Goal: Task Accomplishment & Management: Manage account settings

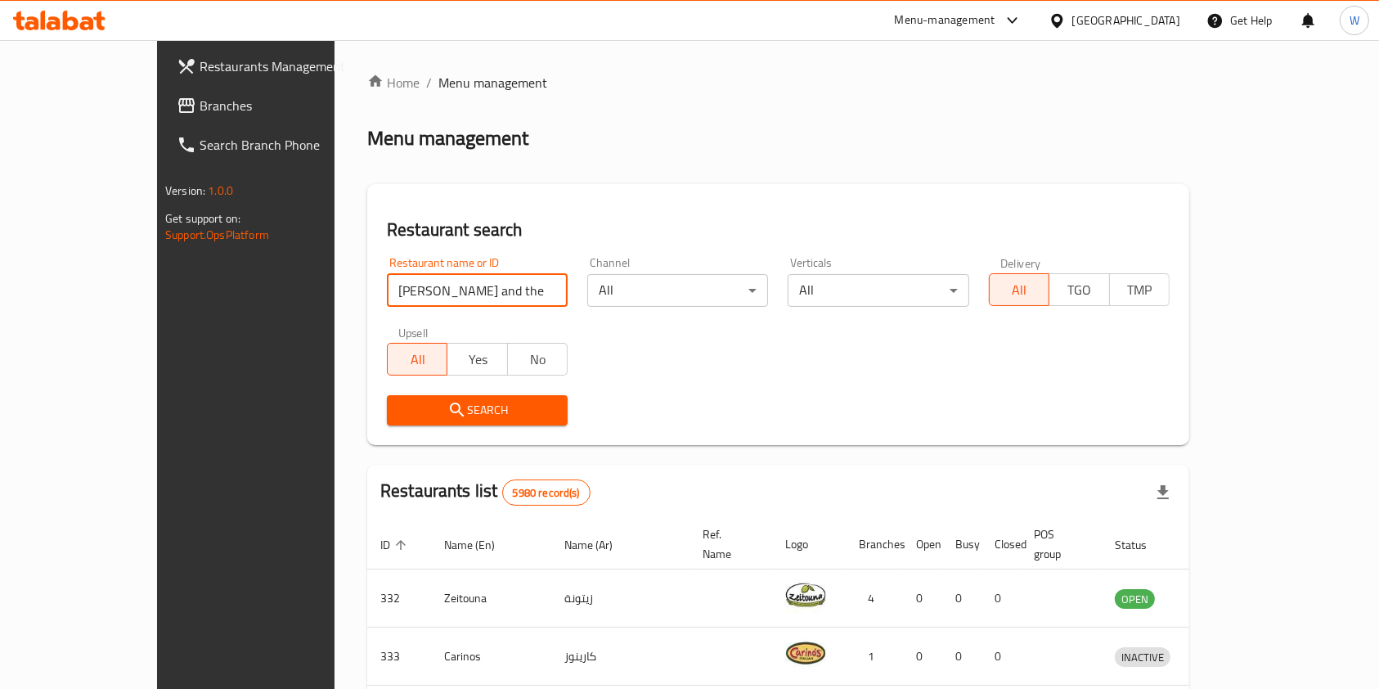
click button "Search" at bounding box center [477, 410] width 181 height 30
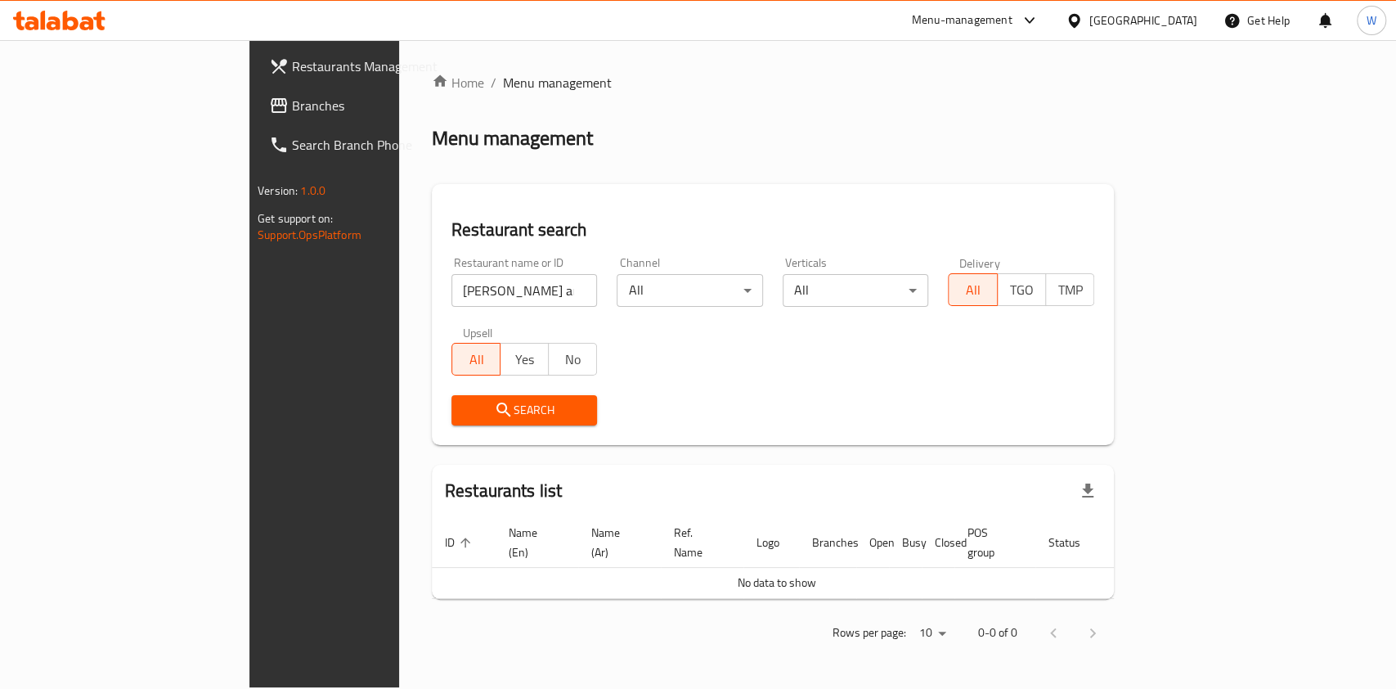
click at [452, 291] on input "[PERSON_NAME] and the Juice" at bounding box center [525, 290] width 146 height 33
click button "Search" at bounding box center [525, 410] width 146 height 30
type input "[PERSON_NAME]"
click button "Search" at bounding box center [525, 410] width 146 height 30
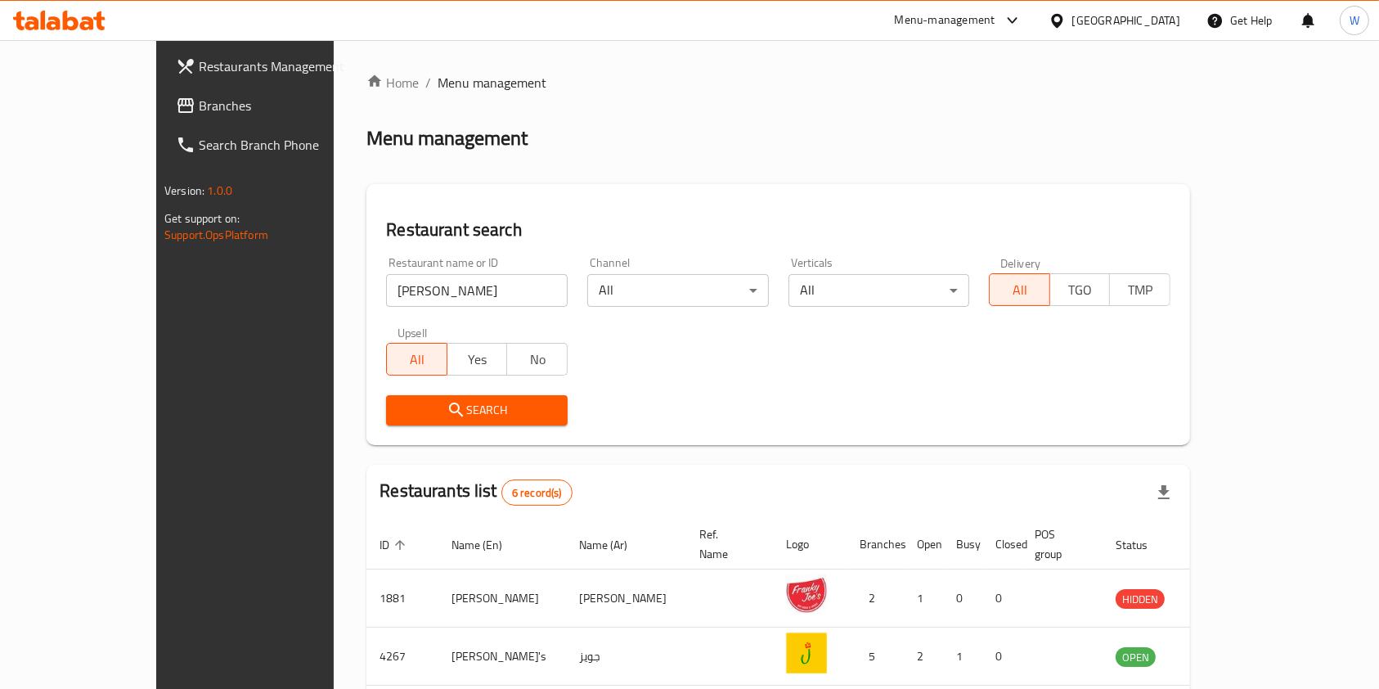
click at [723, 331] on div "Restaurant name or ID Joe Restaurant name or ID Channel All ​ Verticals All ​ D…" at bounding box center [778, 341] width 804 height 188
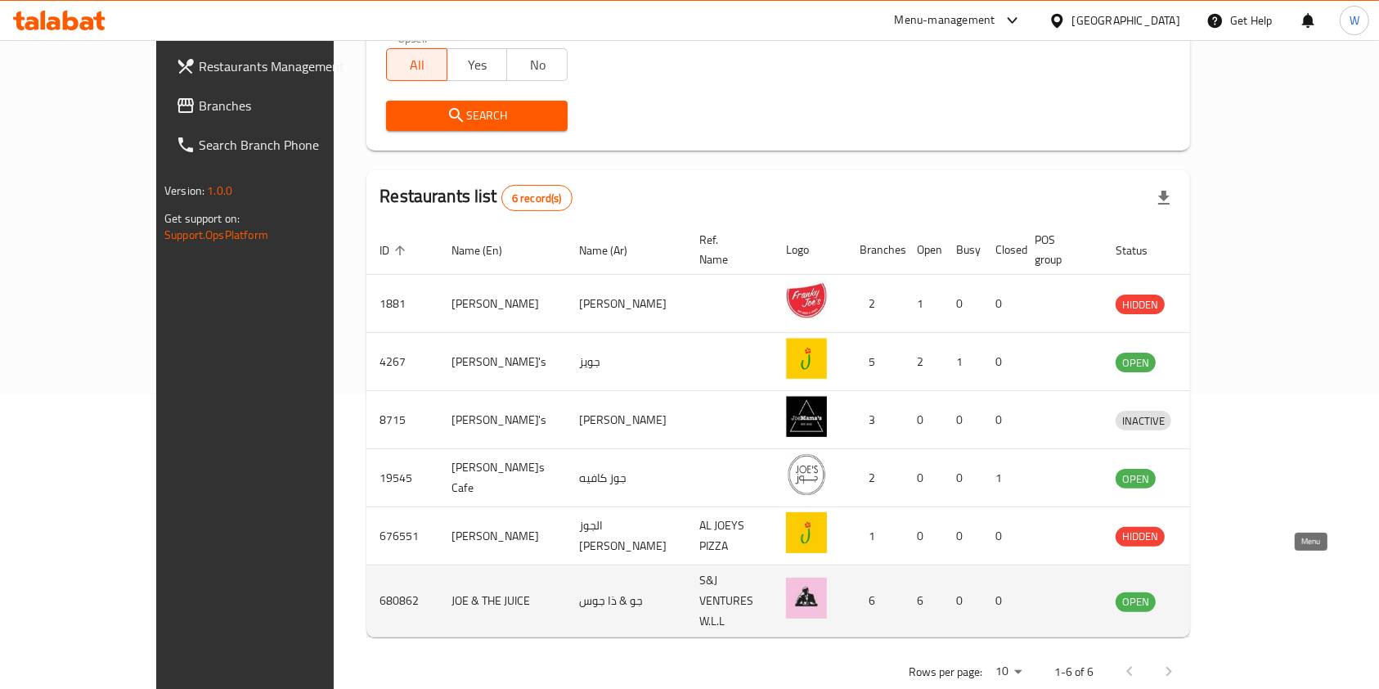
click at [1224, 591] on icon "enhanced table" at bounding box center [1214, 601] width 20 height 20
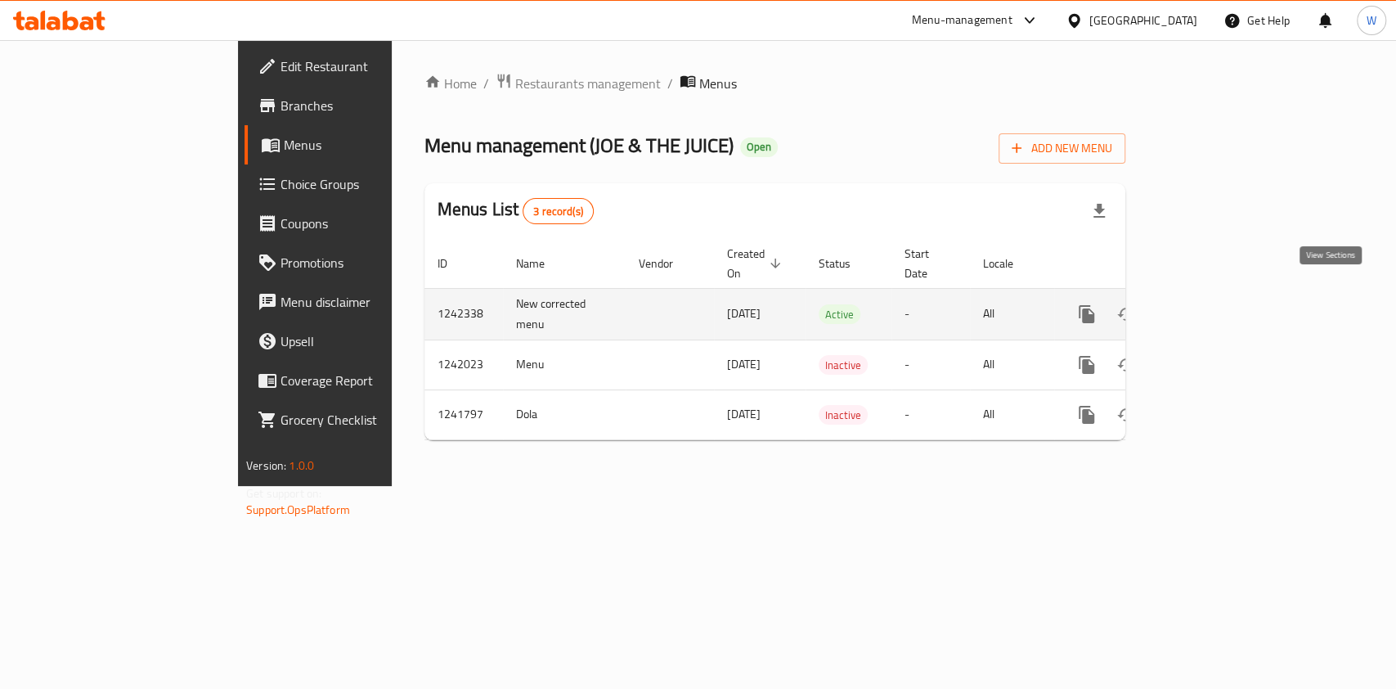
click at [1215, 304] on icon "enhanced table" at bounding box center [1205, 314] width 20 height 20
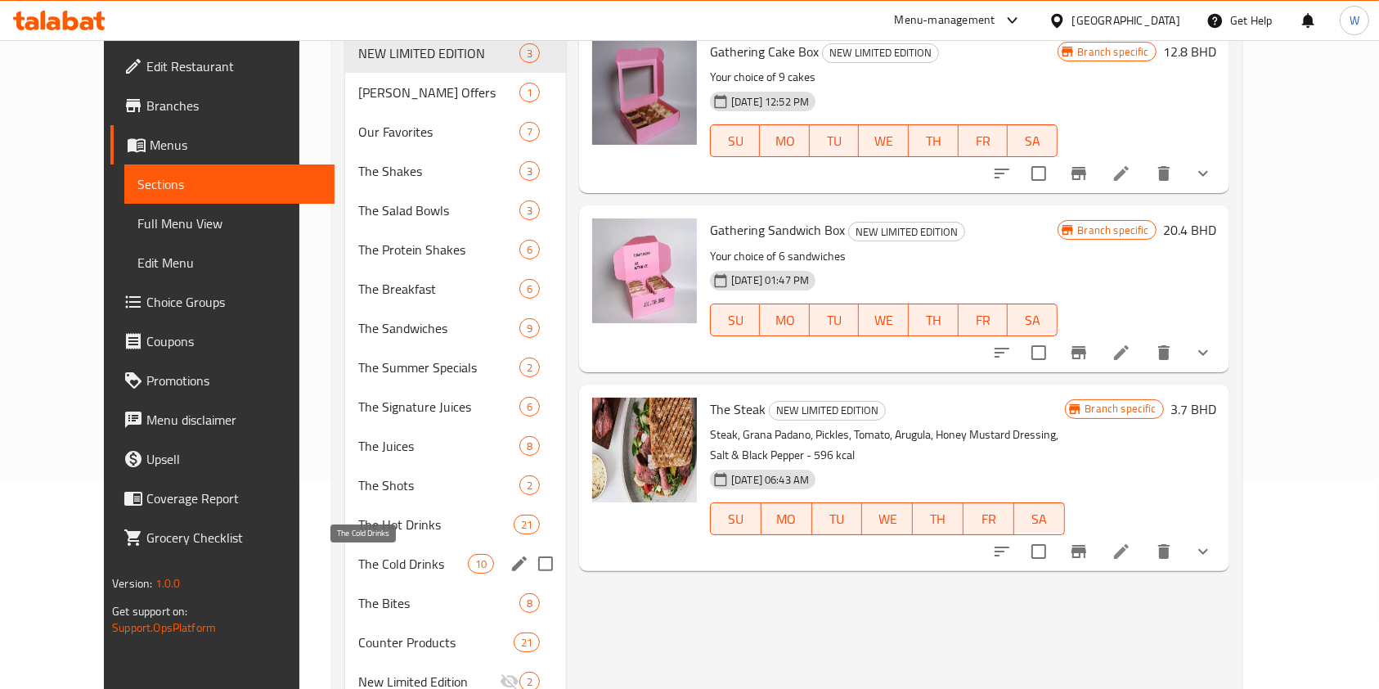
scroll to position [274, 0]
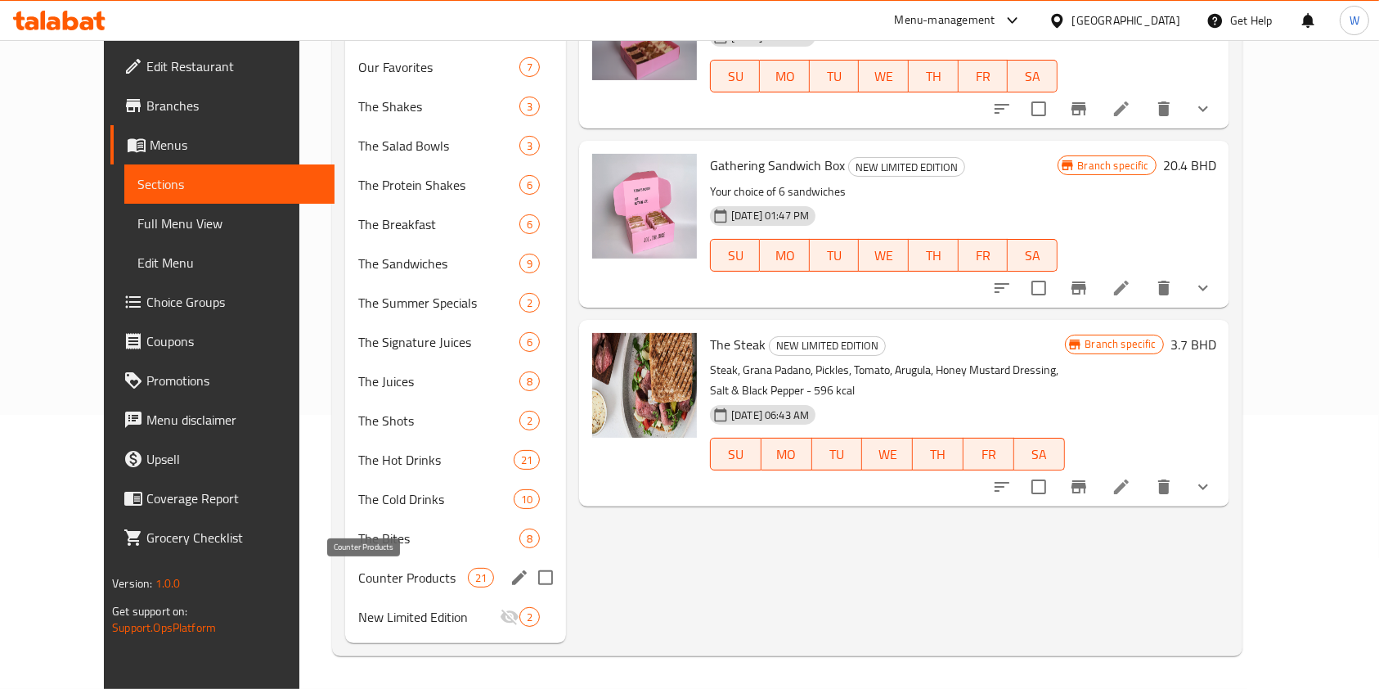
click at [368, 579] on span "Counter Products" at bounding box center [413, 578] width 110 height 20
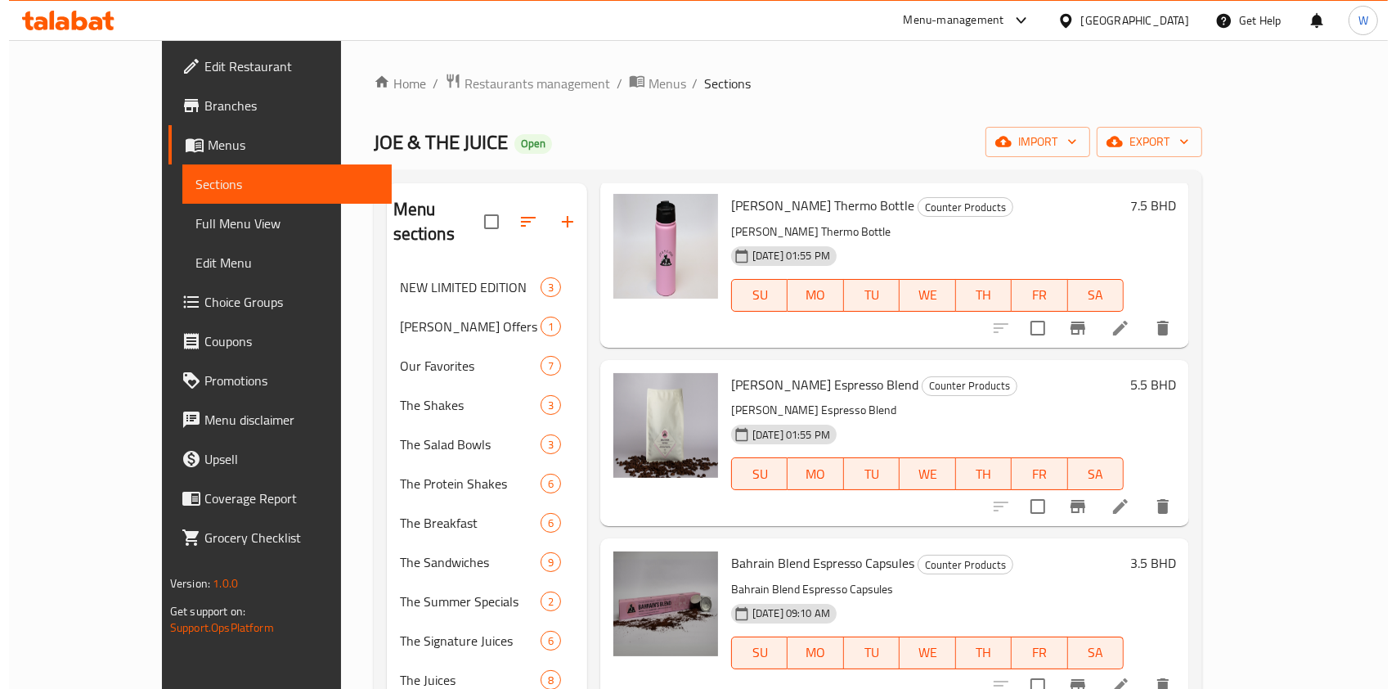
scroll to position [1963, 0]
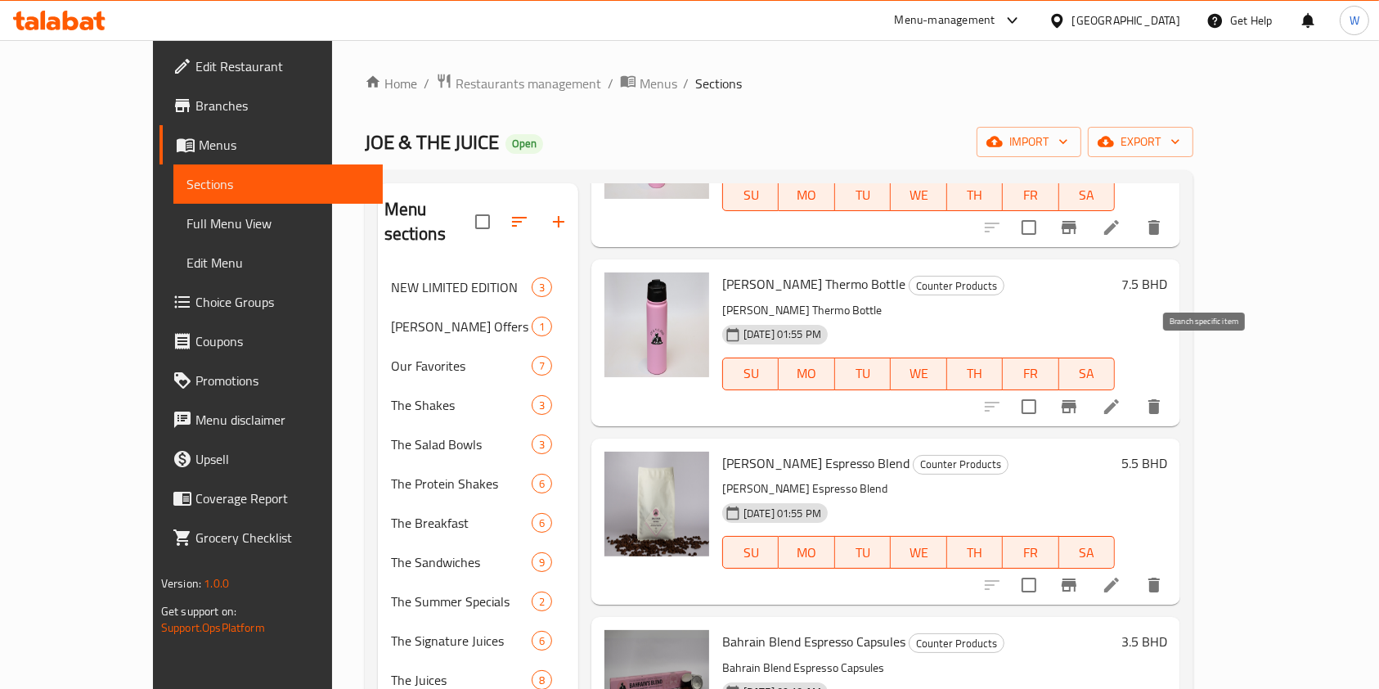
click at [1079, 397] on icon "Branch-specific-item" at bounding box center [1069, 407] width 20 height 20
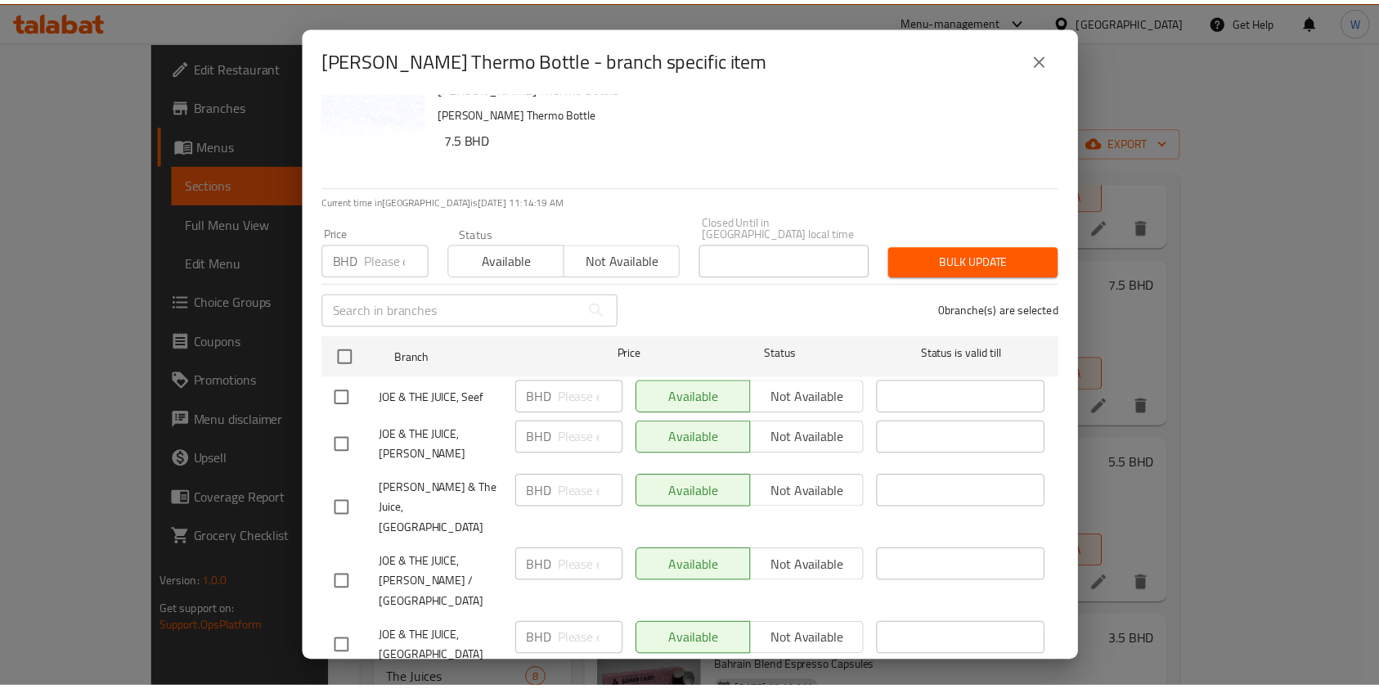
scroll to position [0, 0]
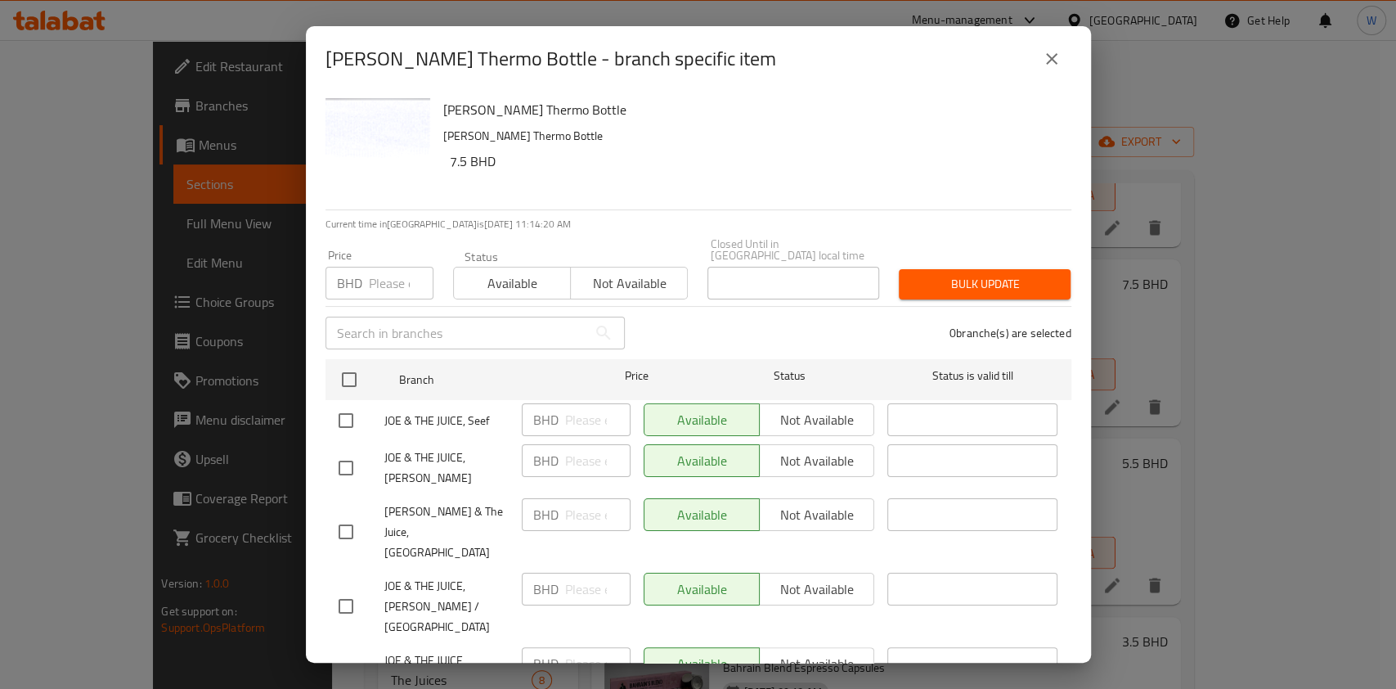
click at [1054, 55] on icon "close" at bounding box center [1052, 59] width 20 height 20
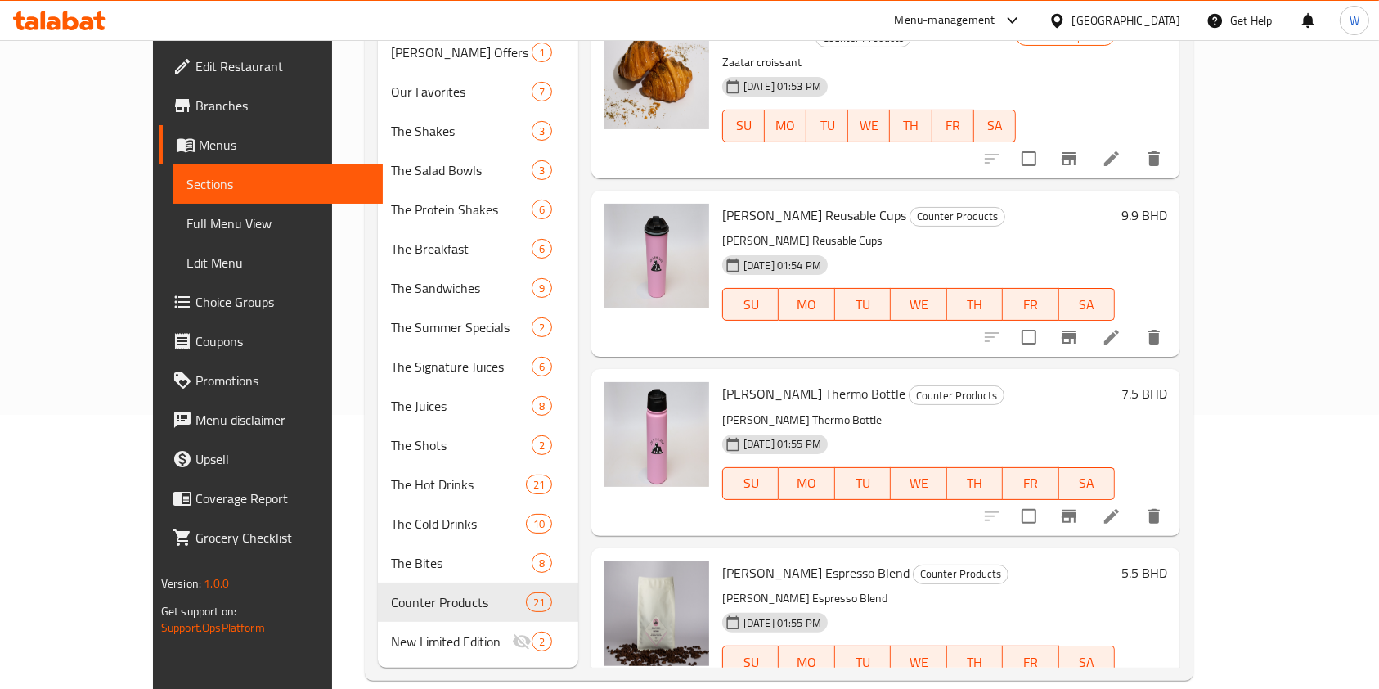
scroll to position [1471, 0]
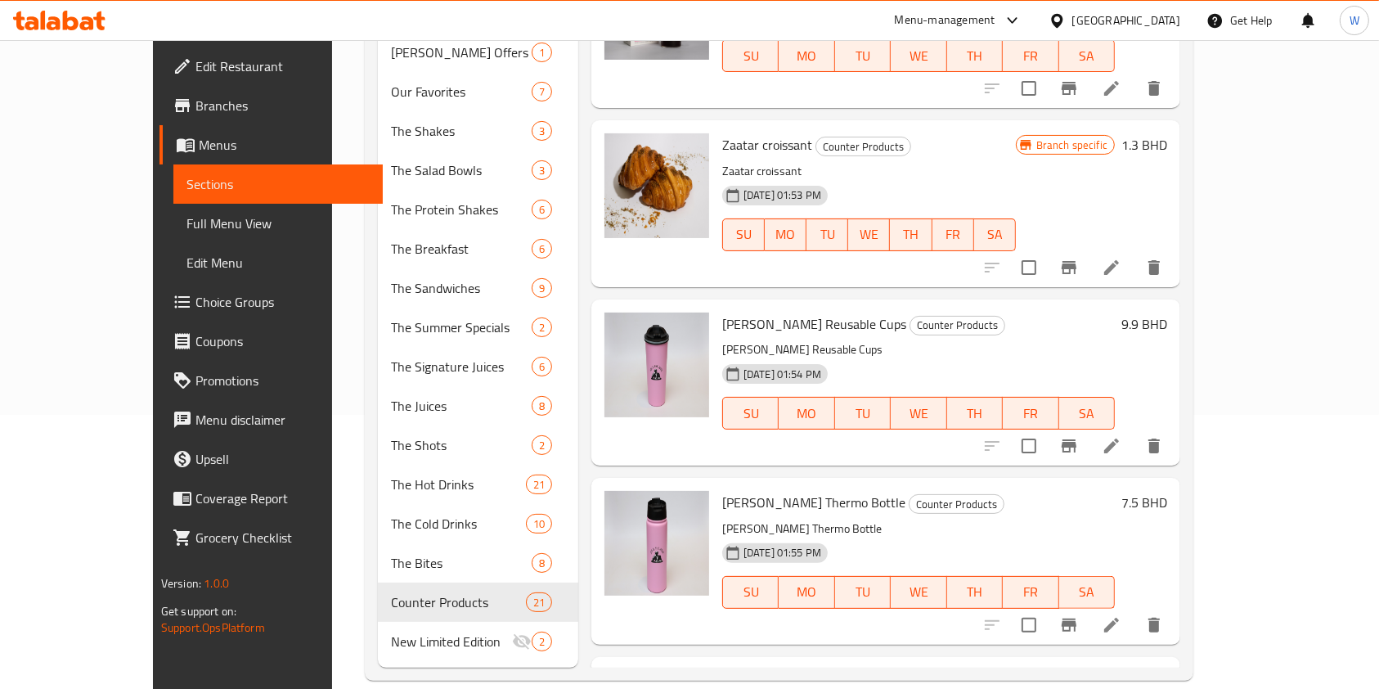
click at [1226, 605] on div "Home / Restaurants management / Menus / Sections JOE & THE JUICE Open import ex…" at bounding box center [779, 239] width 894 height 947
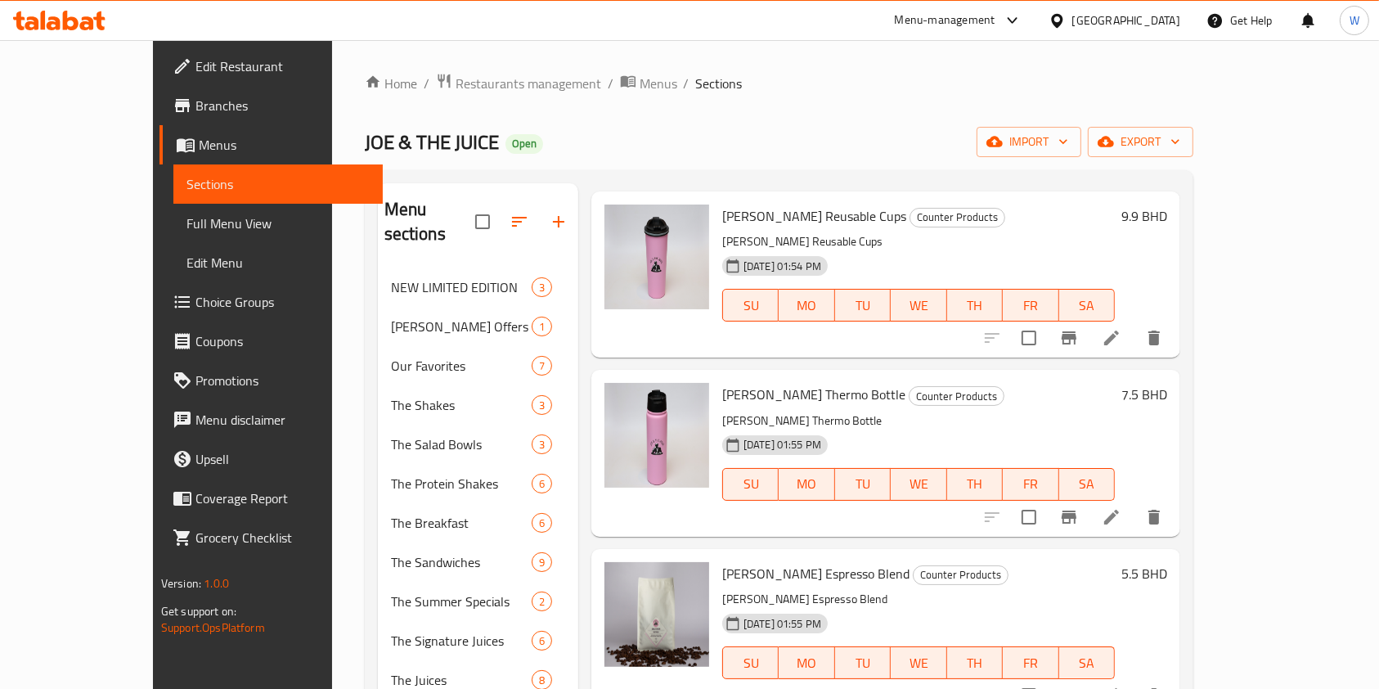
scroll to position [1745, 0]
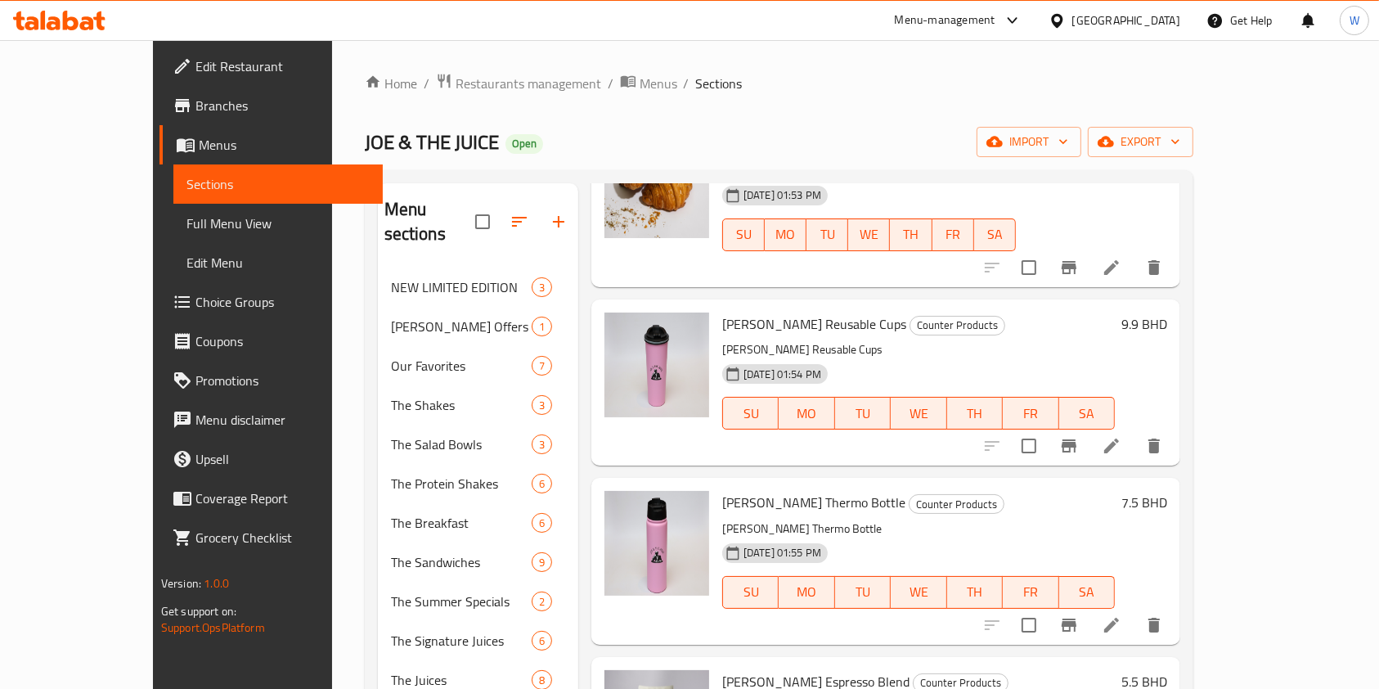
click at [741, 312] on span "[PERSON_NAME] Reusable Cups" at bounding box center [814, 324] width 184 height 25
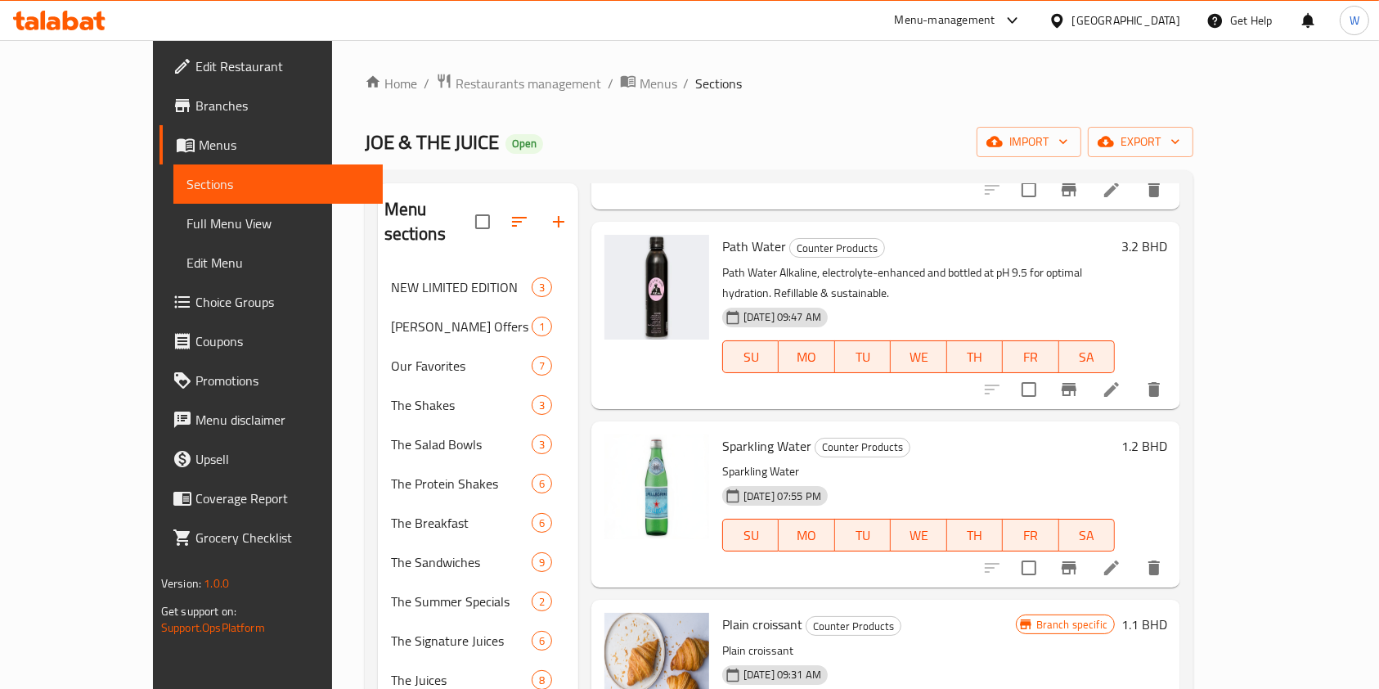
scroll to position [0, 0]
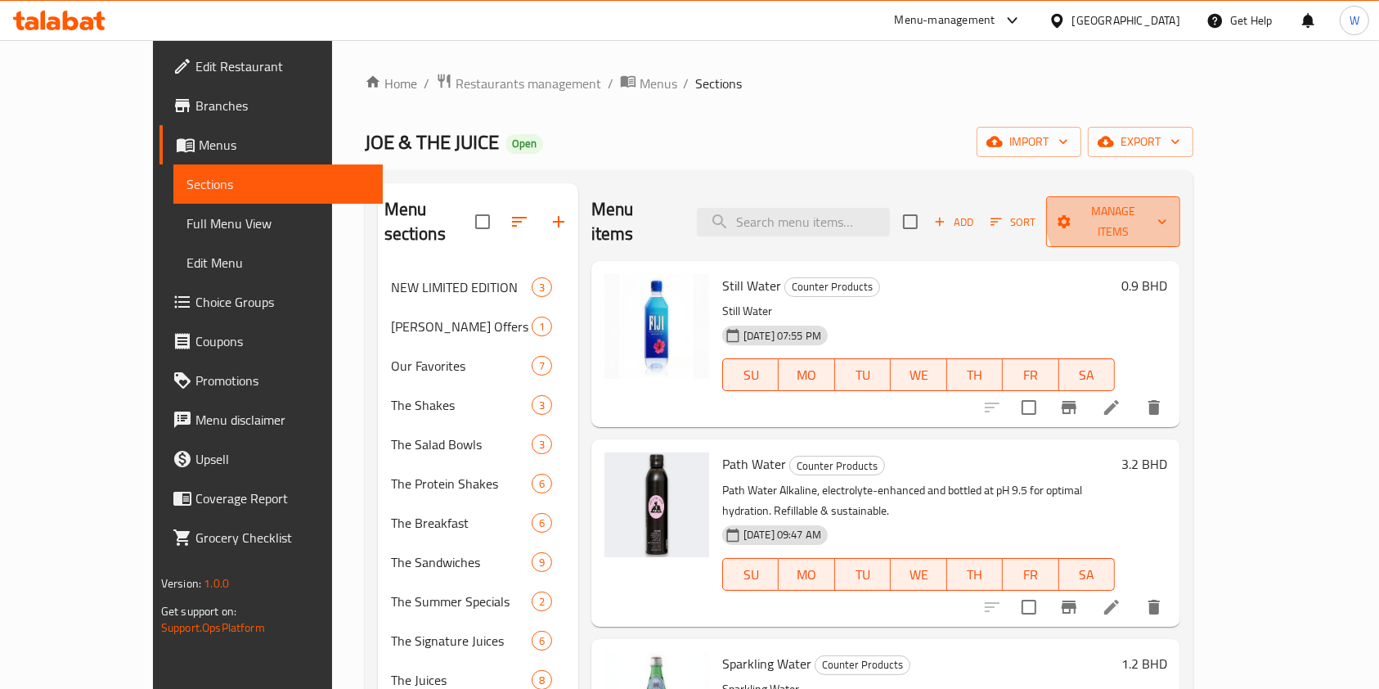
click at [1167, 203] on span "Manage items" at bounding box center [1113, 221] width 108 height 41
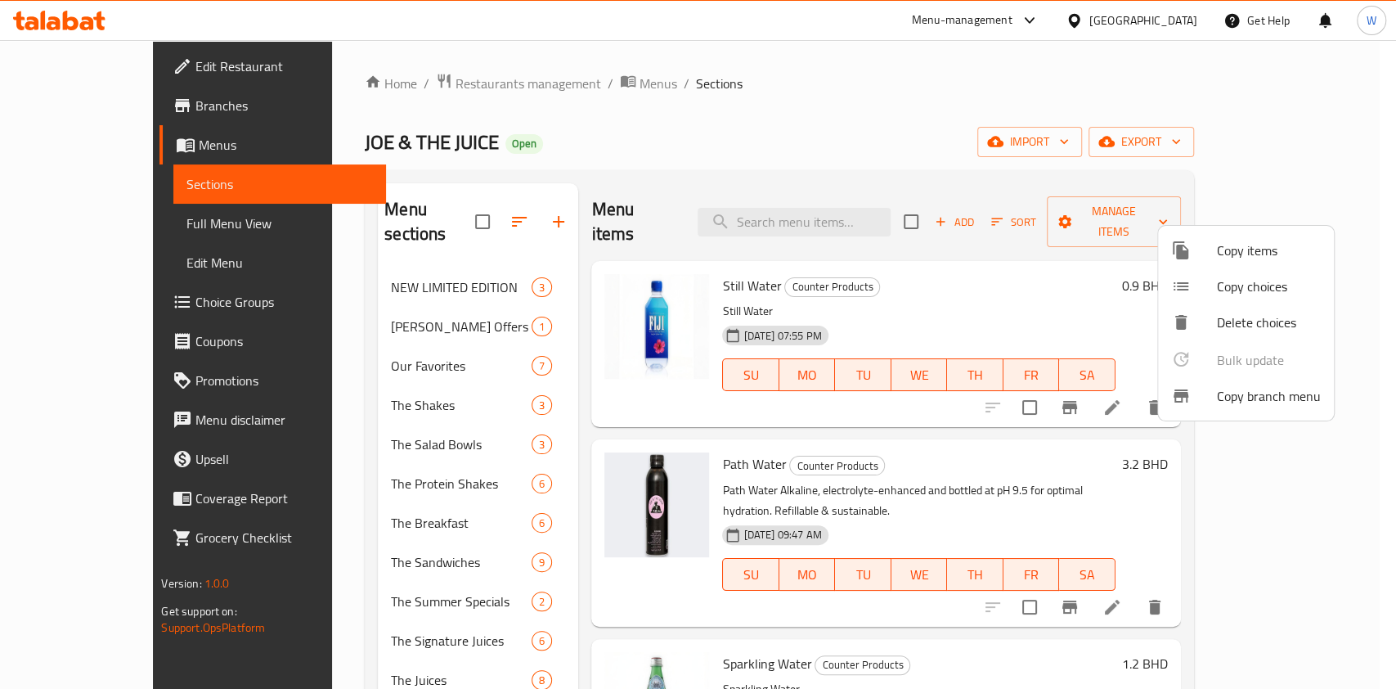
click at [1068, 263] on div at bounding box center [698, 344] width 1396 height 689
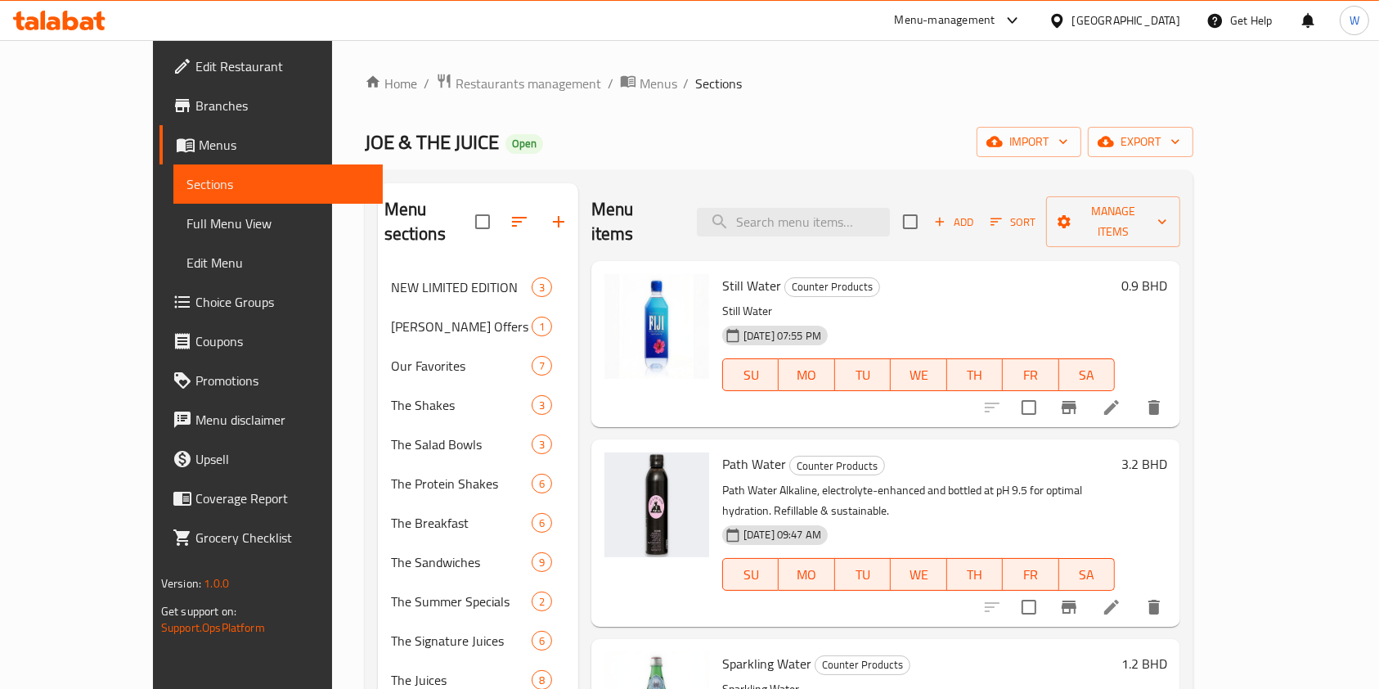
click at [976, 218] on span "Add" at bounding box center [954, 222] width 44 height 19
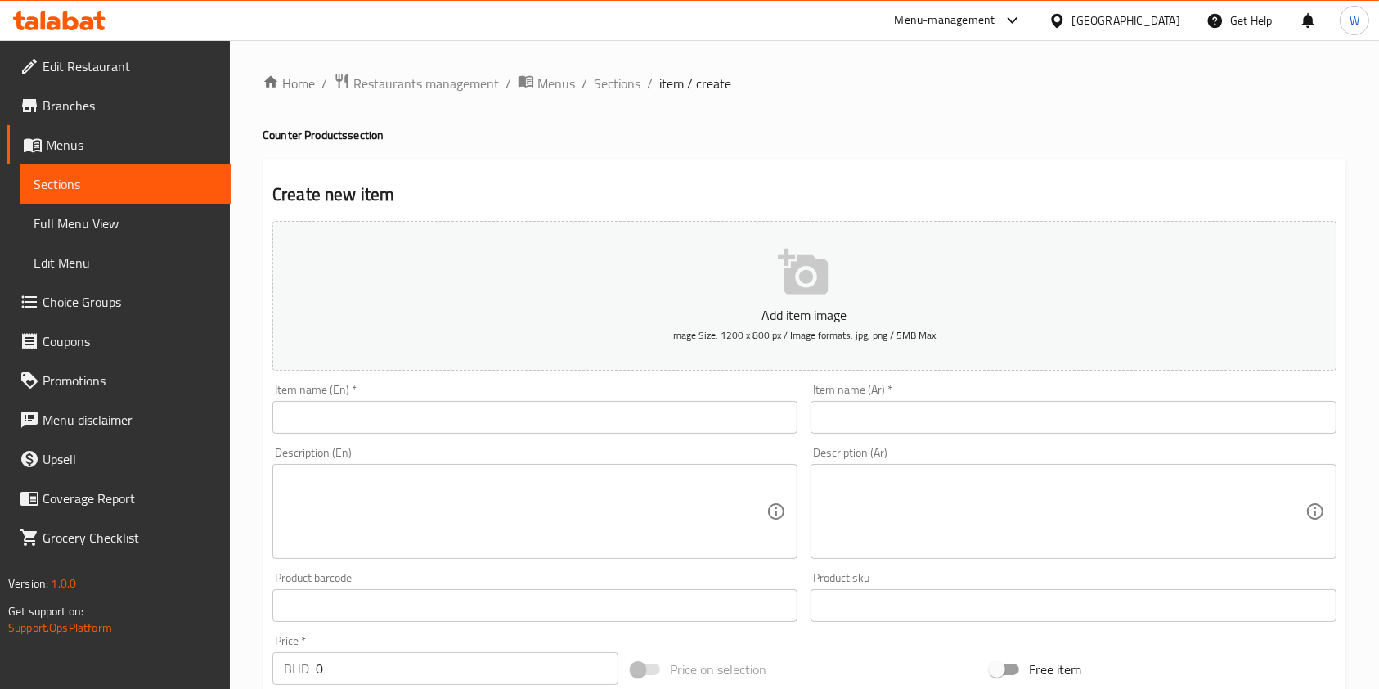
click at [379, 423] on input "text" at bounding box center [534, 417] width 525 height 33
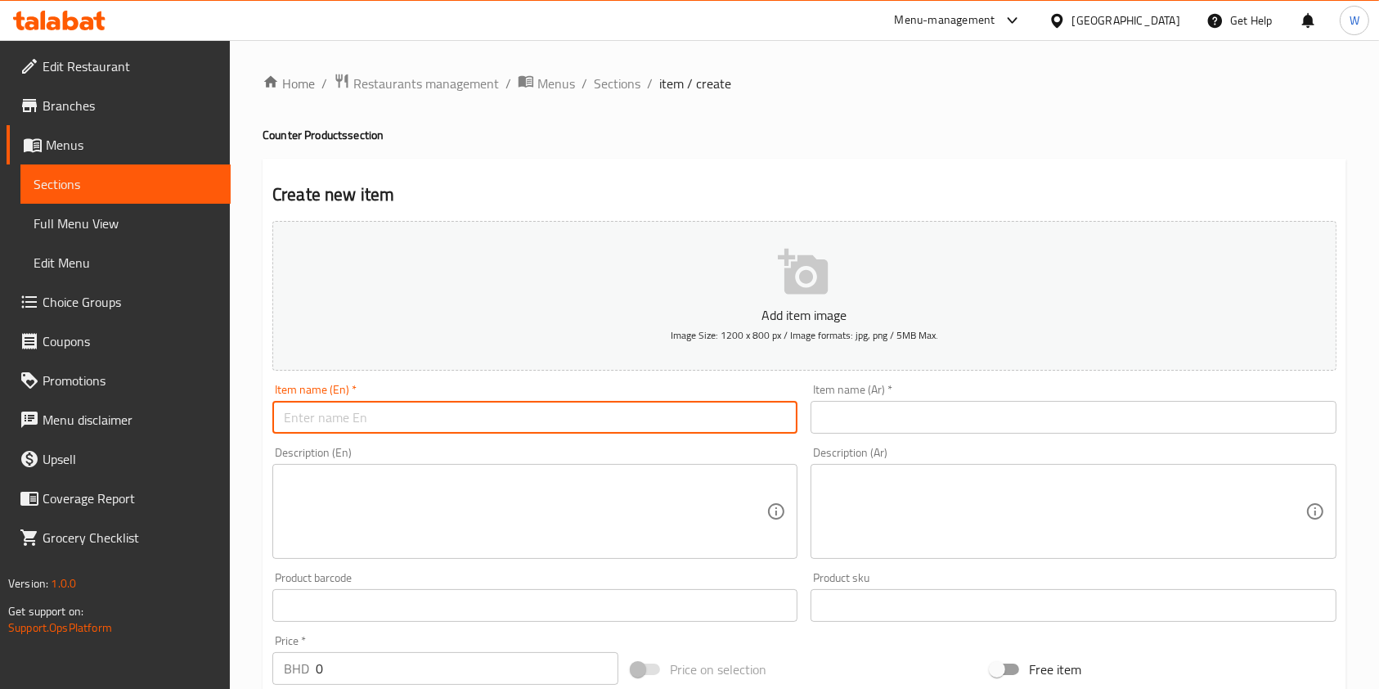
paste input "12oz Thermal Mug"
click at [286, 418] on input "12oz Thermal Mug" at bounding box center [534, 417] width 525 height 33
type input "12oz Thermal Mug"
click at [884, 414] on input "text" at bounding box center [1073, 417] width 525 height 33
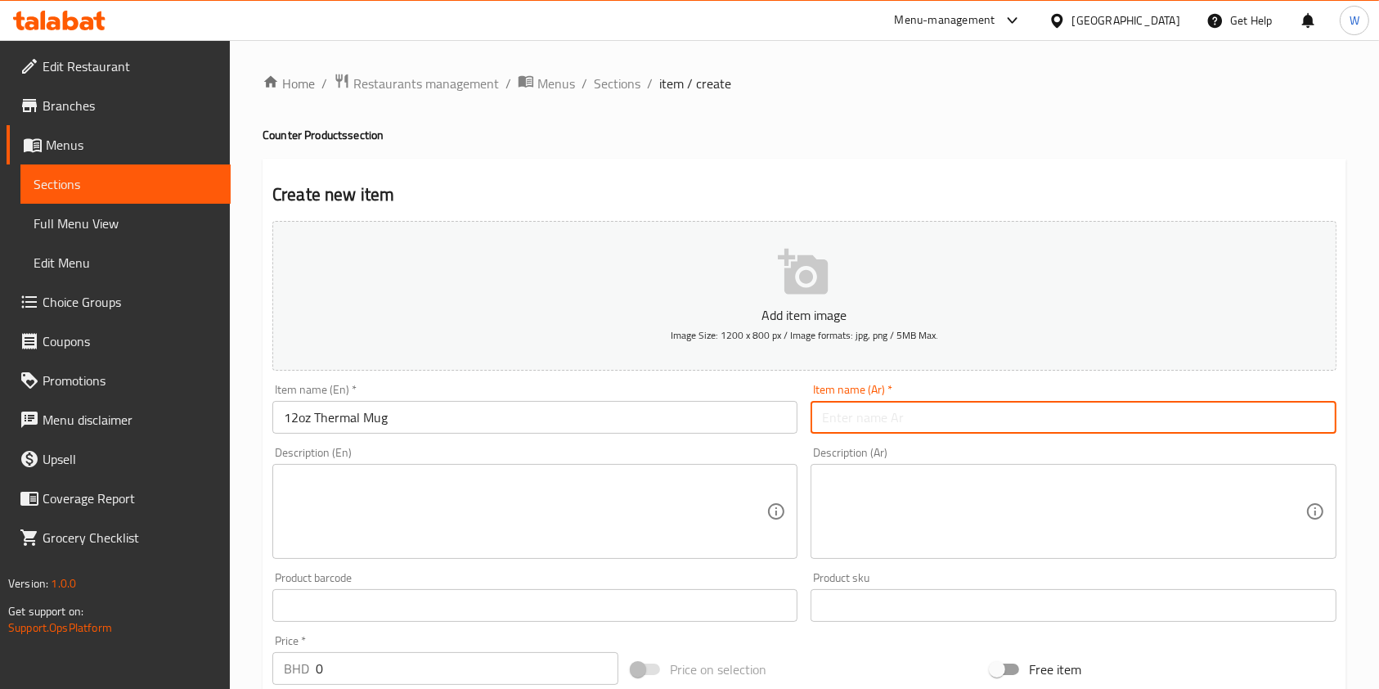
paste input "كوب حراري سعة 12 أونصة"
type input "كوب حراري سعة 12 أونصة"
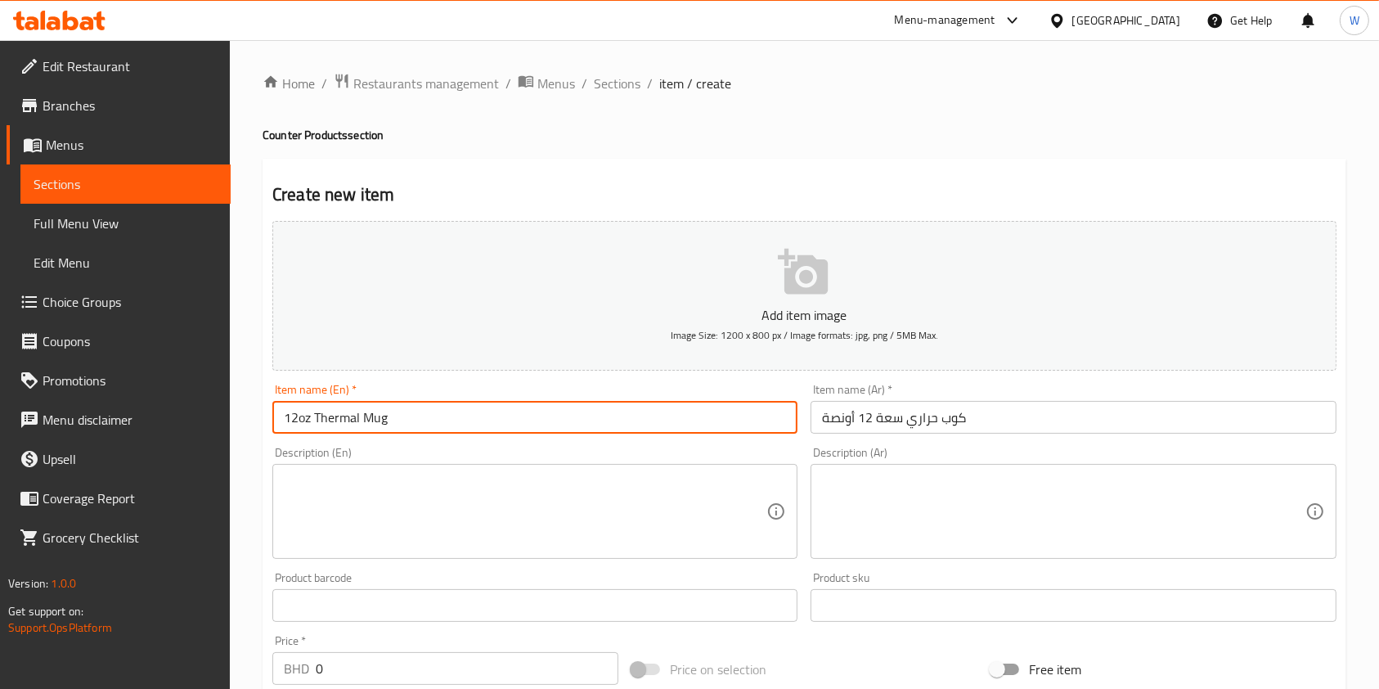
click at [367, 406] on input "12oz Thermal Mug" at bounding box center [534, 417] width 525 height 33
click at [517, 493] on textarea at bounding box center [525, 512] width 483 height 78
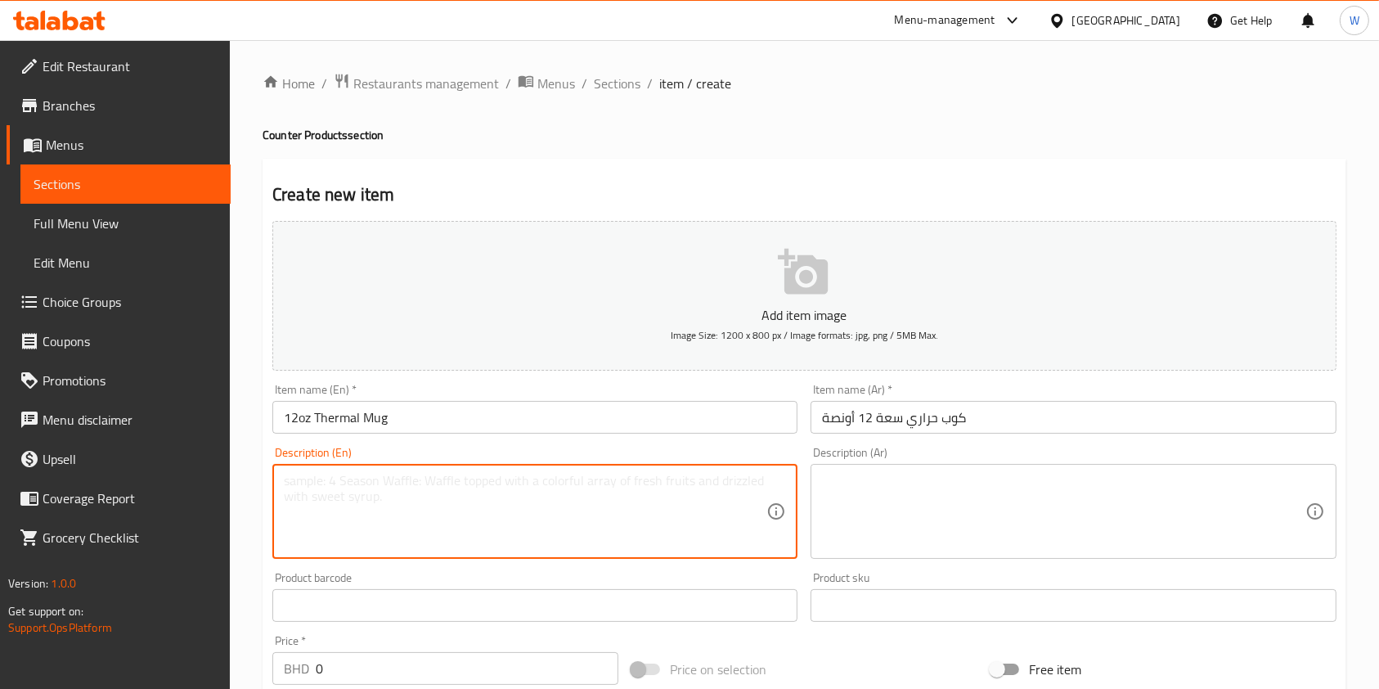
paste textarea "12oz Thermal Mug – Hot & Cold"
type textarea "12oz Thermal Mug – Hot & Cold"
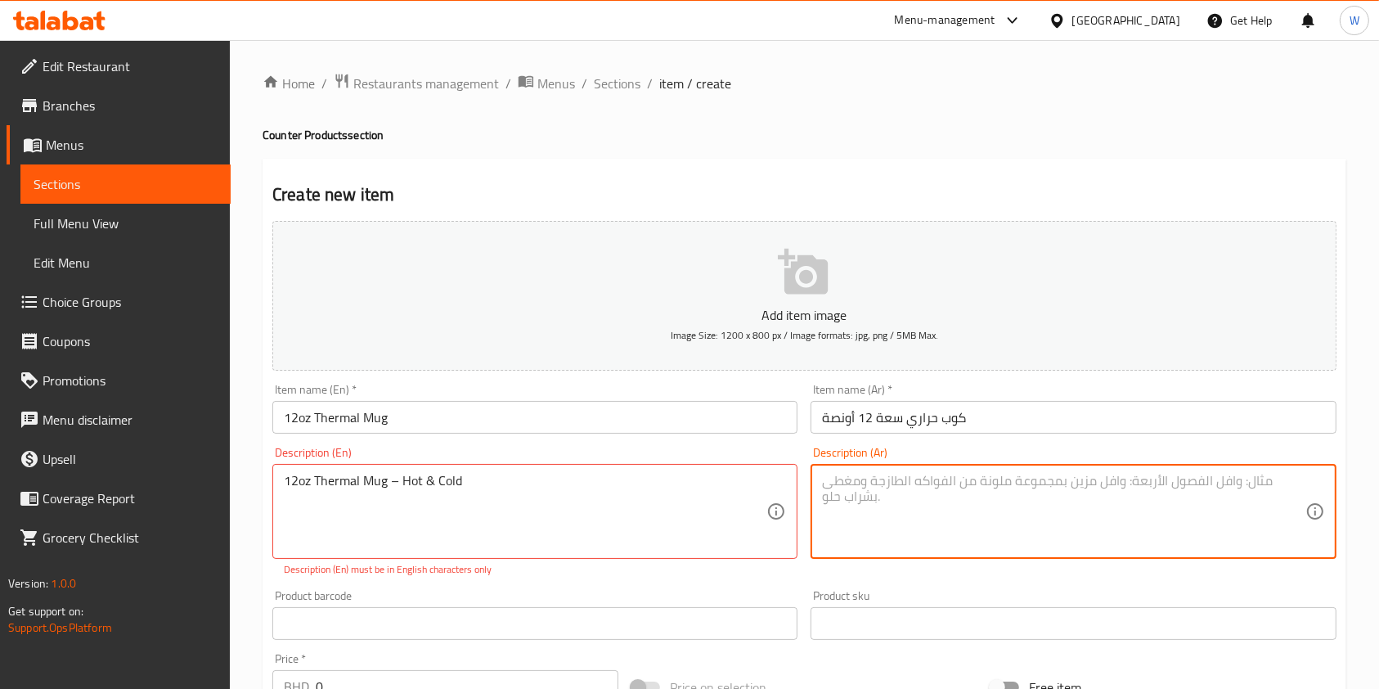
click at [986, 514] on textarea at bounding box center [1063, 512] width 483 height 78
paste textarea "كوب حراري 12 أونصة – ساخن وبارد"
type textarea "كوب حراري 12 أونصة – ساخن وبارد"
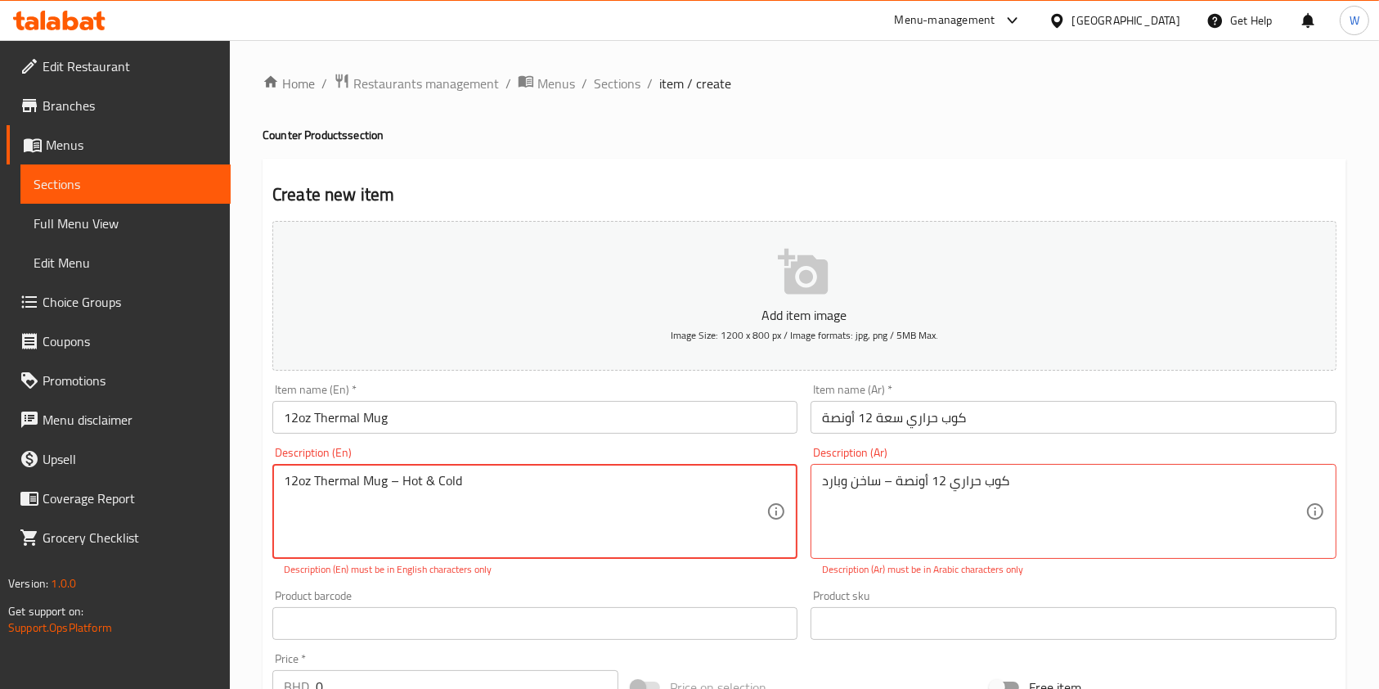
click at [403, 482] on textarea "12oz Thermal Mug – Hot & Cold" at bounding box center [525, 512] width 483 height 78
type textarea "12oz Thermal Mug - Hot & Cold"
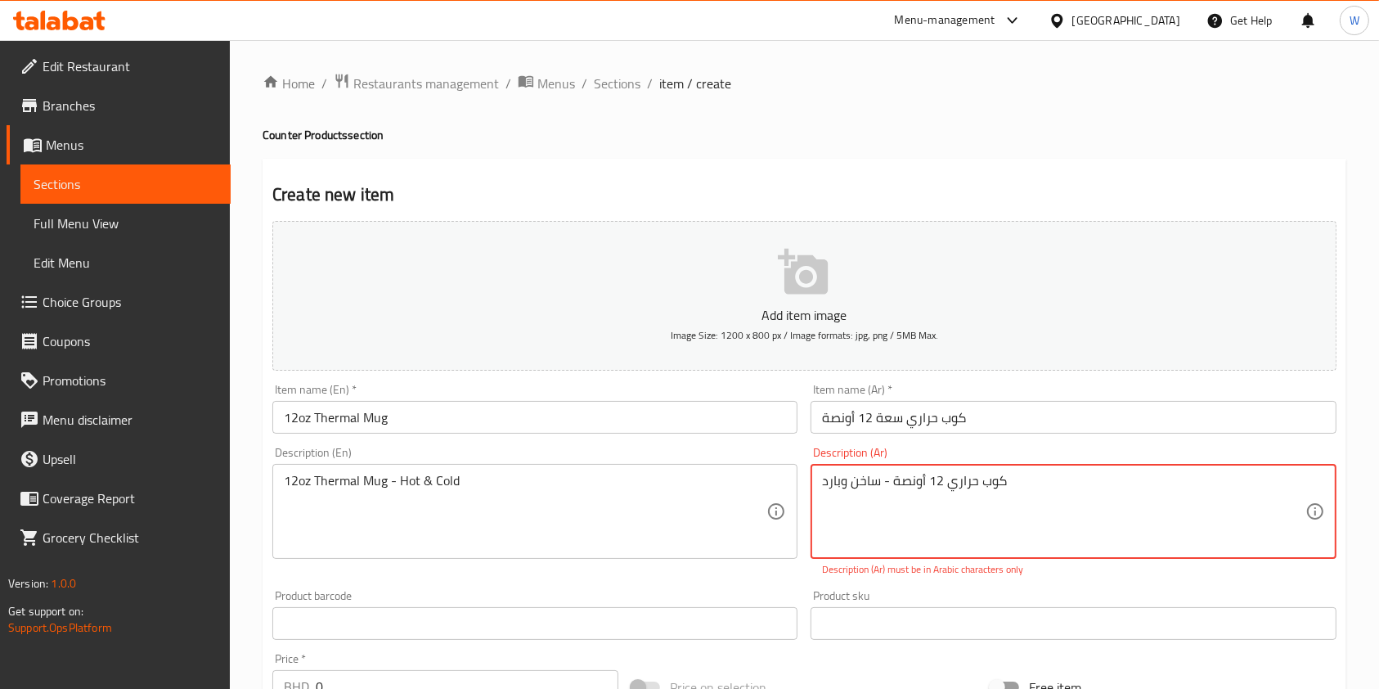
type textarea "كوب حراري 12 أونصة - ساخن وبارد"
click at [1011, 591] on div "Product sku Product sku" at bounding box center [1073, 615] width 525 height 50
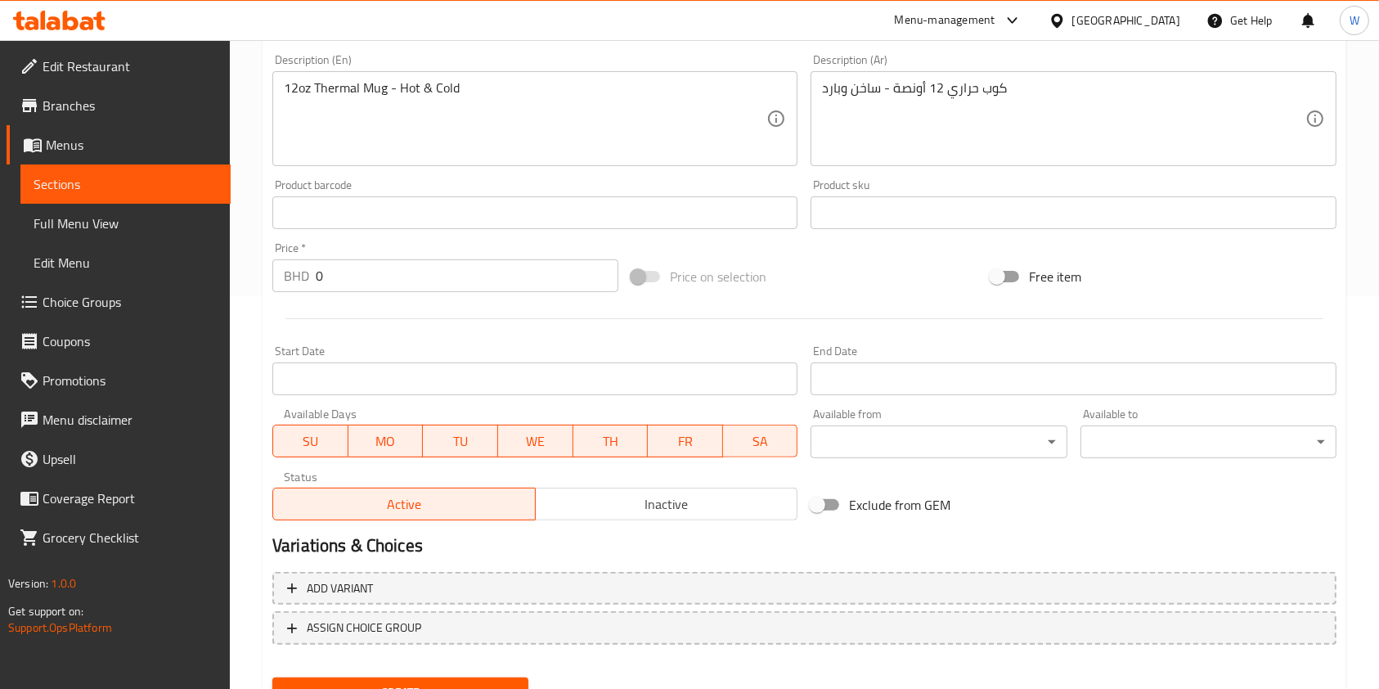
scroll to position [358, 0]
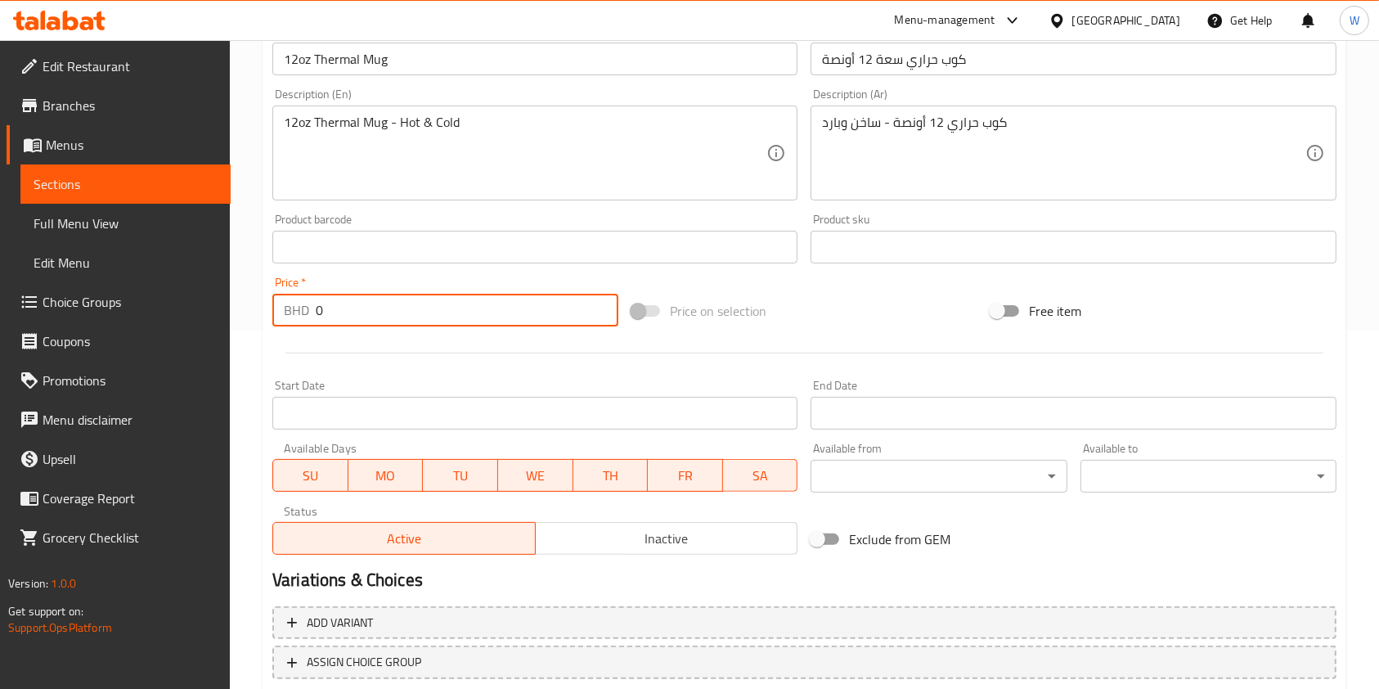
drag, startPoint x: 412, startPoint y: 311, endPoint x: 230, endPoint y: 306, distance: 182.5
click at [260, 308] on div "Home / Restaurants management / Menus / Sections / item / create Counter Produc…" at bounding box center [804, 240] width 1149 height 1116
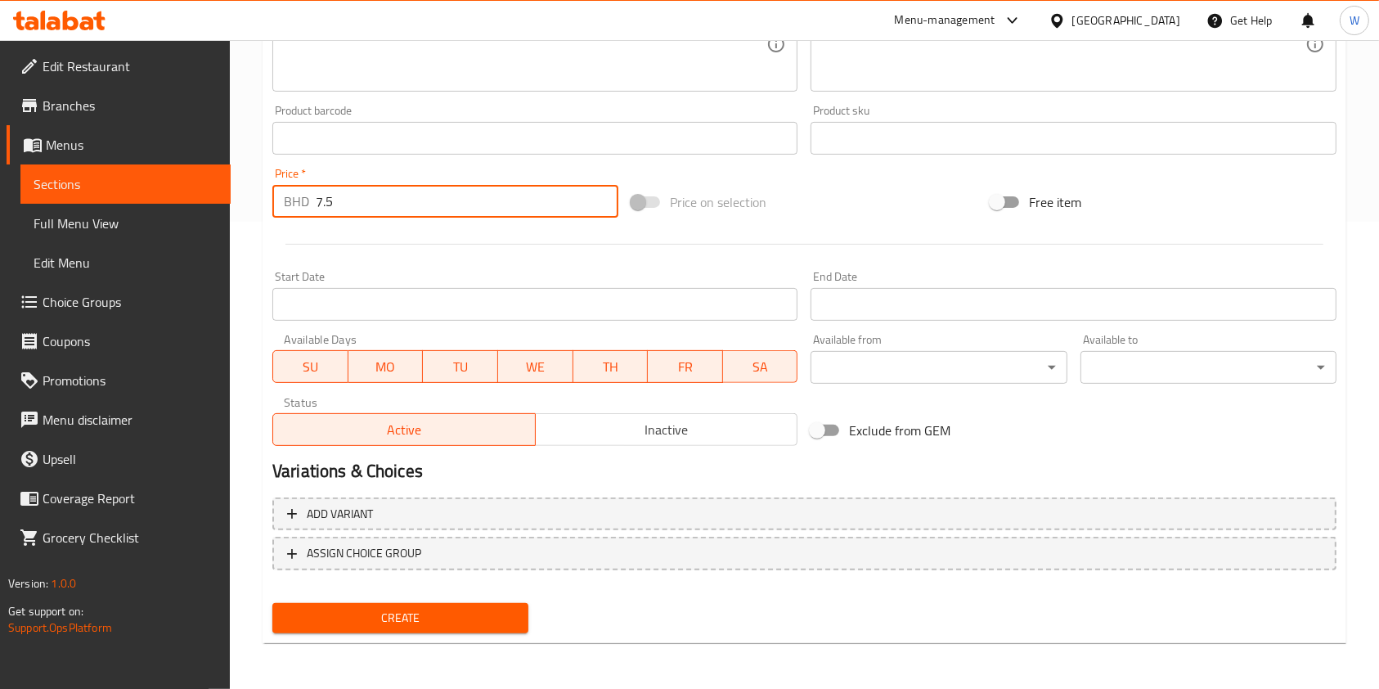
type input "7.5"
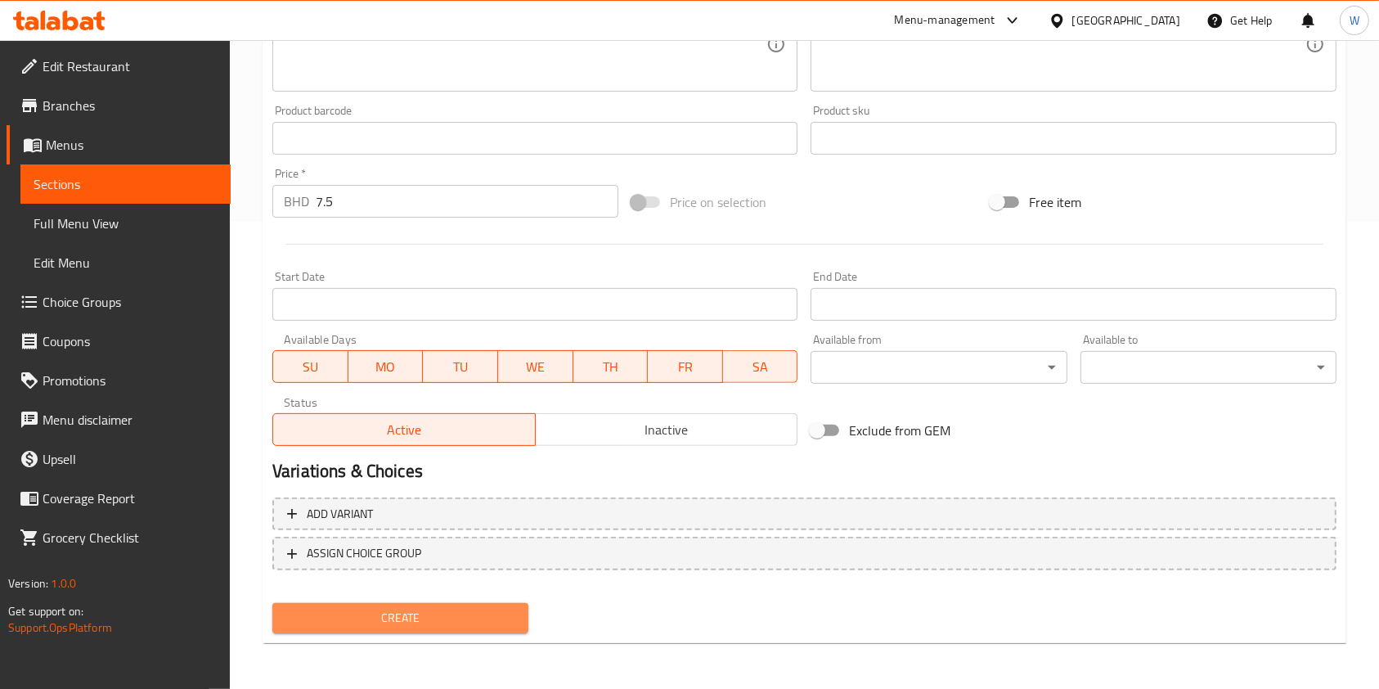
click at [408, 618] on span "Create" at bounding box center [401, 618] width 230 height 20
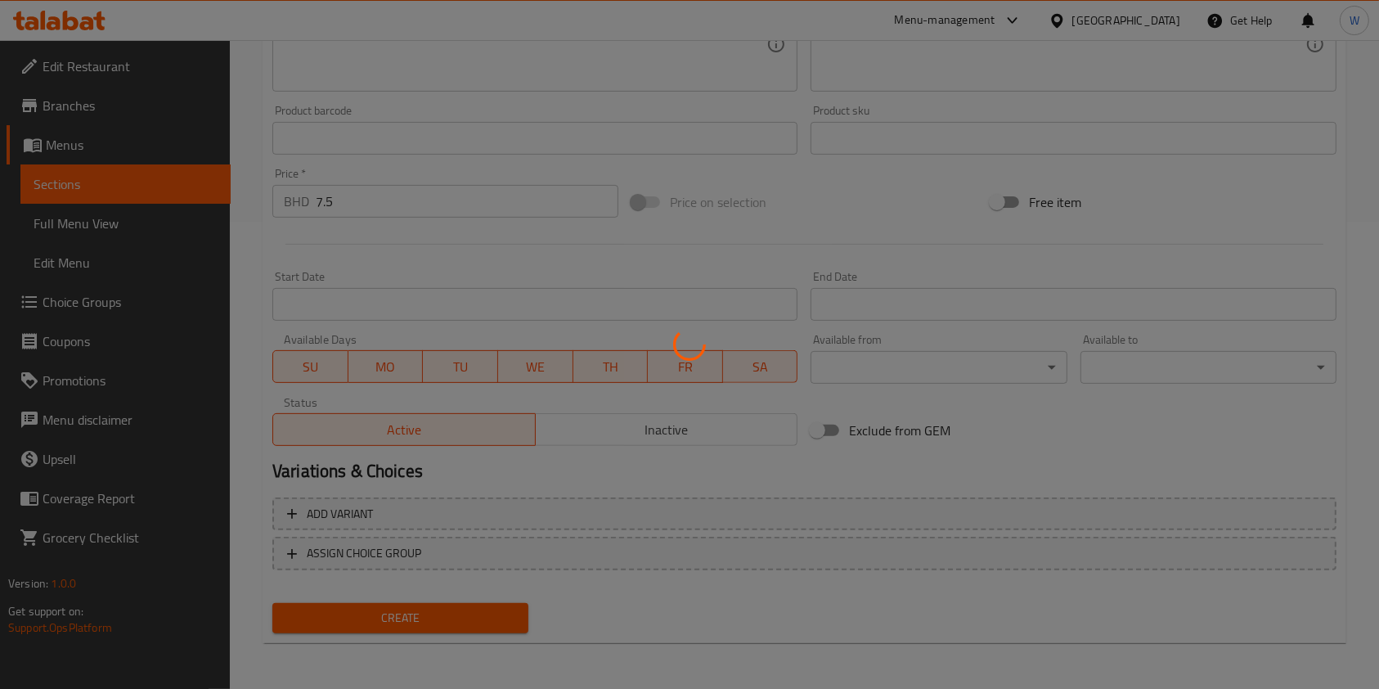
scroll to position [260, 0]
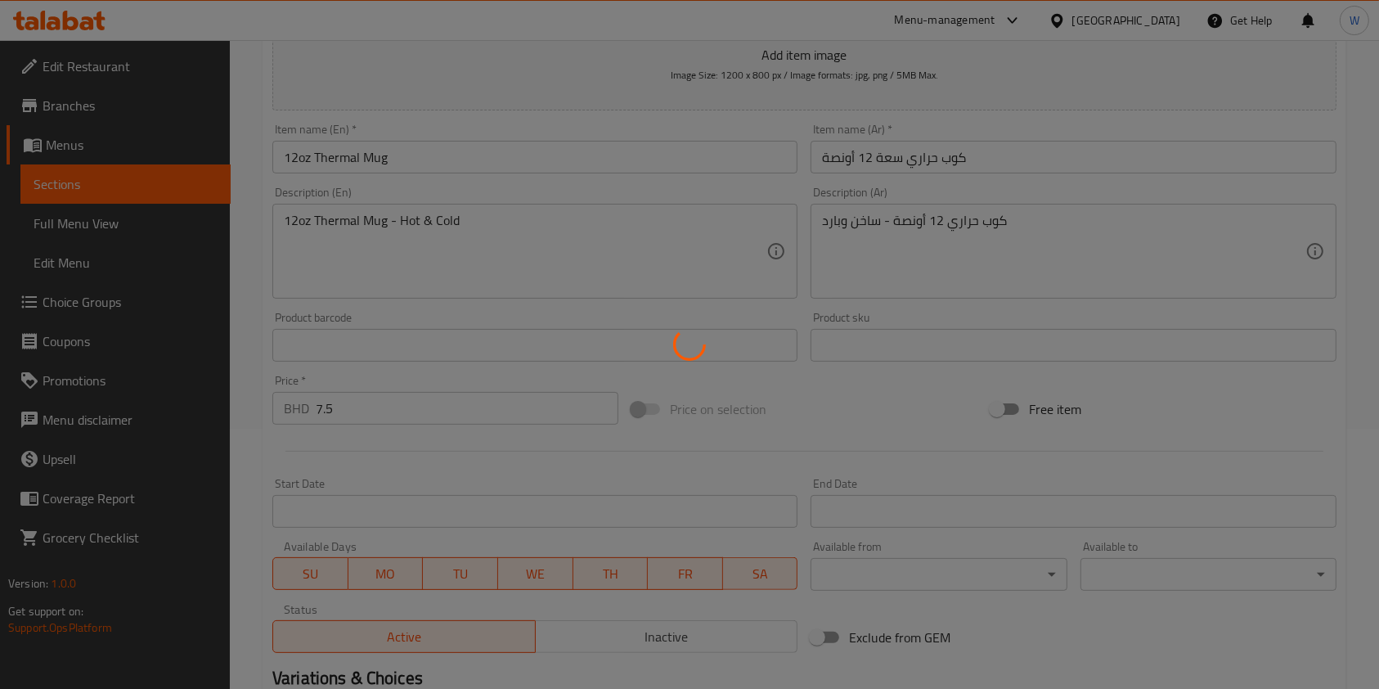
type input "0"
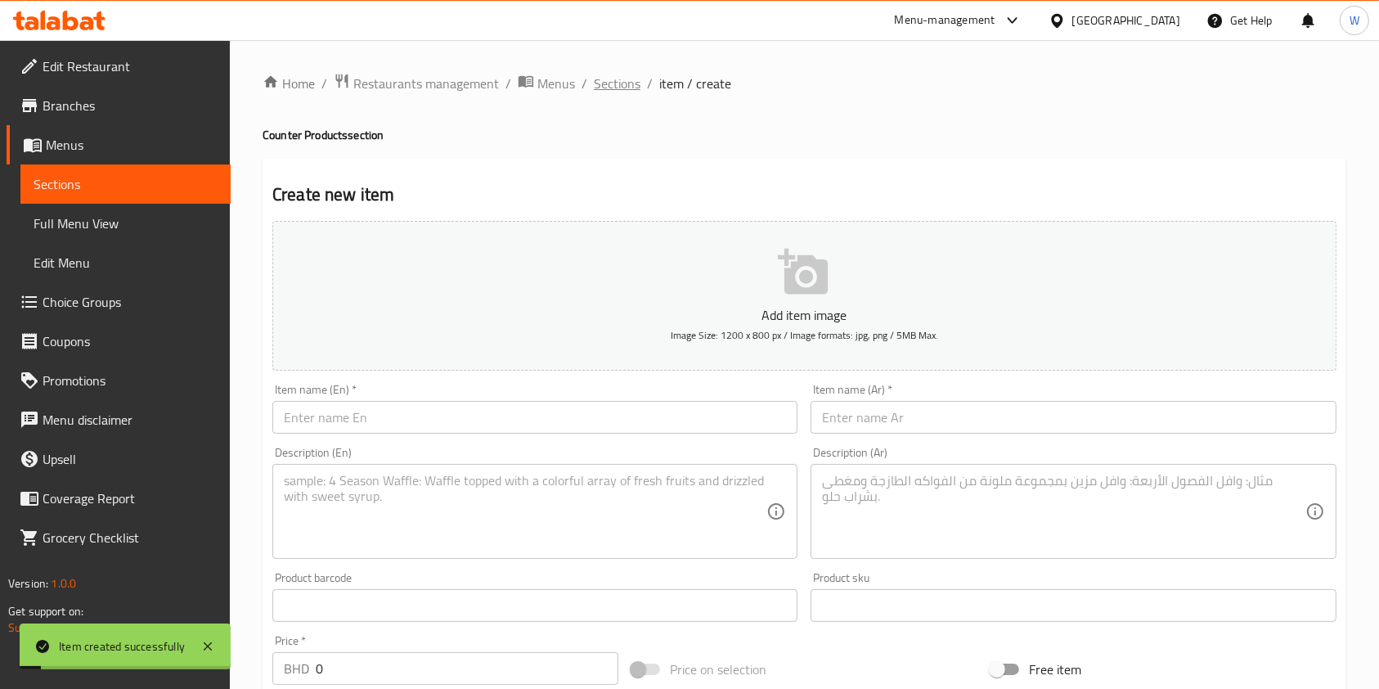
click at [631, 84] on span "Sections" at bounding box center [617, 84] width 47 height 20
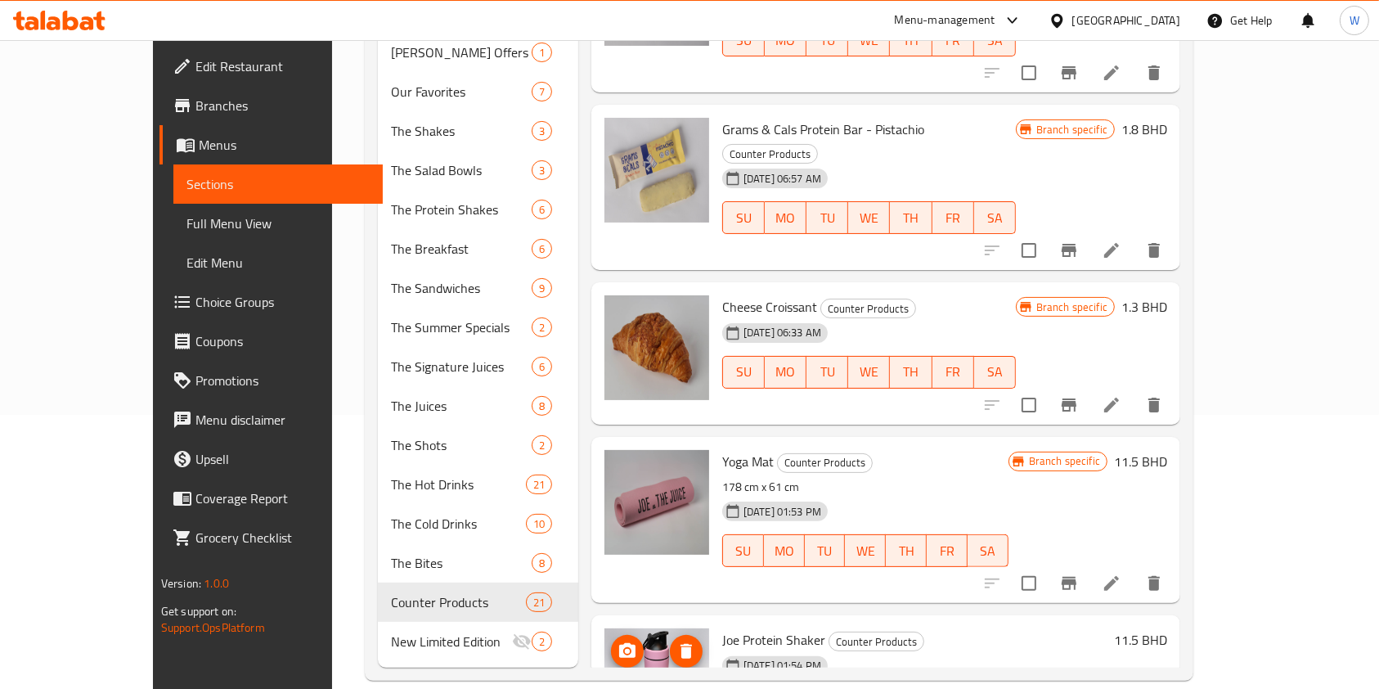
scroll to position [2453, 0]
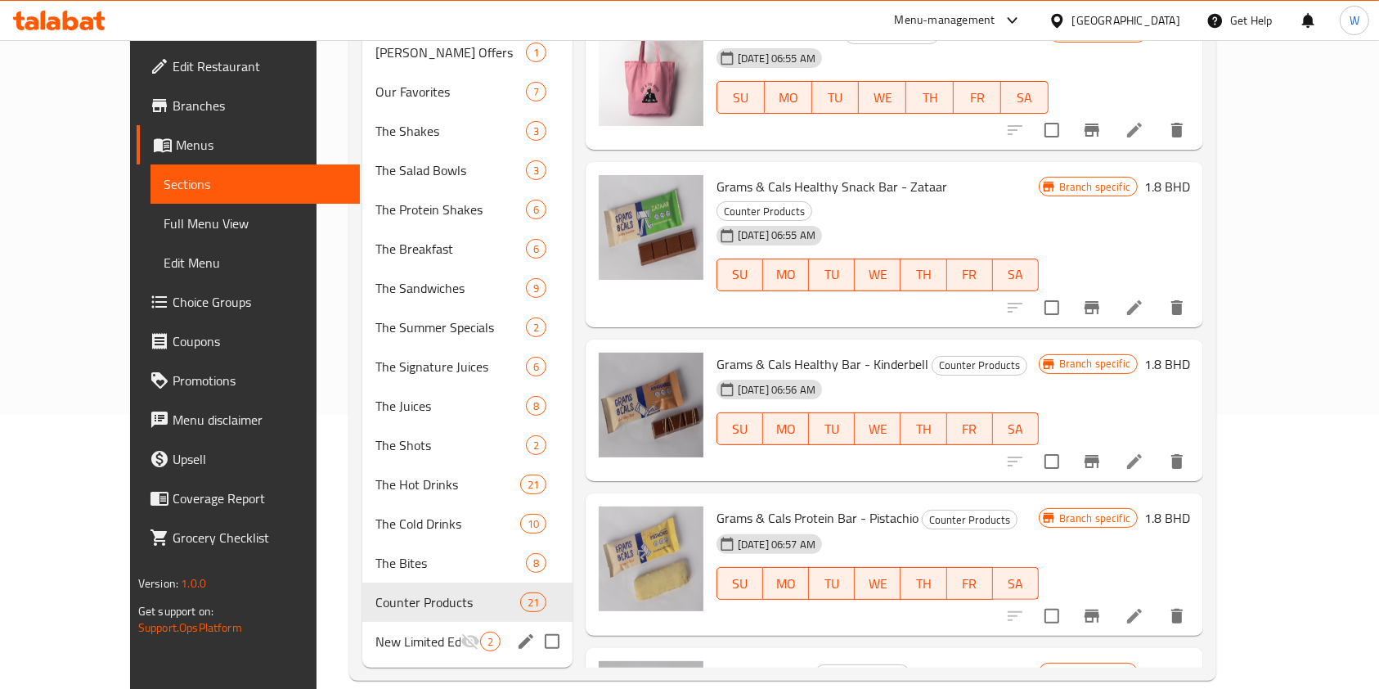
click at [362, 622] on div "New Limited Edition 2" at bounding box center [467, 641] width 210 height 39
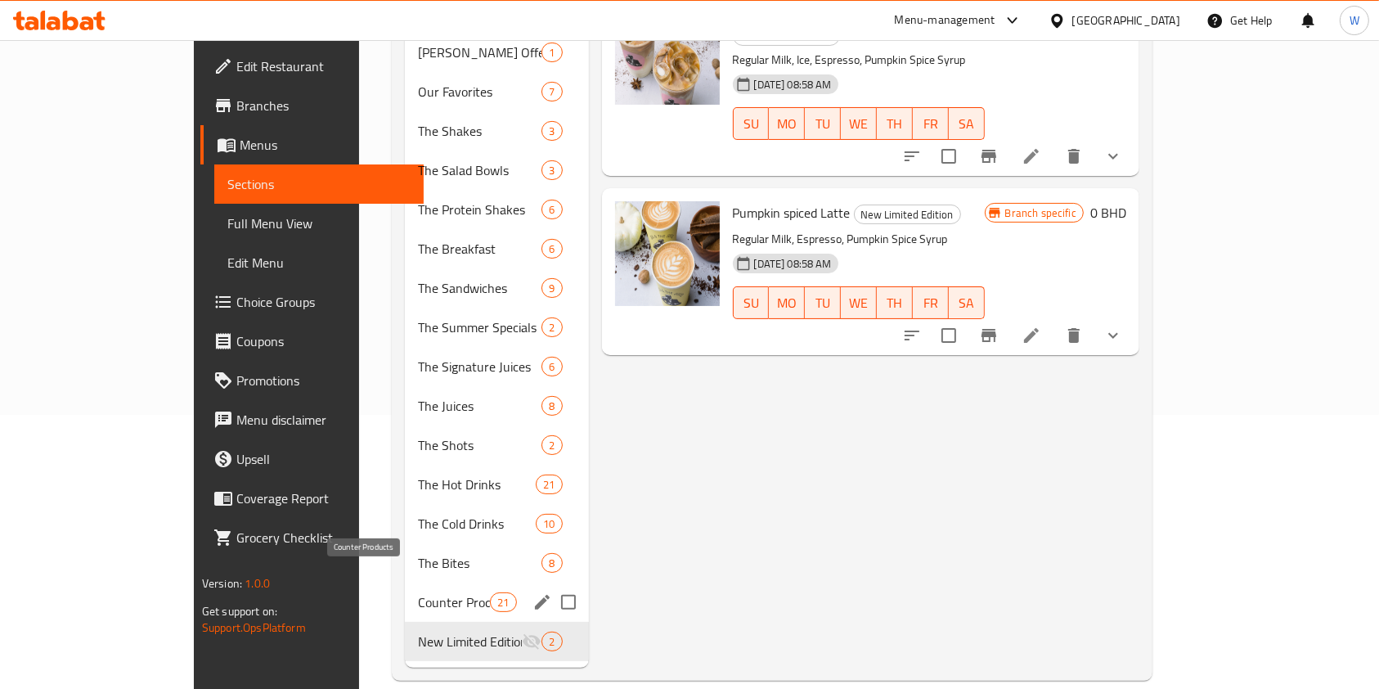
click at [418, 592] on span "Counter Products" at bounding box center [454, 602] width 72 height 20
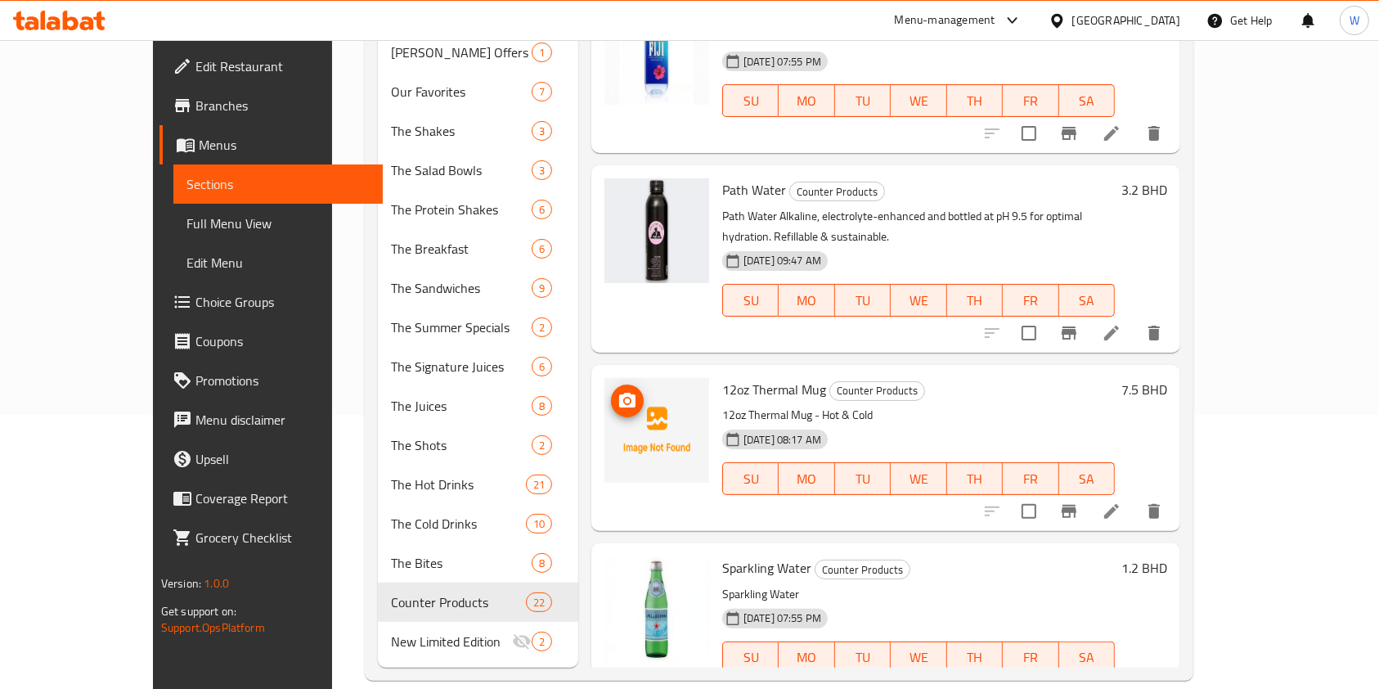
click at [619, 393] on icon "upload picture" at bounding box center [627, 400] width 16 height 15
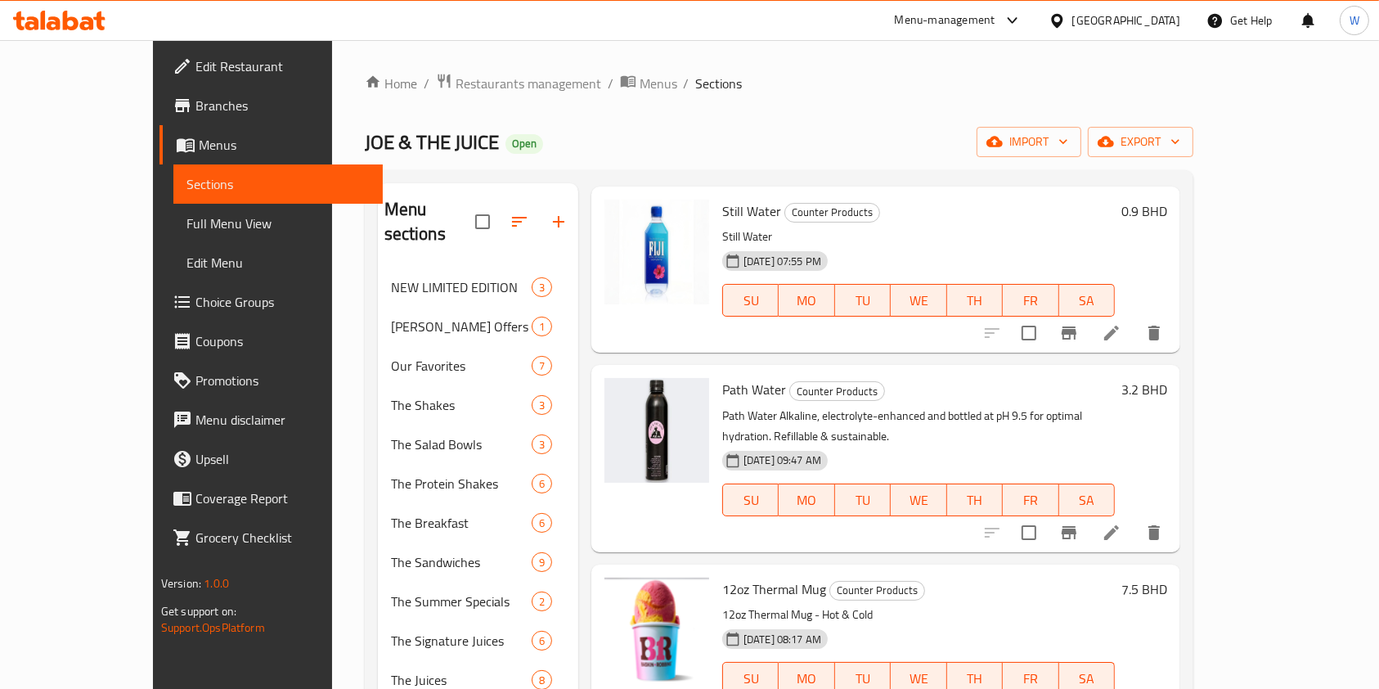
scroll to position [109, 0]
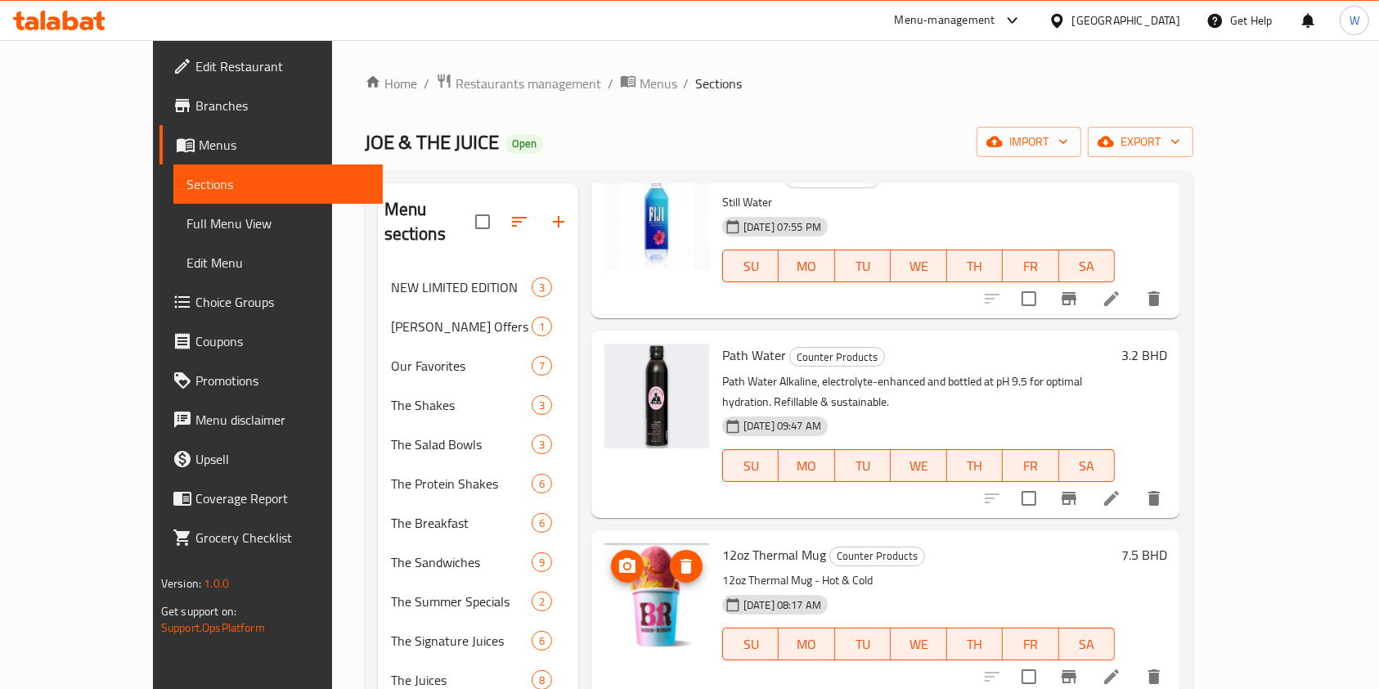
click at [619, 558] on icon "upload picture" at bounding box center [627, 565] width 16 height 15
click at [187, 216] on span "Full Menu View" at bounding box center [279, 224] width 184 height 20
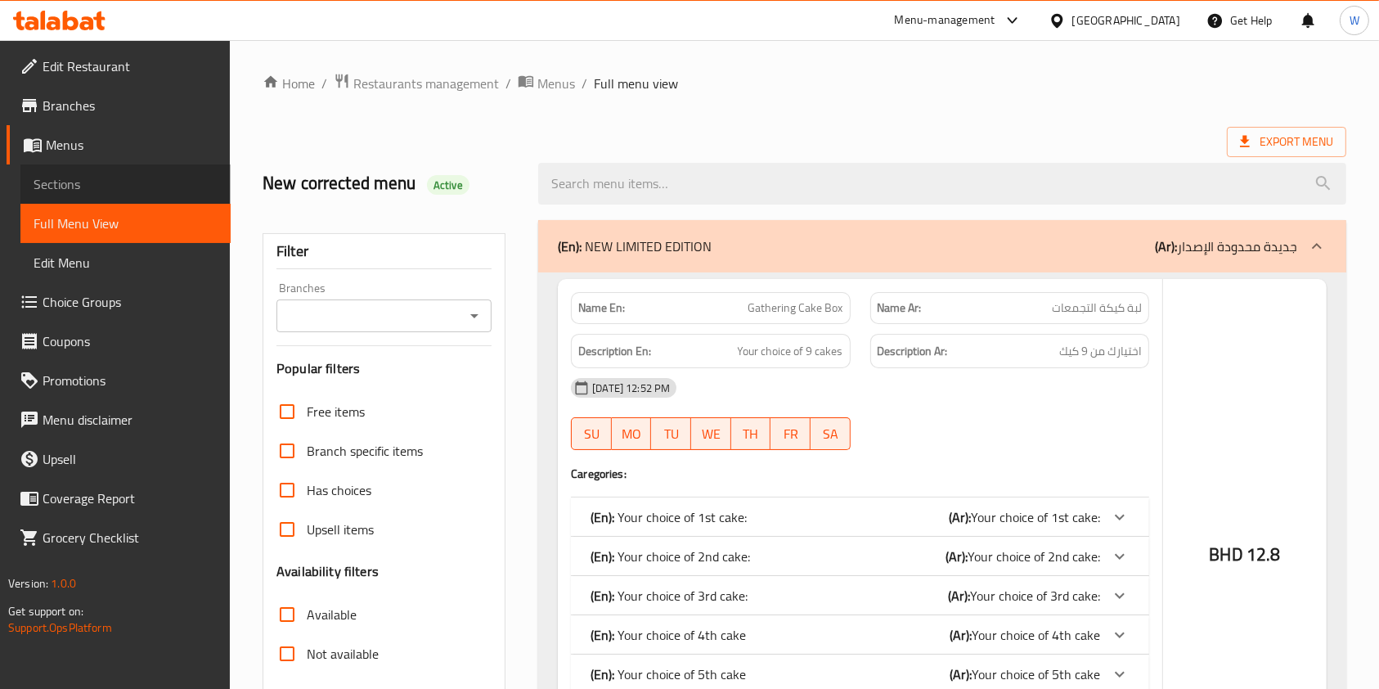
click at [113, 185] on span "Sections" at bounding box center [126, 184] width 184 height 20
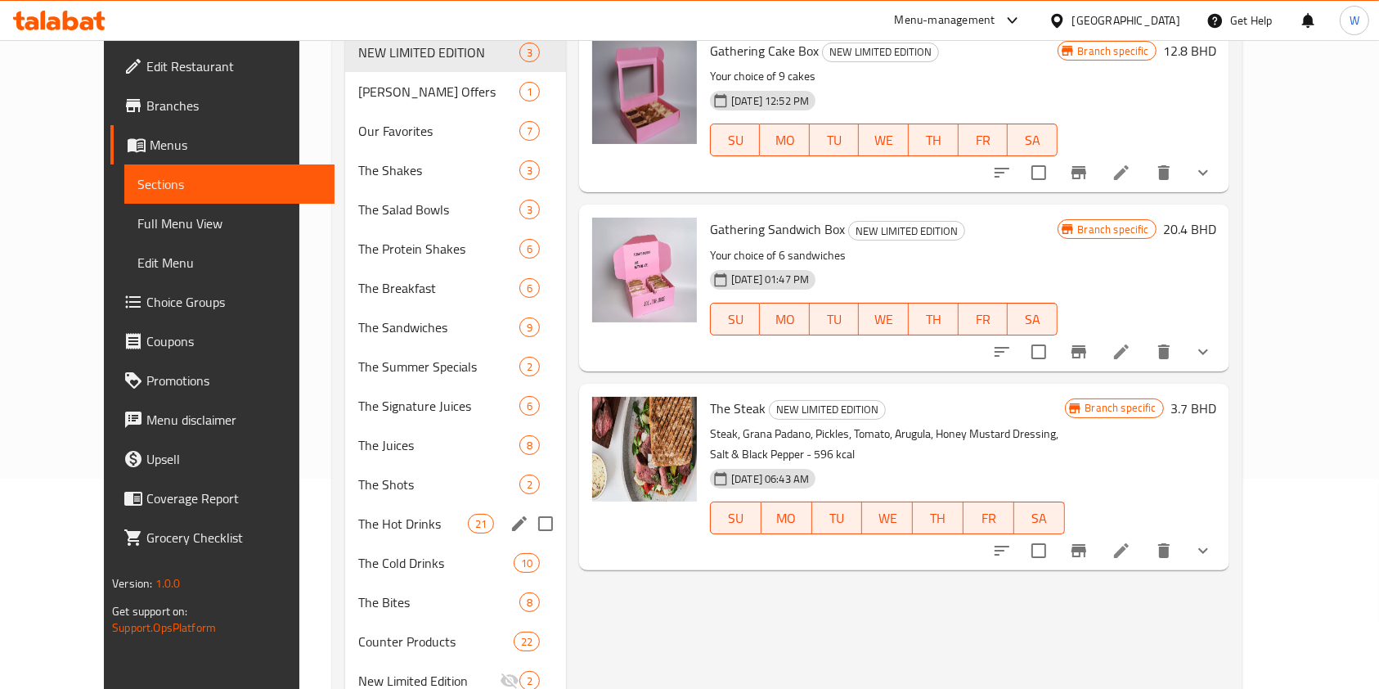
scroll to position [274, 0]
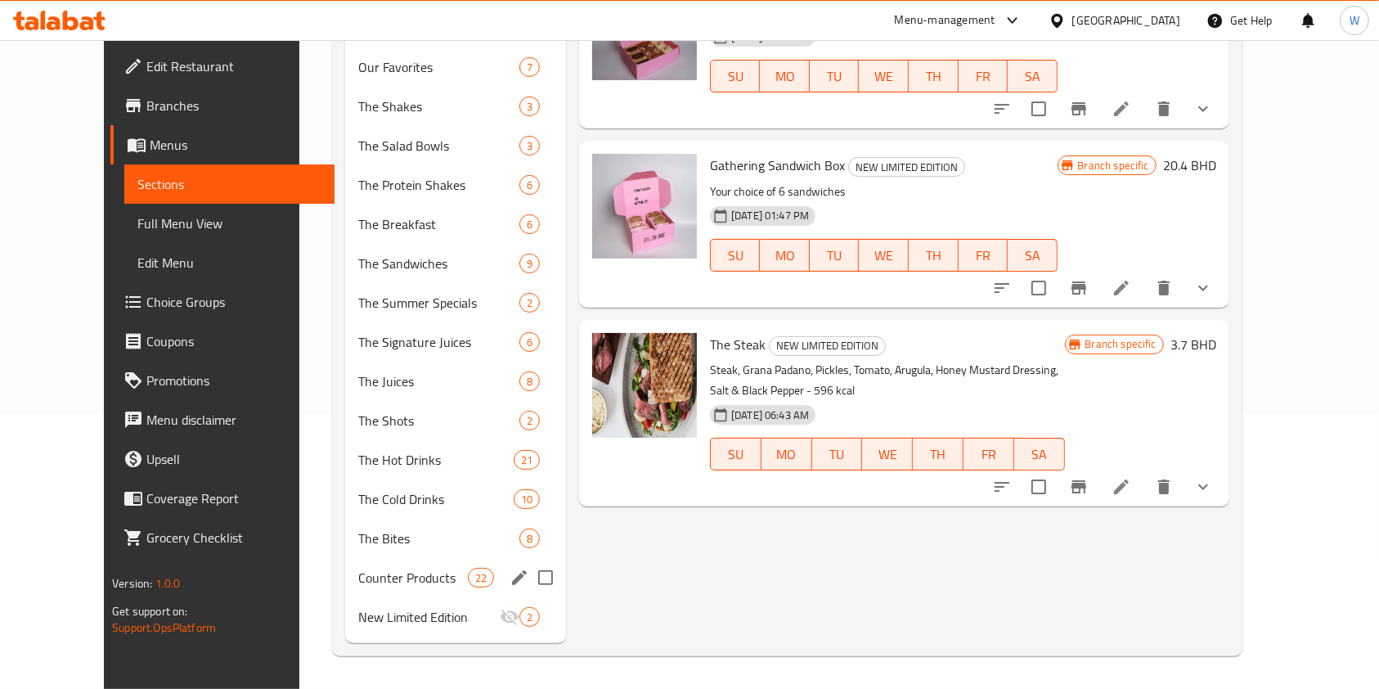
click at [345, 588] on div "Counter Products 22" at bounding box center [455, 577] width 221 height 39
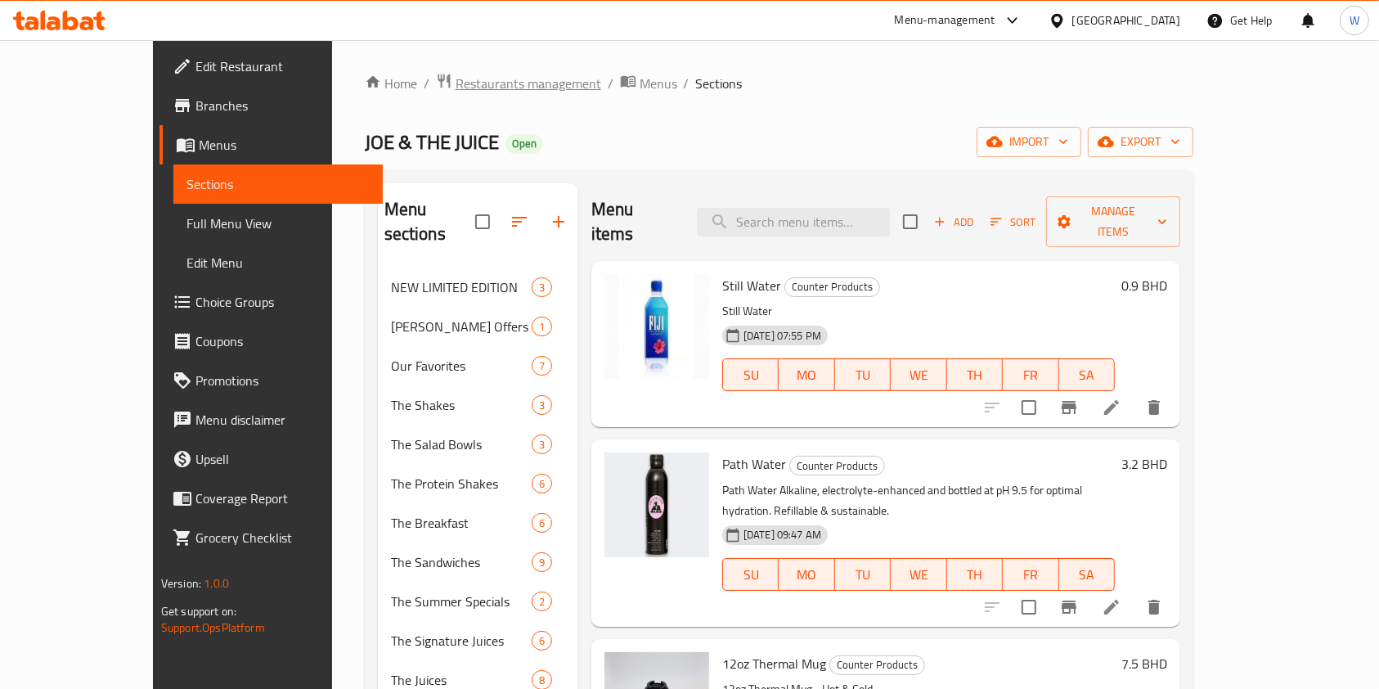
click at [456, 74] on span "Restaurants management" at bounding box center [529, 84] width 146 height 20
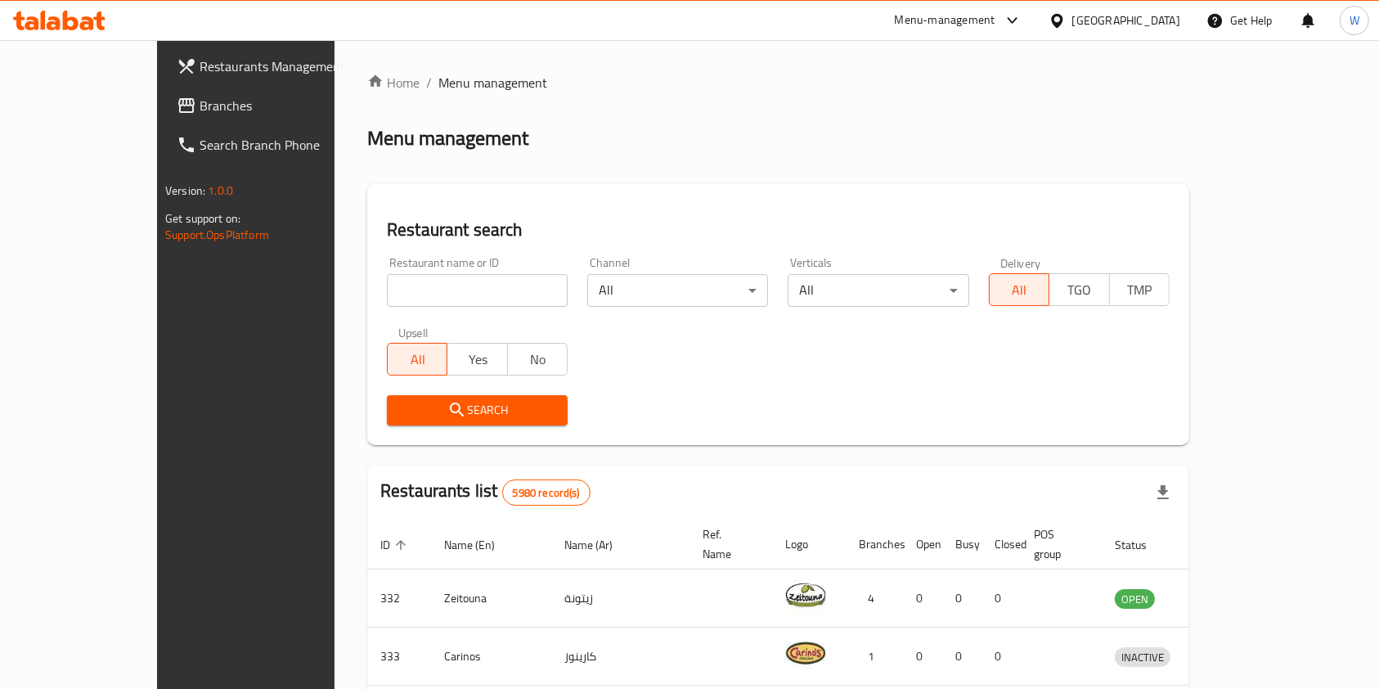
click at [410, 272] on div "Restaurant name or ID Restaurant name or ID" at bounding box center [477, 282] width 181 height 50
click at [419, 289] on input "search" at bounding box center [477, 290] width 181 height 33
type input "[US_STATE] Chicken"
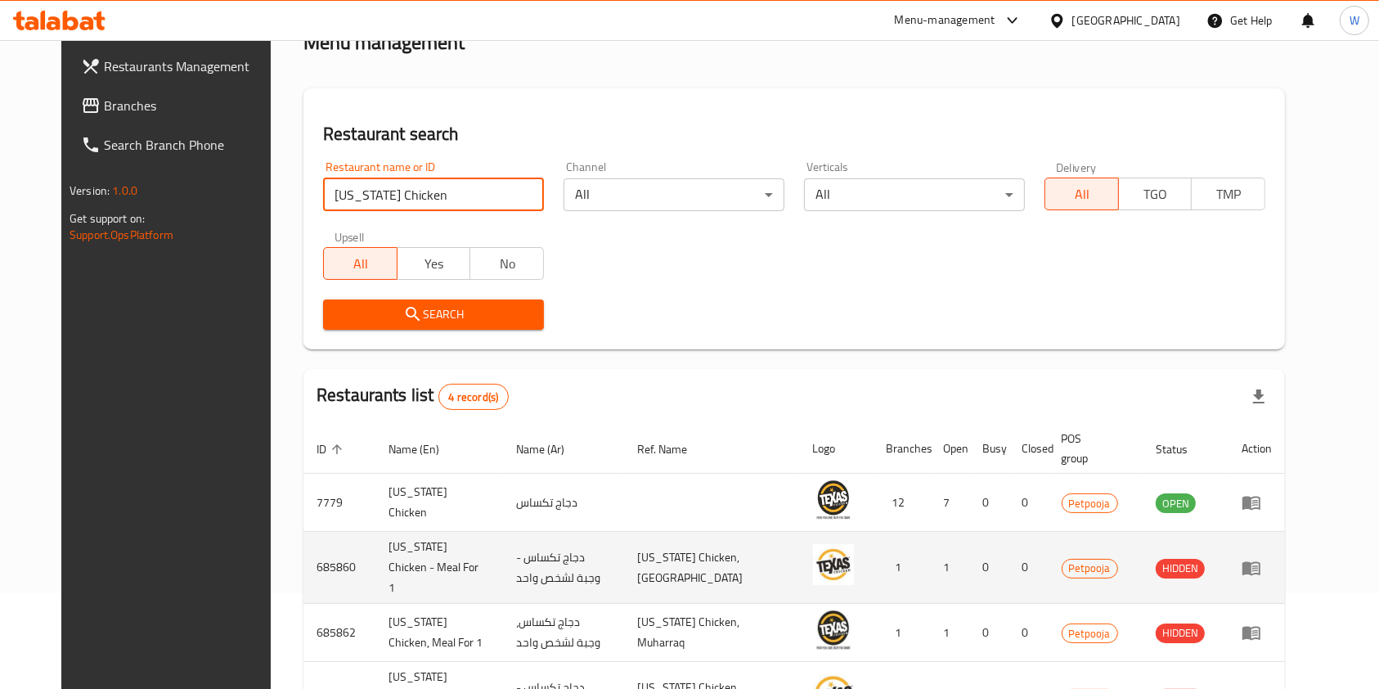
scroll to position [180, 0]
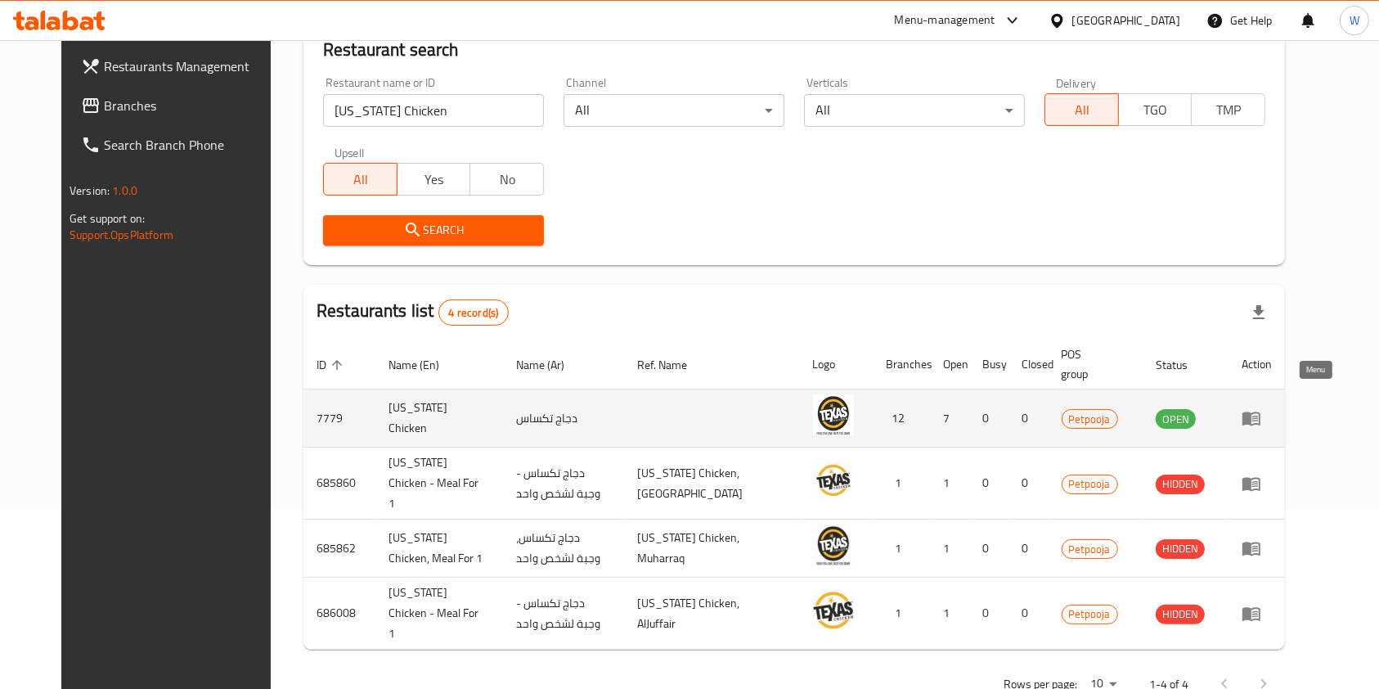
click at [1261, 412] on icon "enhanced table" at bounding box center [1252, 419] width 18 height 14
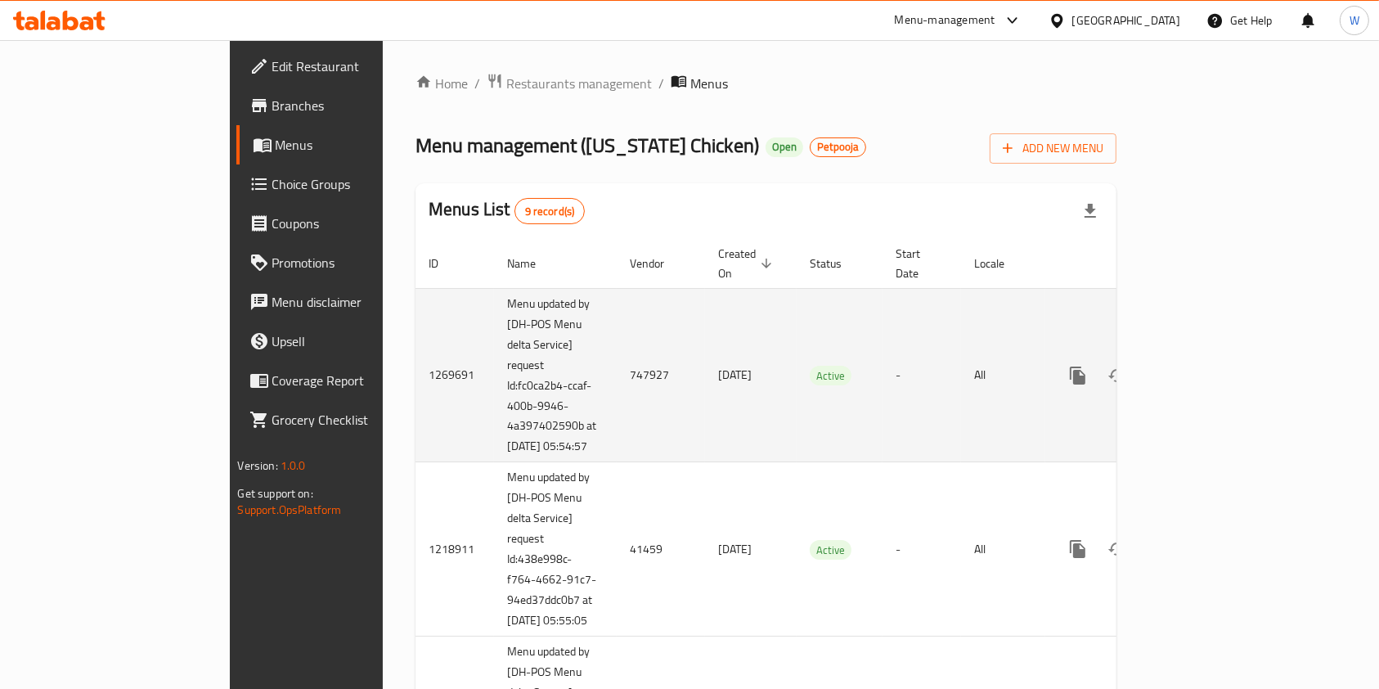
click at [617, 362] on td "747927" at bounding box center [661, 375] width 88 height 174
copy td "747927"
click at [1203, 368] on icon "enhanced table" at bounding box center [1196, 375] width 15 height 15
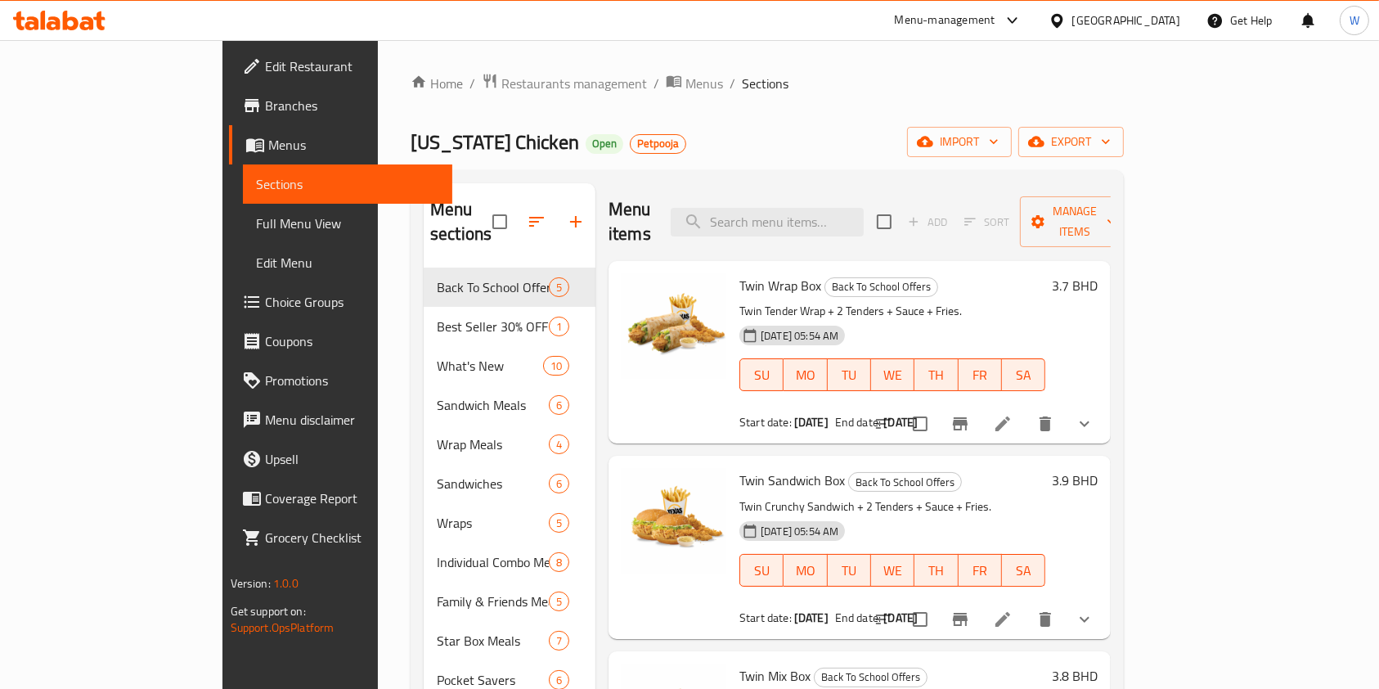
click at [839, 173] on div "Menu sections Back To School Offers 5 Best Seller 30% OFF 1 What's New 10 Sandw…" at bounding box center [767, 542] width 713 height 745
click at [844, 208] on input "search" at bounding box center [767, 222] width 193 height 29
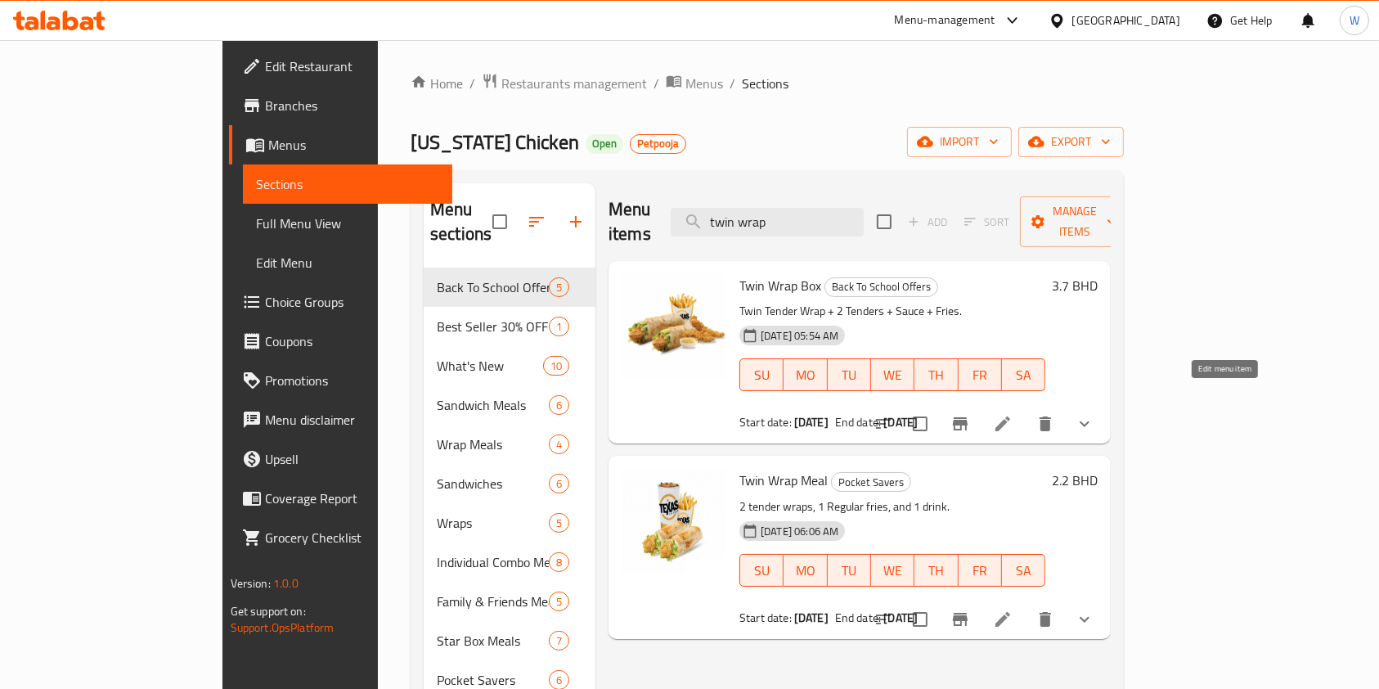
type input "twin wrap"
click at [1013, 414] on icon at bounding box center [1003, 424] width 20 height 20
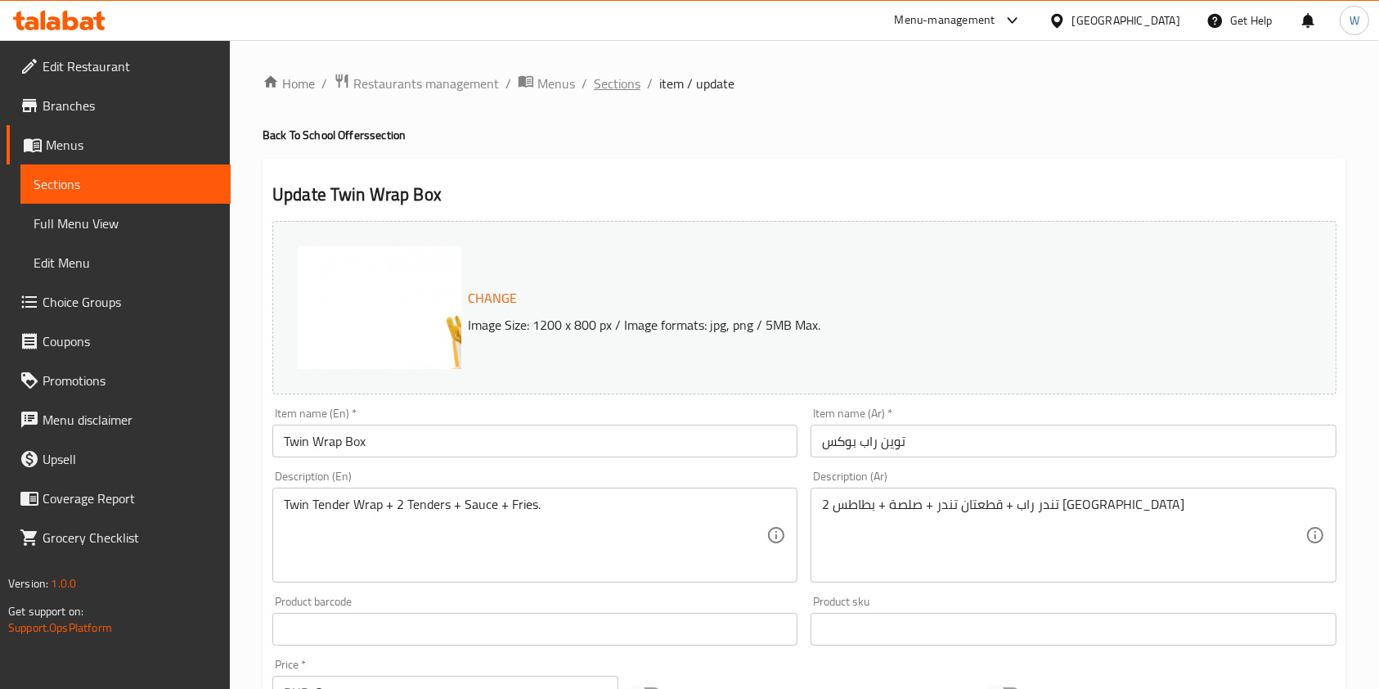
click at [606, 79] on span "Sections" at bounding box center [617, 84] width 47 height 20
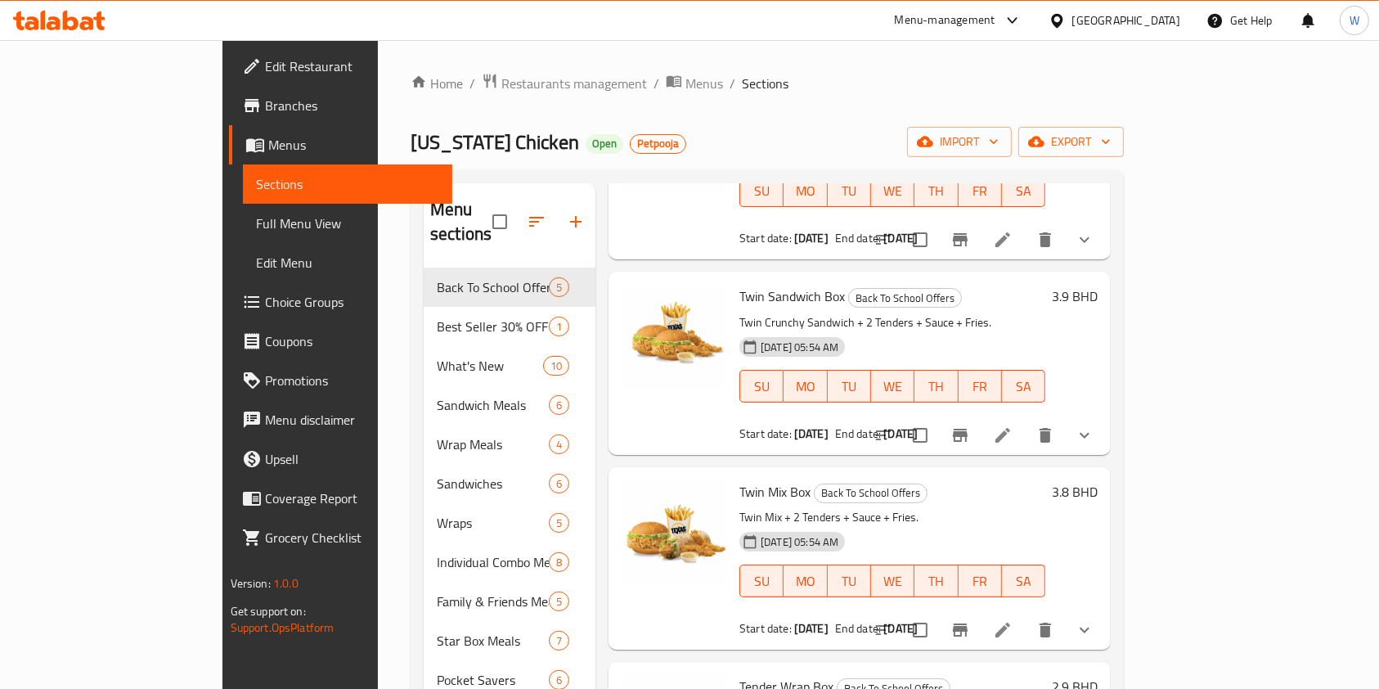
scroll to position [218, 0]
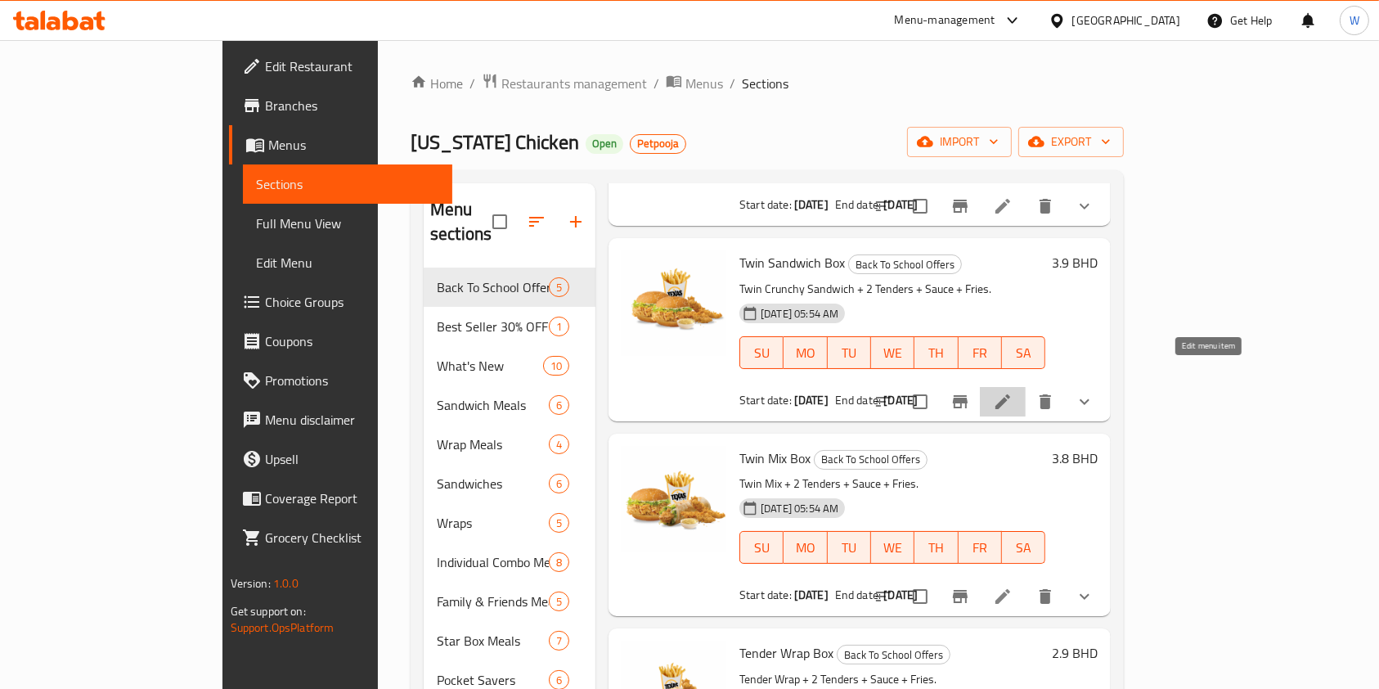
click at [1013, 392] on icon at bounding box center [1003, 402] width 20 height 20
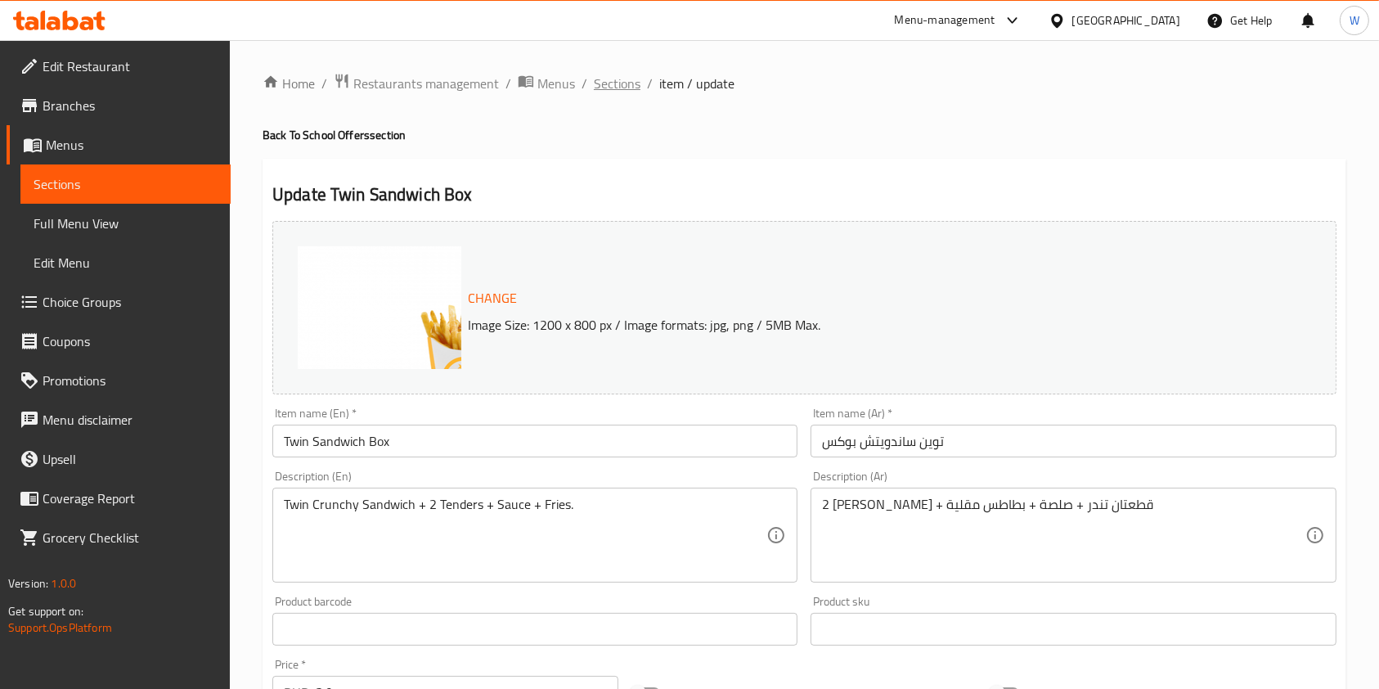
click at [606, 83] on span "Sections" at bounding box center [617, 84] width 47 height 20
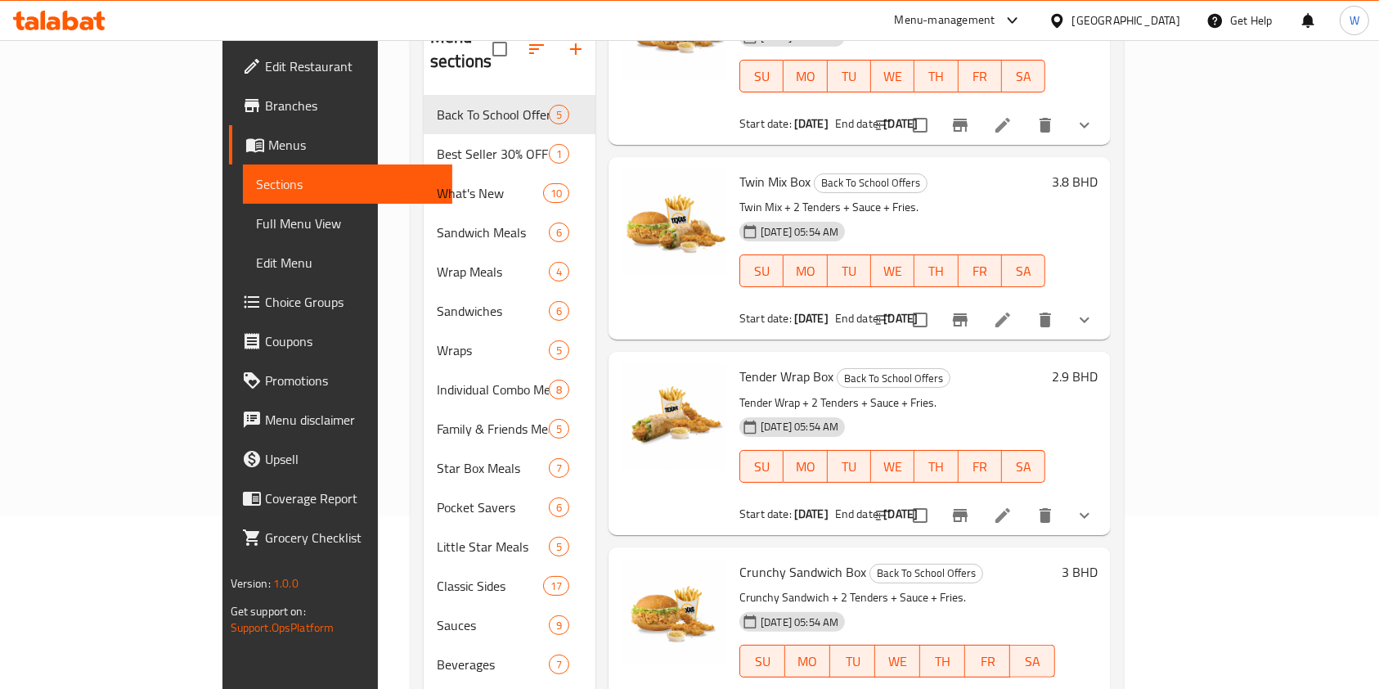
scroll to position [218, 0]
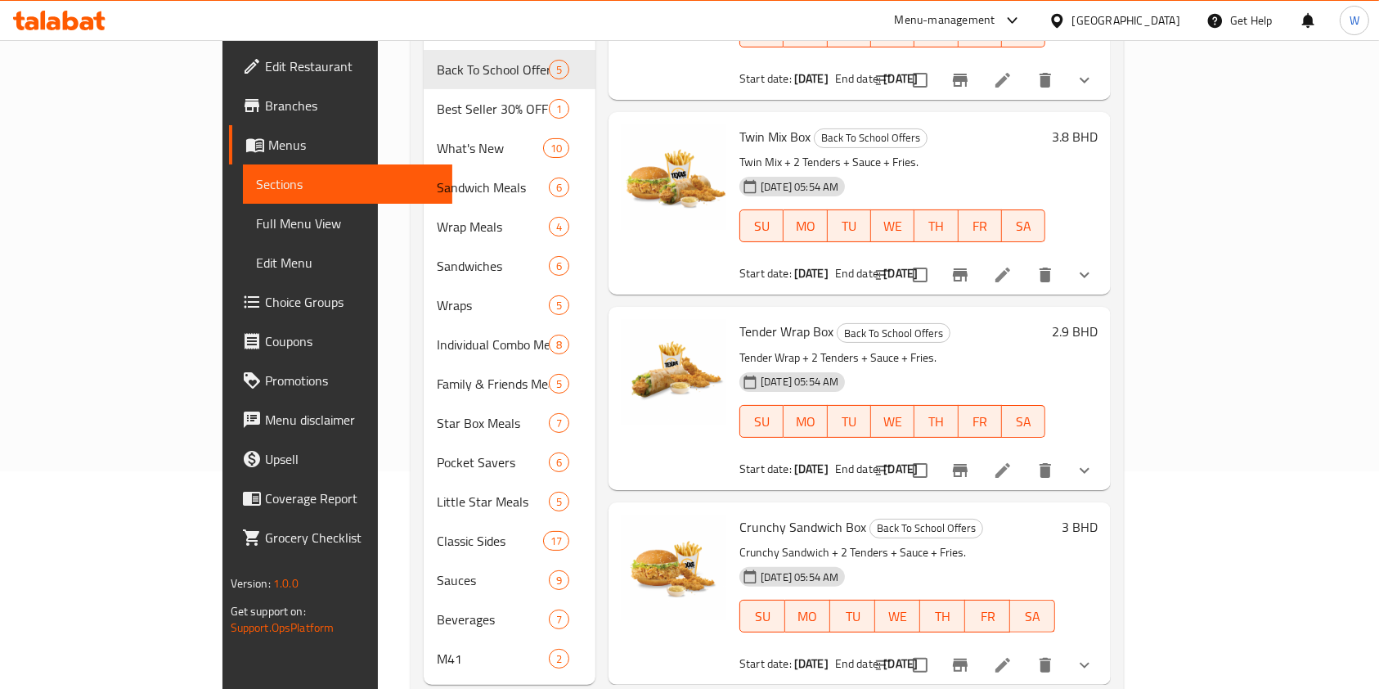
click at [1013, 265] on icon at bounding box center [1003, 275] width 20 height 20
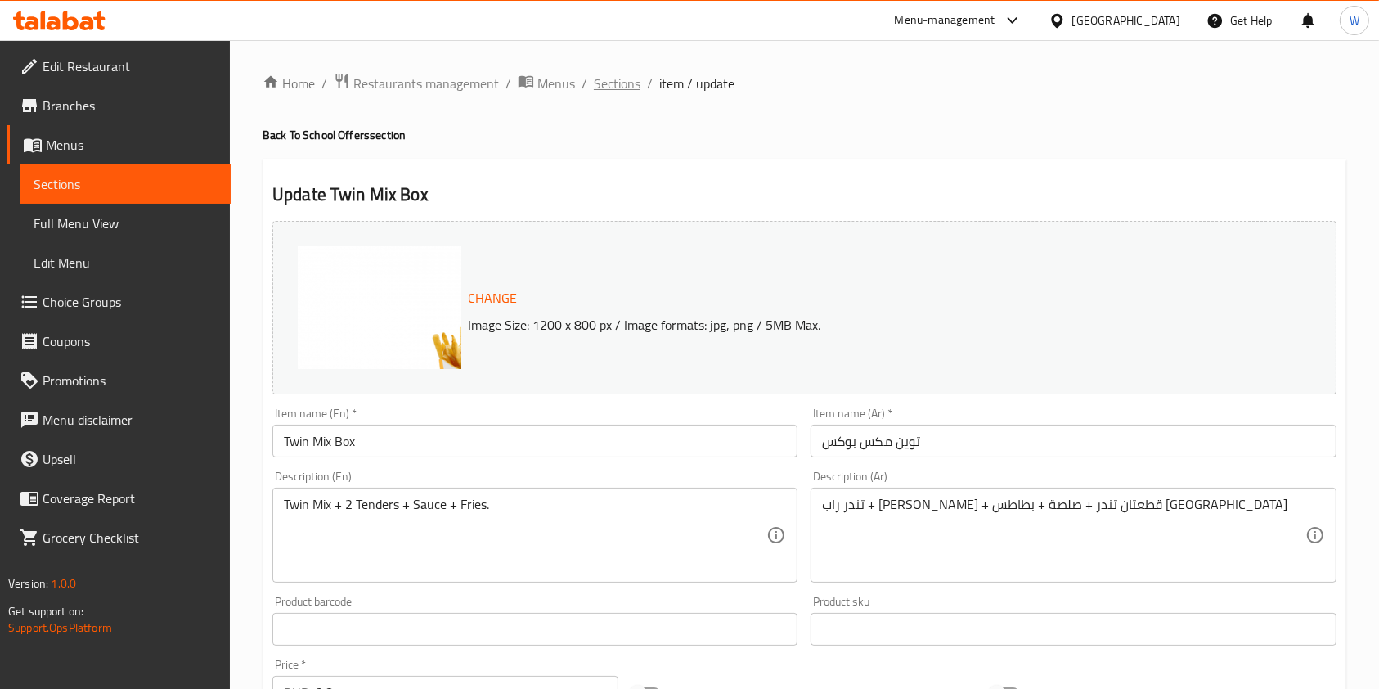
click at [636, 85] on span "Sections" at bounding box center [617, 84] width 47 height 20
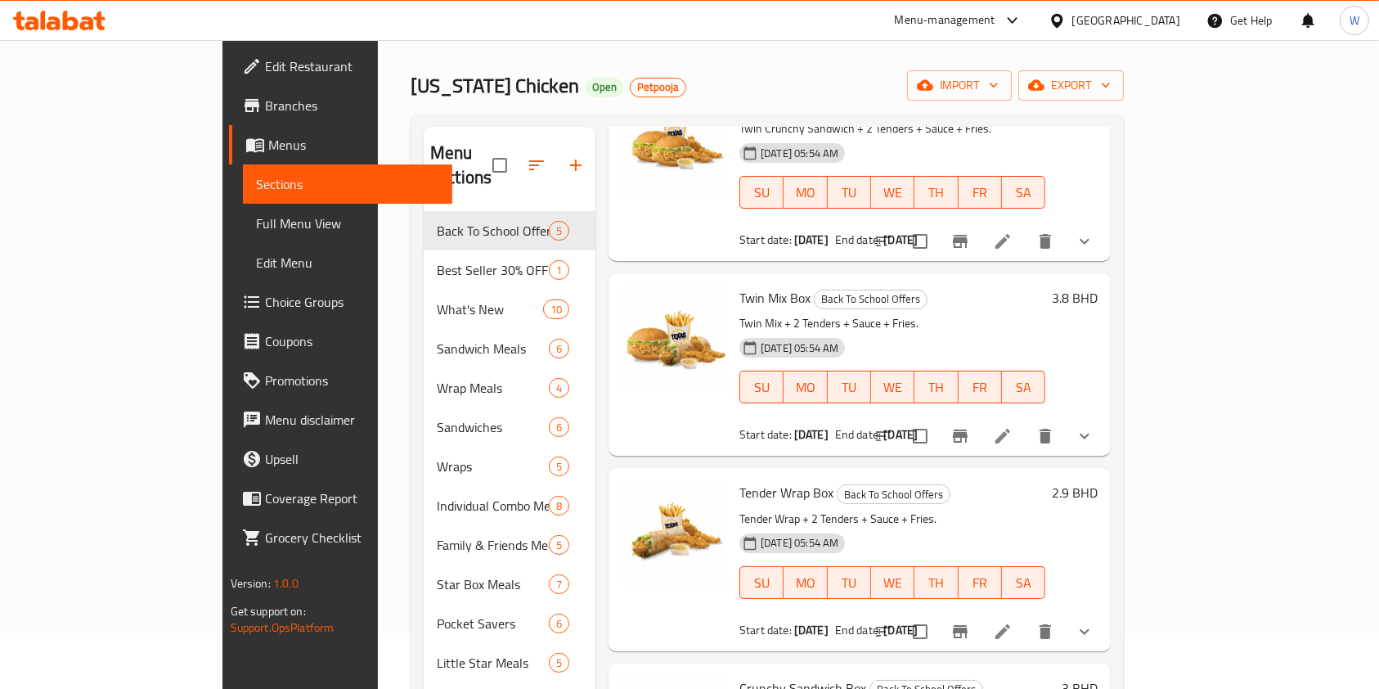
scroll to position [218, 0]
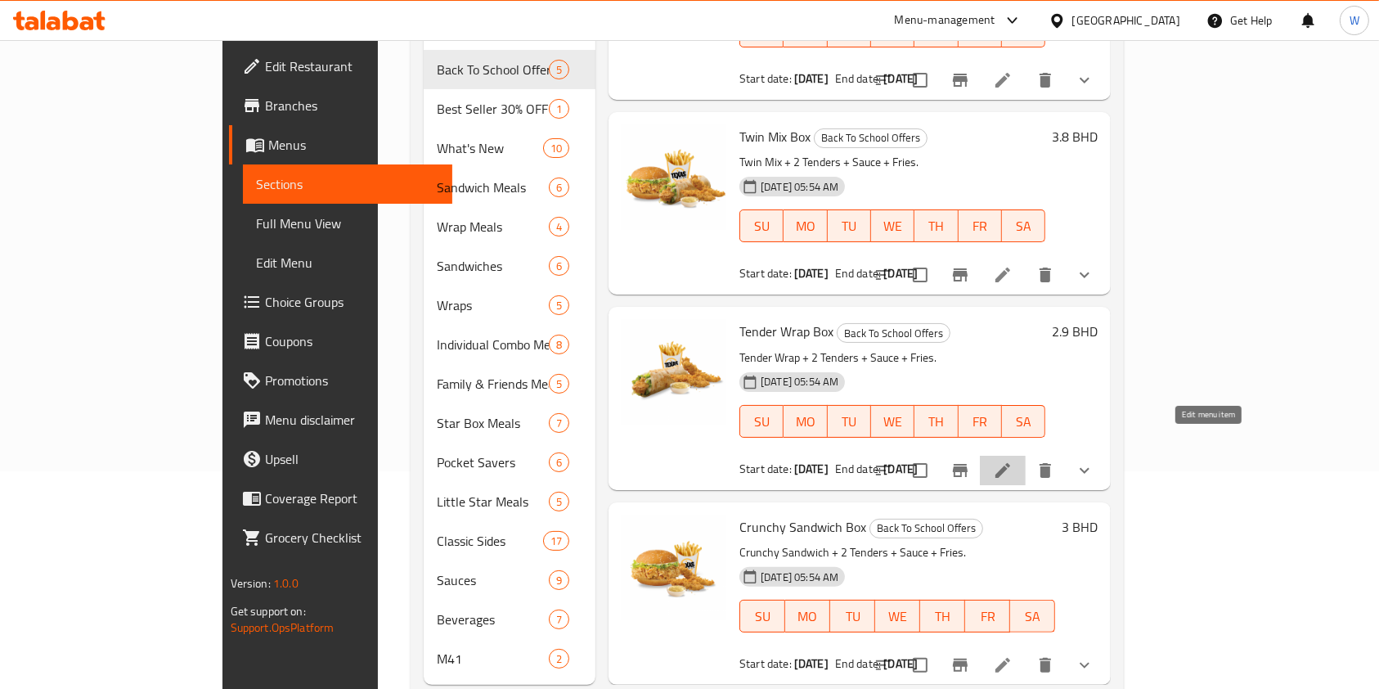
click at [1013, 461] on icon at bounding box center [1003, 471] width 20 height 20
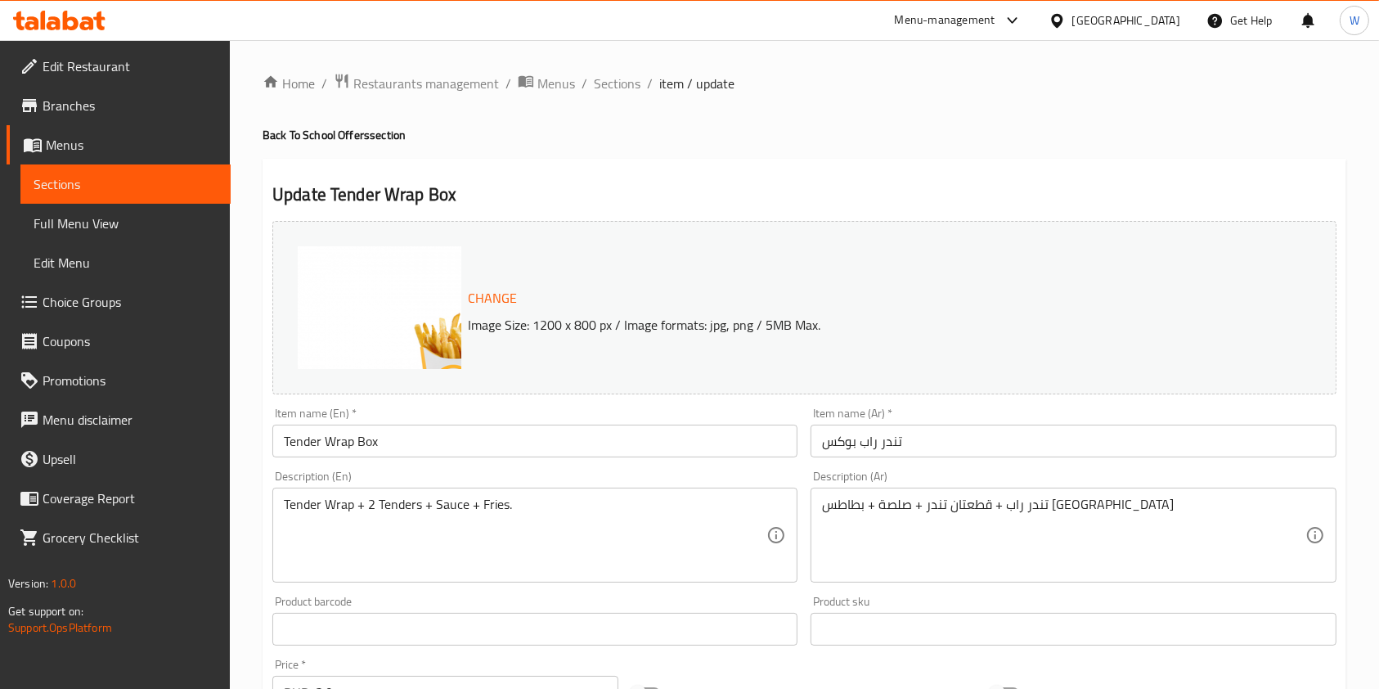
click at [617, 76] on span "Sections" at bounding box center [617, 84] width 47 height 20
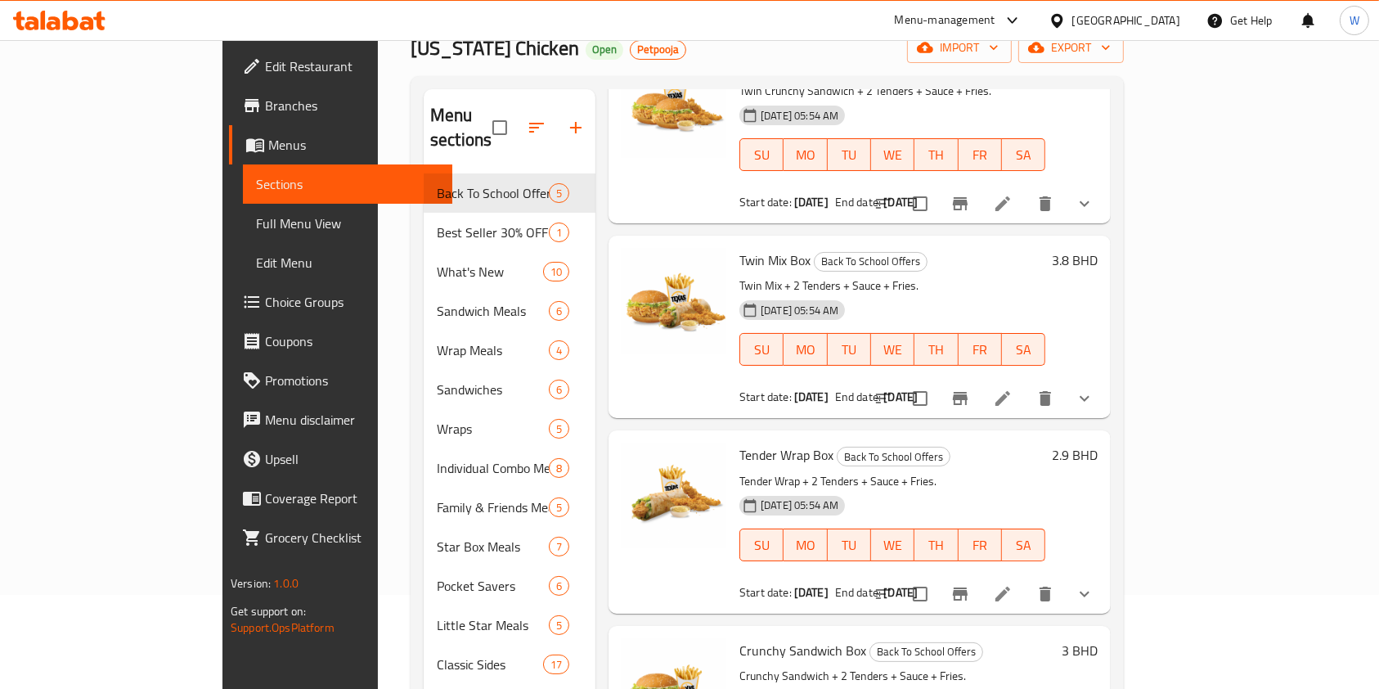
scroll to position [235, 0]
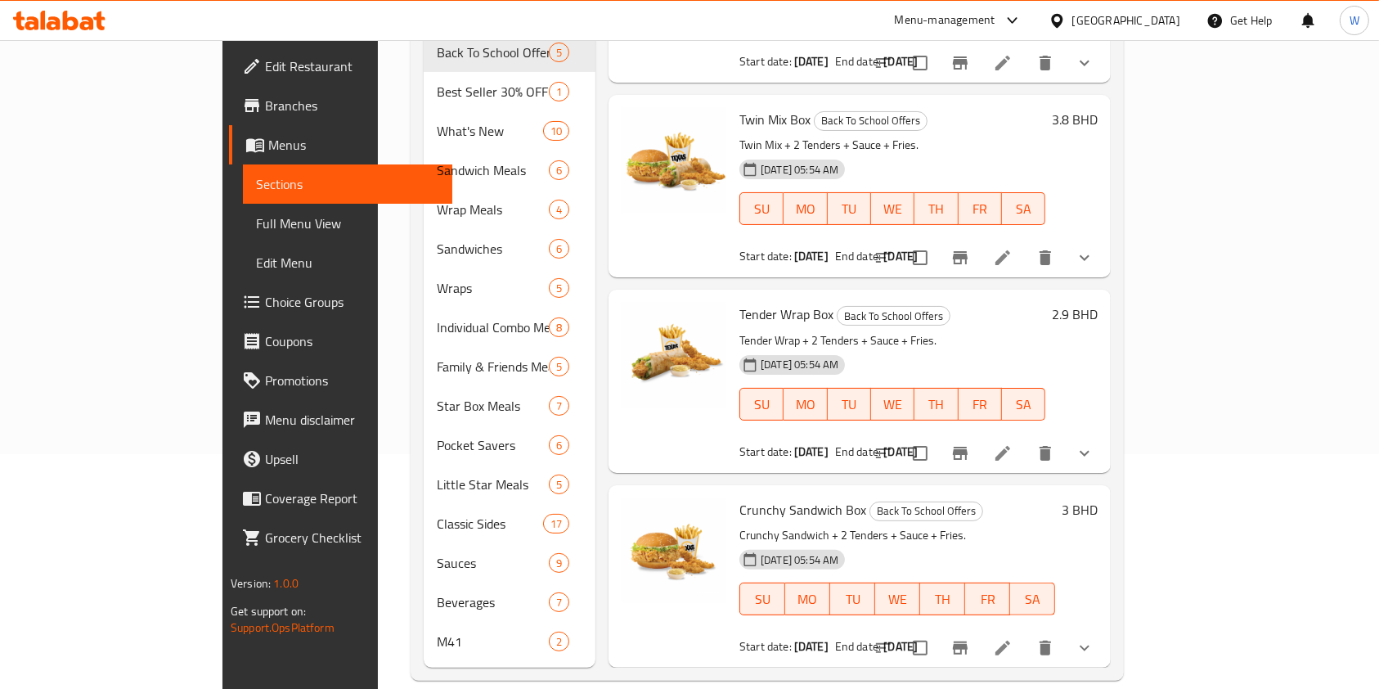
click at [1013, 638] on icon at bounding box center [1003, 648] width 20 height 20
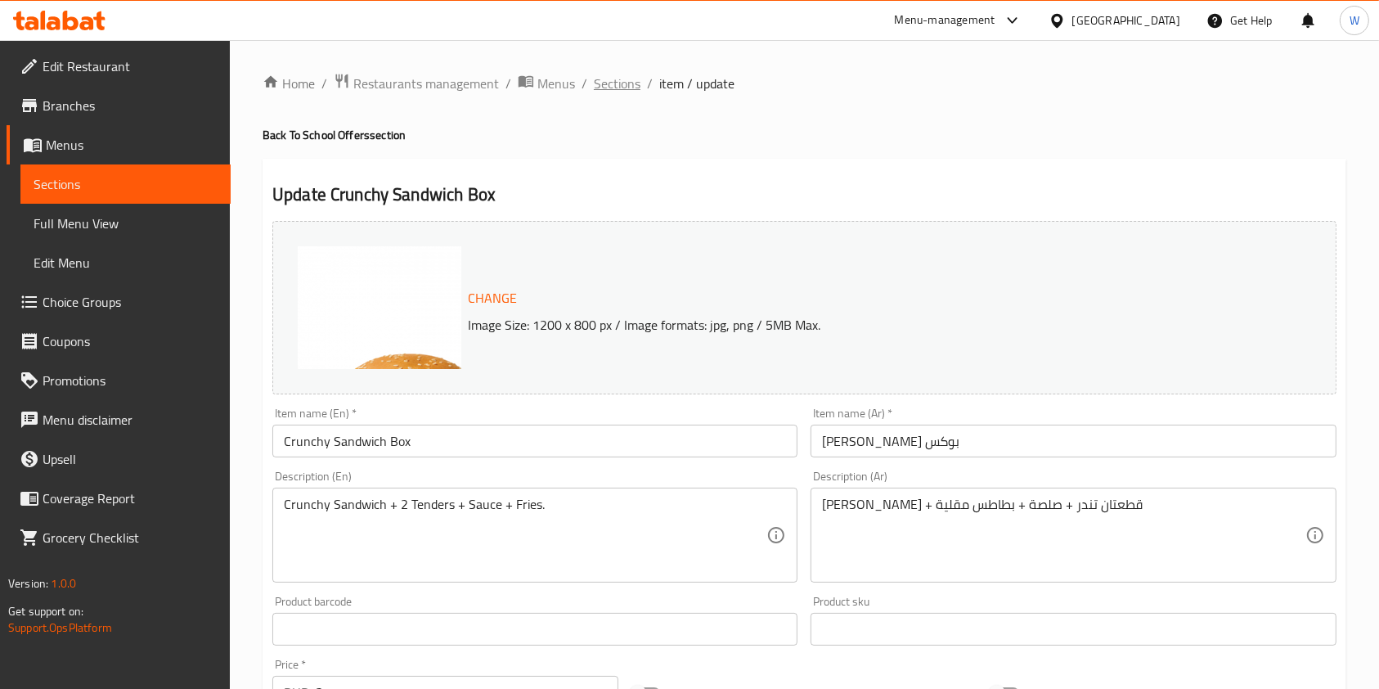
click at [603, 84] on span "Sections" at bounding box center [617, 84] width 47 height 20
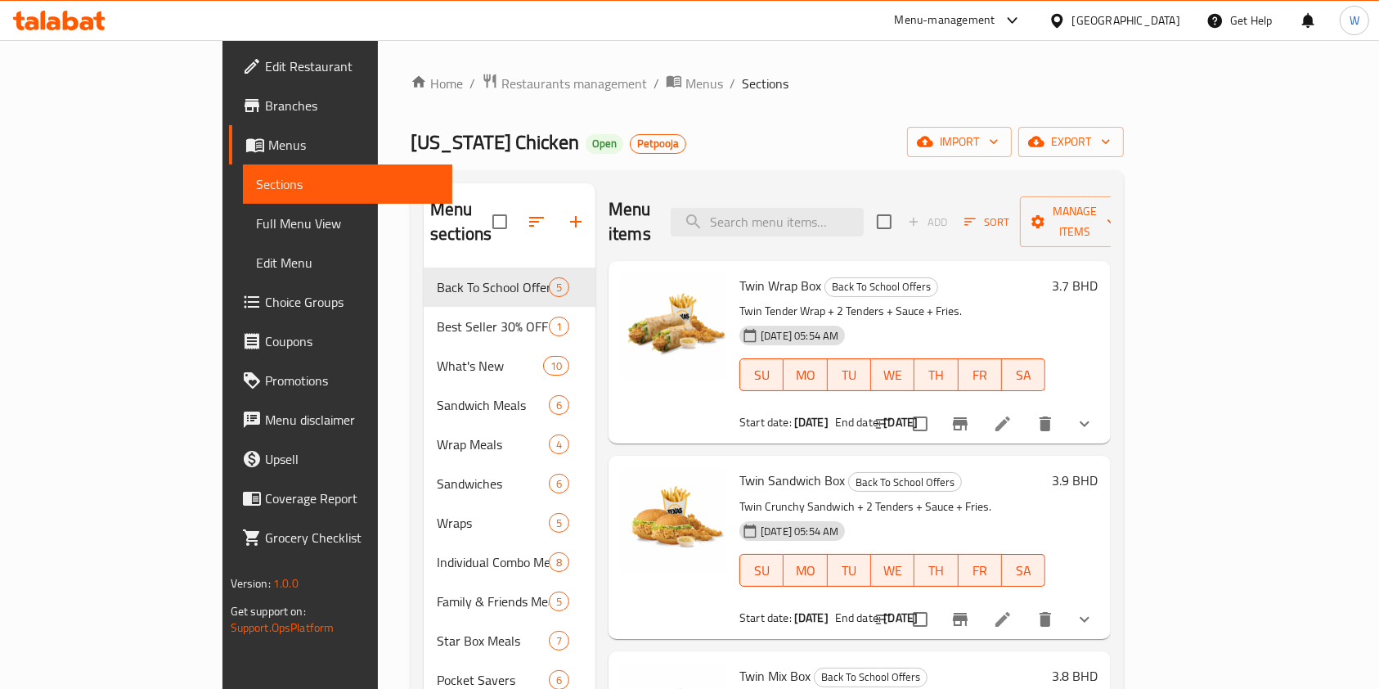
click at [268, 147] on span "Menus" at bounding box center [354, 145] width 172 height 20
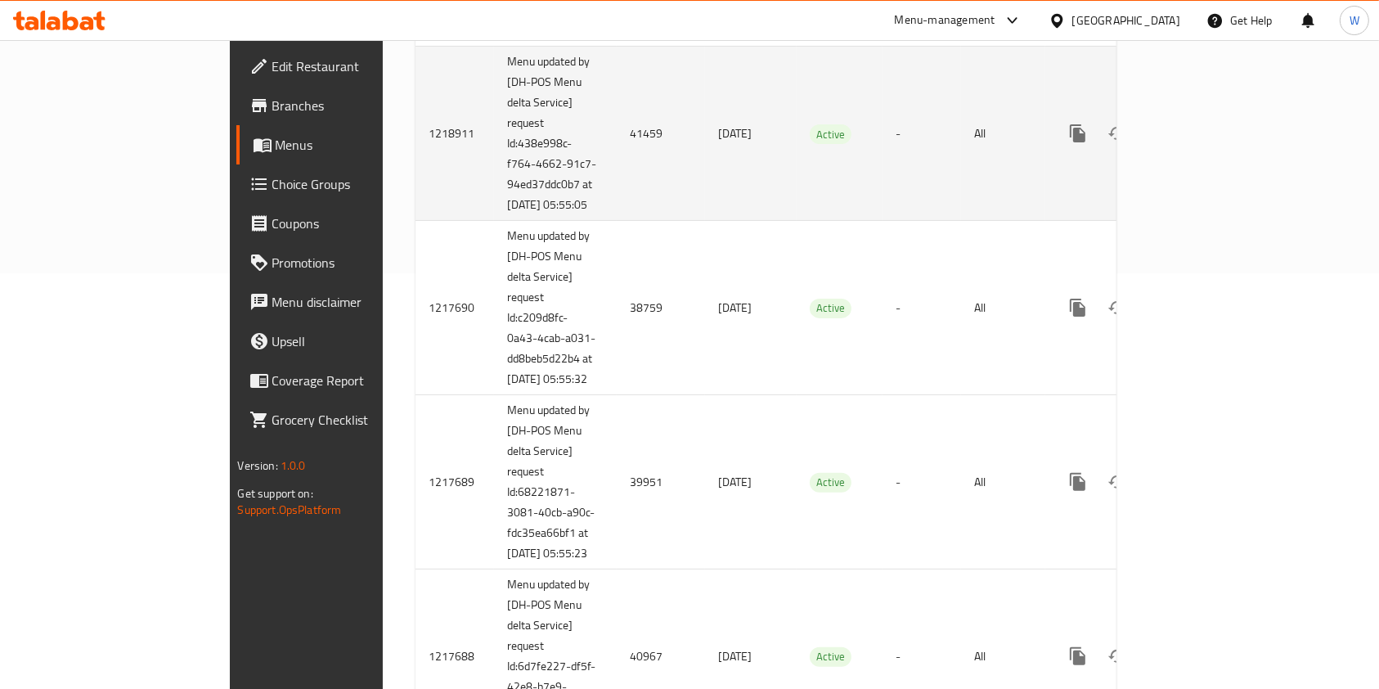
scroll to position [436, 0]
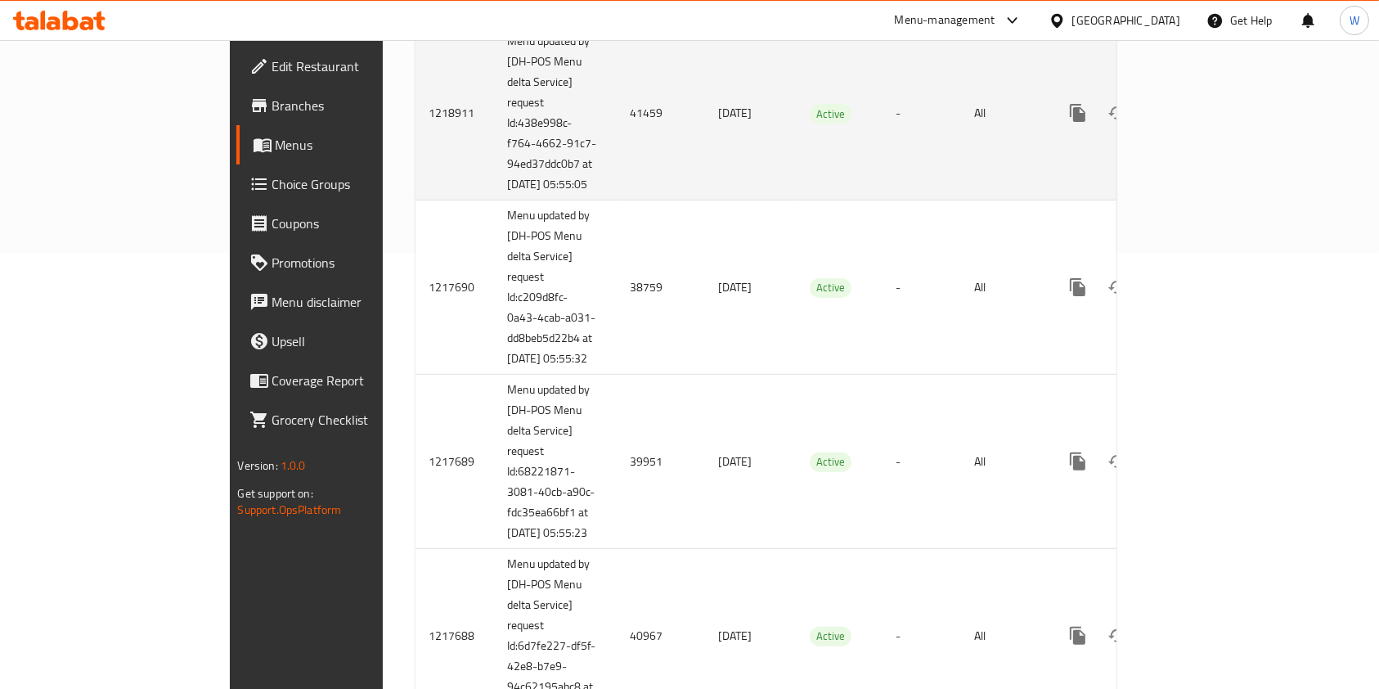
click at [617, 125] on td "41459" at bounding box center [661, 113] width 88 height 174
copy td "41459"
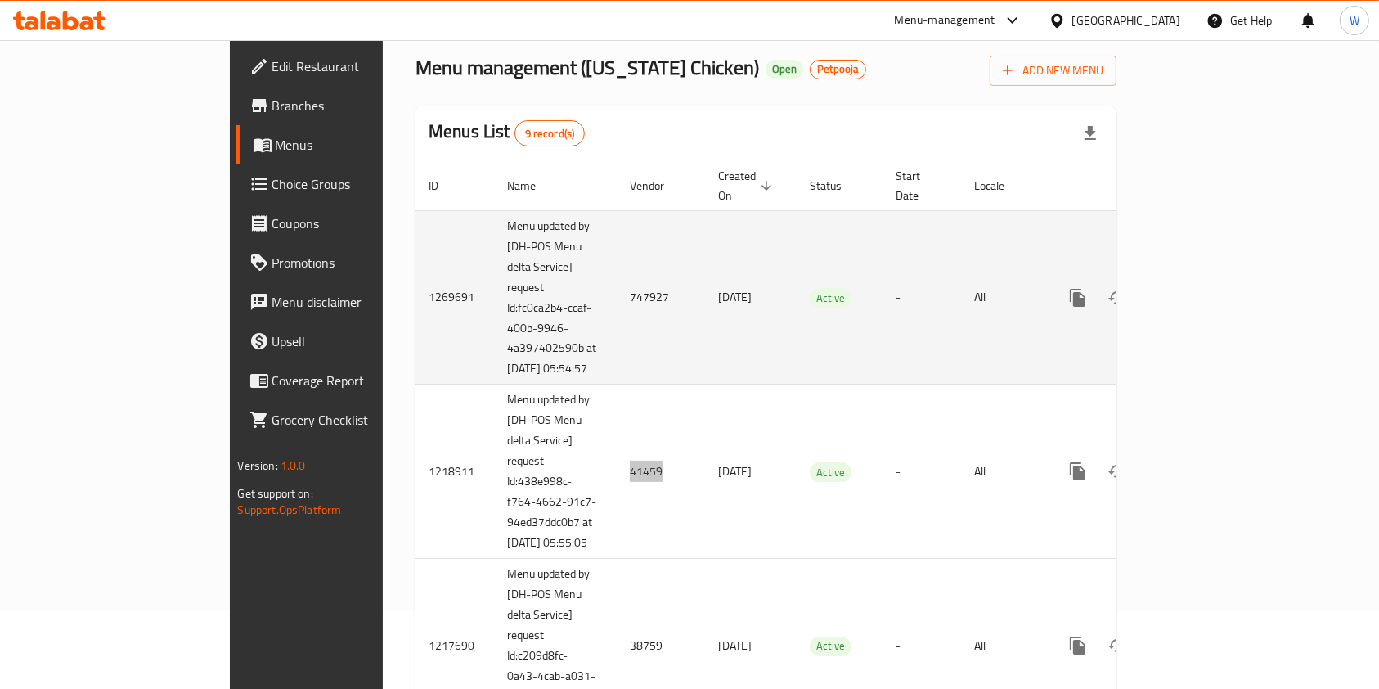
scroll to position [109, 0]
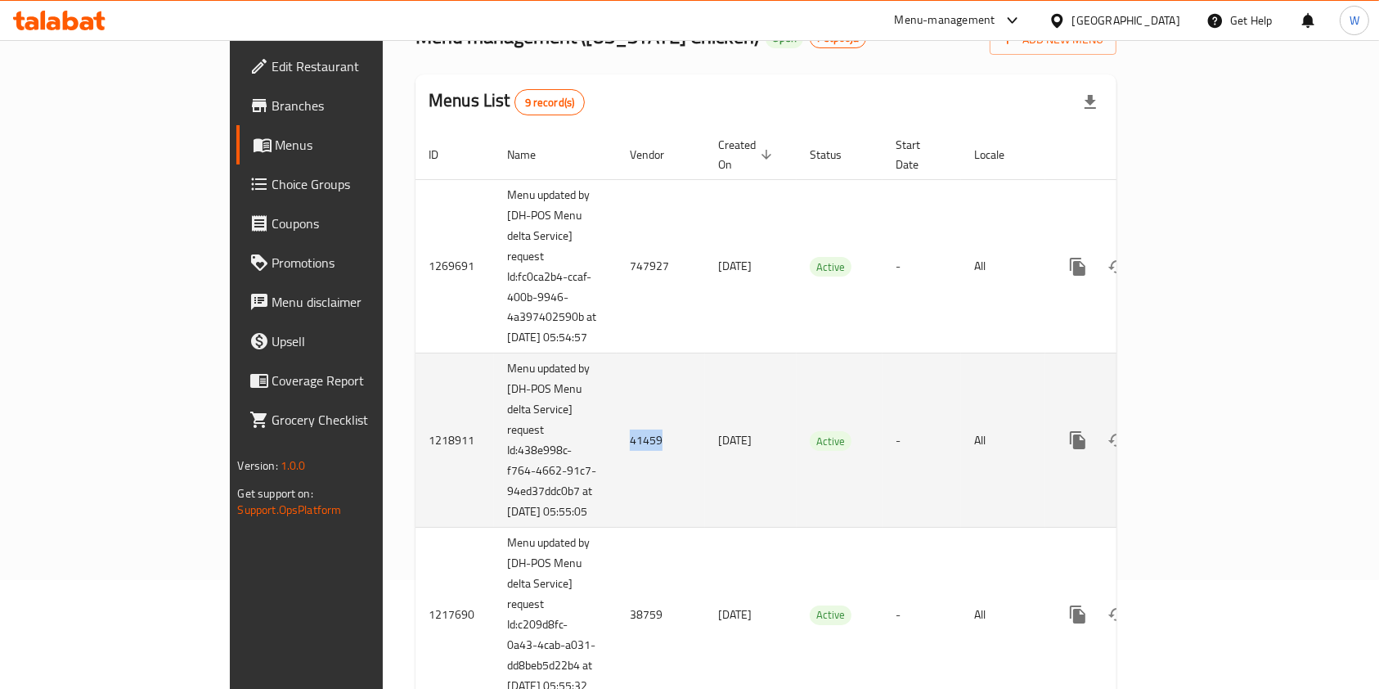
click at [1216, 444] on link "enhanced table" at bounding box center [1195, 439] width 39 height 39
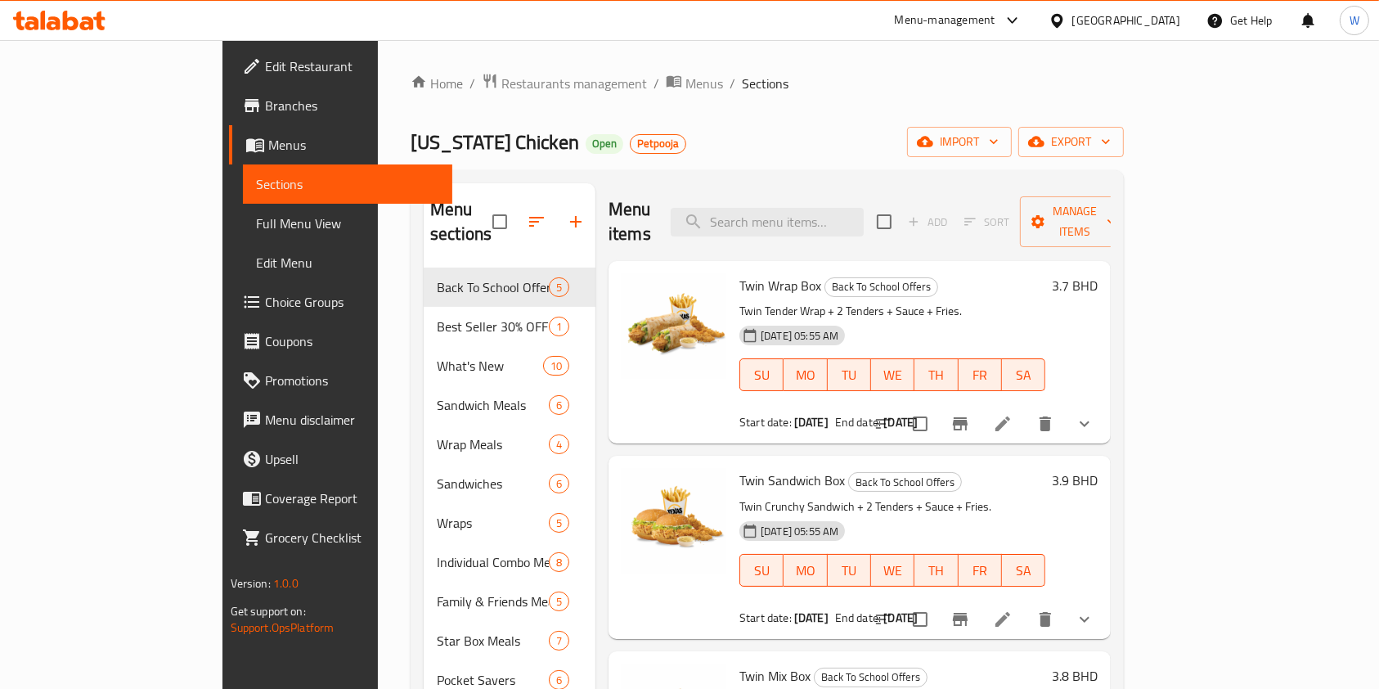
click at [1026, 409] on li at bounding box center [1003, 423] width 46 height 29
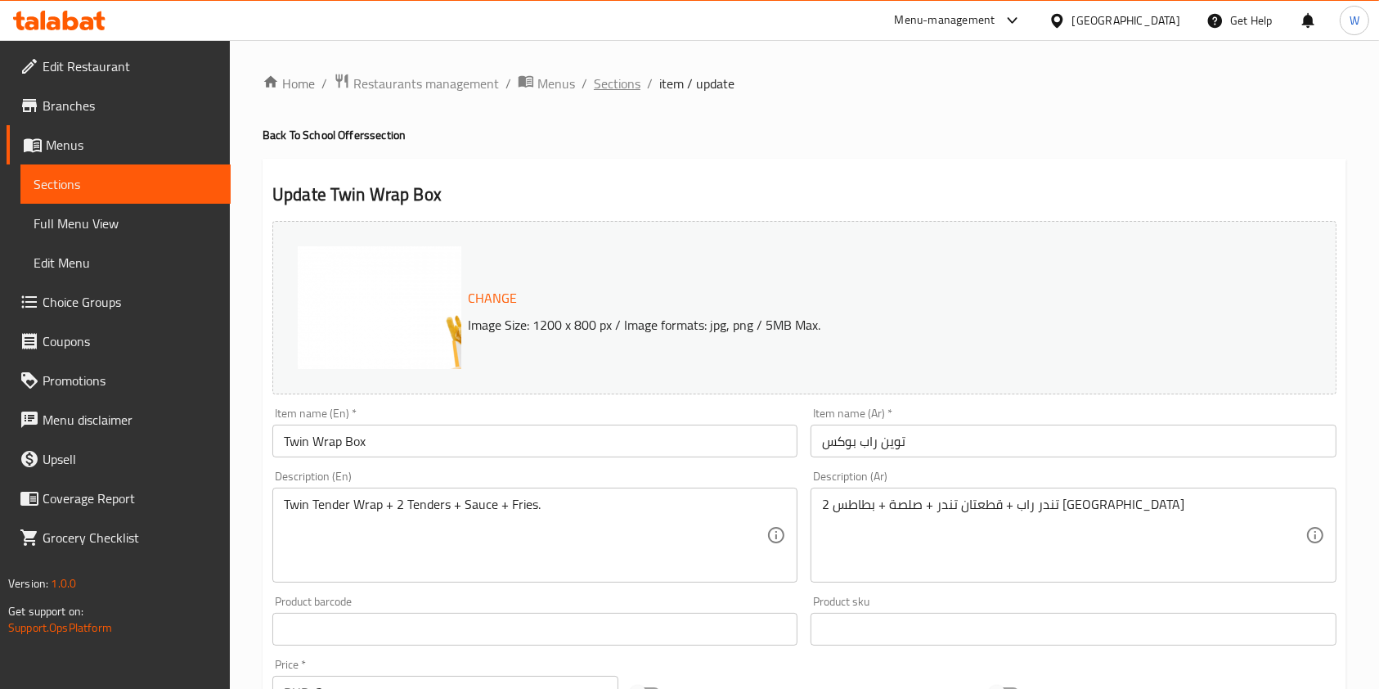
click at [623, 90] on span "Sections" at bounding box center [617, 84] width 47 height 20
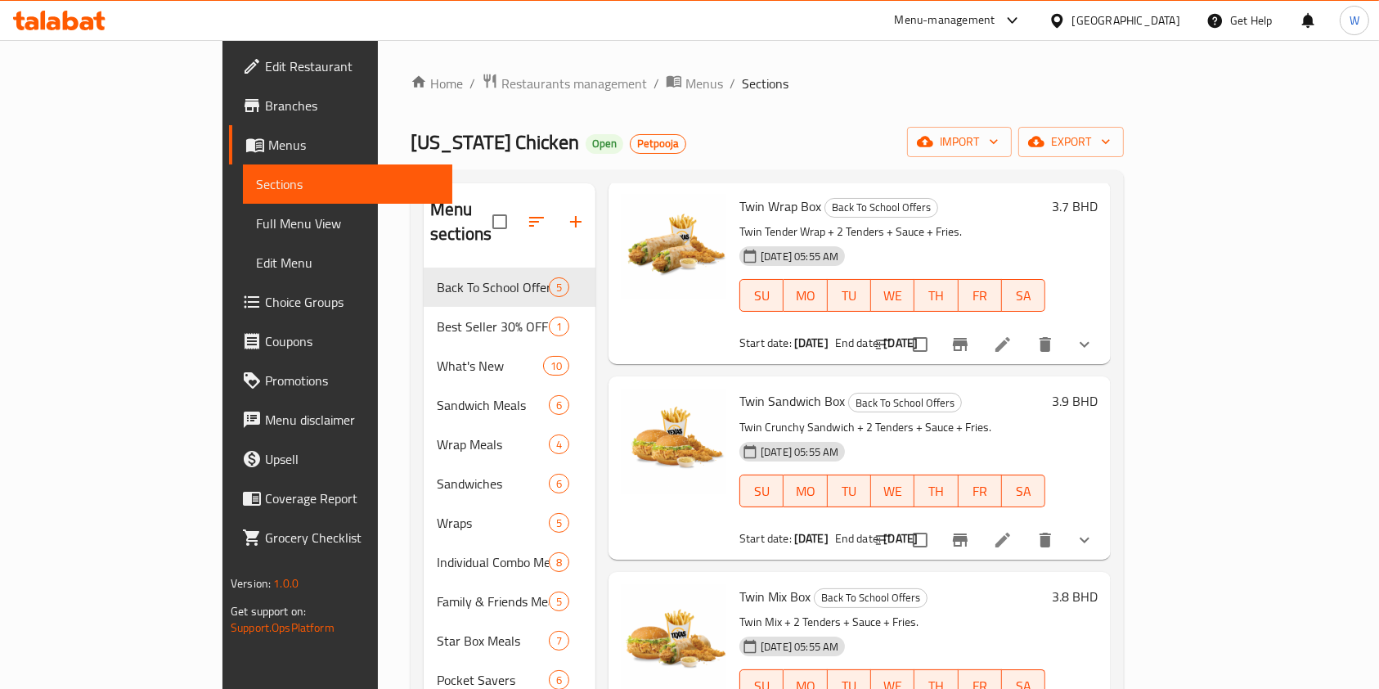
scroll to position [218, 0]
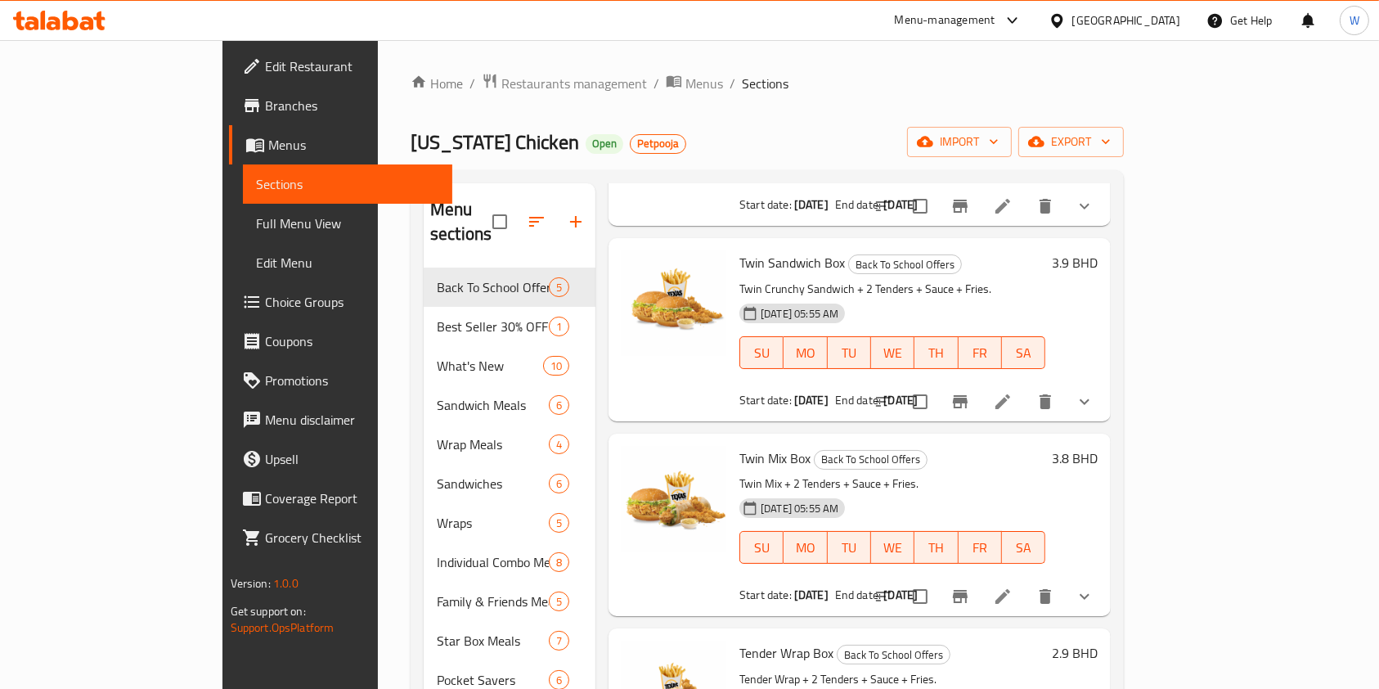
click at [1026, 387] on li at bounding box center [1003, 401] width 46 height 29
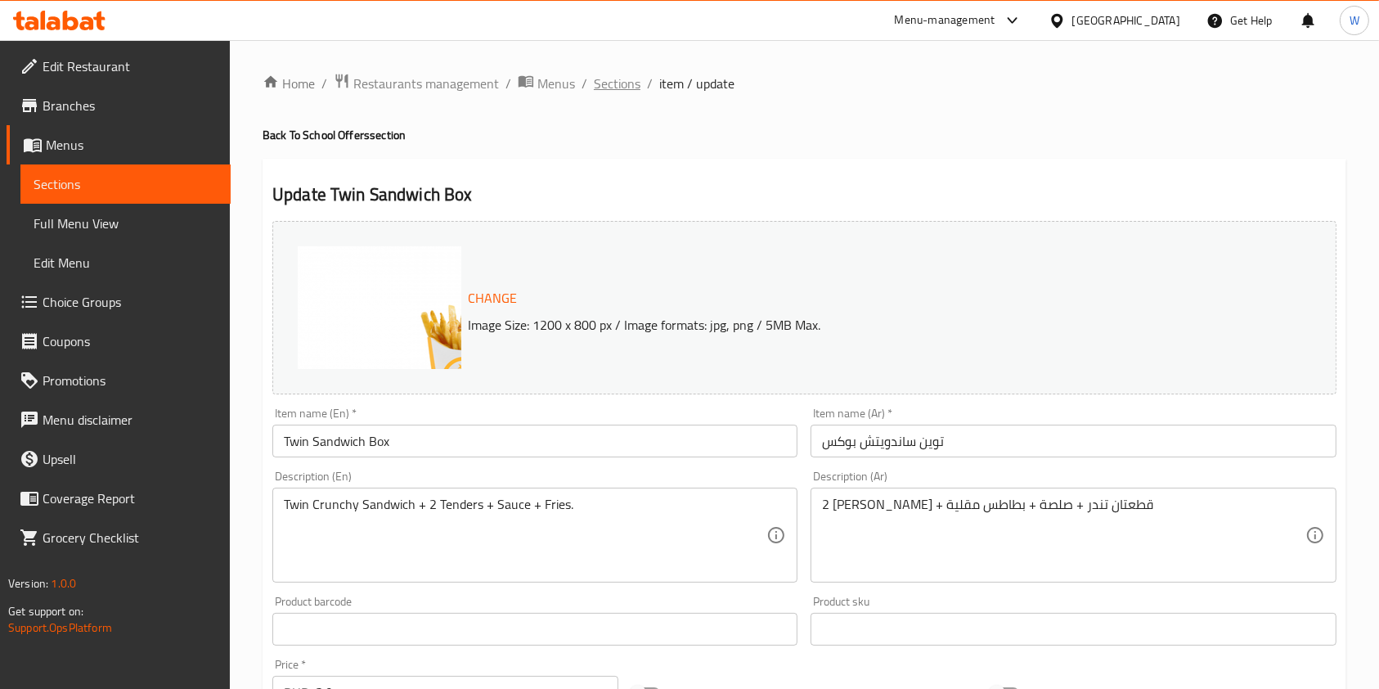
click at [625, 83] on span "Sections" at bounding box center [617, 84] width 47 height 20
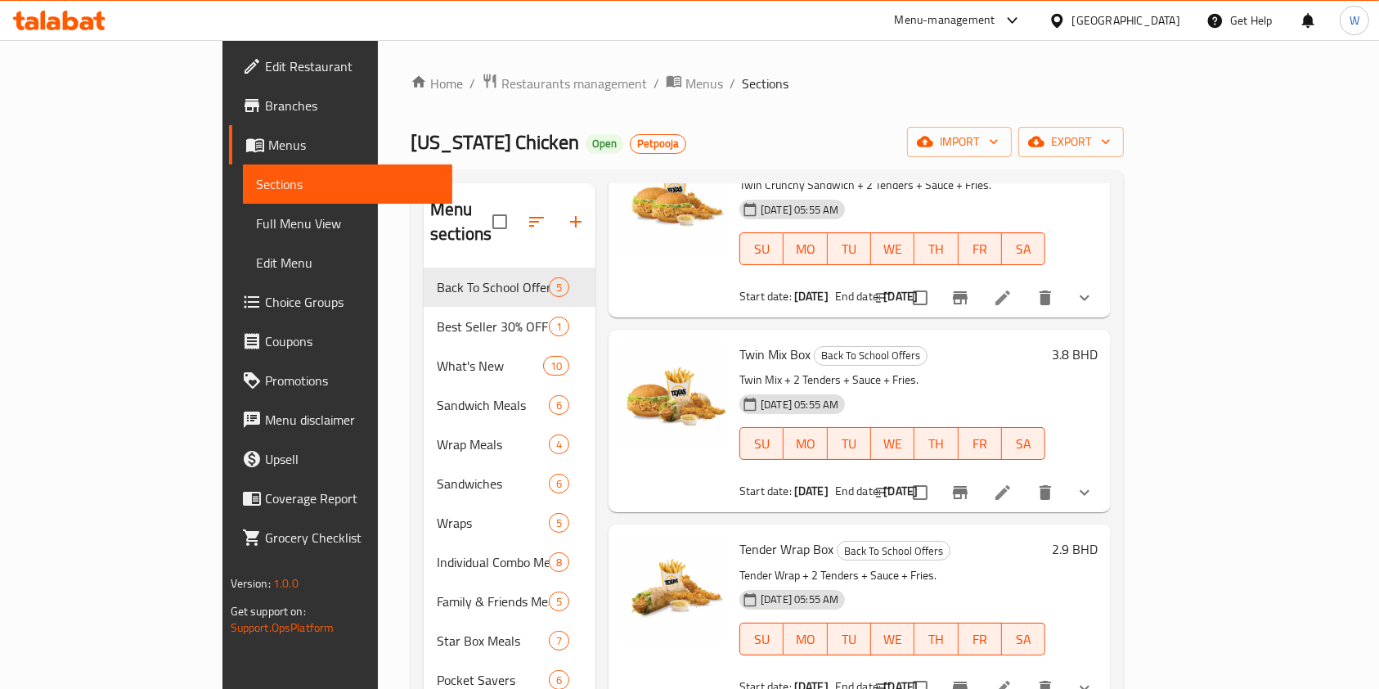
scroll to position [109, 0]
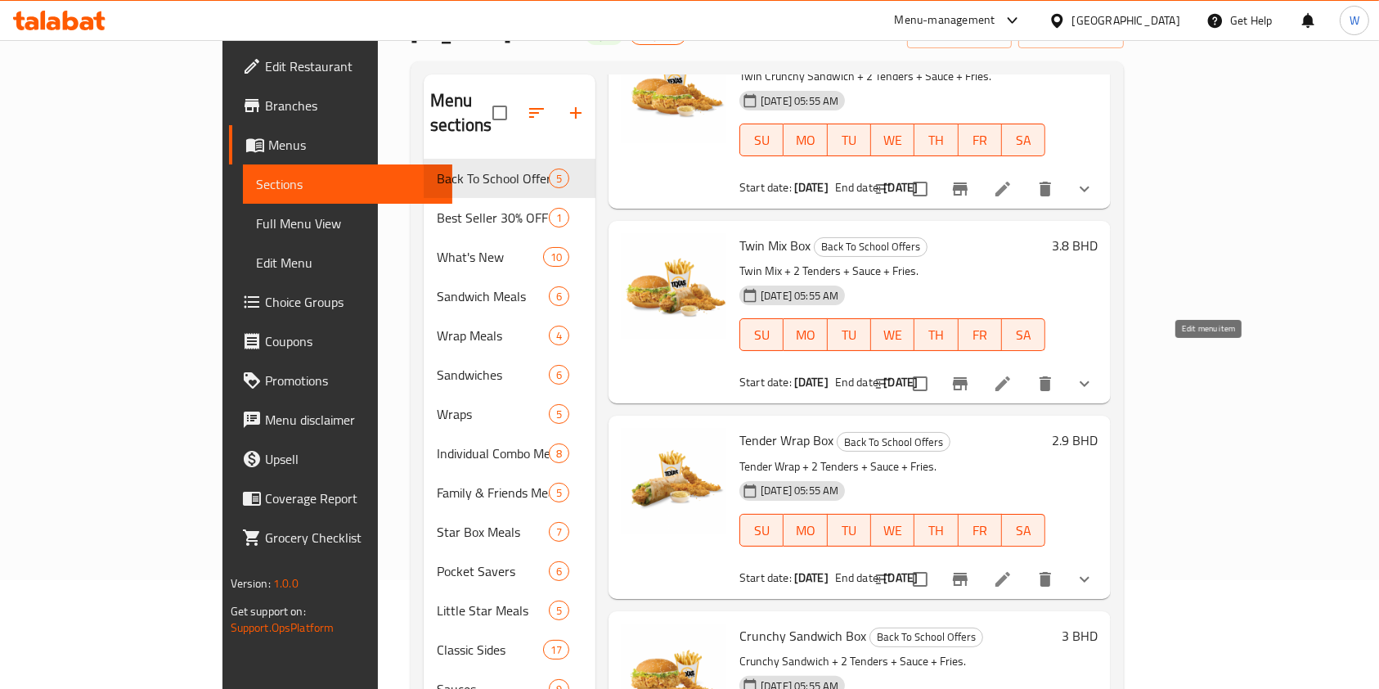
click at [1013, 374] on icon at bounding box center [1003, 384] width 20 height 20
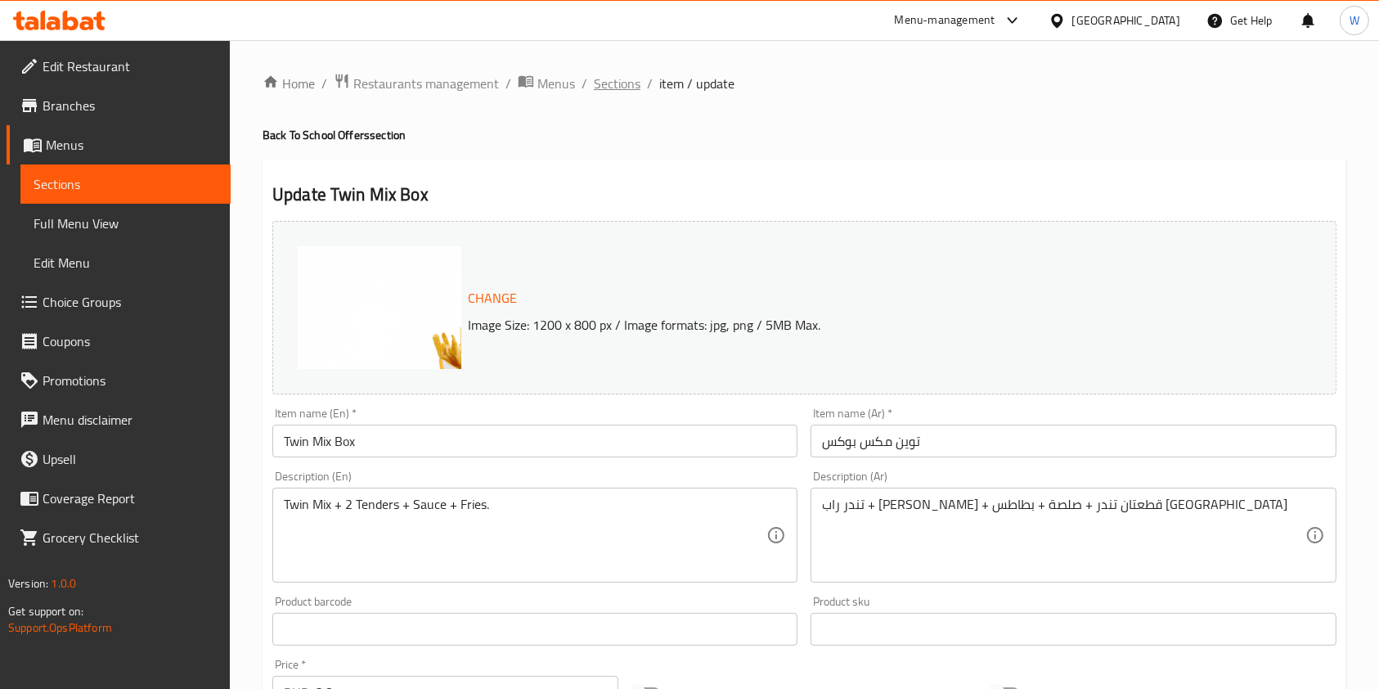
click at [627, 76] on span "Sections" at bounding box center [617, 84] width 47 height 20
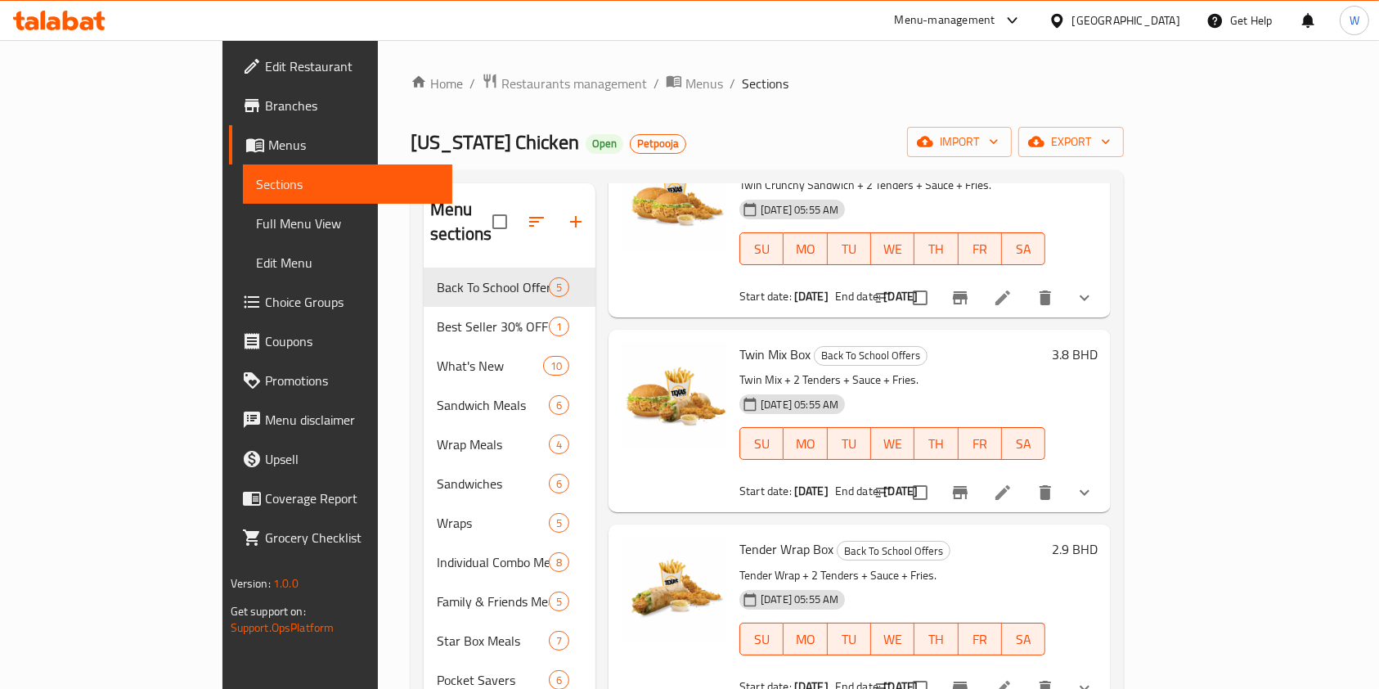
scroll to position [235, 0]
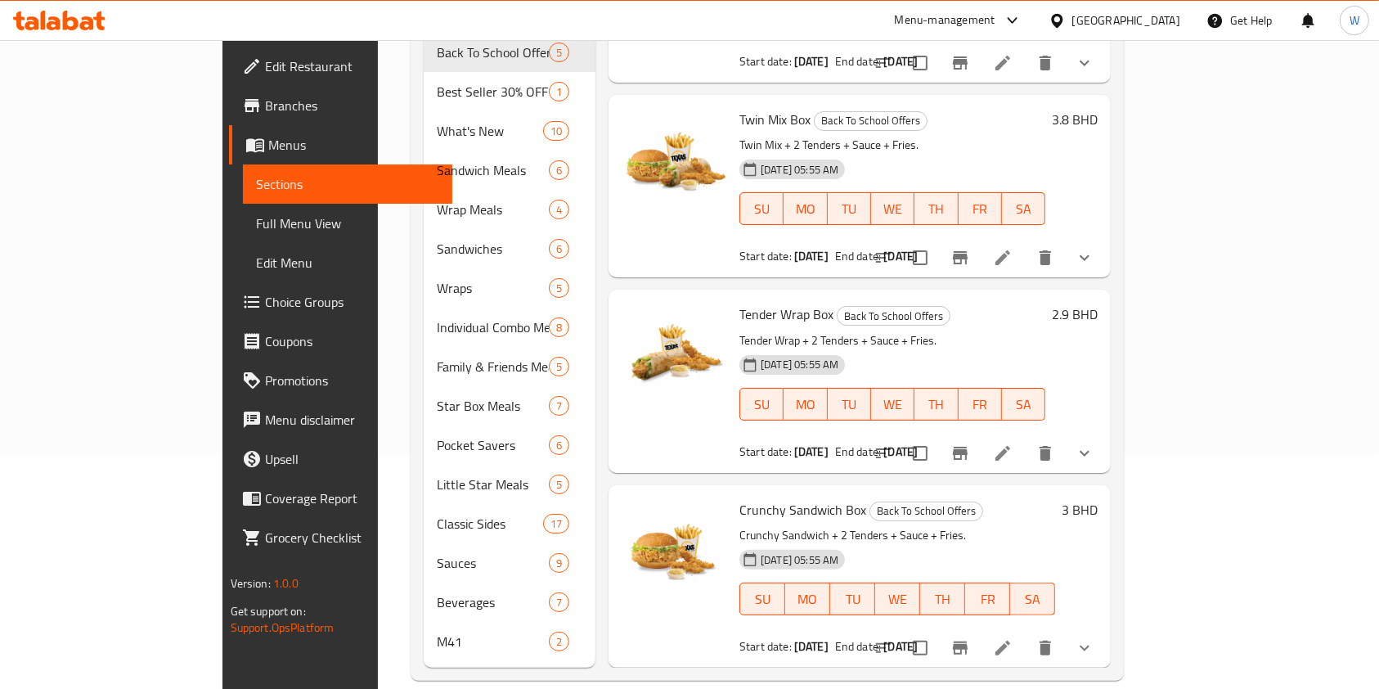
click at [1026, 441] on li at bounding box center [1003, 452] width 46 height 29
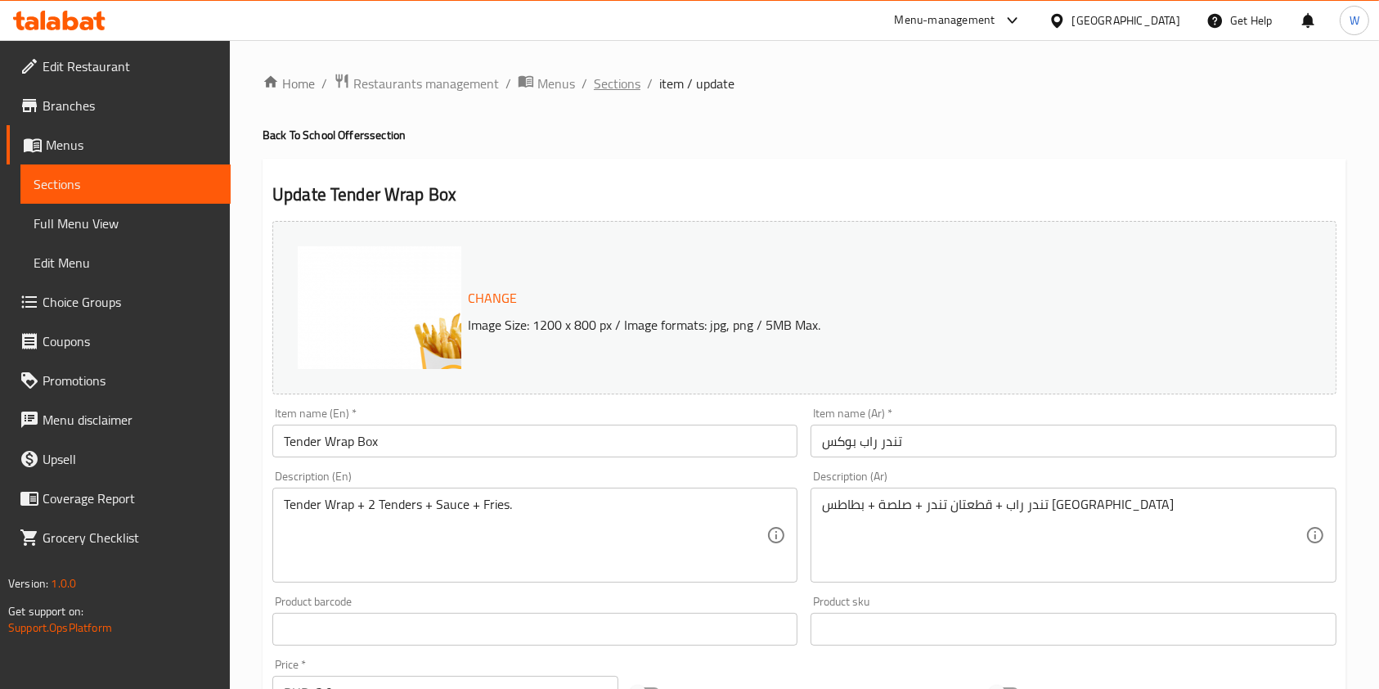
click at [617, 84] on span "Sections" at bounding box center [617, 84] width 47 height 20
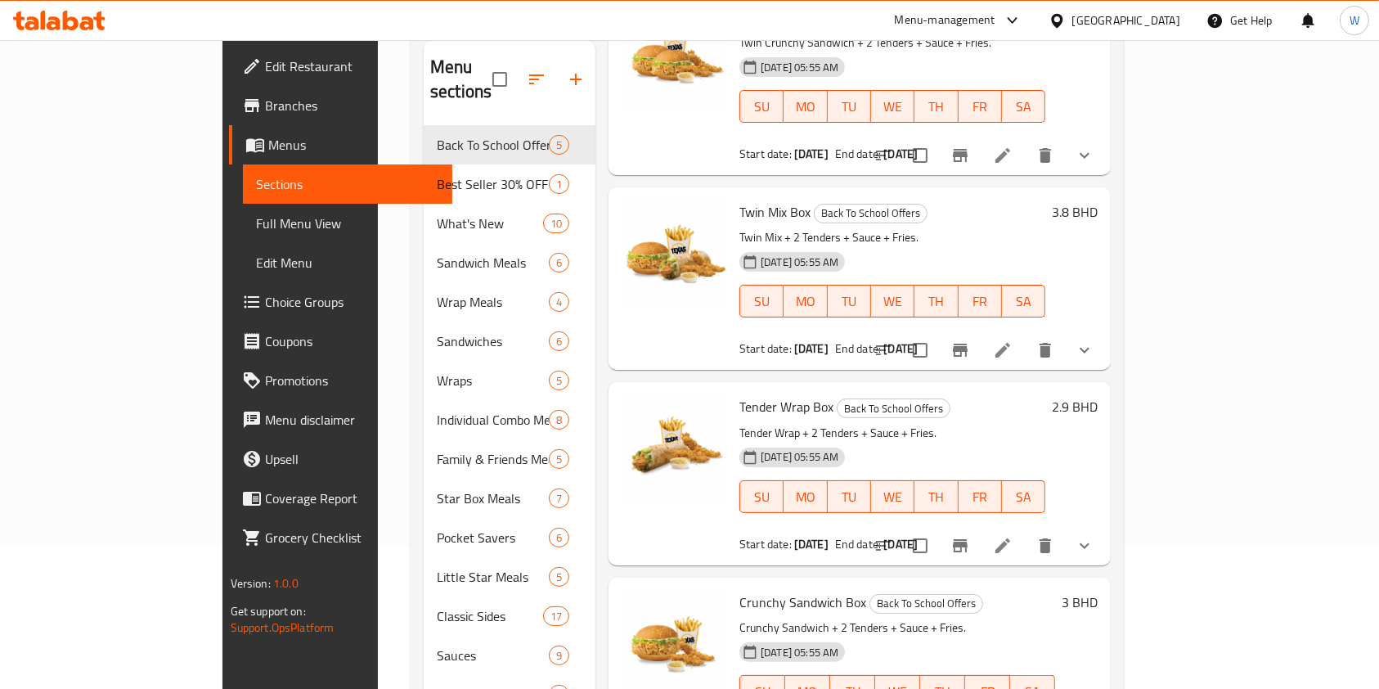
scroll to position [235, 0]
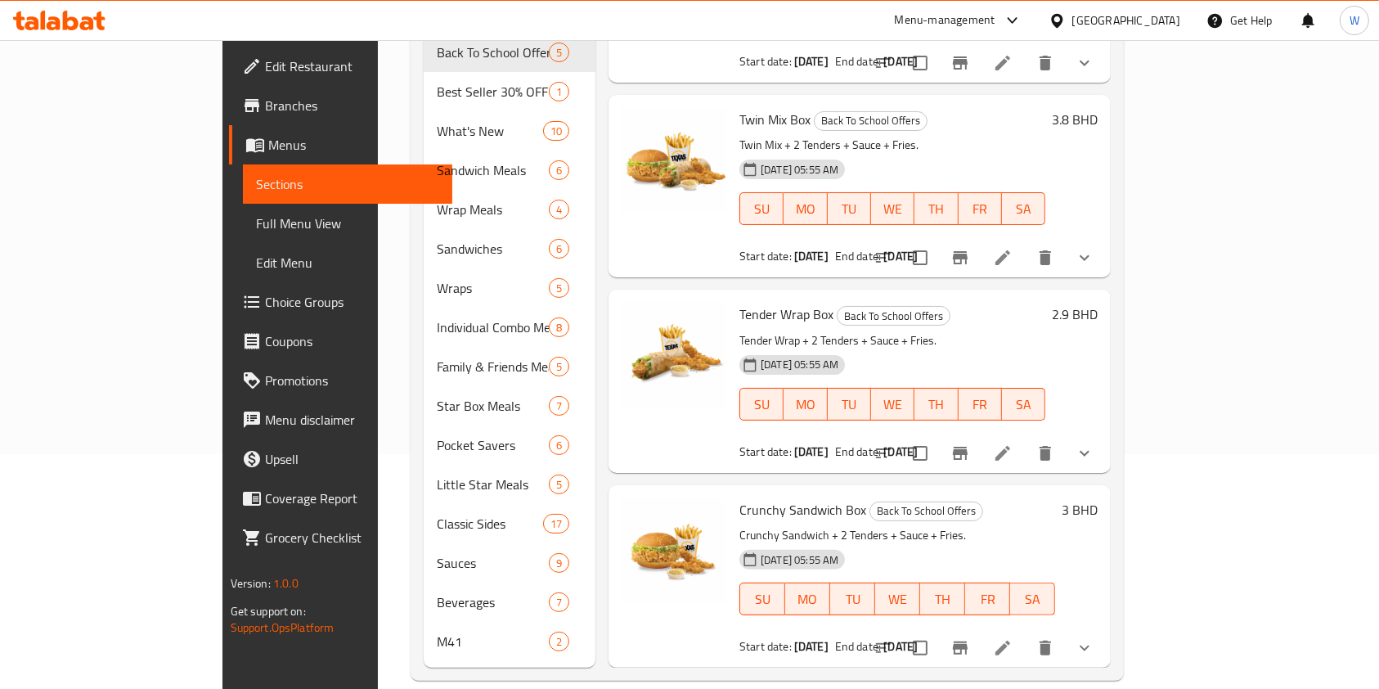
click at [1026, 633] on li at bounding box center [1003, 647] width 46 height 29
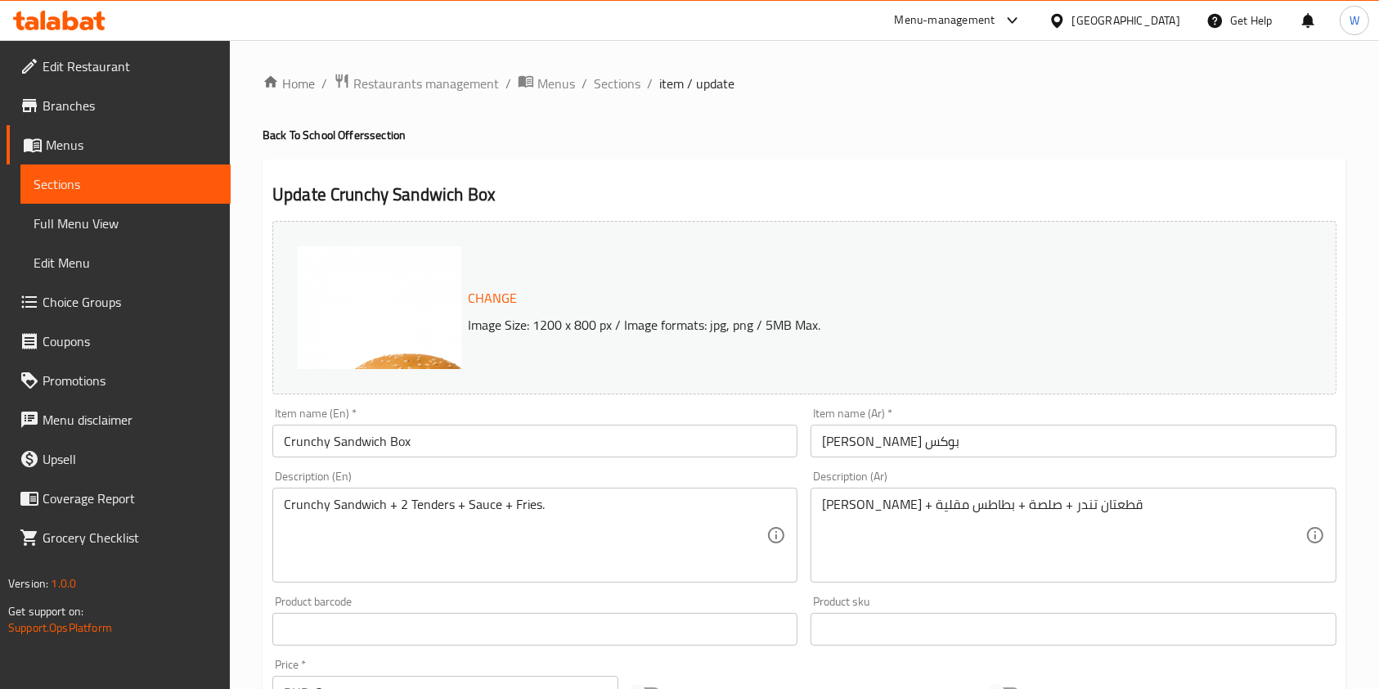
click at [183, 131] on link "Menus" at bounding box center [119, 144] width 224 height 39
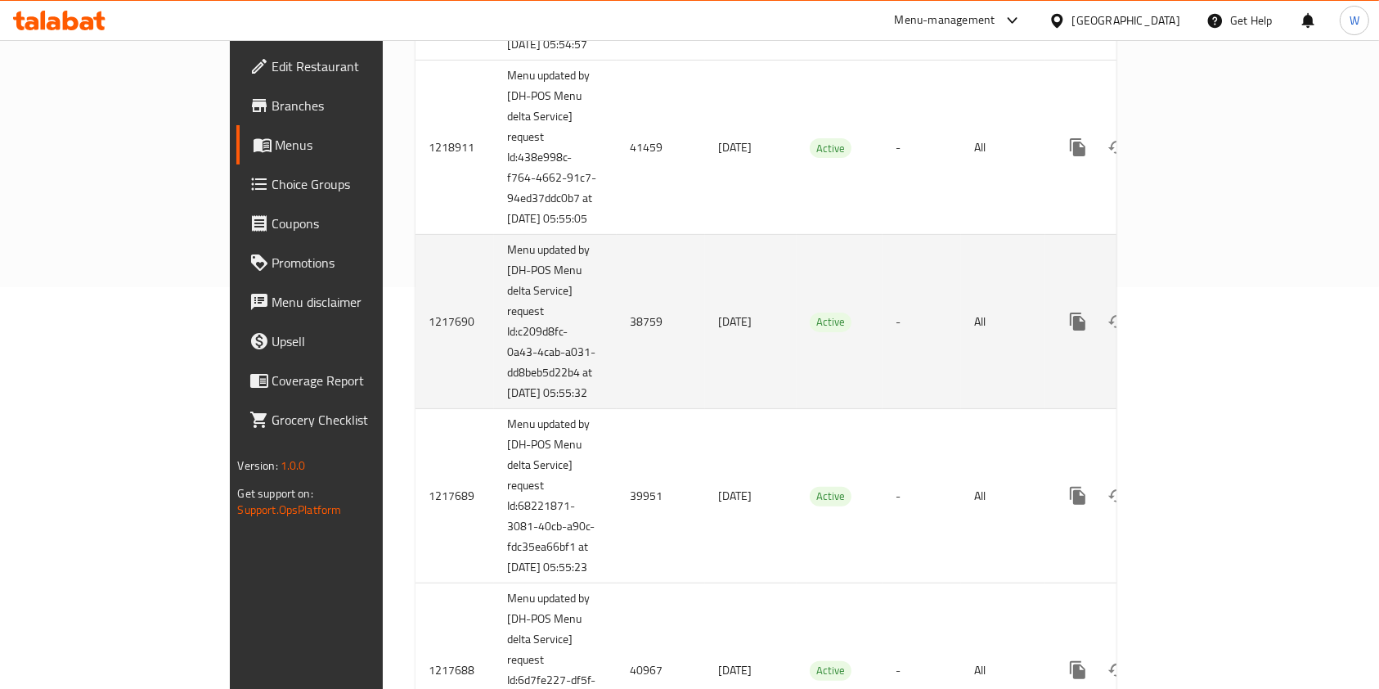
scroll to position [436, 0]
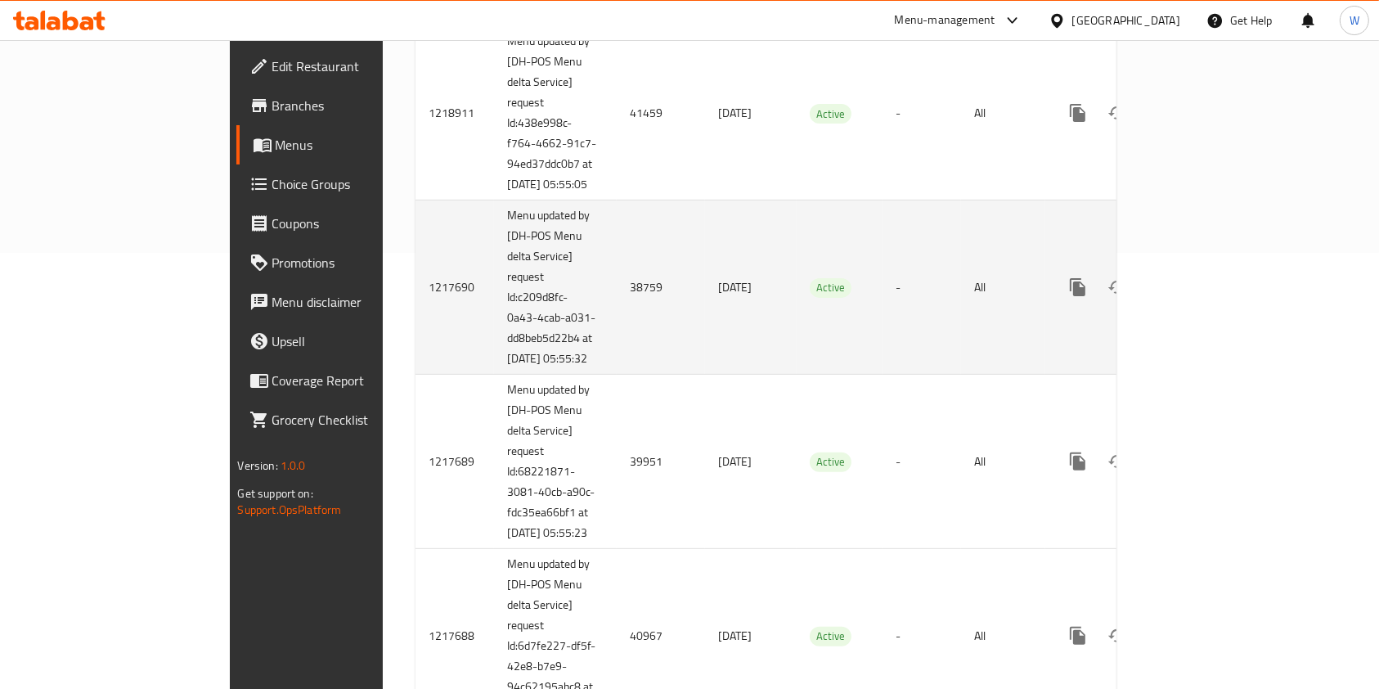
click at [617, 317] on td "38759" at bounding box center [661, 287] width 88 height 174
copy td "38759"
click at [1203, 295] on icon "enhanced table" at bounding box center [1196, 287] width 15 height 15
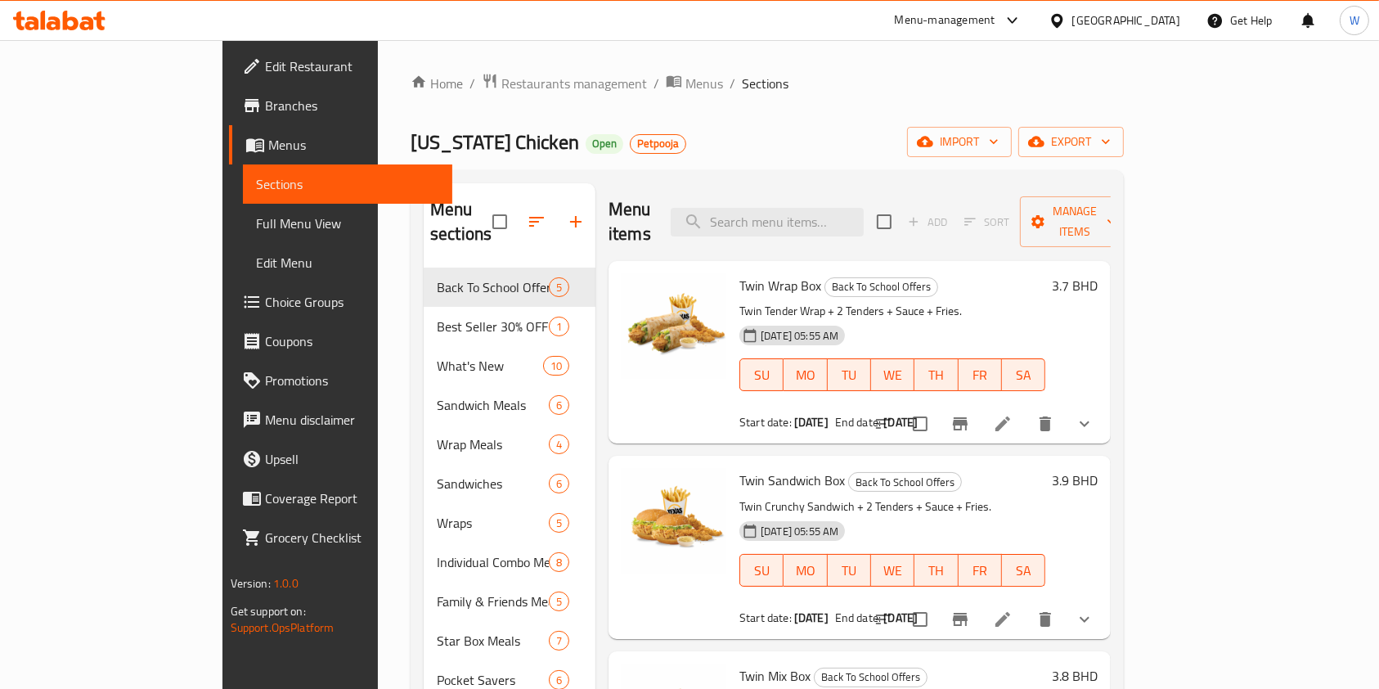
click at [1013, 414] on icon at bounding box center [1003, 424] width 20 height 20
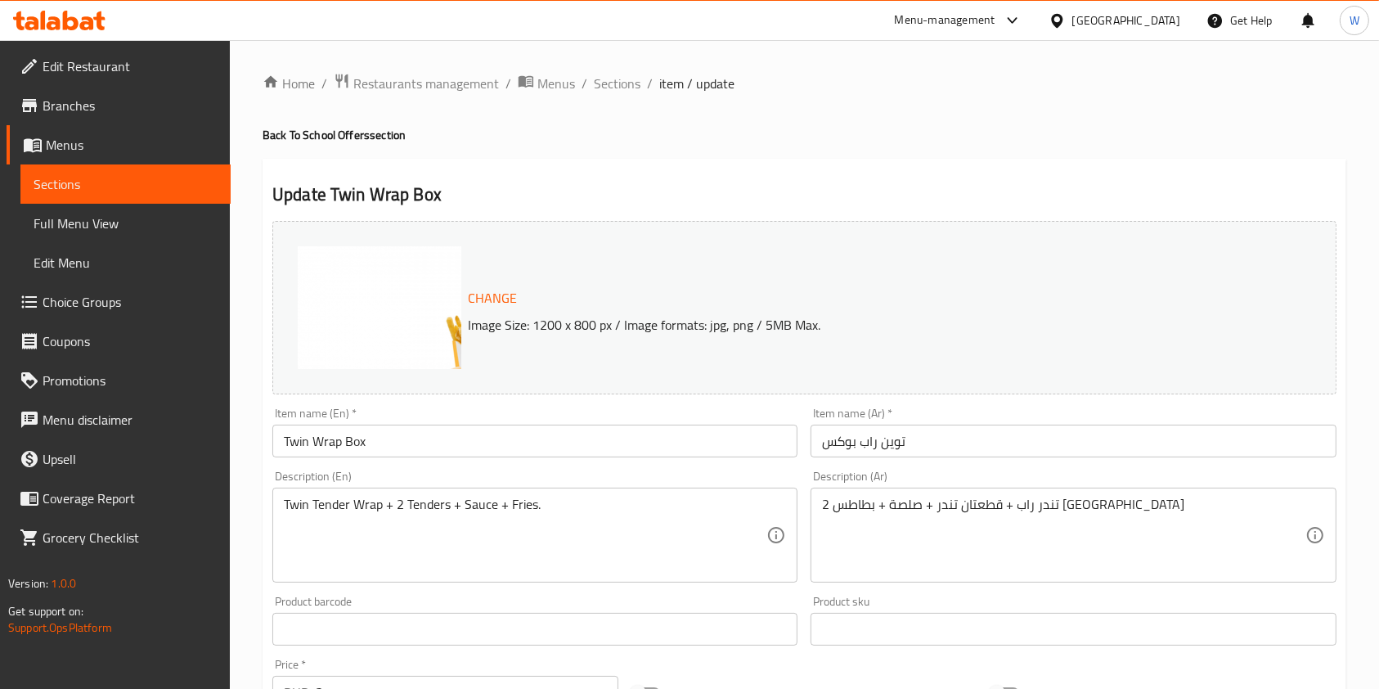
drag, startPoint x: 626, startPoint y: 87, endPoint x: 668, endPoint y: 123, distance: 55.1
click at [627, 86] on span "Sections" at bounding box center [617, 84] width 47 height 20
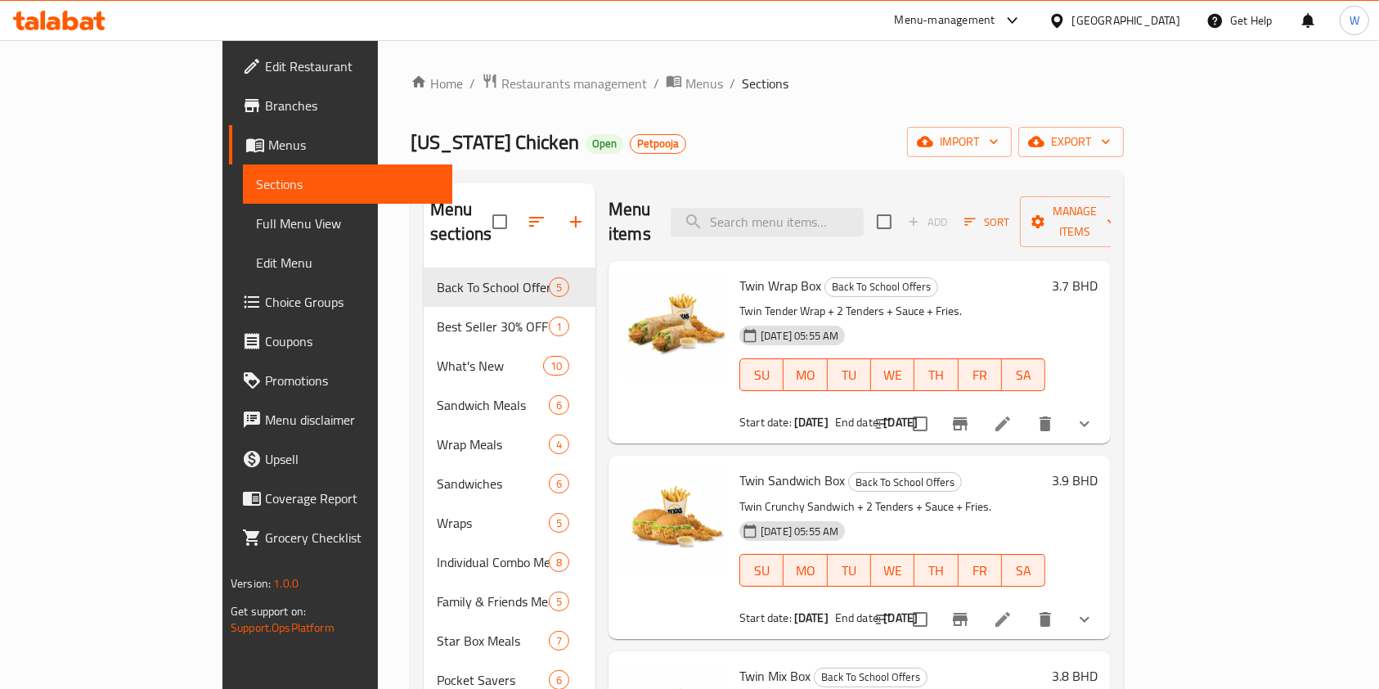
scroll to position [218, 0]
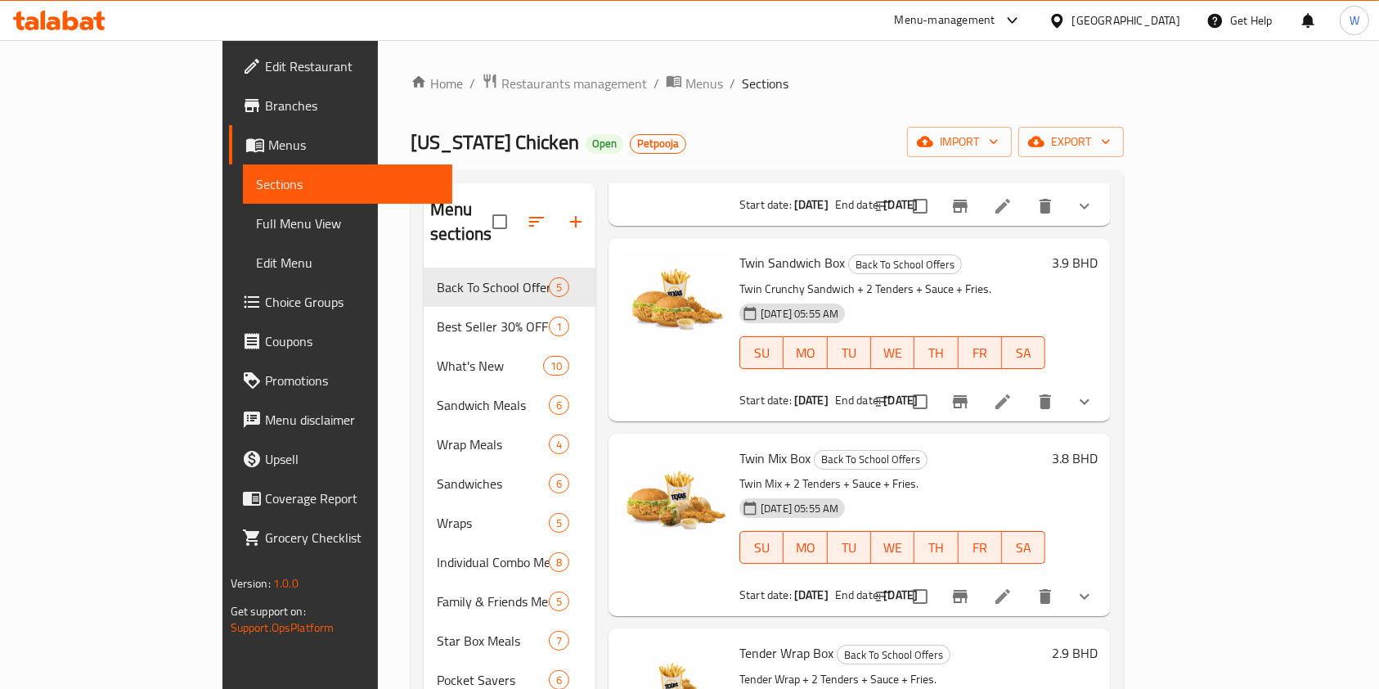
click at [1013, 392] on icon at bounding box center [1003, 402] width 20 height 20
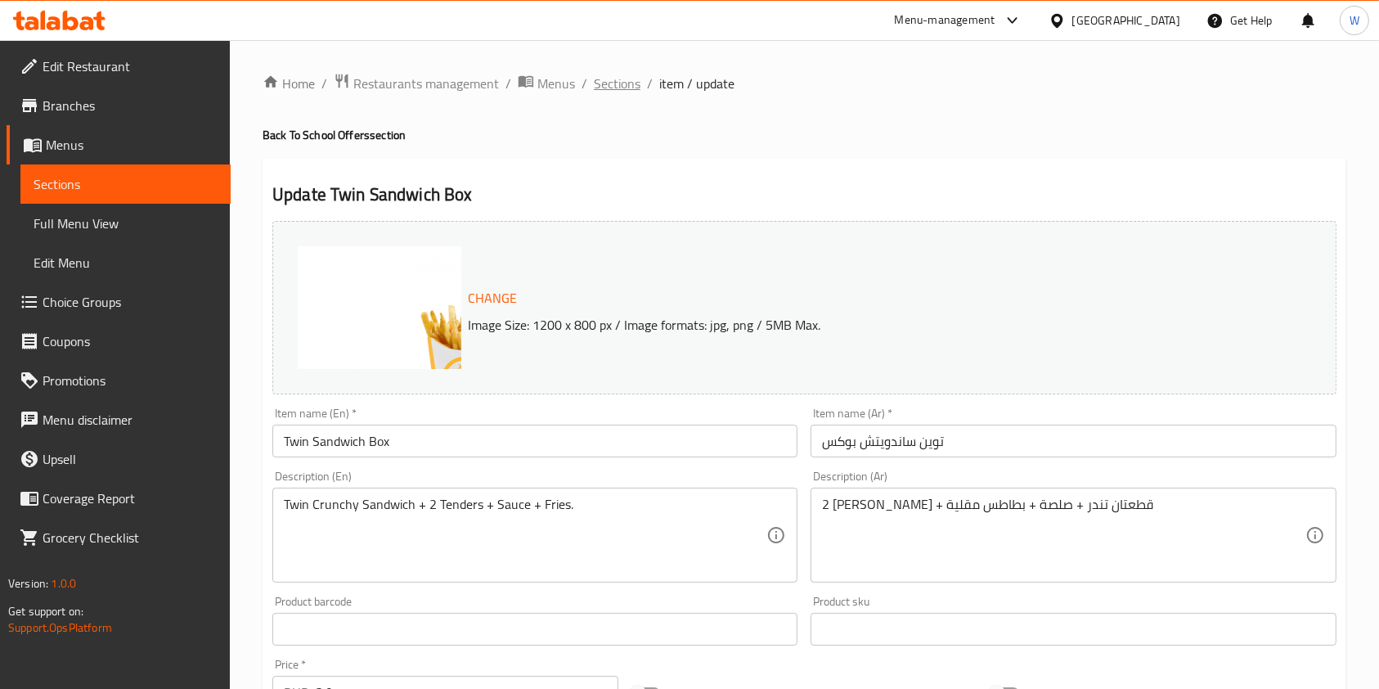
click at [633, 88] on span "Sections" at bounding box center [617, 84] width 47 height 20
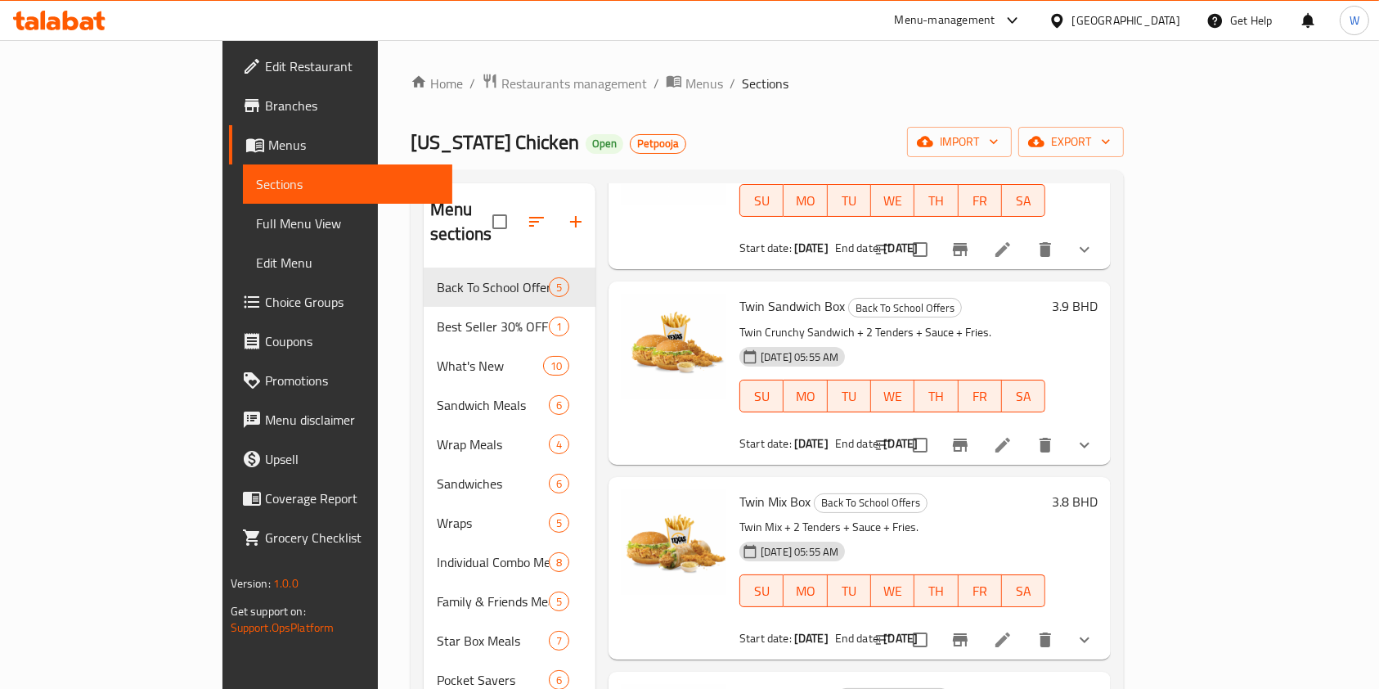
scroll to position [322, 0]
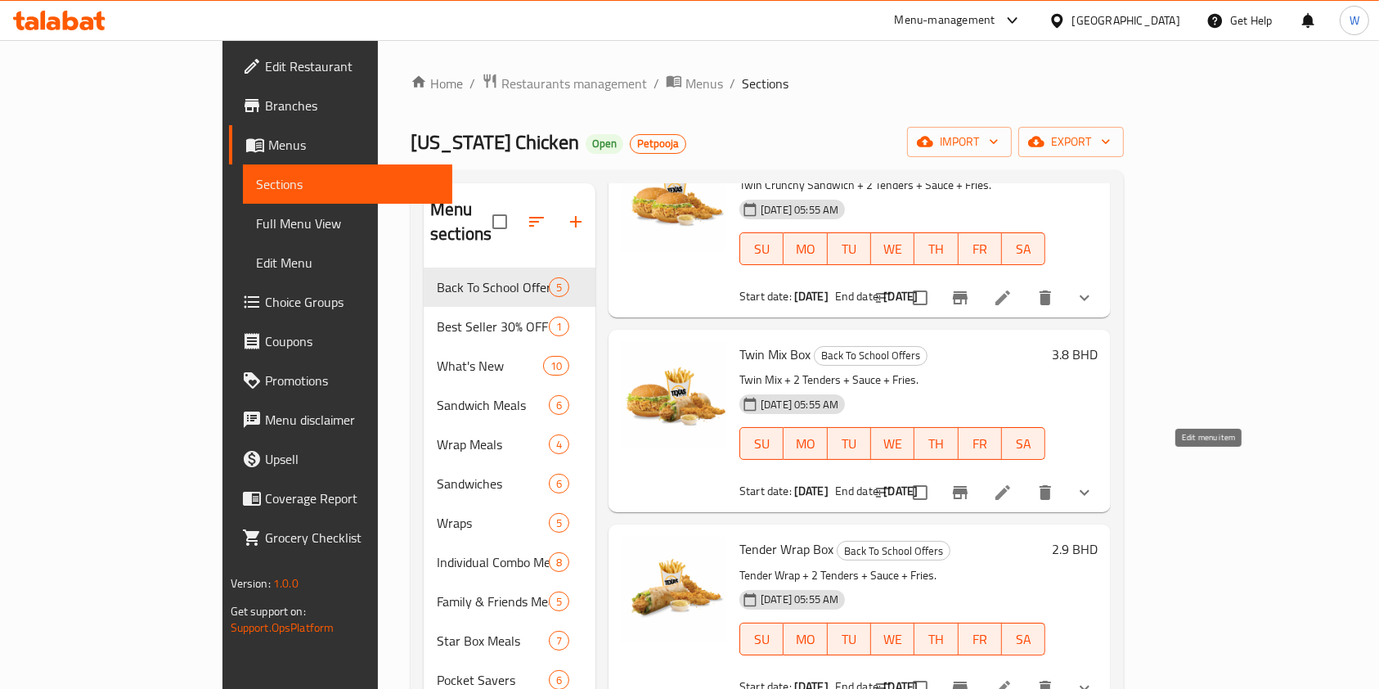
click at [1013, 483] on icon at bounding box center [1003, 493] width 20 height 20
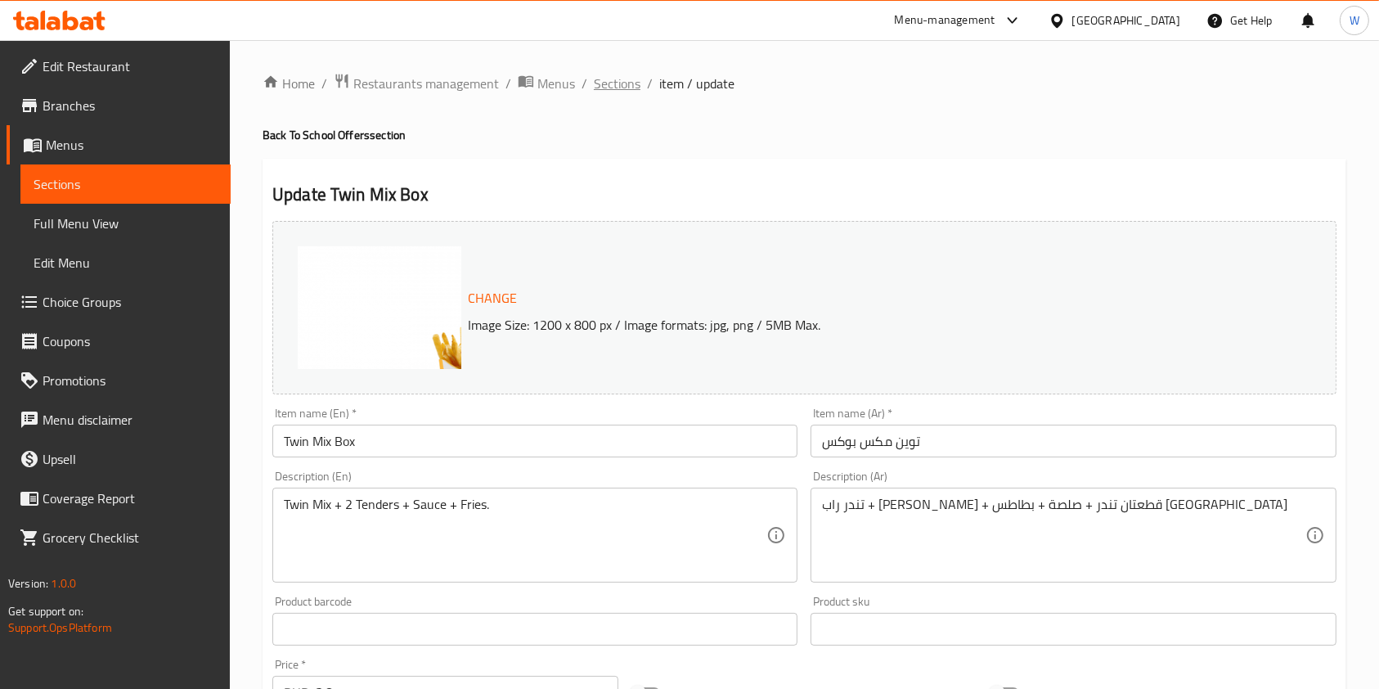
click at [631, 85] on span "Sections" at bounding box center [617, 84] width 47 height 20
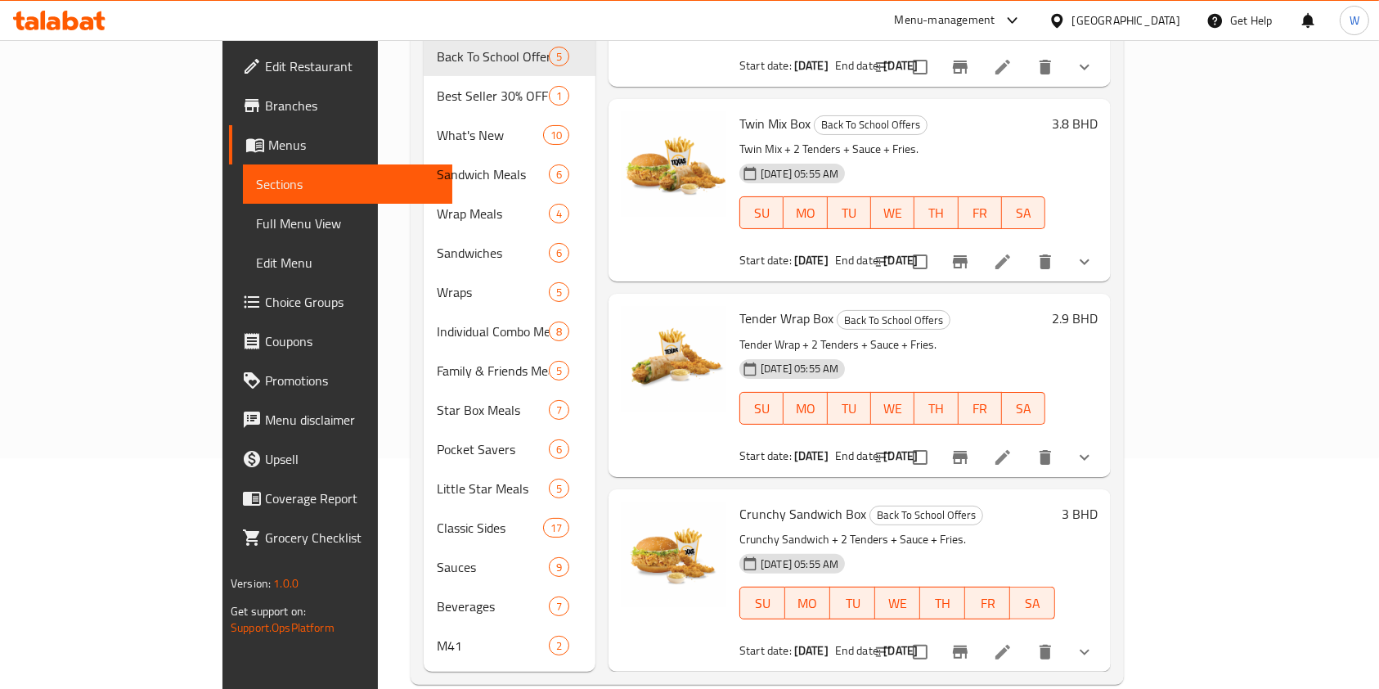
scroll to position [235, 0]
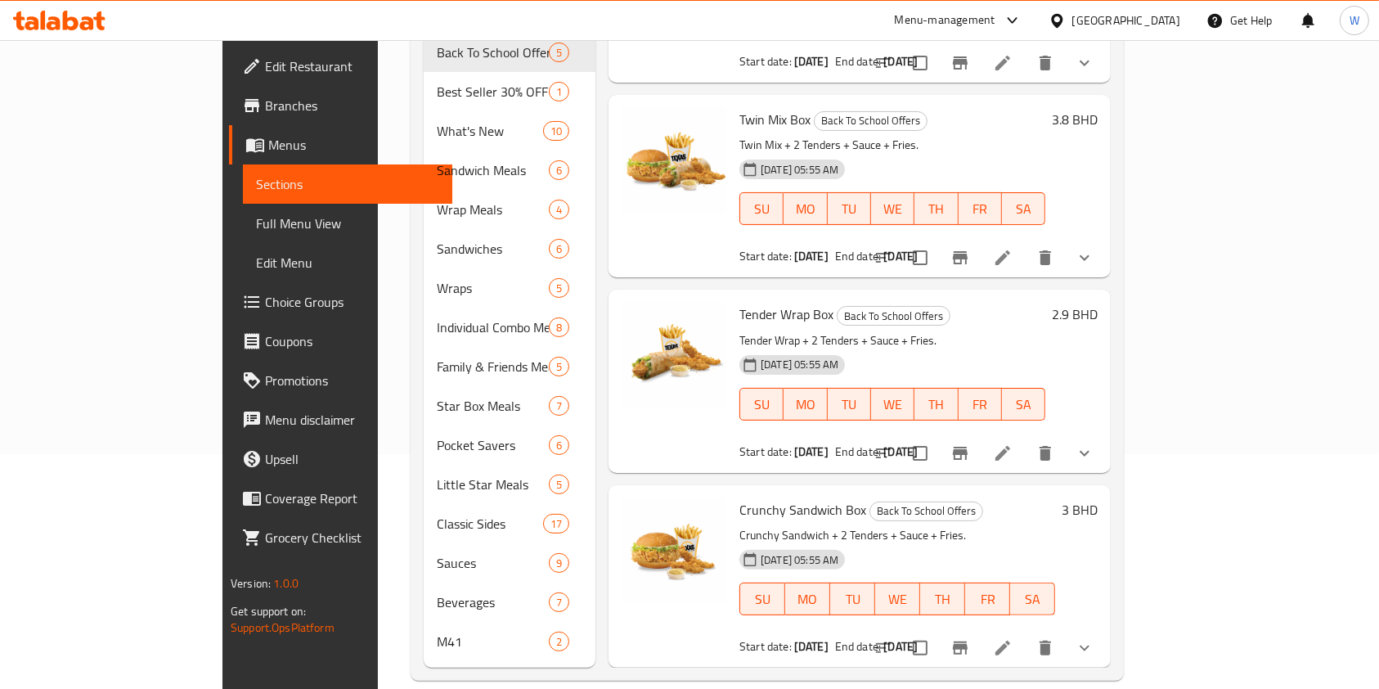
click at [1026, 438] on li at bounding box center [1003, 452] width 46 height 29
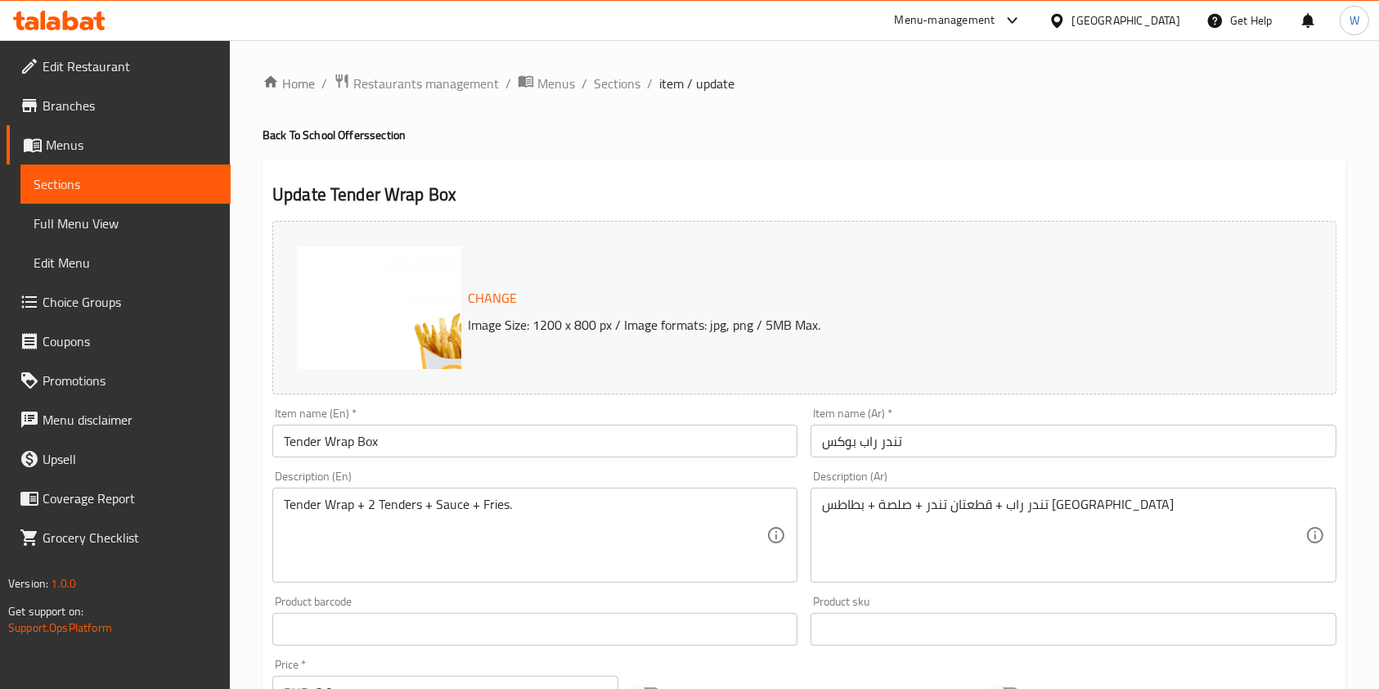
drag, startPoint x: 617, startPoint y: 87, endPoint x: 651, endPoint y: 119, distance: 47.4
click at [617, 86] on span "Sections" at bounding box center [617, 84] width 47 height 20
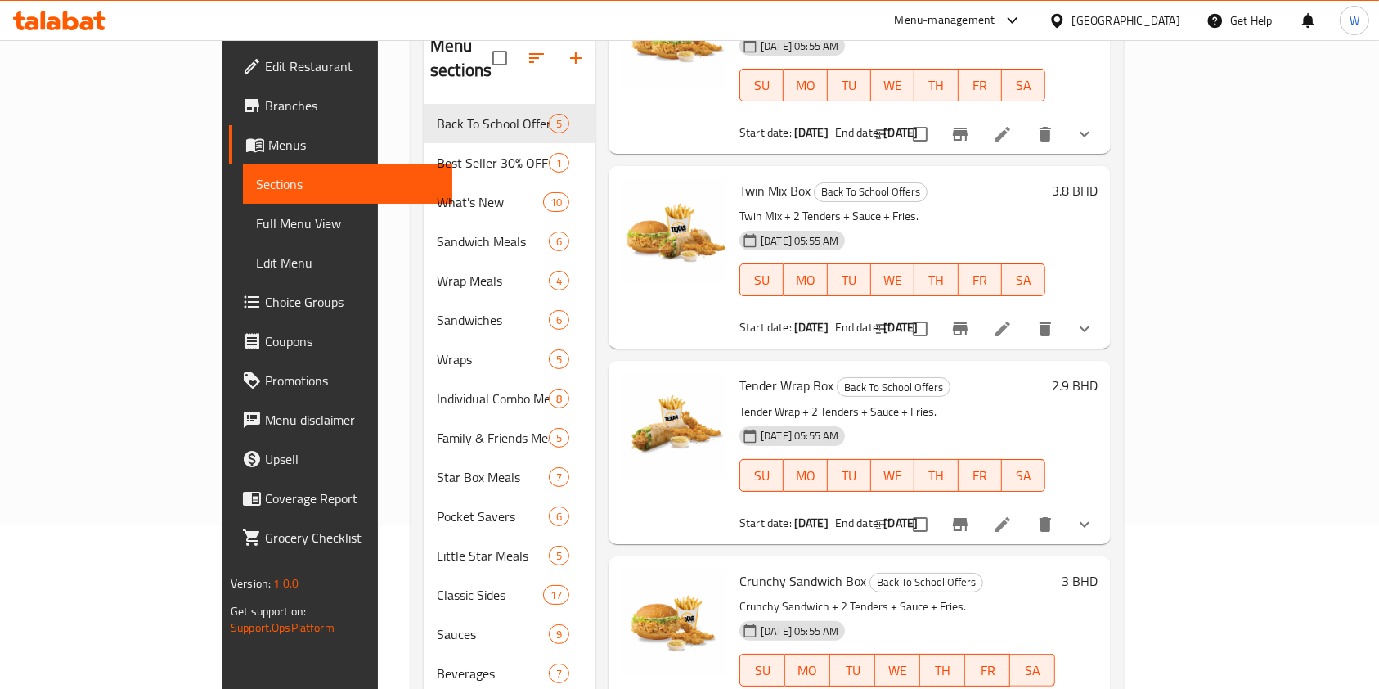
scroll to position [235, 0]
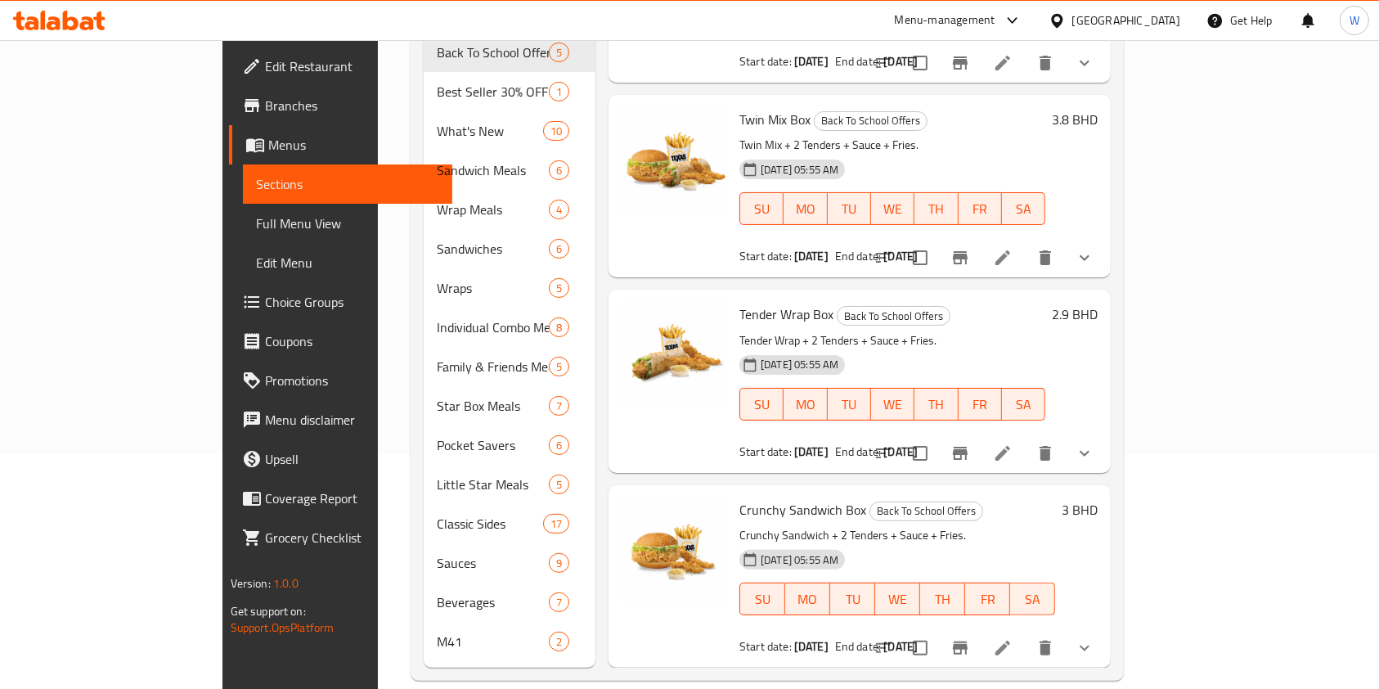
click at [1026, 633] on li at bounding box center [1003, 647] width 46 height 29
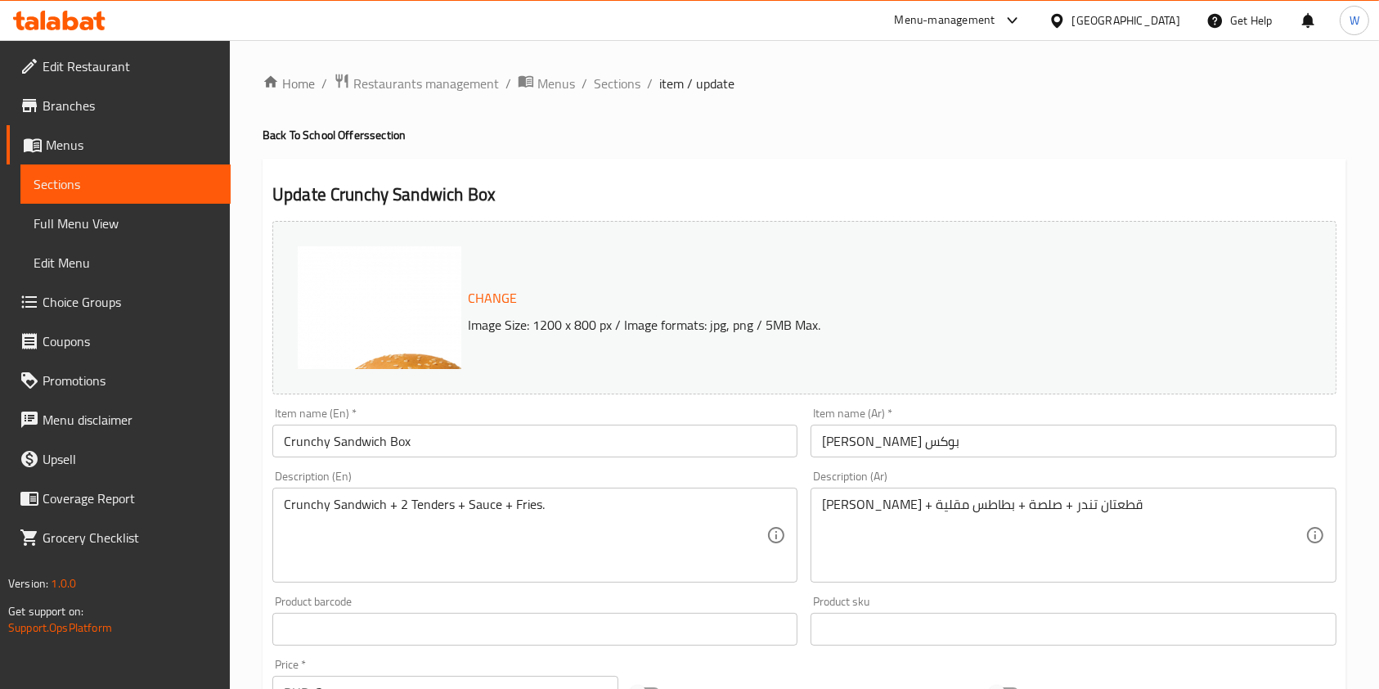
click at [142, 146] on span "Menus" at bounding box center [132, 145] width 172 height 20
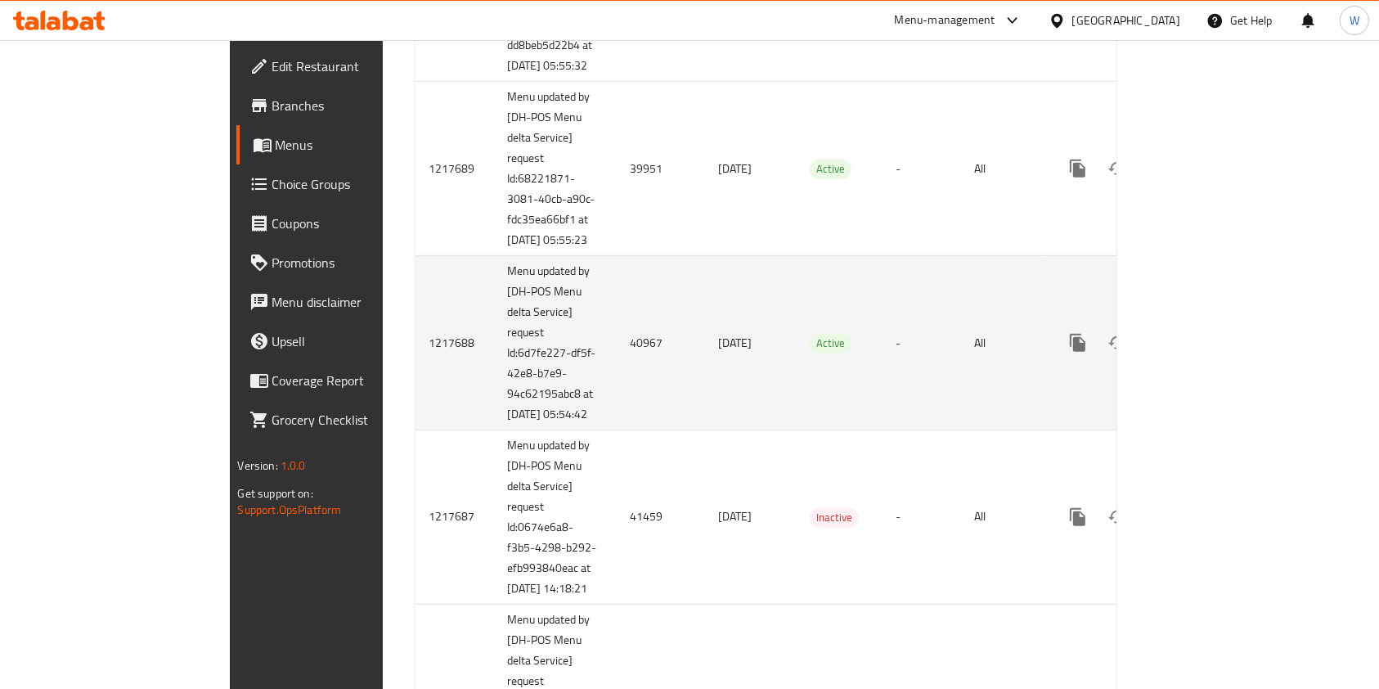
scroll to position [763, 0]
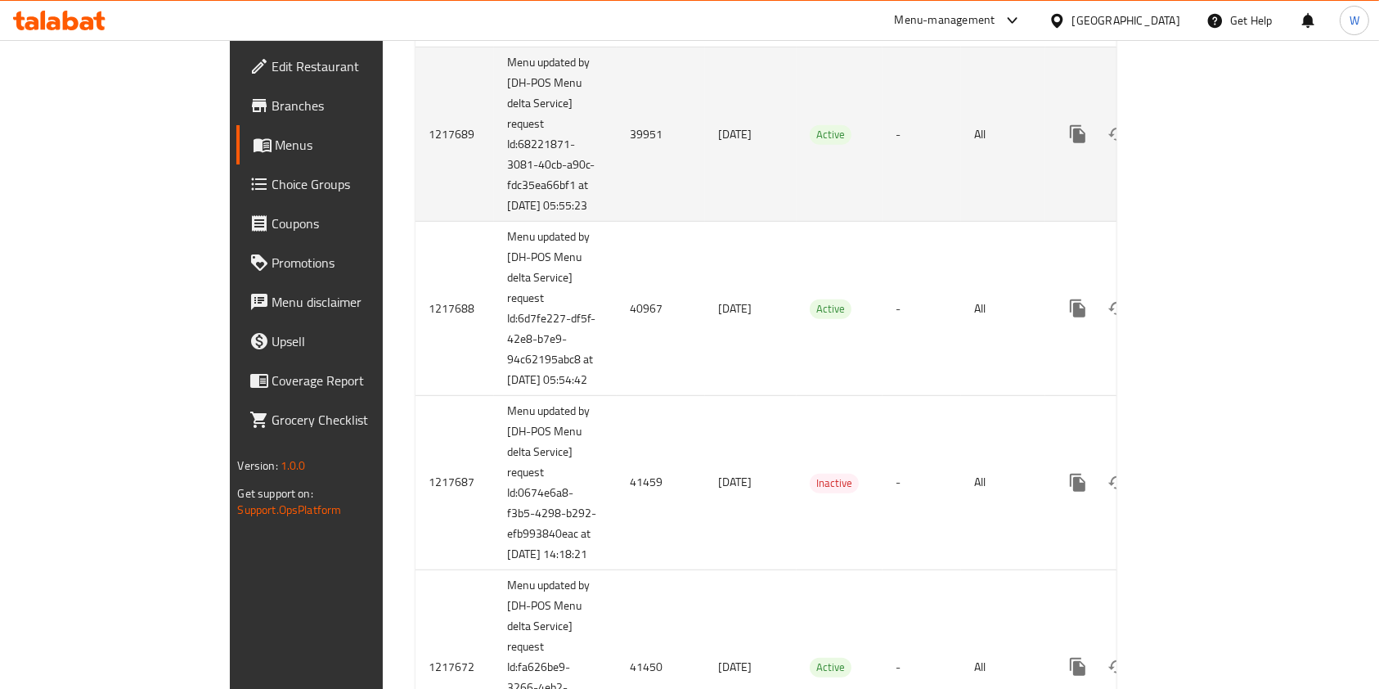
click at [617, 191] on td "39951" at bounding box center [661, 134] width 88 height 174
copy td "39951"
click at [1216, 154] on link "enhanced table" at bounding box center [1195, 134] width 39 height 39
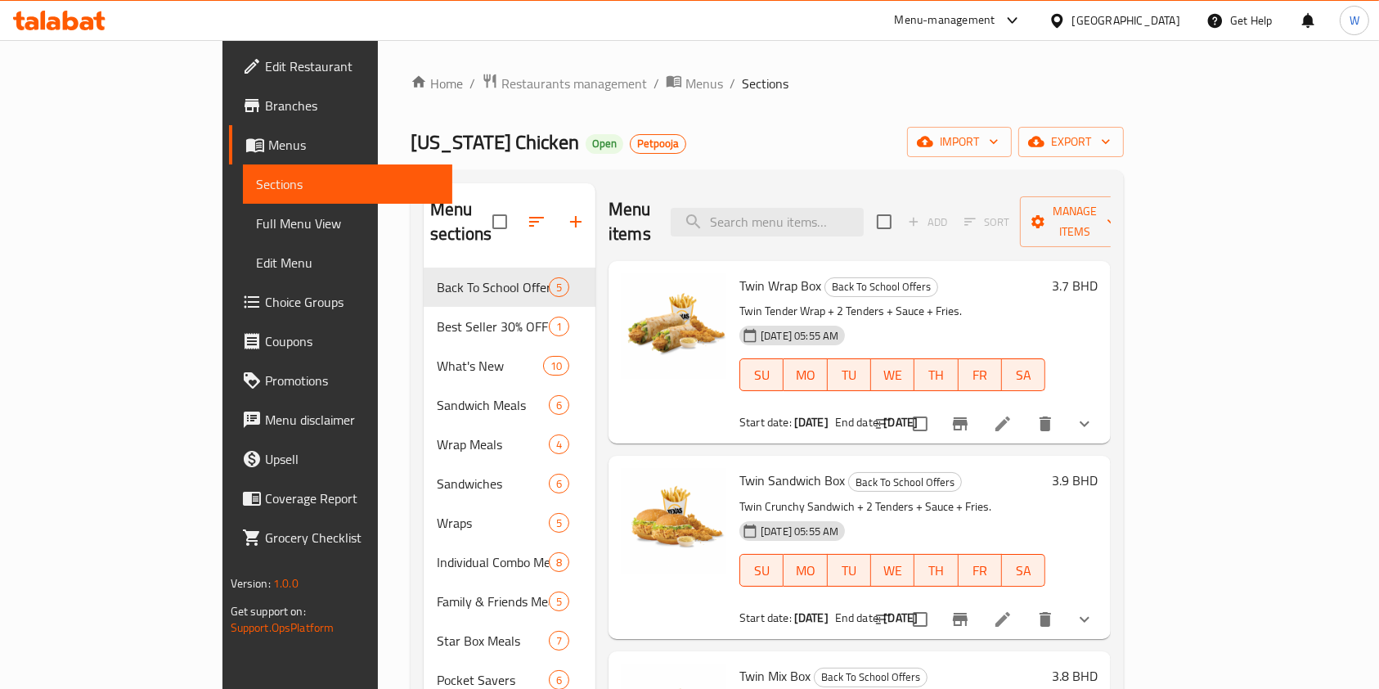
click at [1010, 416] on icon at bounding box center [1003, 423] width 15 height 15
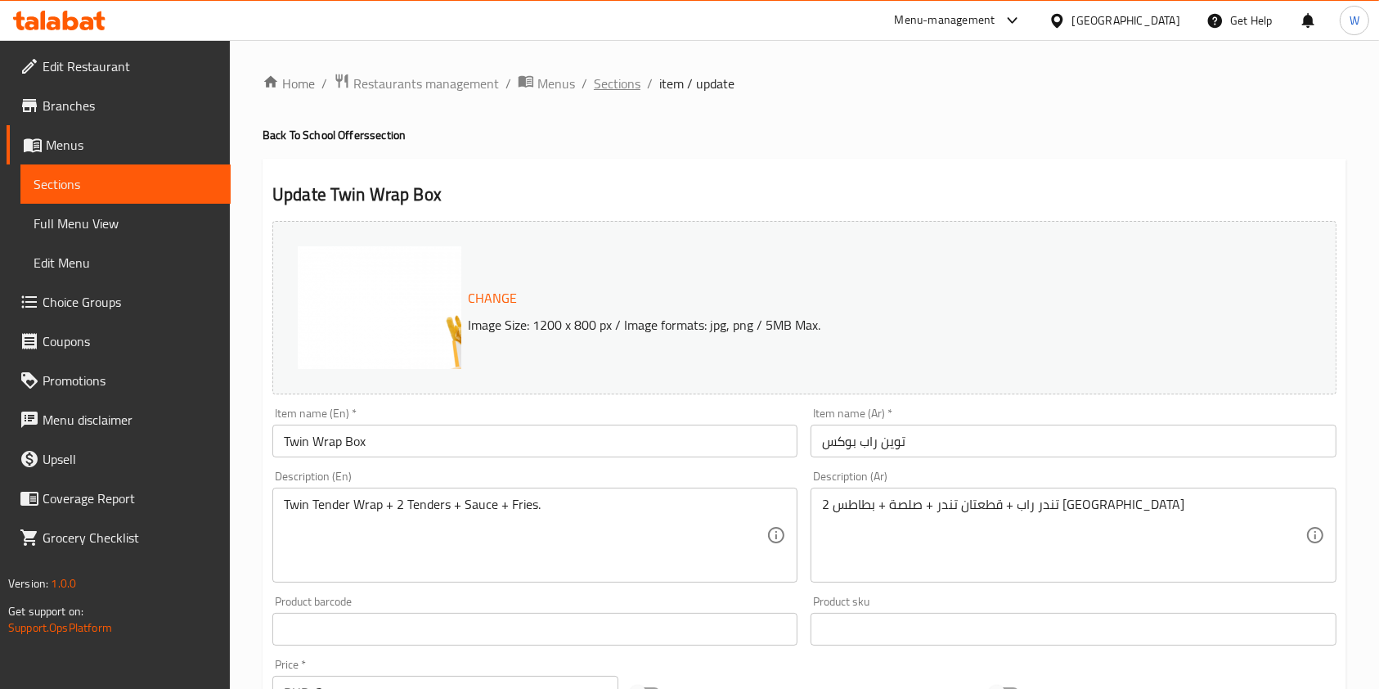
click at [626, 83] on span "Sections" at bounding box center [617, 84] width 47 height 20
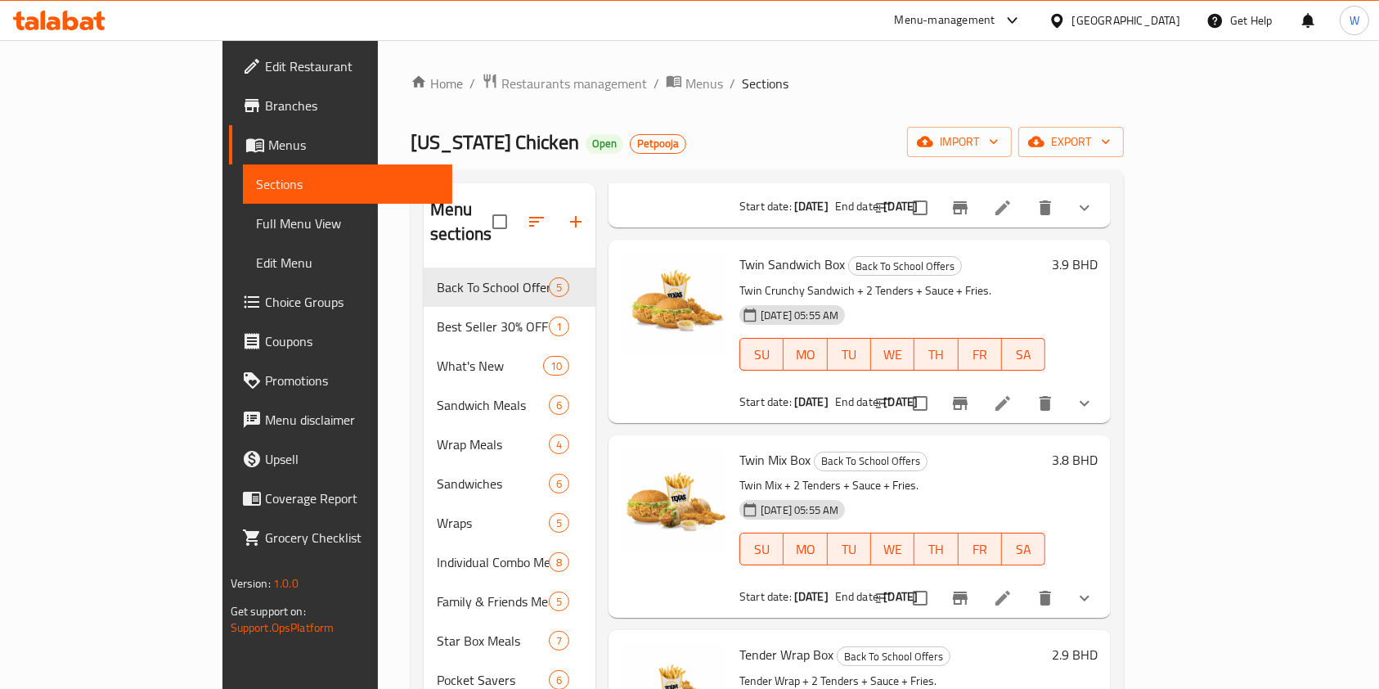
scroll to position [218, 0]
click at [1013, 392] on icon at bounding box center [1003, 402] width 20 height 20
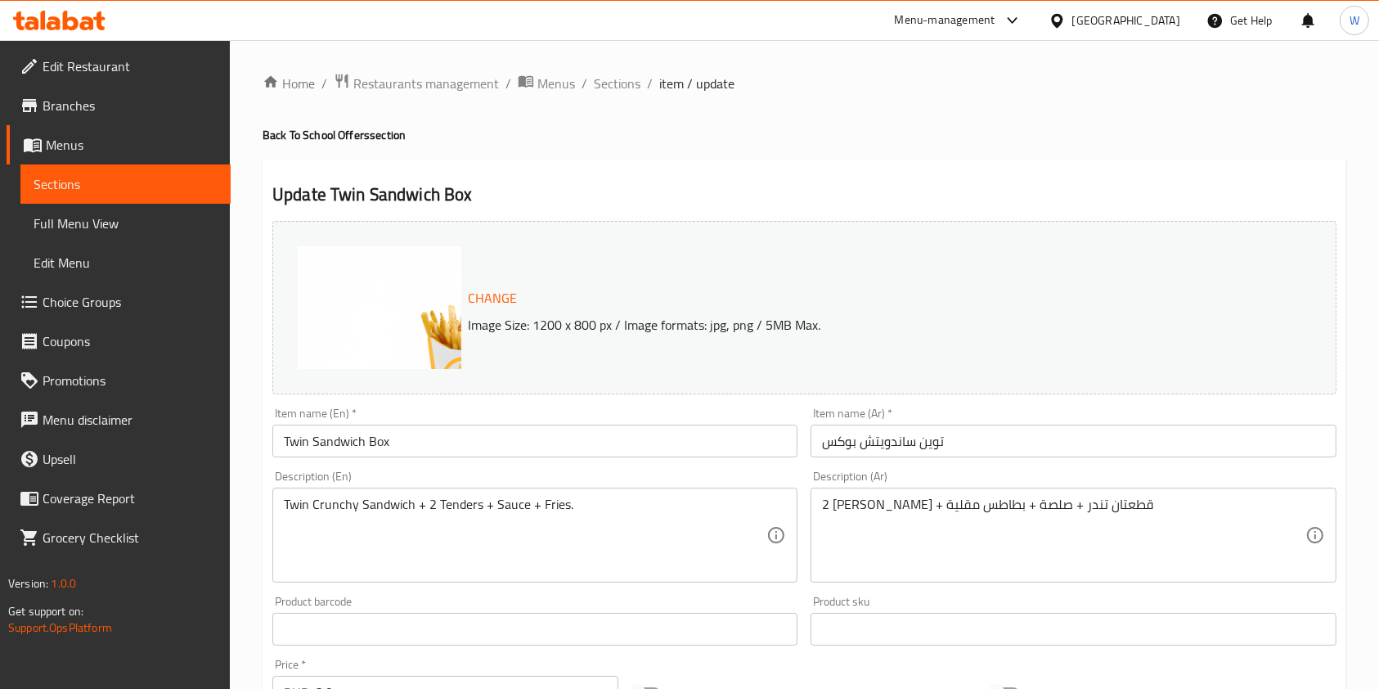
drag, startPoint x: 620, startPoint y: 79, endPoint x: 638, endPoint y: 101, distance: 28.5
click at [620, 79] on span "Sections" at bounding box center [617, 84] width 47 height 20
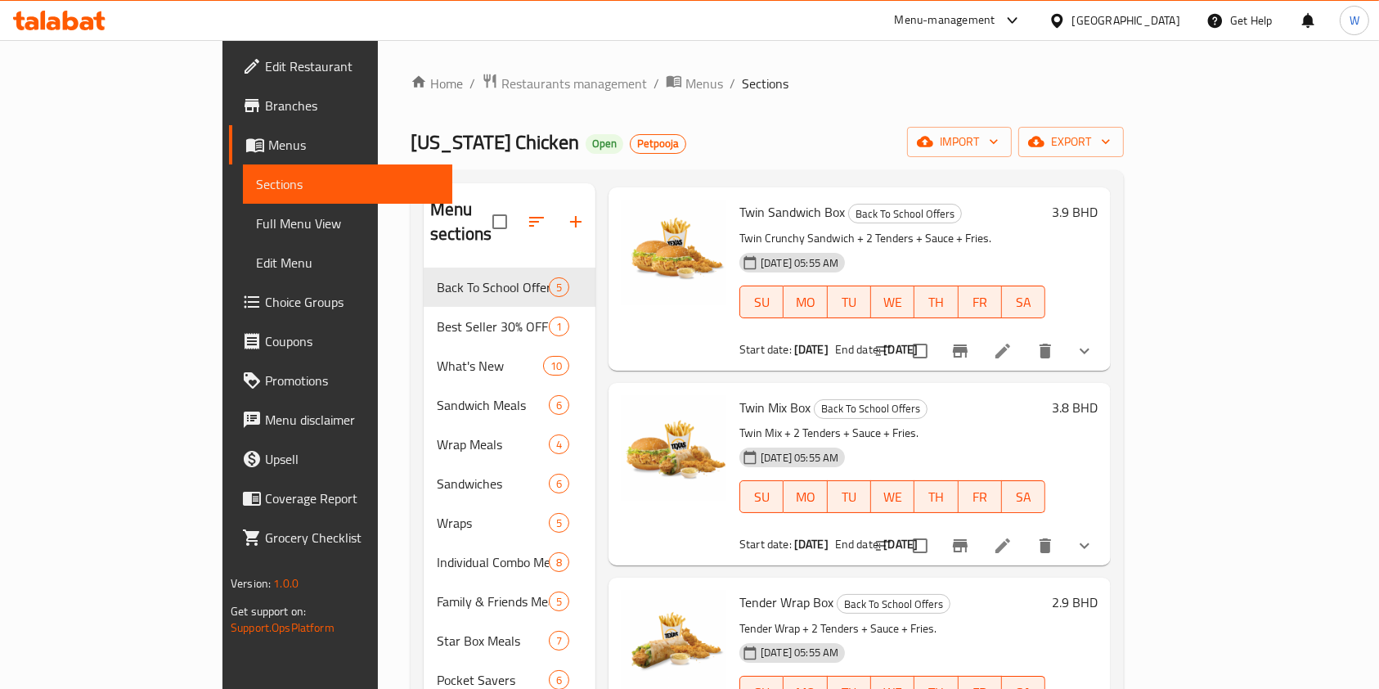
scroll to position [322, 0]
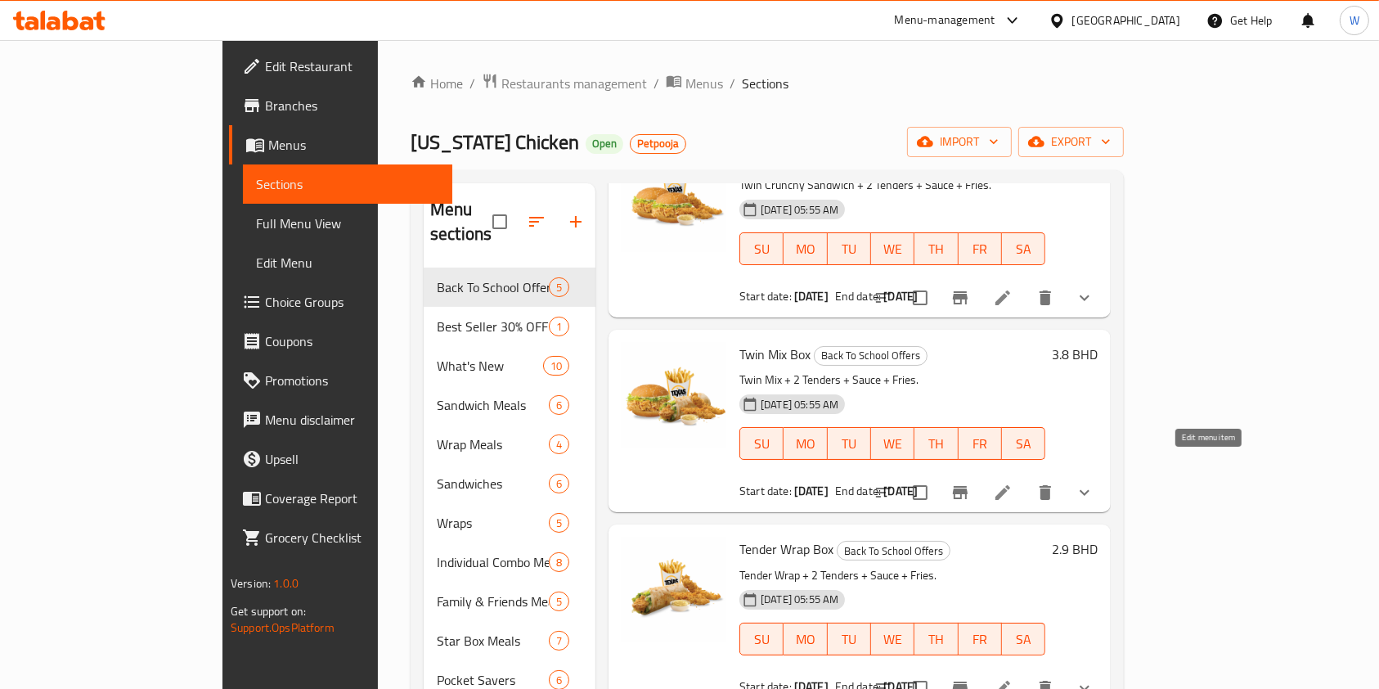
click at [1013, 483] on icon at bounding box center [1003, 493] width 20 height 20
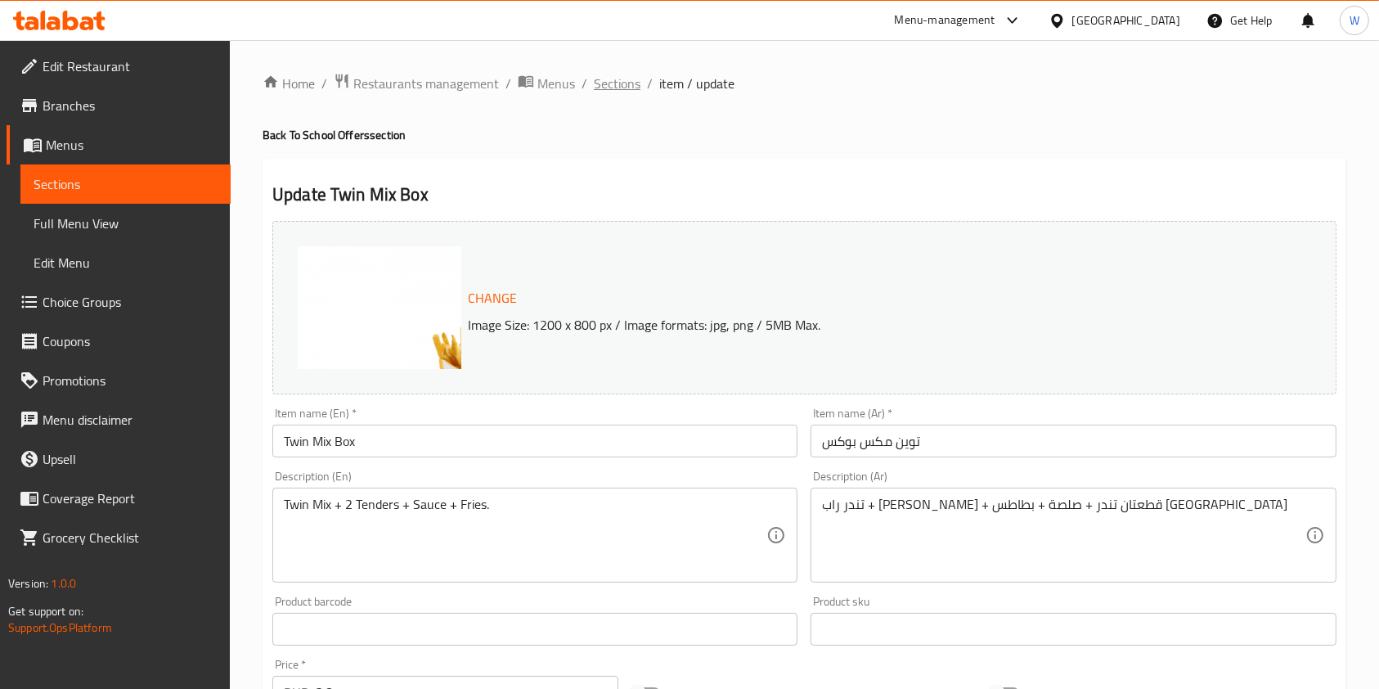
click at [619, 83] on span "Sections" at bounding box center [617, 84] width 47 height 20
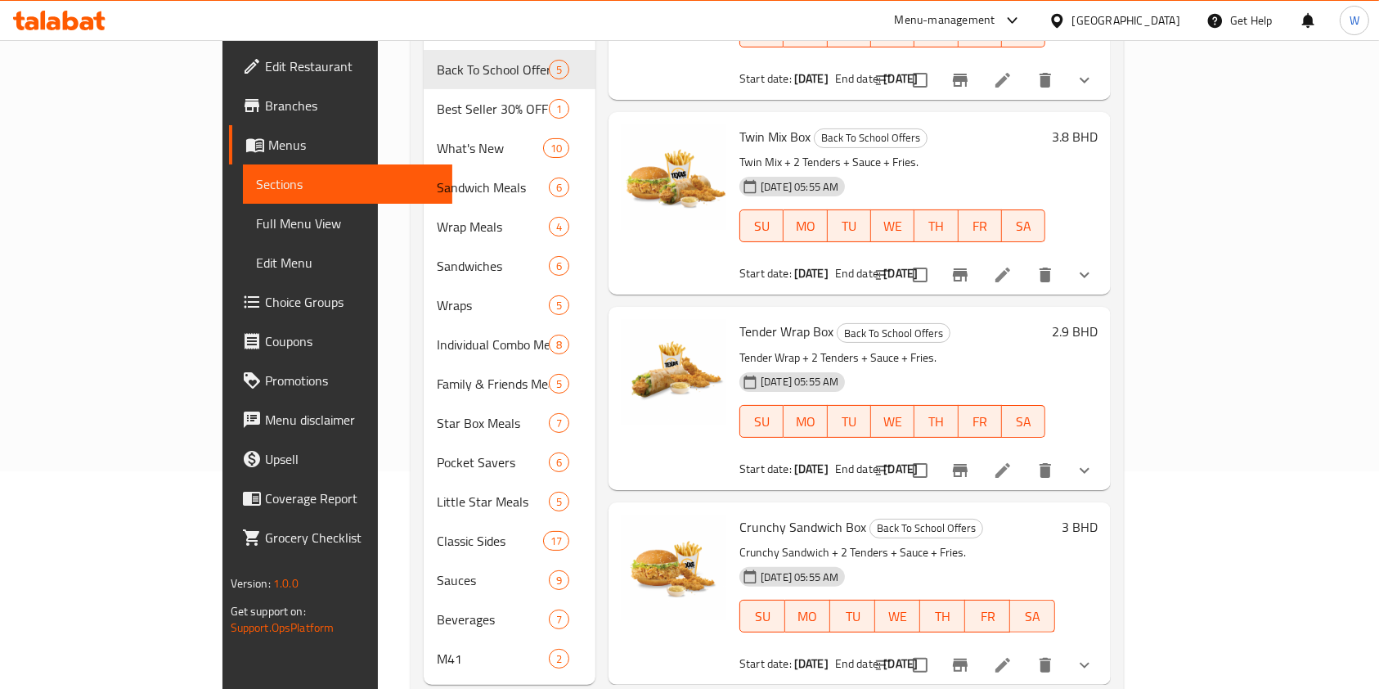
scroll to position [235, 0]
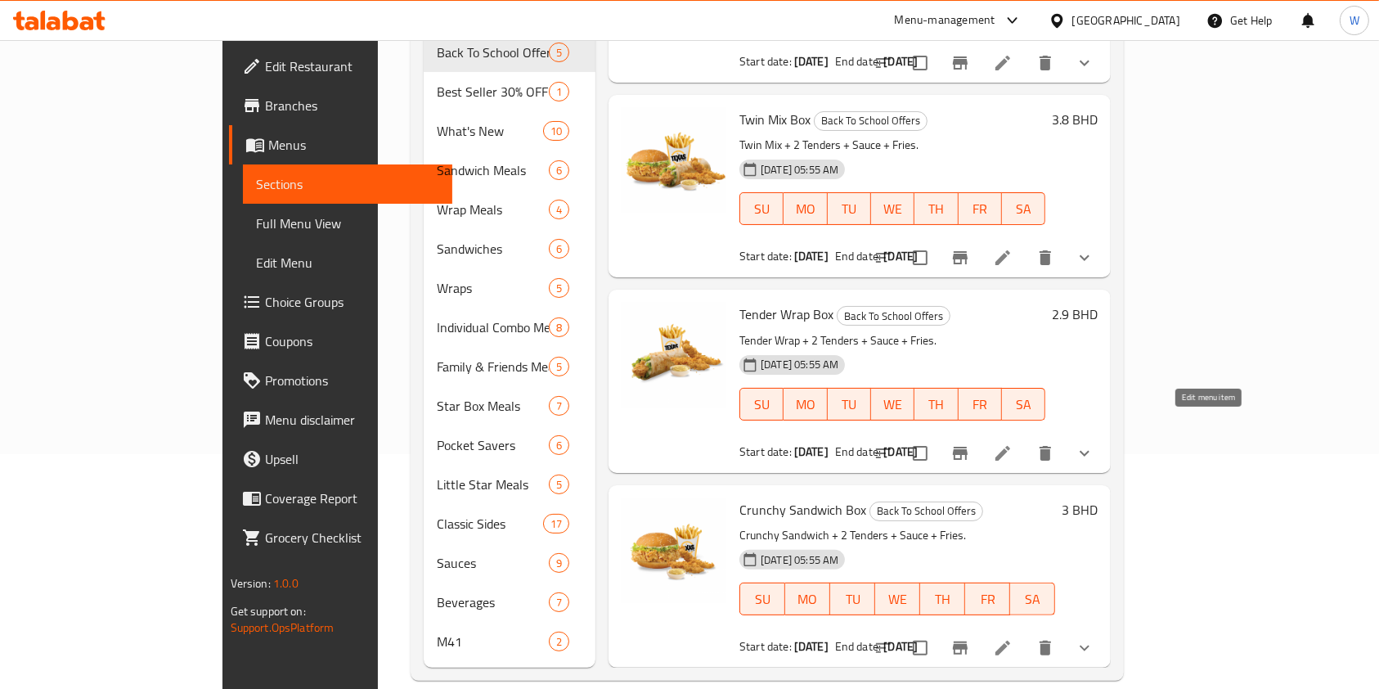
click at [1010, 446] on icon at bounding box center [1003, 453] width 15 height 15
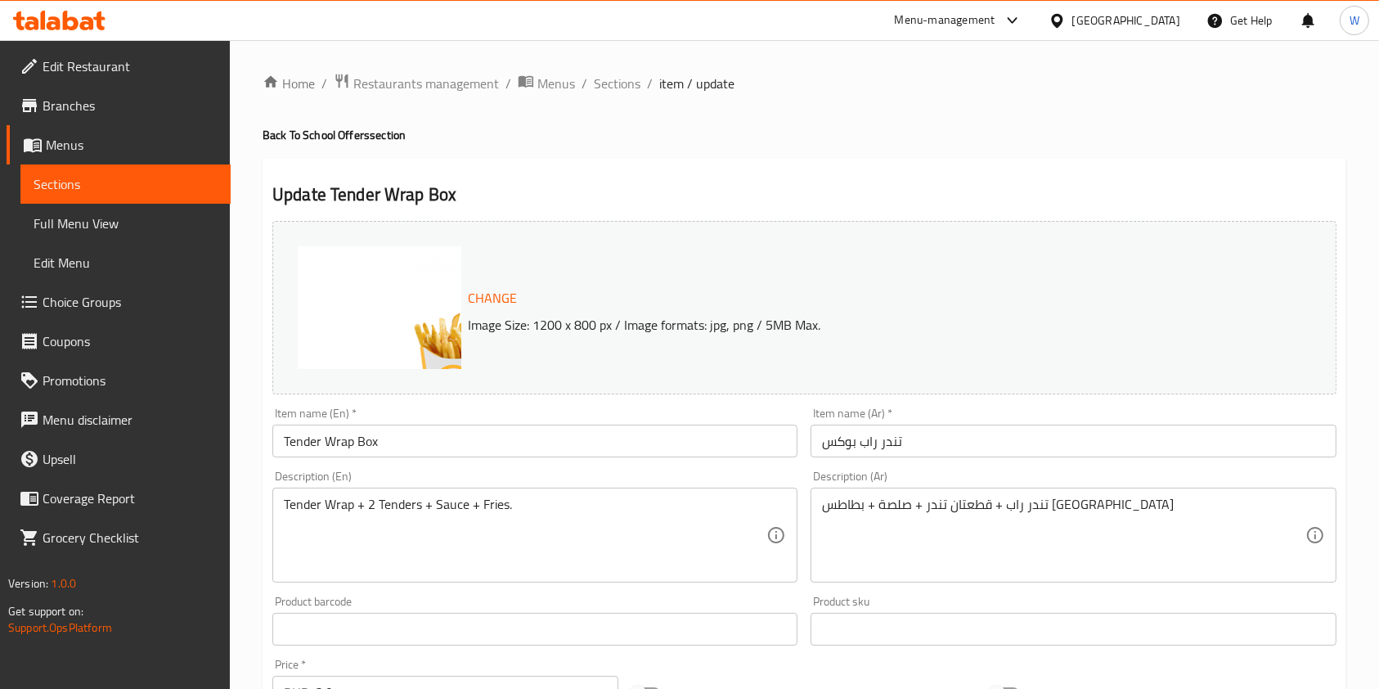
drag, startPoint x: 605, startPoint y: 91, endPoint x: 611, endPoint y: 101, distance: 11.8
click at [604, 91] on span "Sections" at bounding box center [617, 84] width 47 height 20
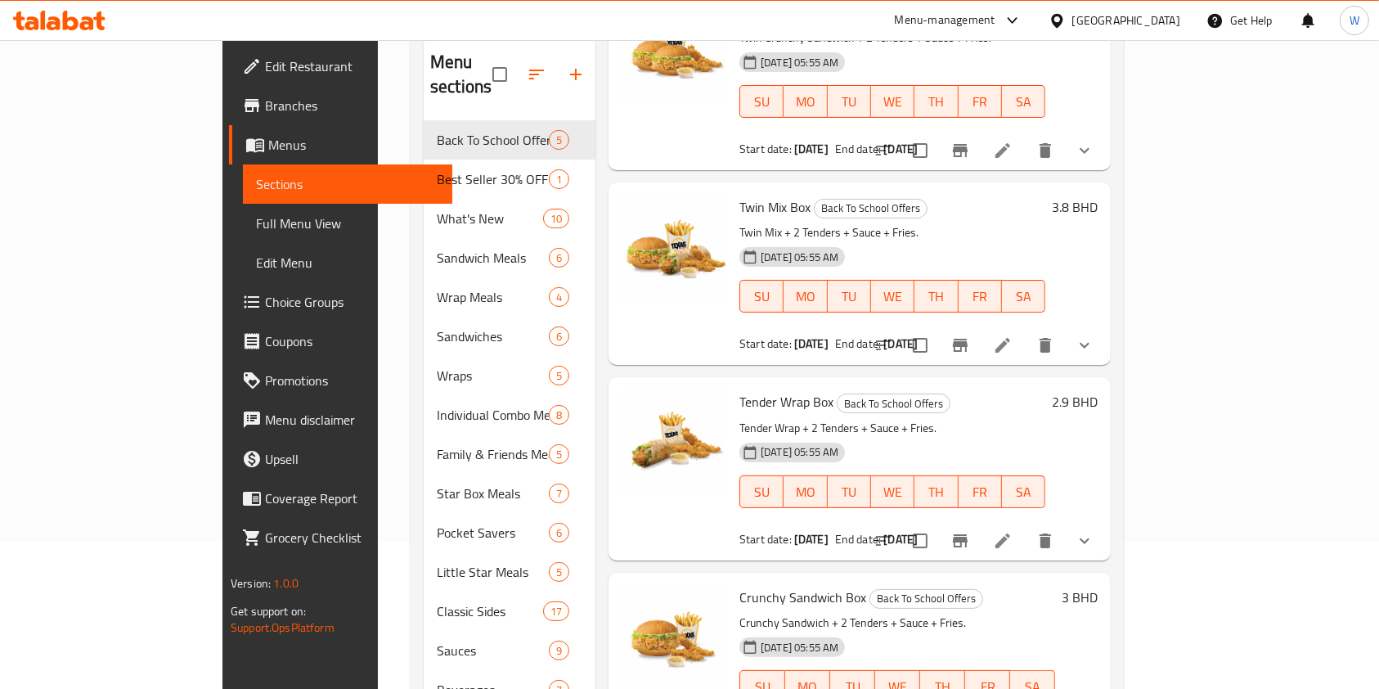
scroll to position [235, 0]
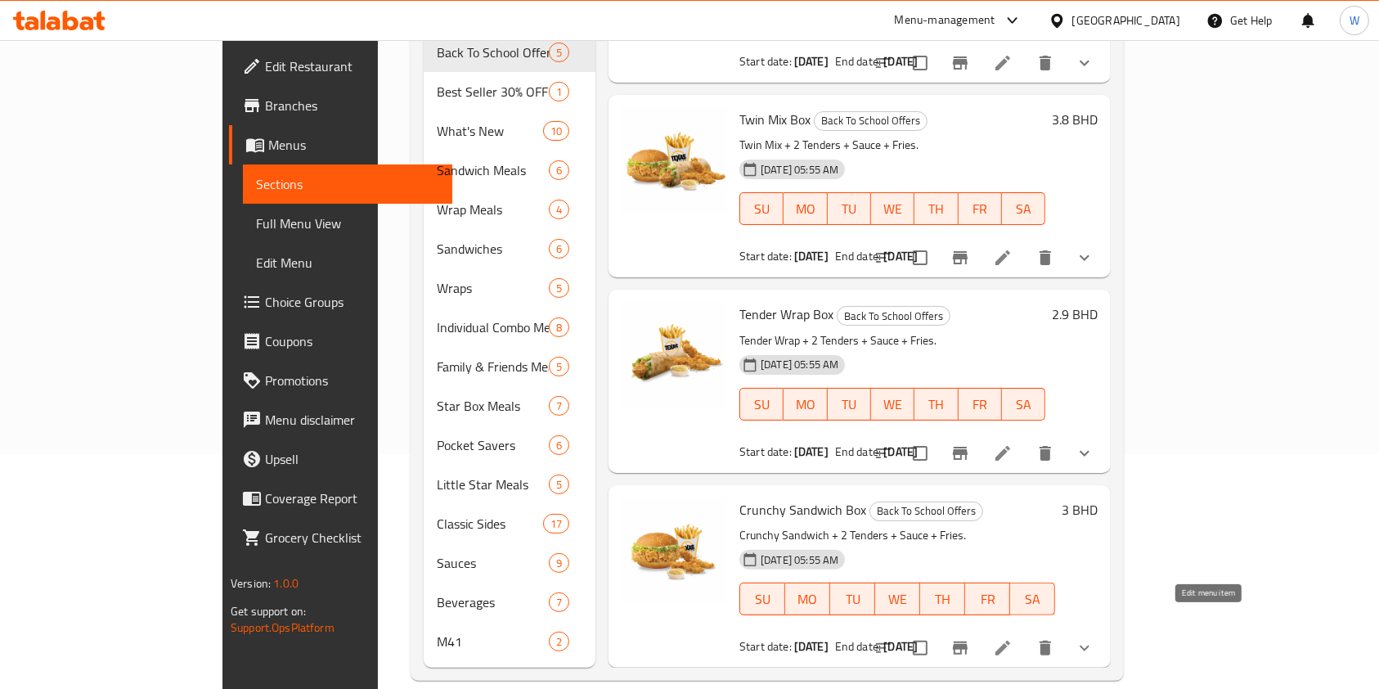
click at [1013, 638] on icon at bounding box center [1003, 648] width 20 height 20
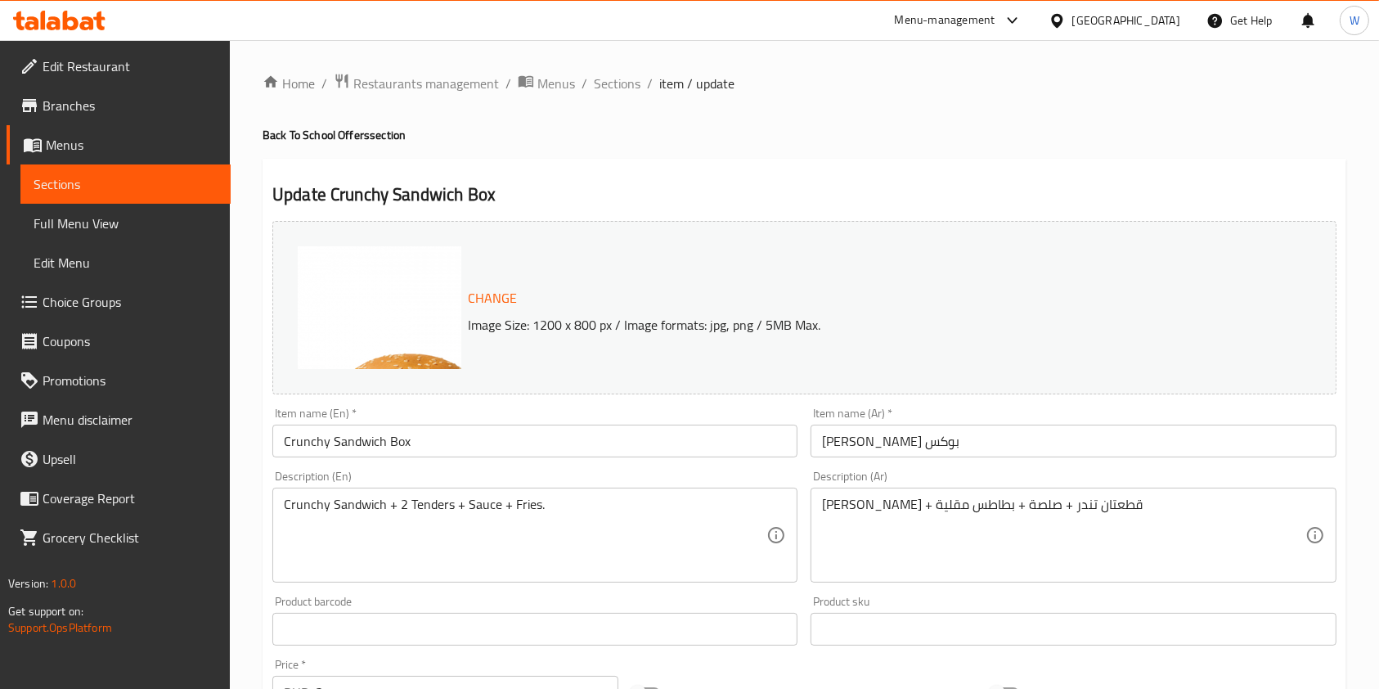
click at [74, 137] on span "Menus" at bounding box center [132, 145] width 172 height 20
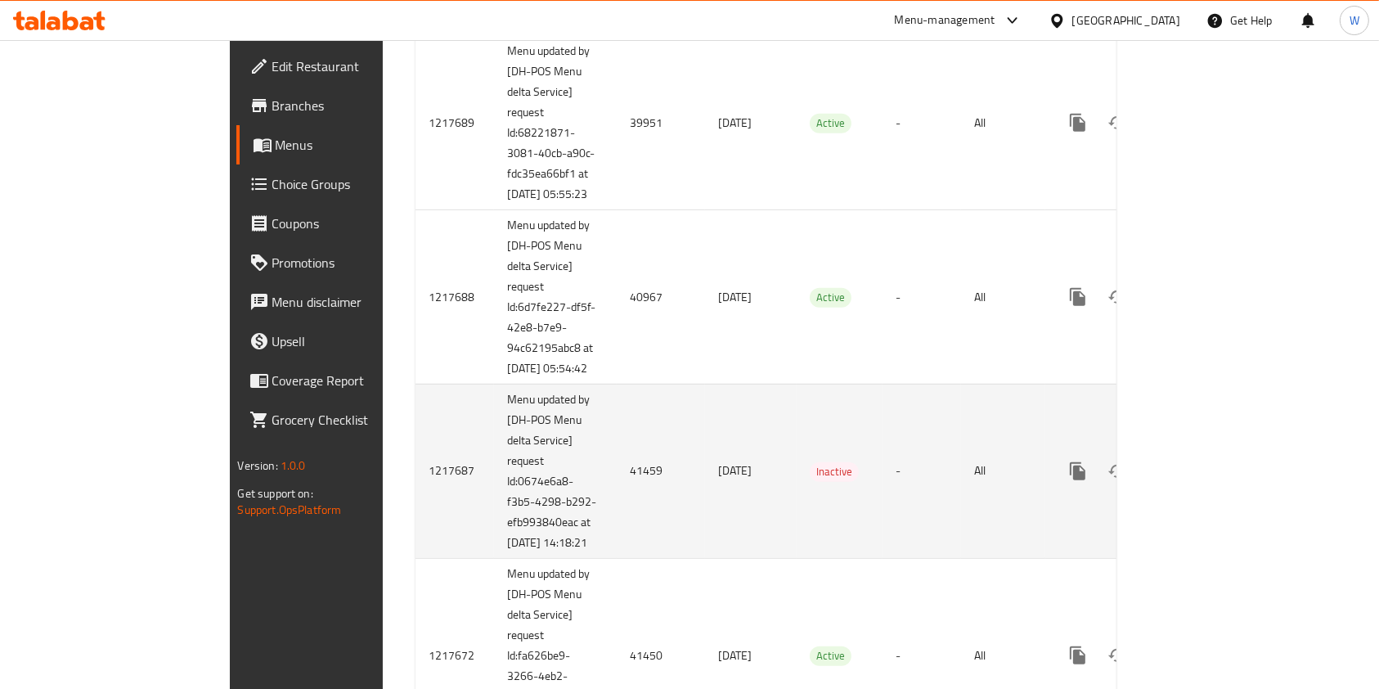
scroll to position [872, 0]
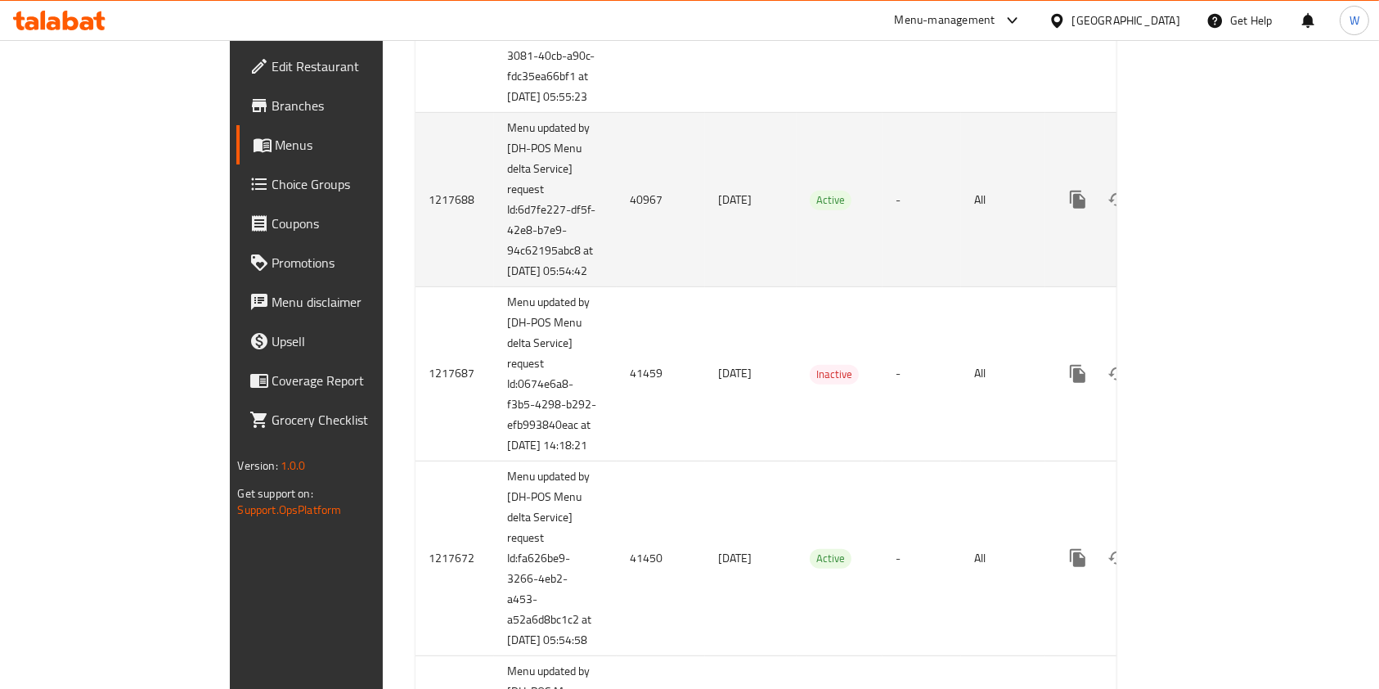
click at [617, 265] on td "40967" at bounding box center [661, 200] width 88 height 174
copy td "40967"
click at [1206, 209] on icon "enhanced table" at bounding box center [1196, 200] width 20 height 20
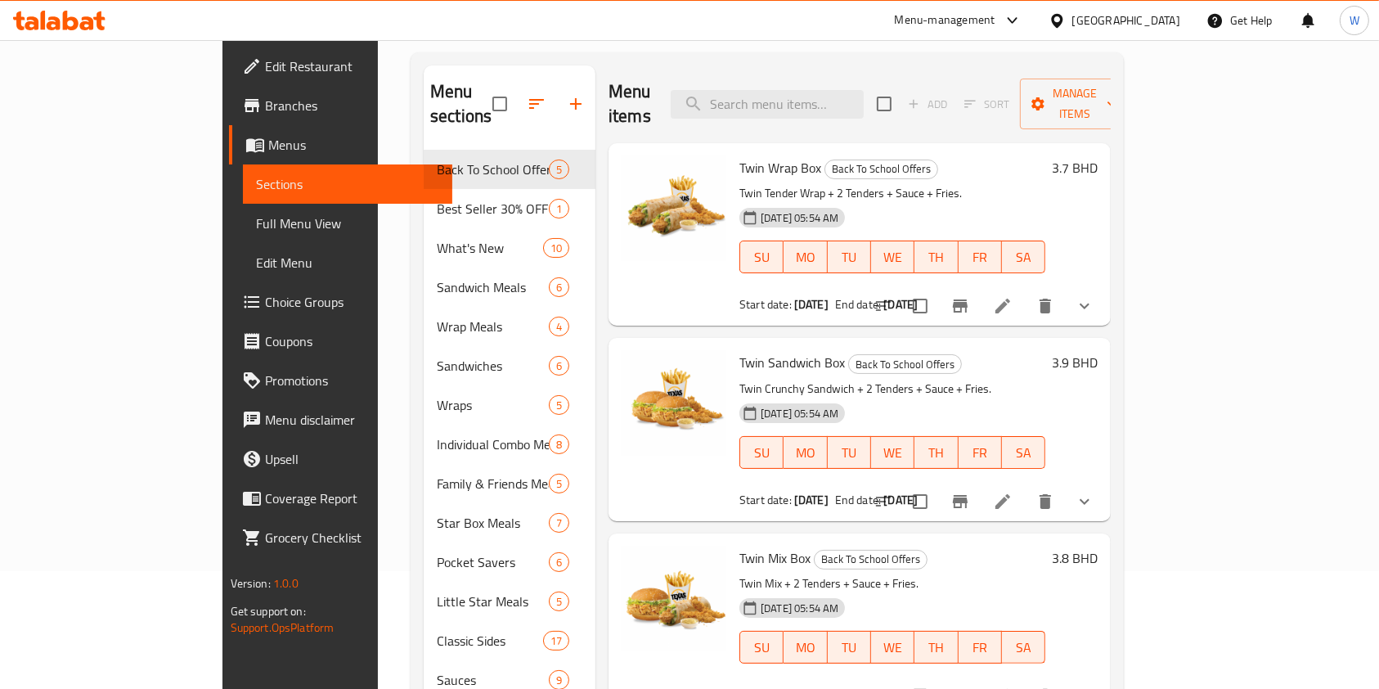
scroll to position [16, 0]
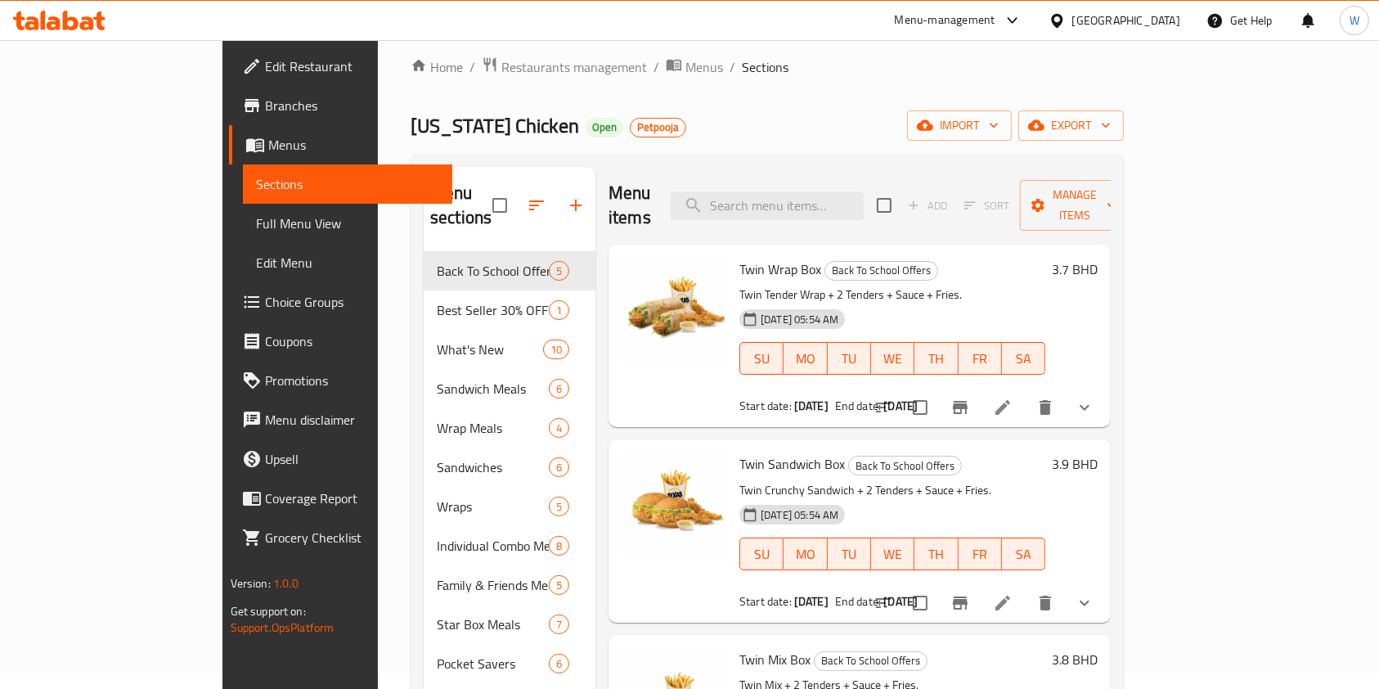
click at [1010, 400] on icon at bounding box center [1003, 407] width 15 height 15
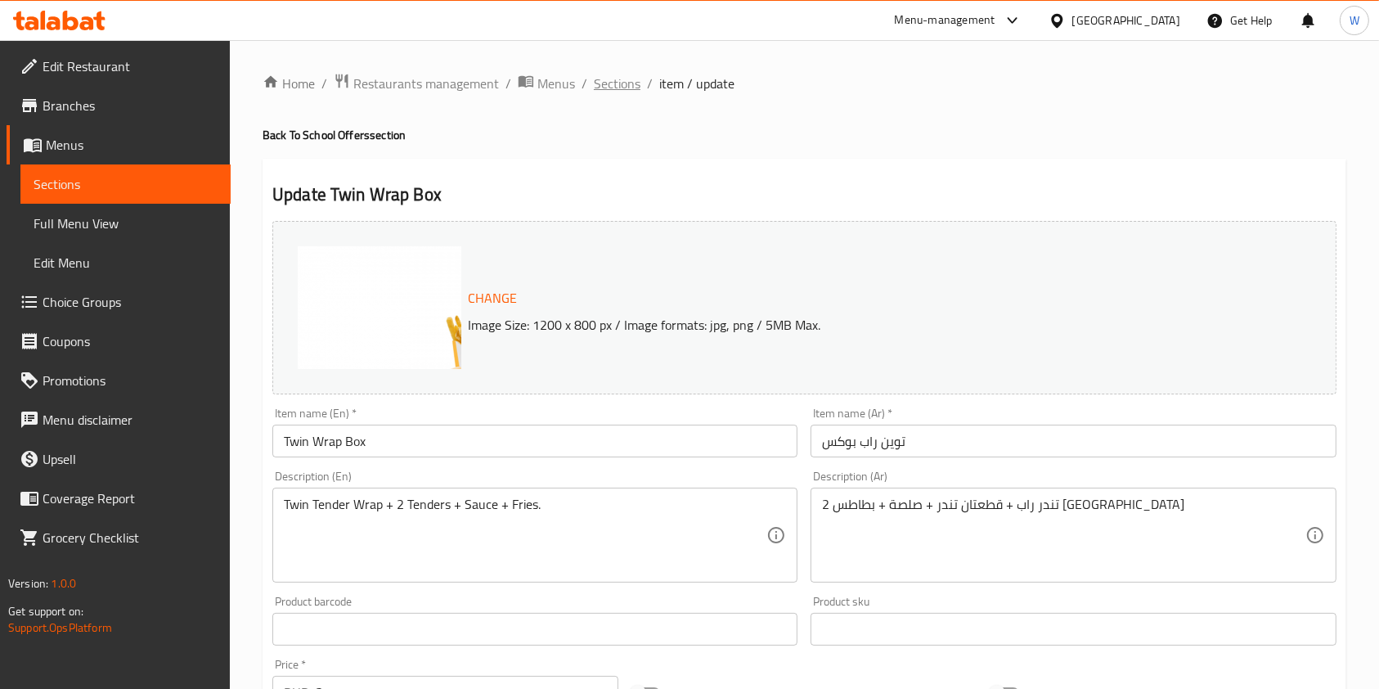
click at [634, 86] on span "Sections" at bounding box center [617, 84] width 47 height 20
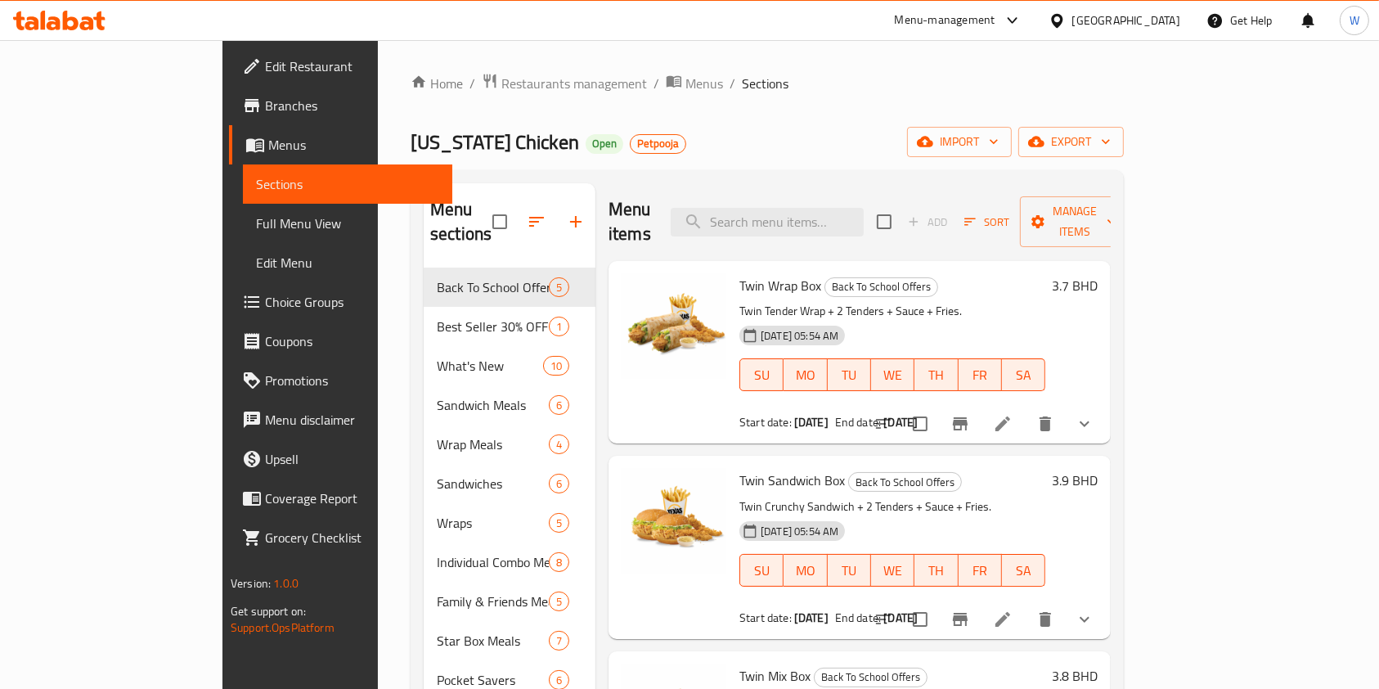
scroll to position [218, 0]
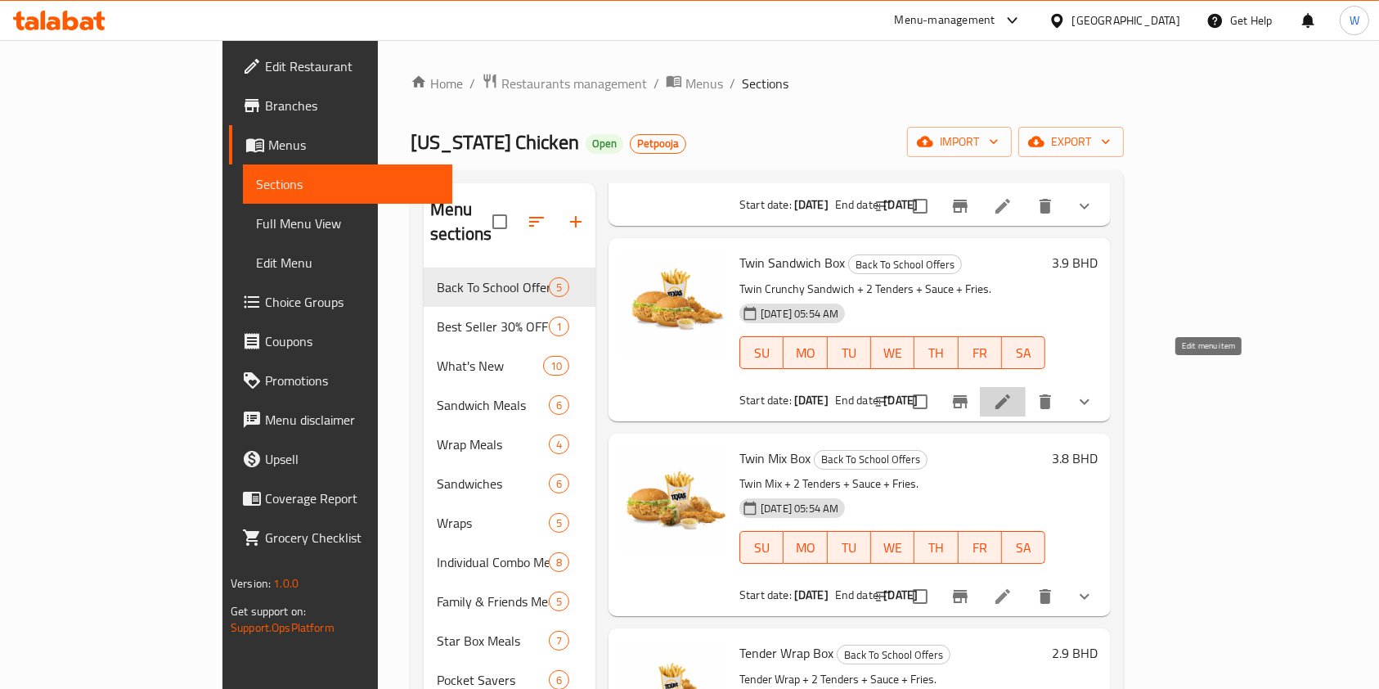
click at [1013, 392] on icon at bounding box center [1003, 402] width 20 height 20
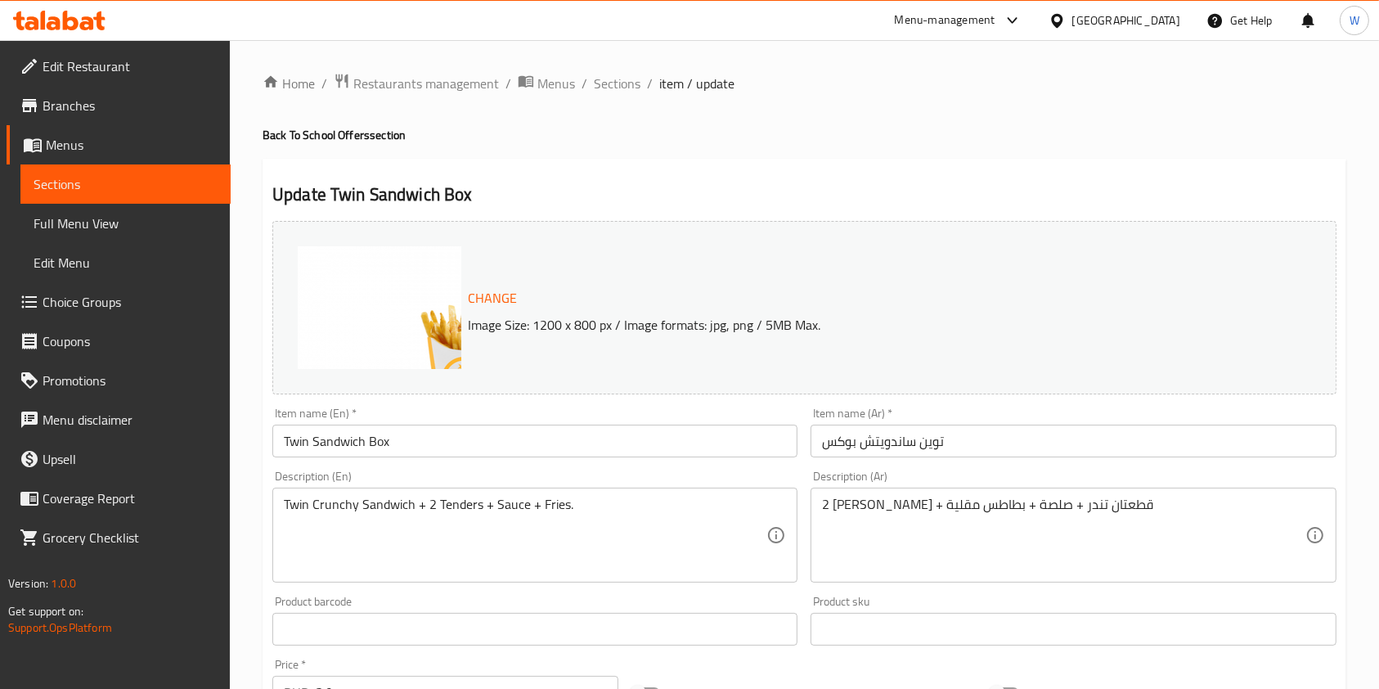
click at [600, 75] on span "Sections" at bounding box center [617, 84] width 47 height 20
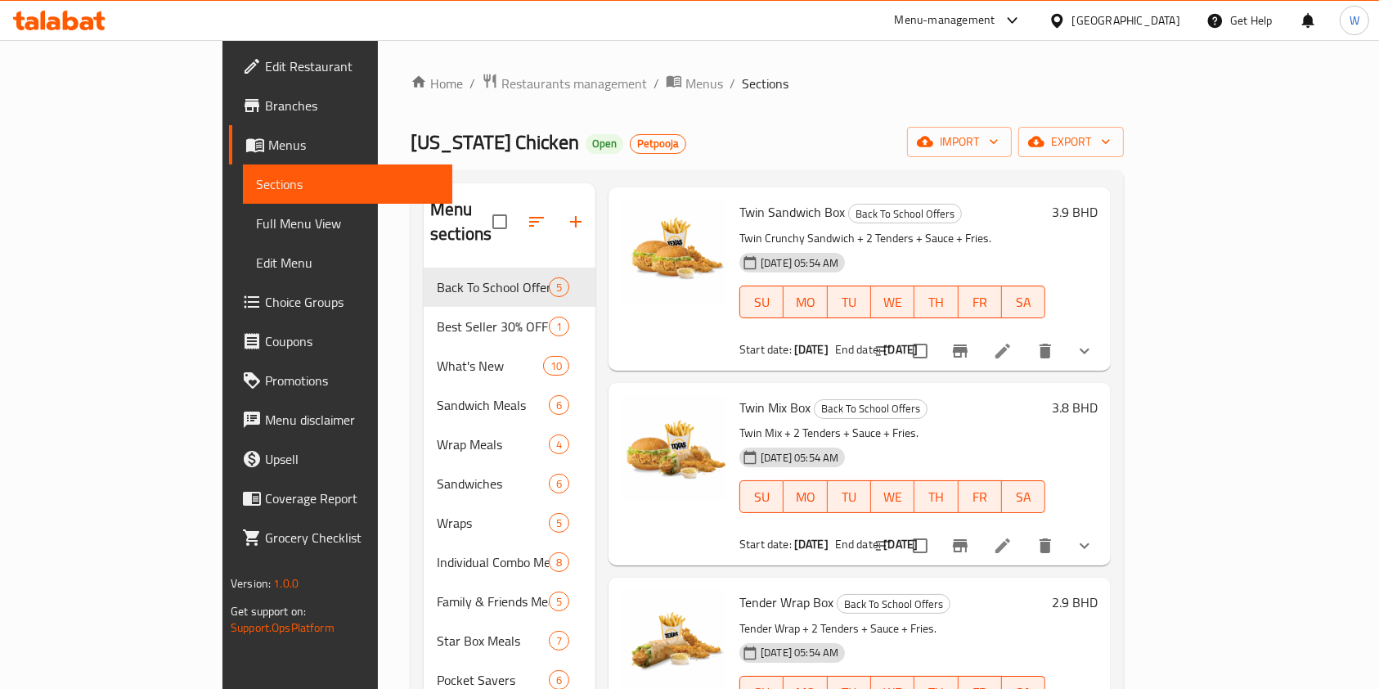
scroll to position [322, 0]
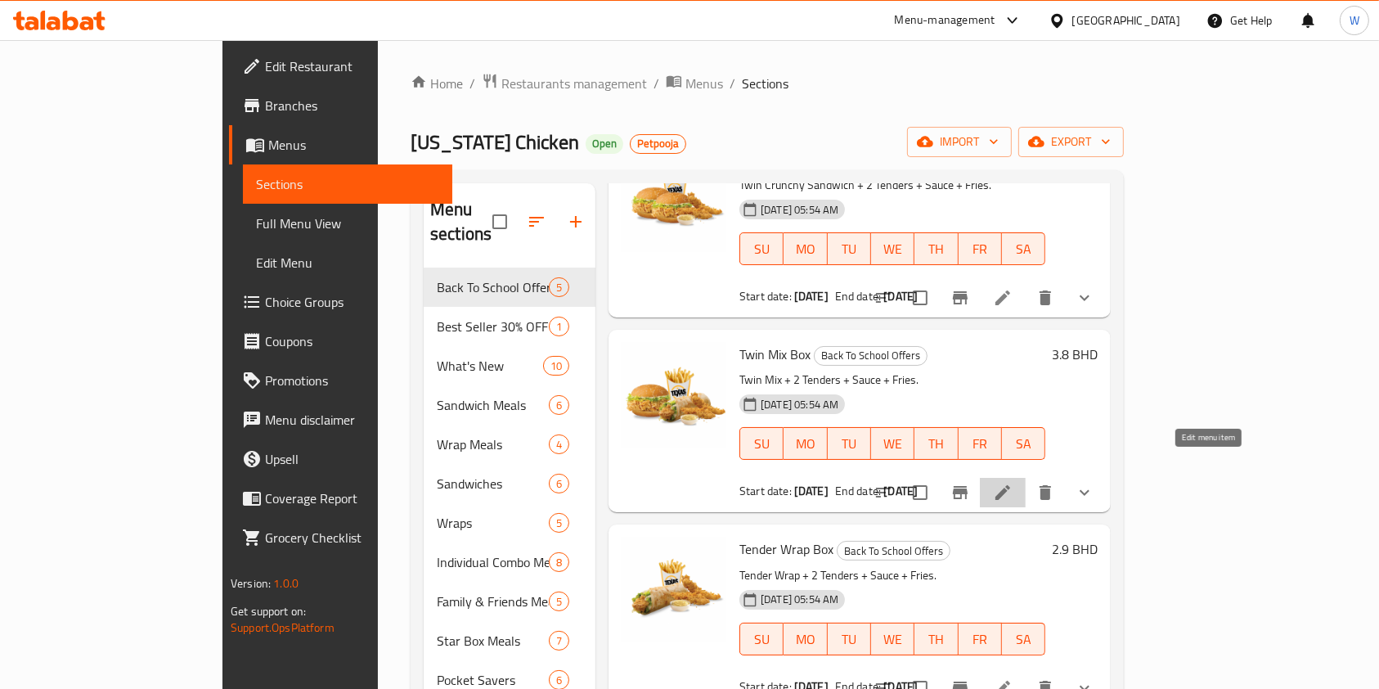
click at [1010, 485] on icon at bounding box center [1003, 492] width 15 height 15
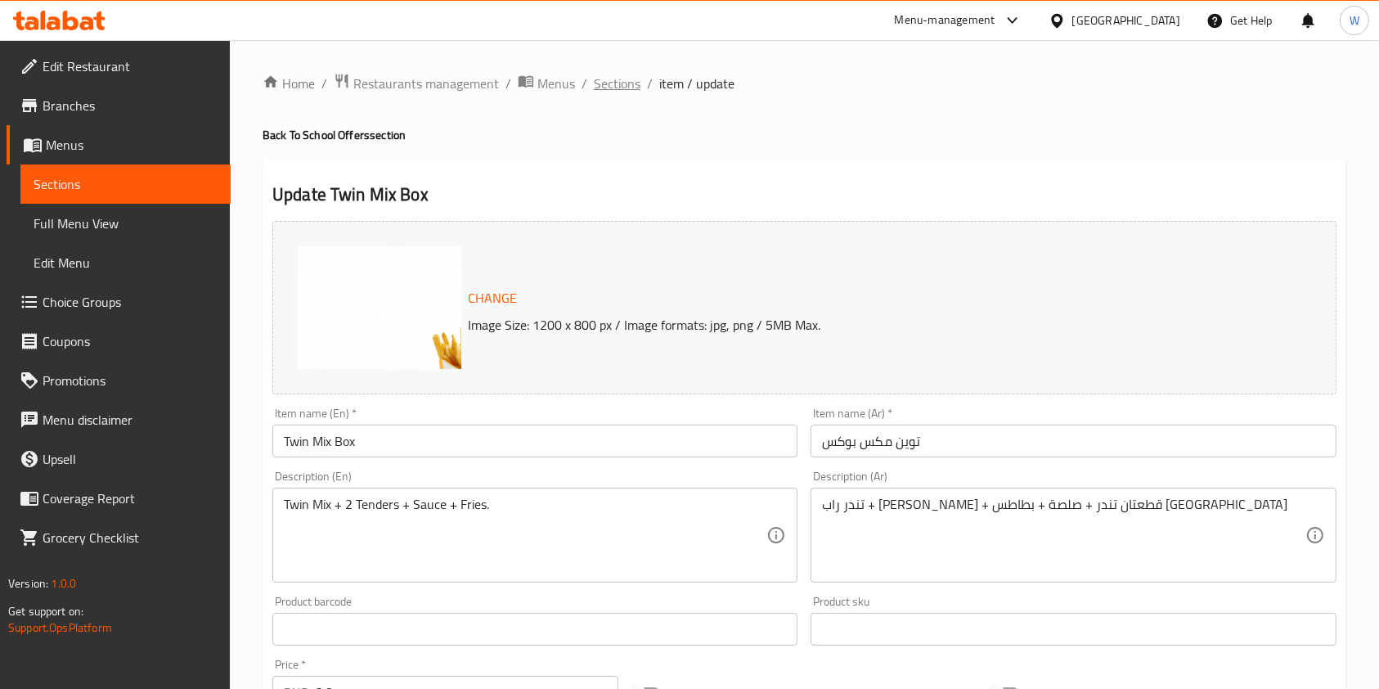
click at [623, 88] on span "Sections" at bounding box center [617, 84] width 47 height 20
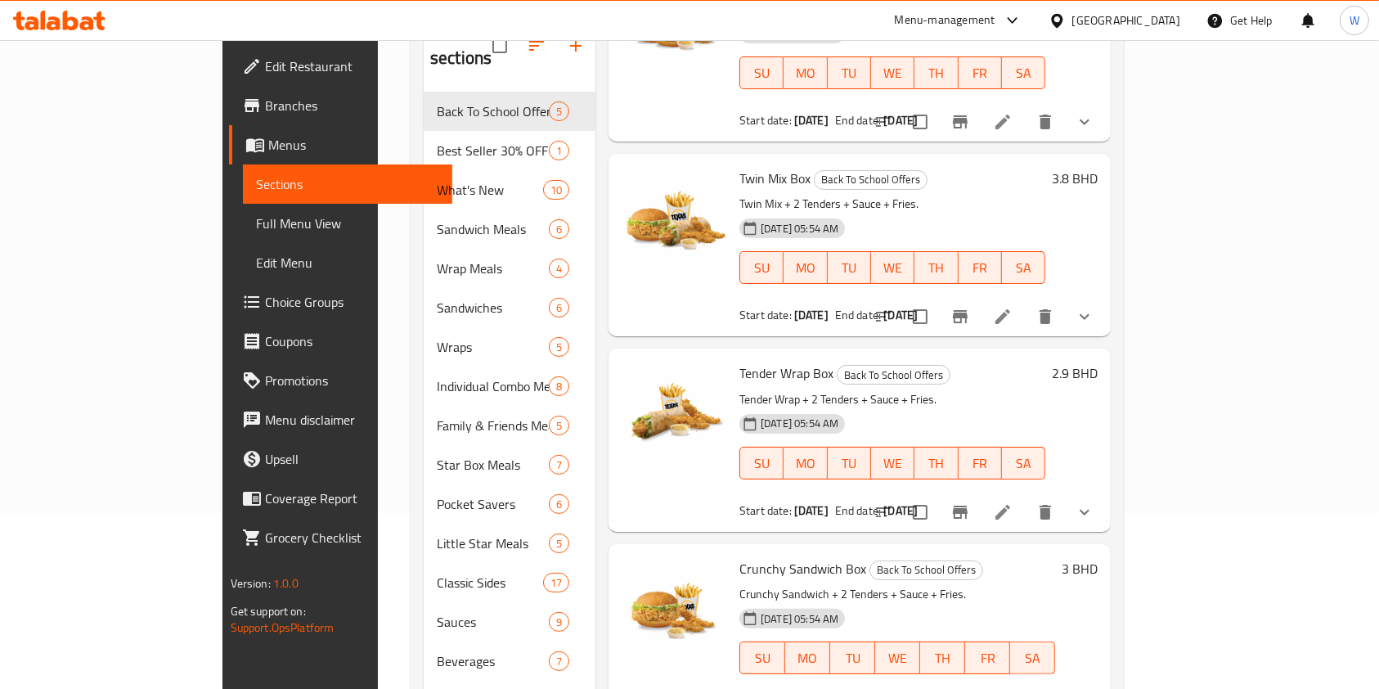
scroll to position [235, 0]
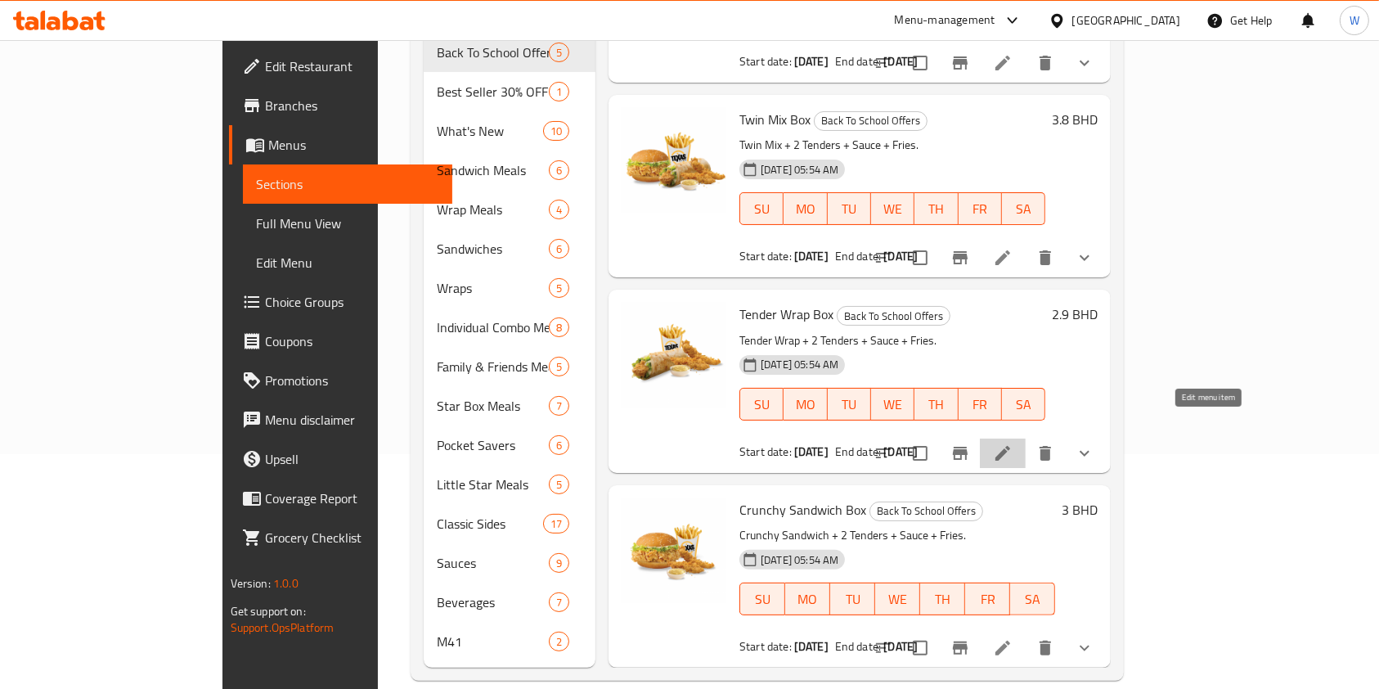
click at [1013, 443] on icon at bounding box center [1003, 453] width 20 height 20
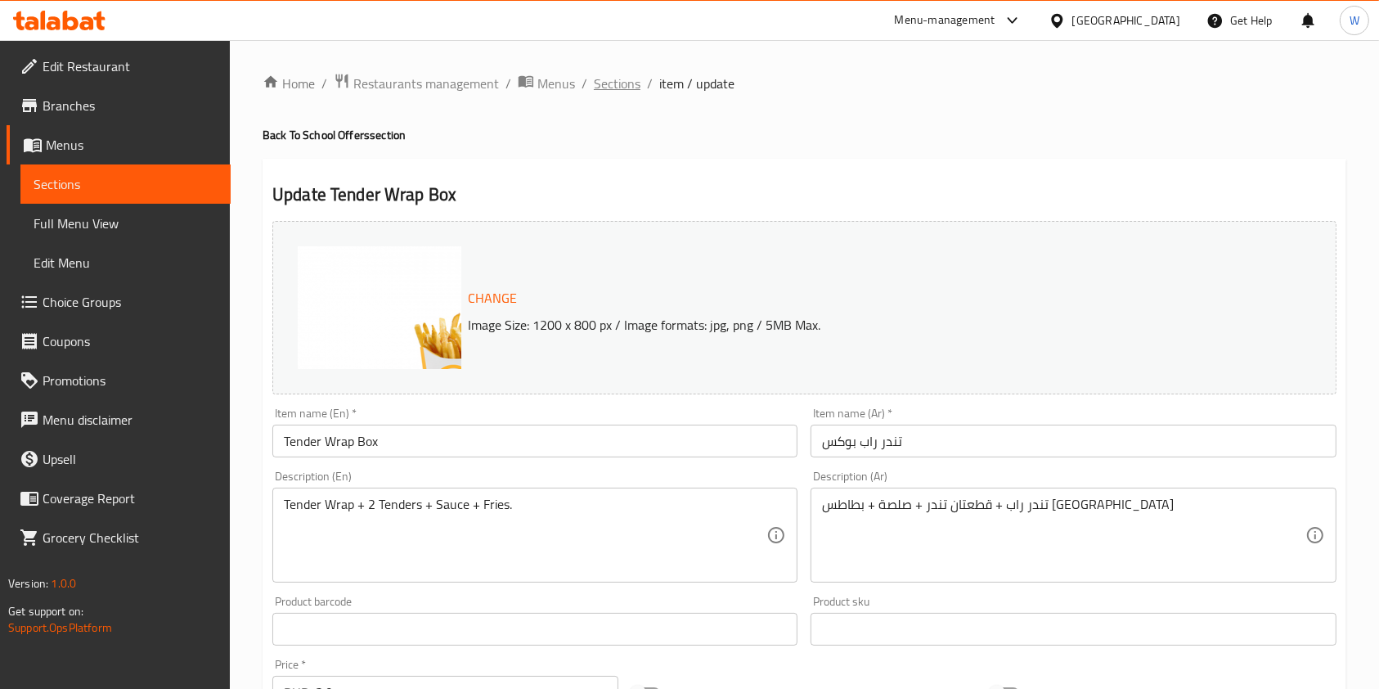
click at [618, 75] on span "Sections" at bounding box center [617, 84] width 47 height 20
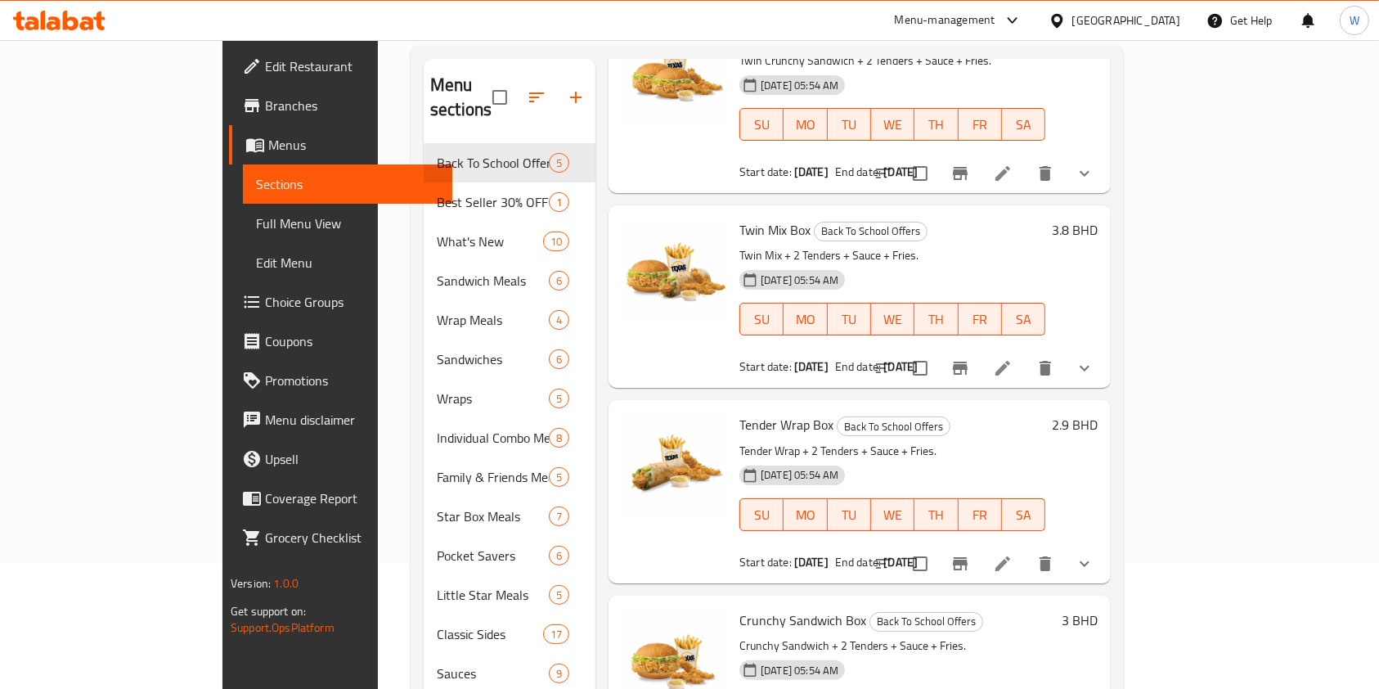
scroll to position [235, 0]
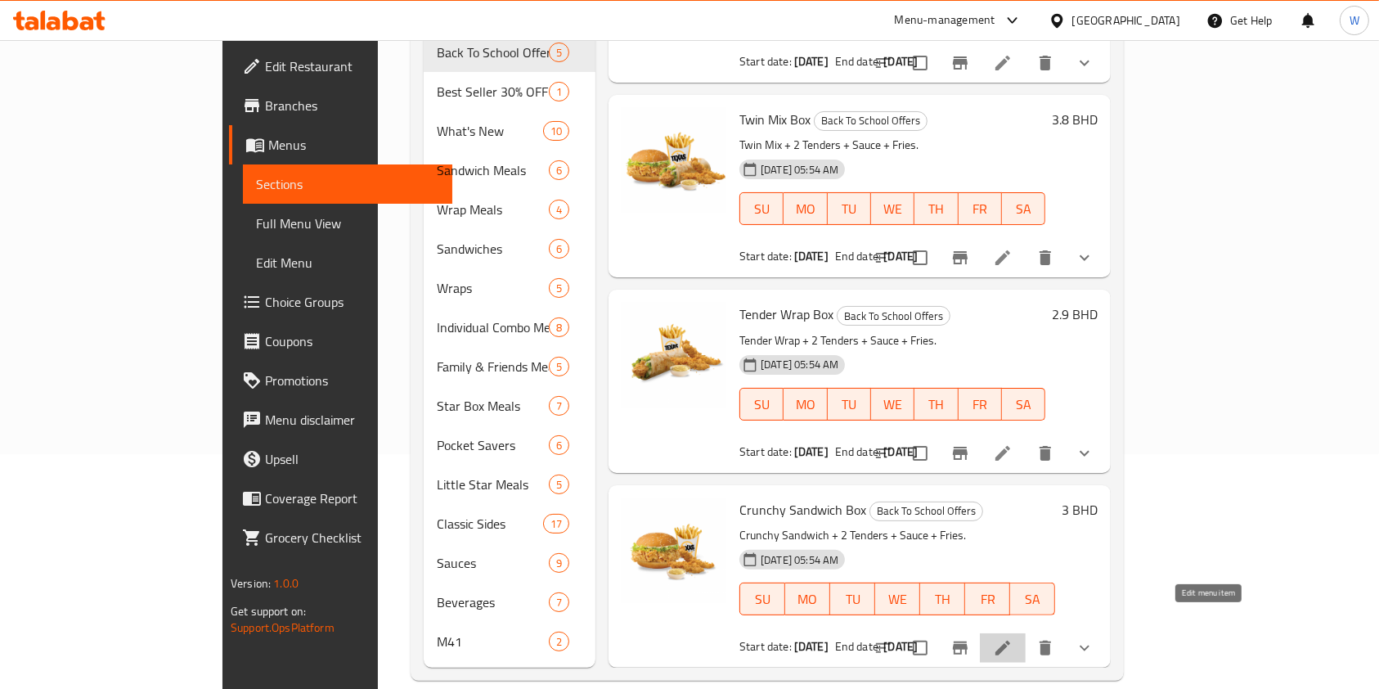
click at [1010, 641] on icon at bounding box center [1003, 648] width 15 height 15
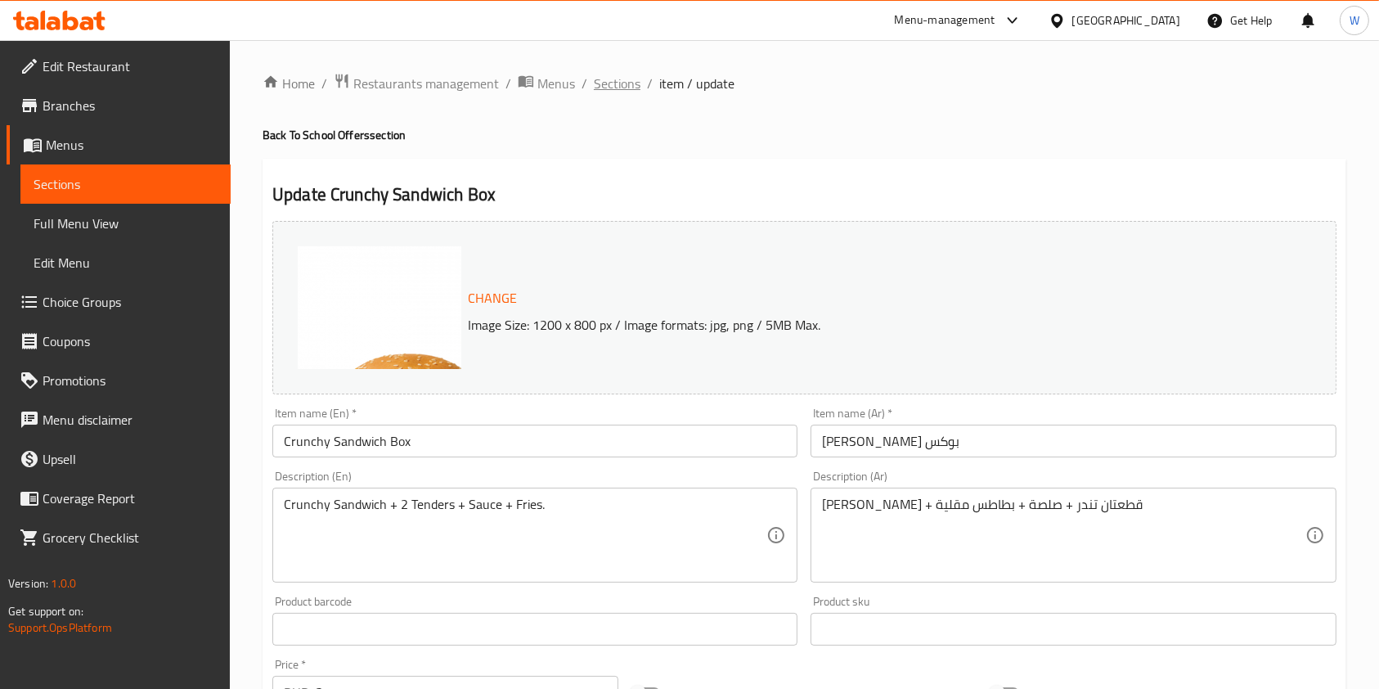
click at [609, 81] on span "Sections" at bounding box center [617, 84] width 47 height 20
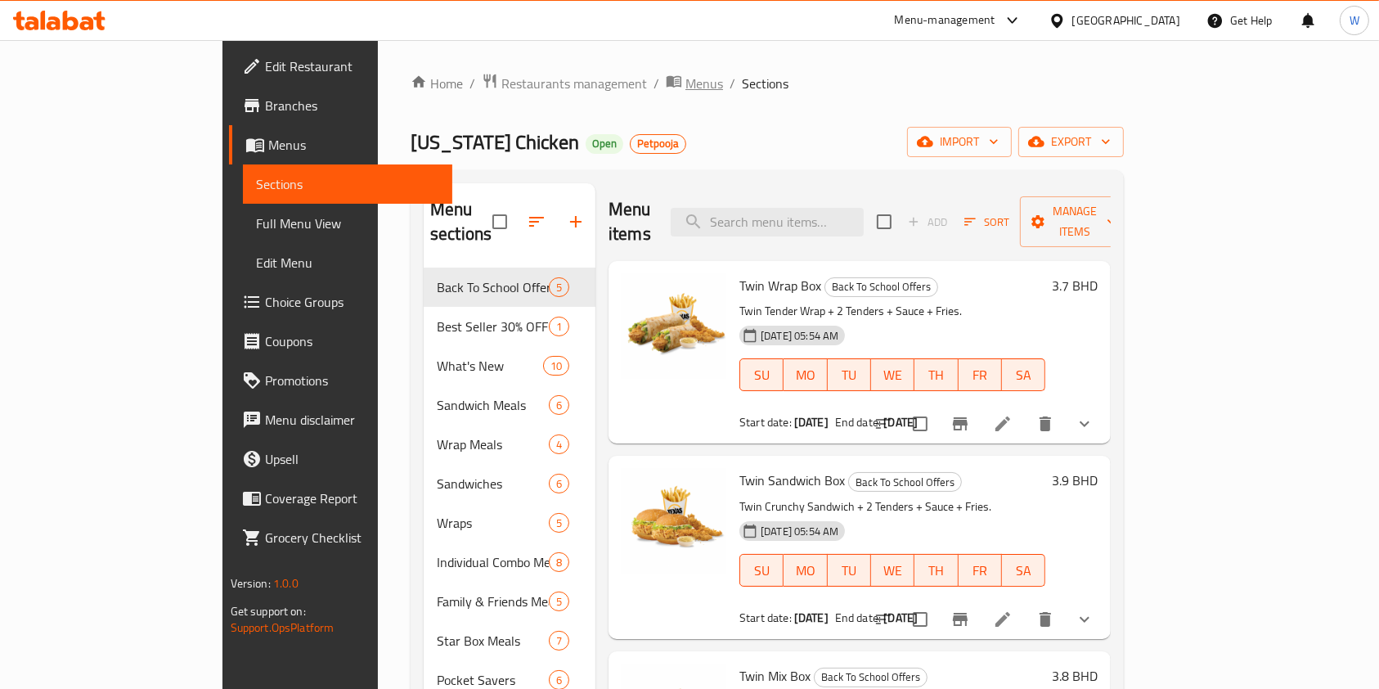
click at [667, 83] on icon "breadcrumb" at bounding box center [674, 81] width 15 height 11
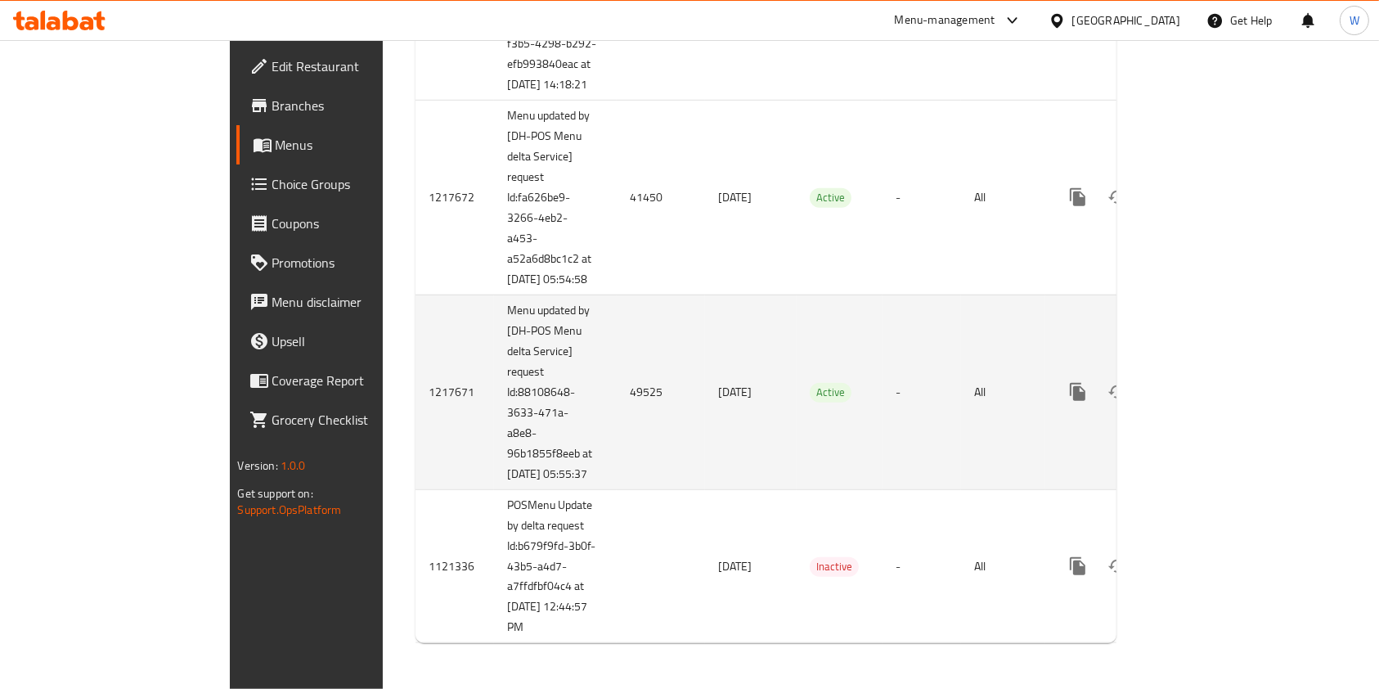
scroll to position [1309, 0]
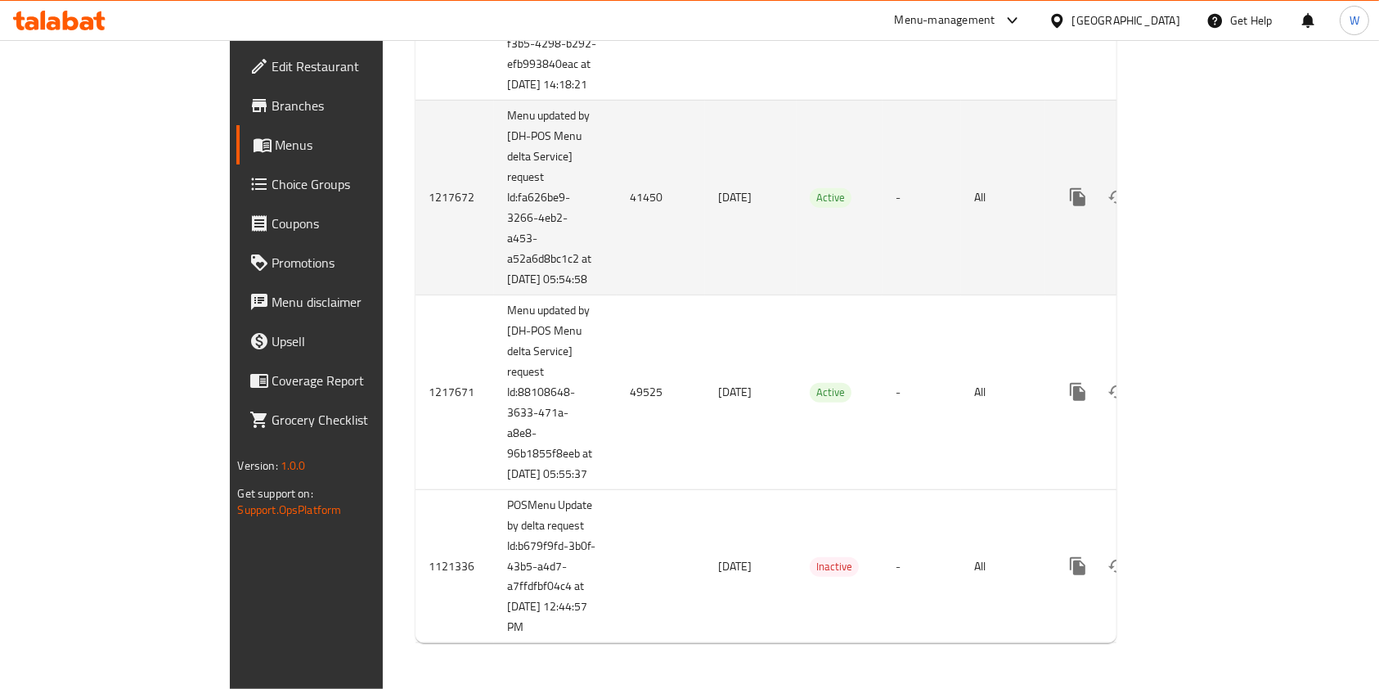
click at [617, 224] on td "41450" at bounding box center [661, 197] width 88 height 195
copy td "41450"
click at [1229, 229] on td "enhanced table" at bounding box center [1137, 197] width 183 height 195
click at [1206, 207] on icon "enhanced table" at bounding box center [1196, 197] width 20 height 20
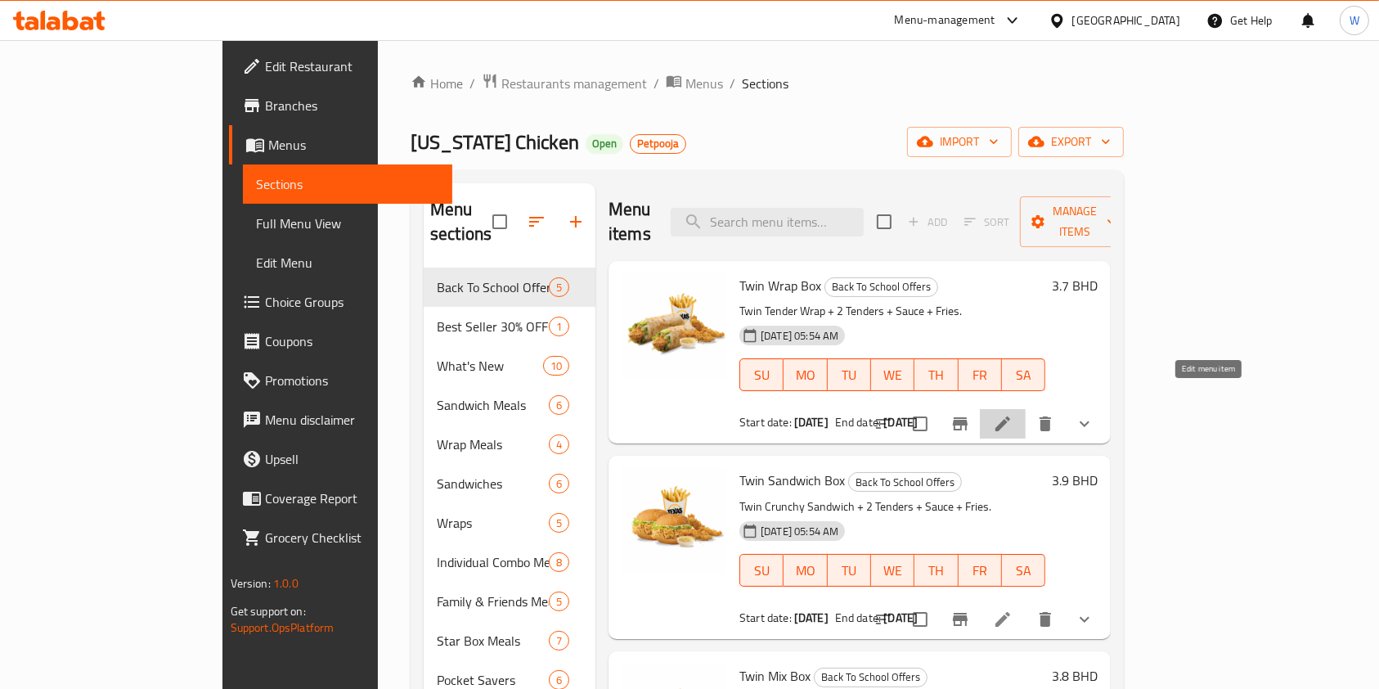
click at [1010, 416] on icon at bounding box center [1003, 423] width 15 height 15
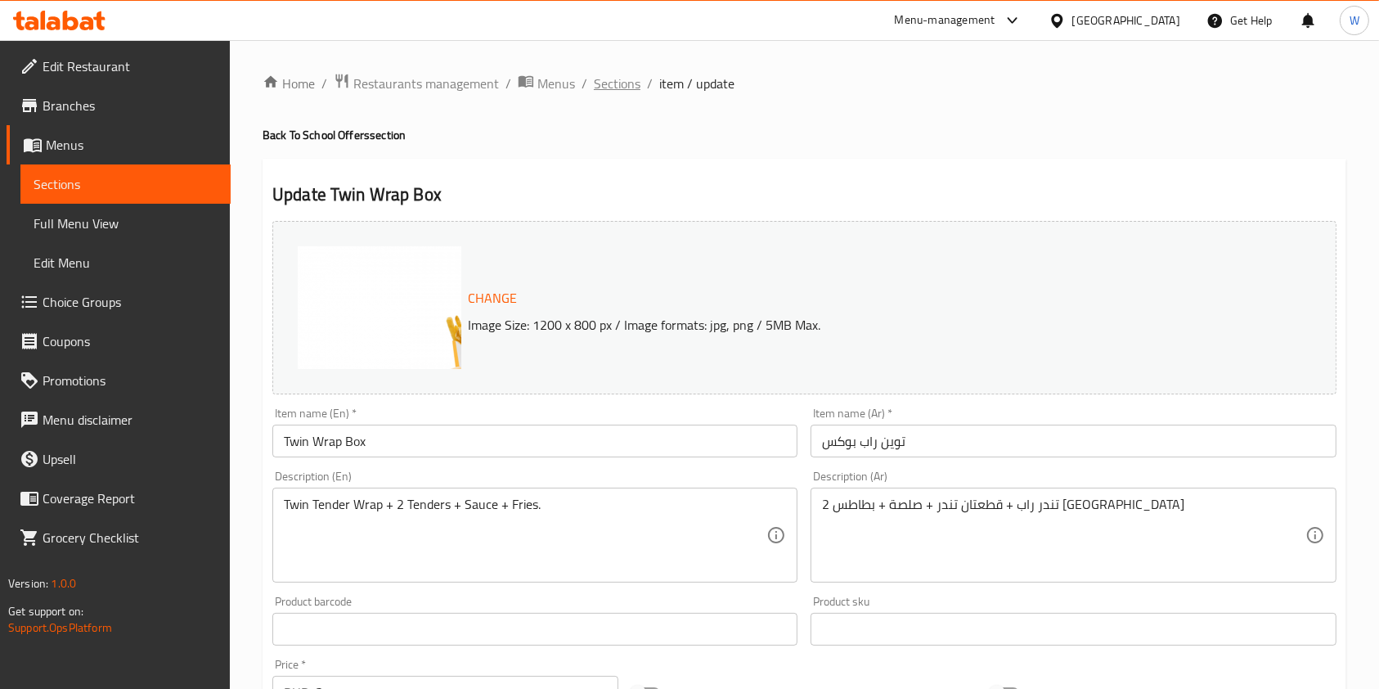
click at [626, 75] on span "Sections" at bounding box center [617, 84] width 47 height 20
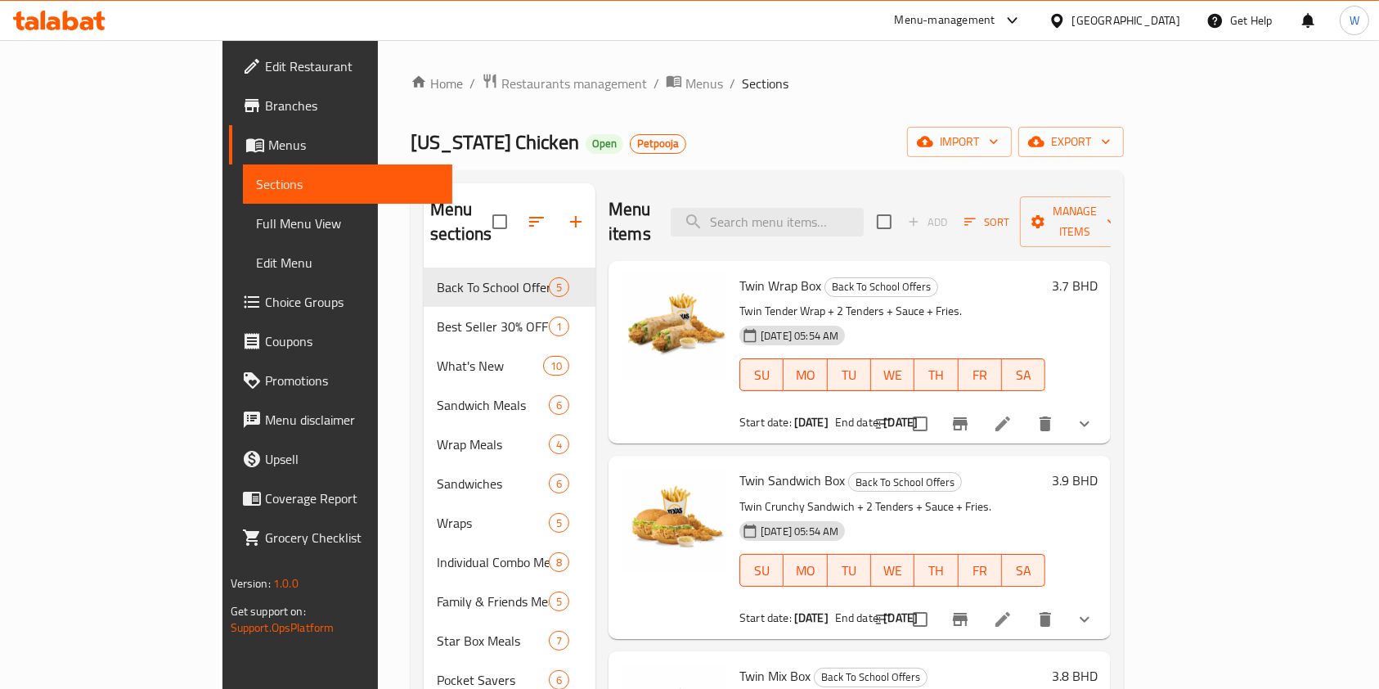
scroll to position [218, 0]
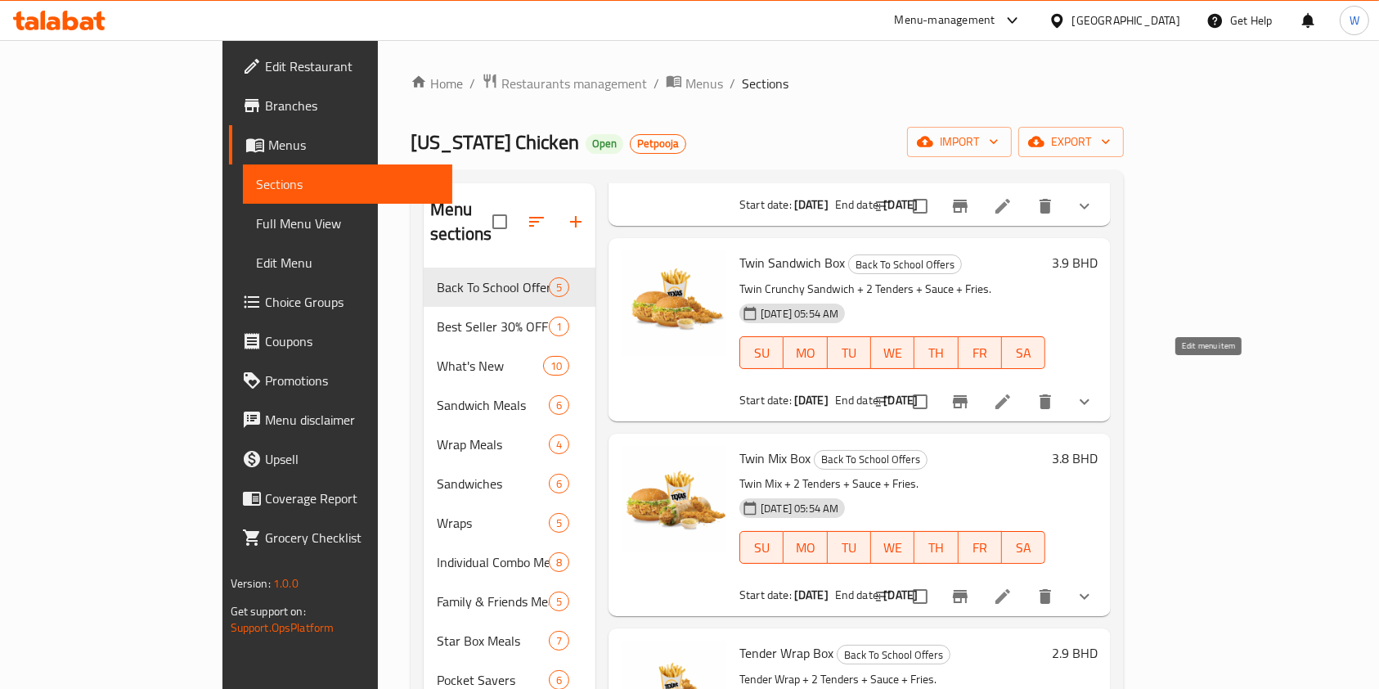
click at [1010, 394] on icon at bounding box center [1003, 401] width 15 height 15
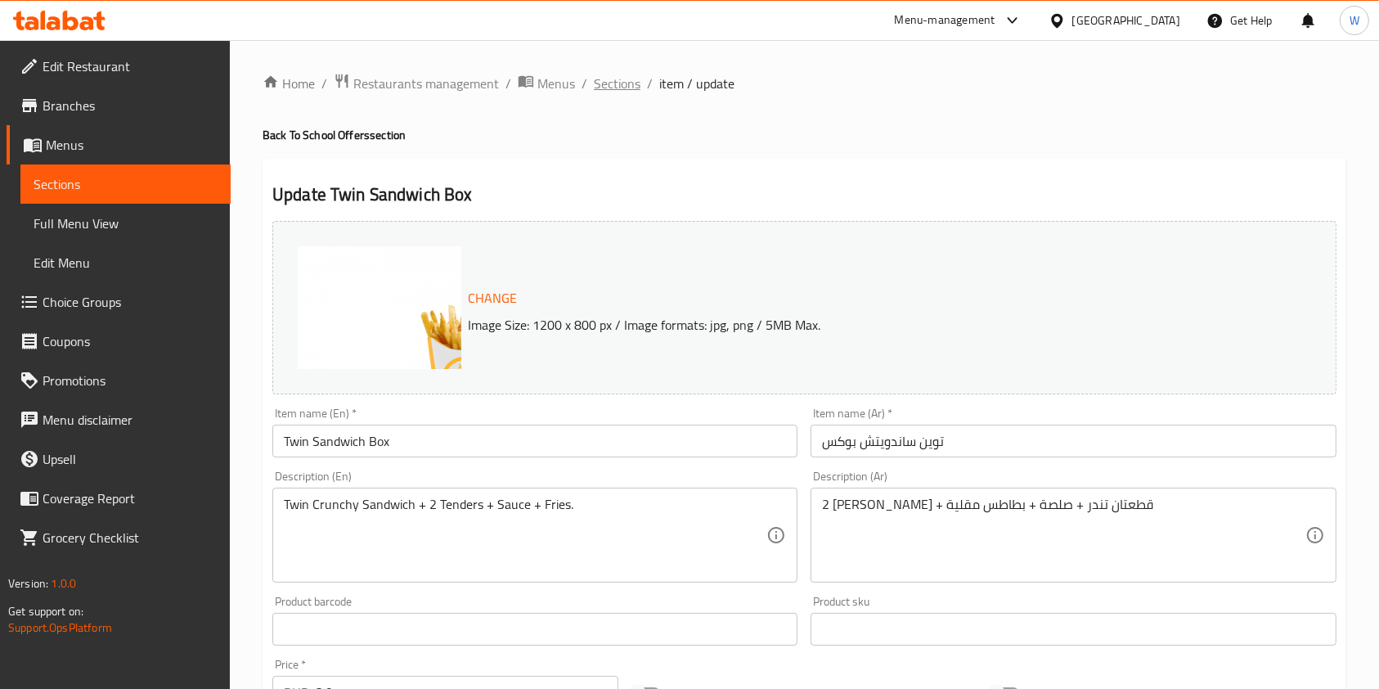
click at [638, 89] on span "Sections" at bounding box center [617, 84] width 47 height 20
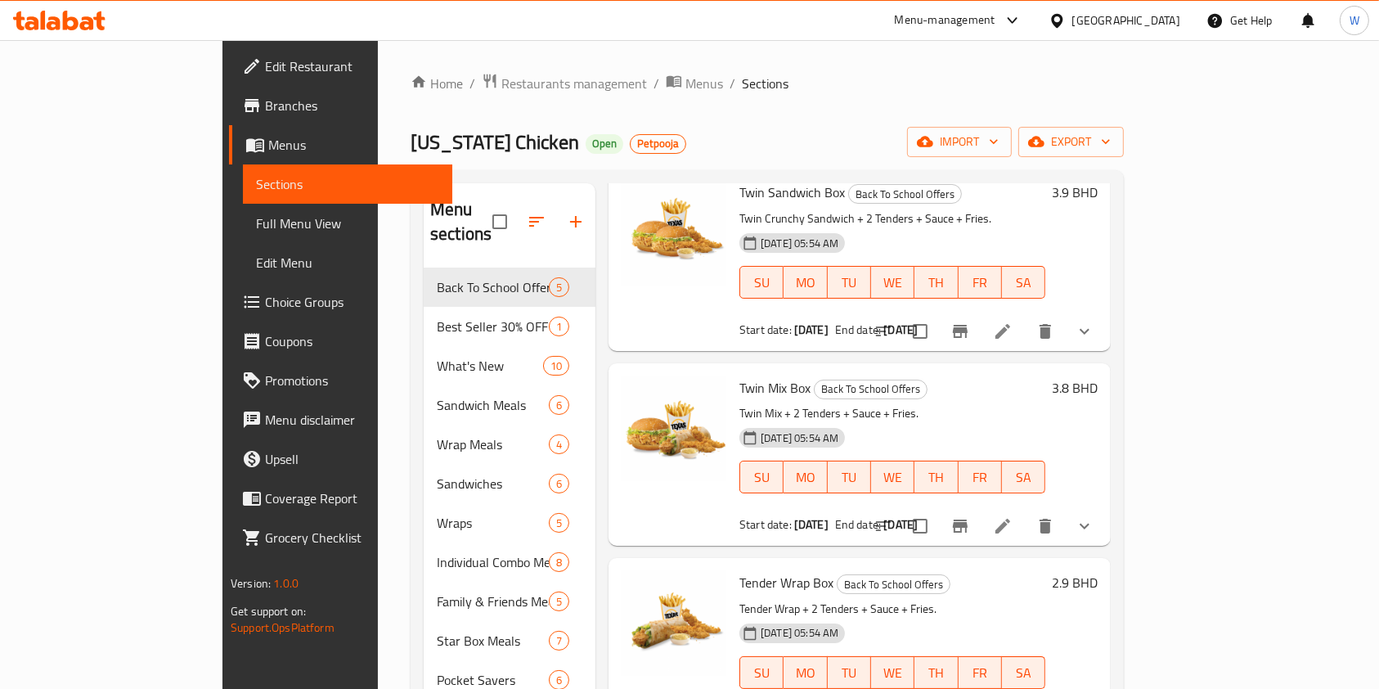
scroll to position [322, 0]
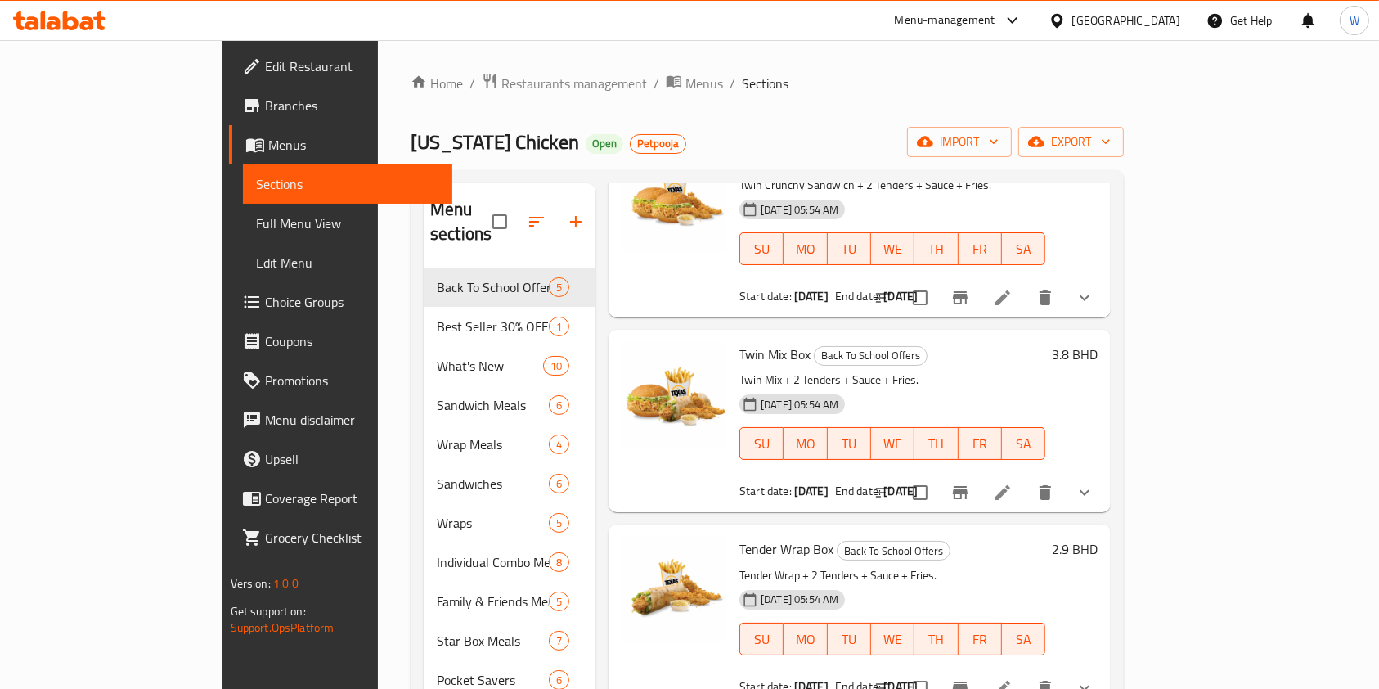
click at [1026, 478] on li at bounding box center [1003, 492] width 46 height 29
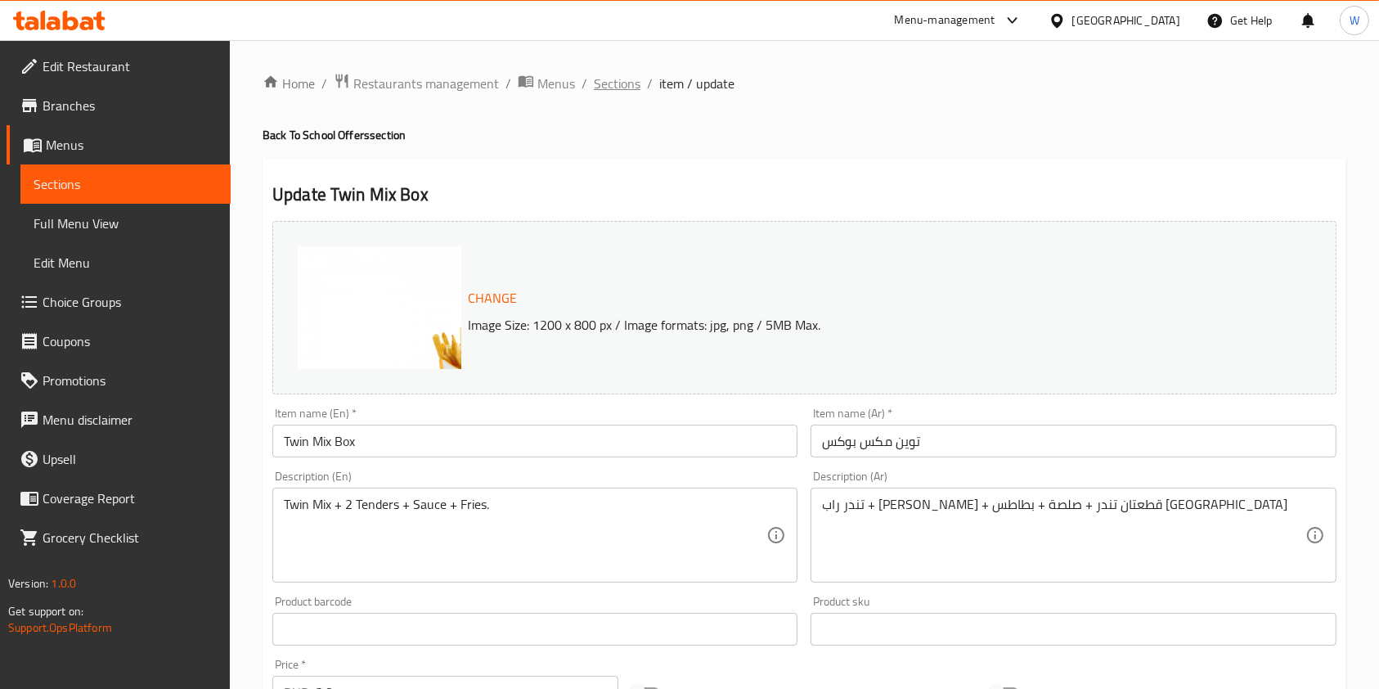
click at [618, 82] on span "Sections" at bounding box center [617, 84] width 47 height 20
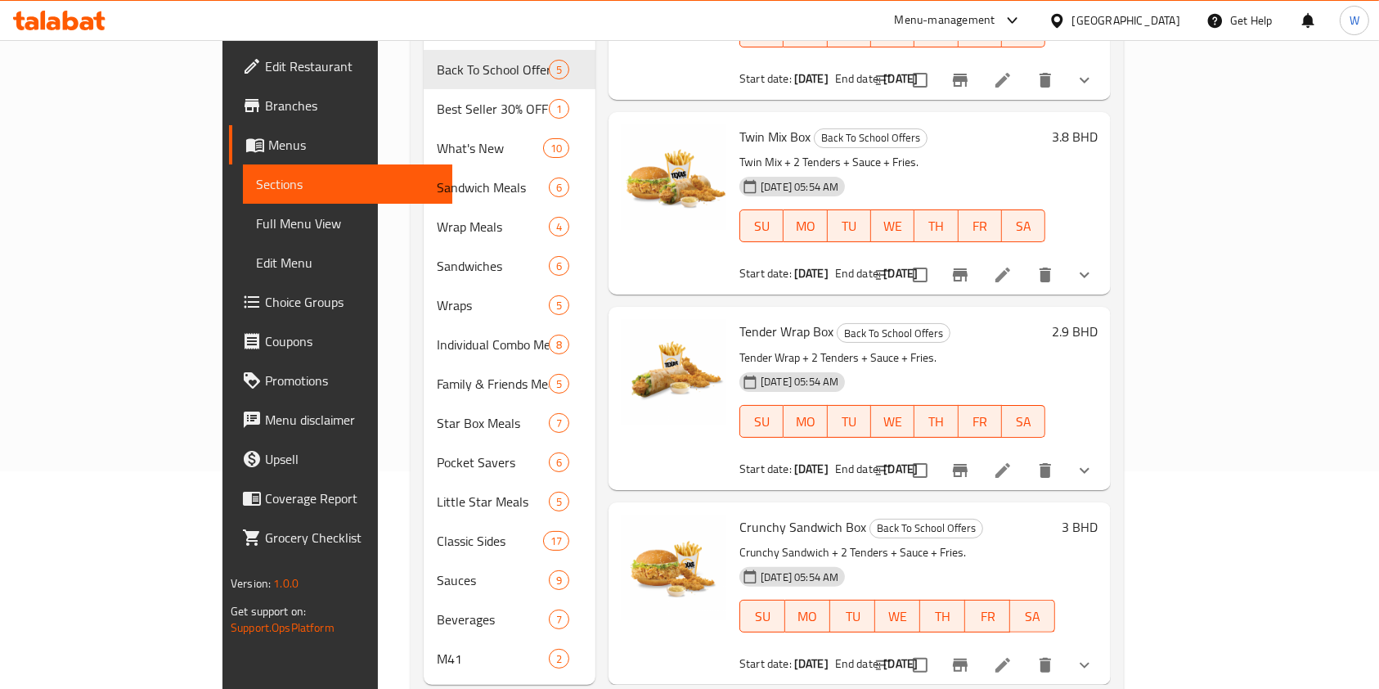
scroll to position [235, 0]
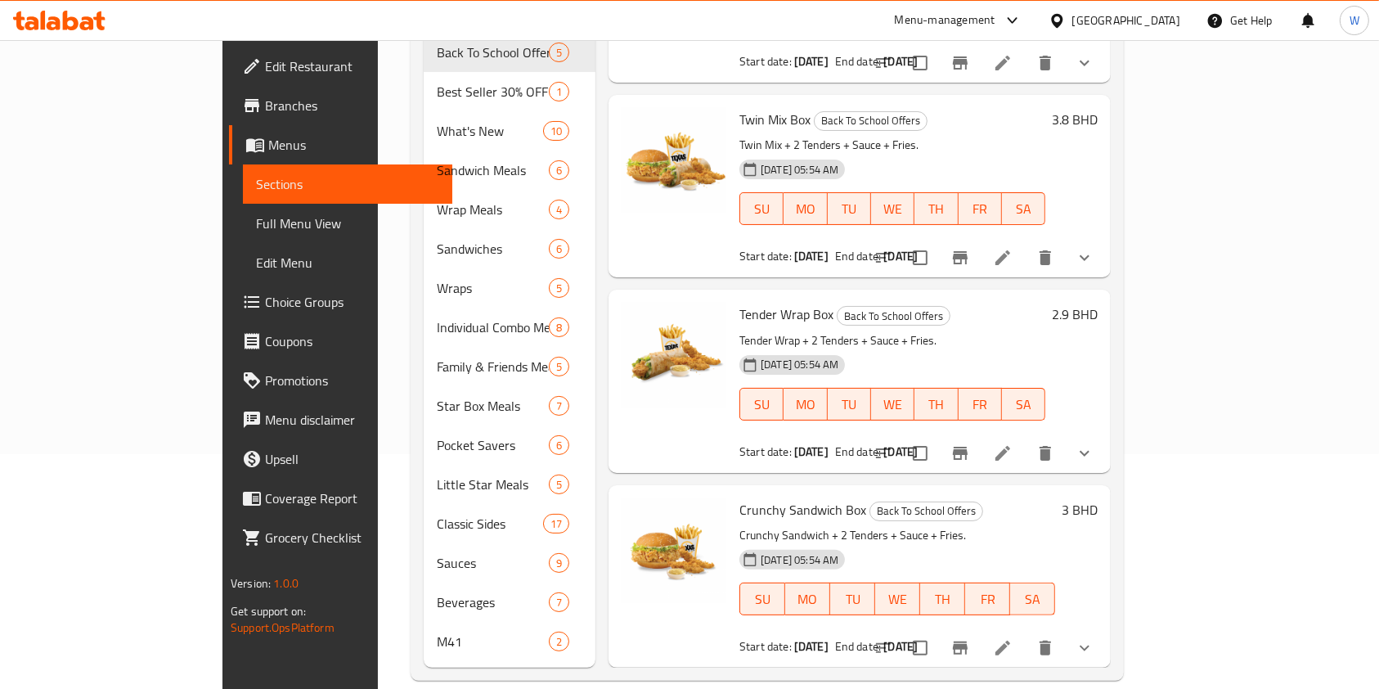
click at [1013, 443] on icon at bounding box center [1003, 453] width 20 height 20
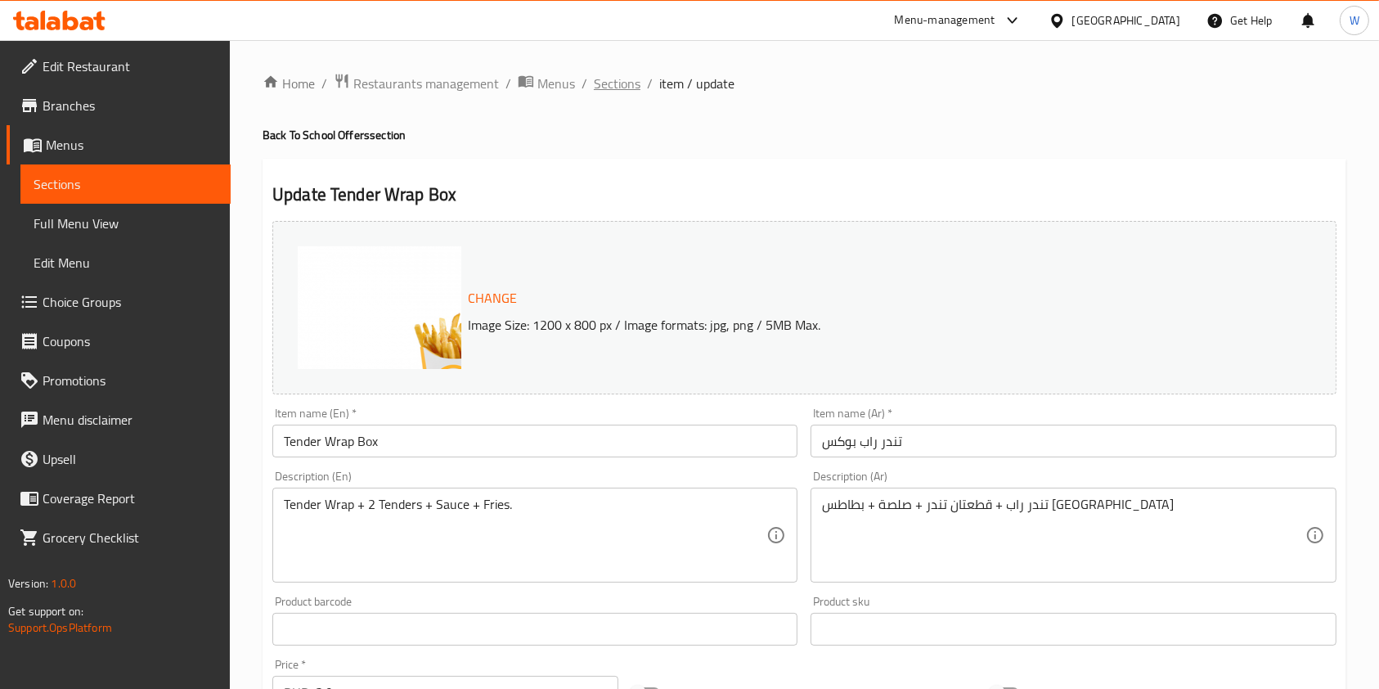
click at [614, 82] on span "Sections" at bounding box center [617, 84] width 47 height 20
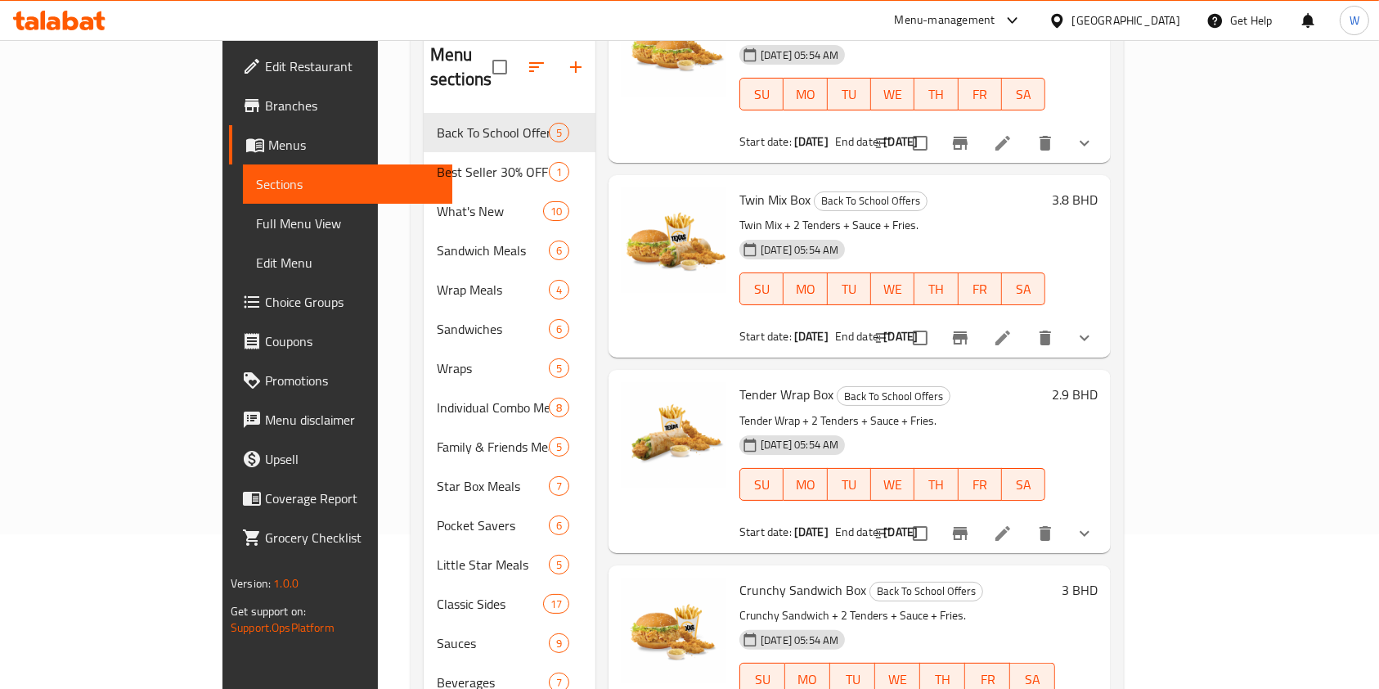
scroll to position [235, 0]
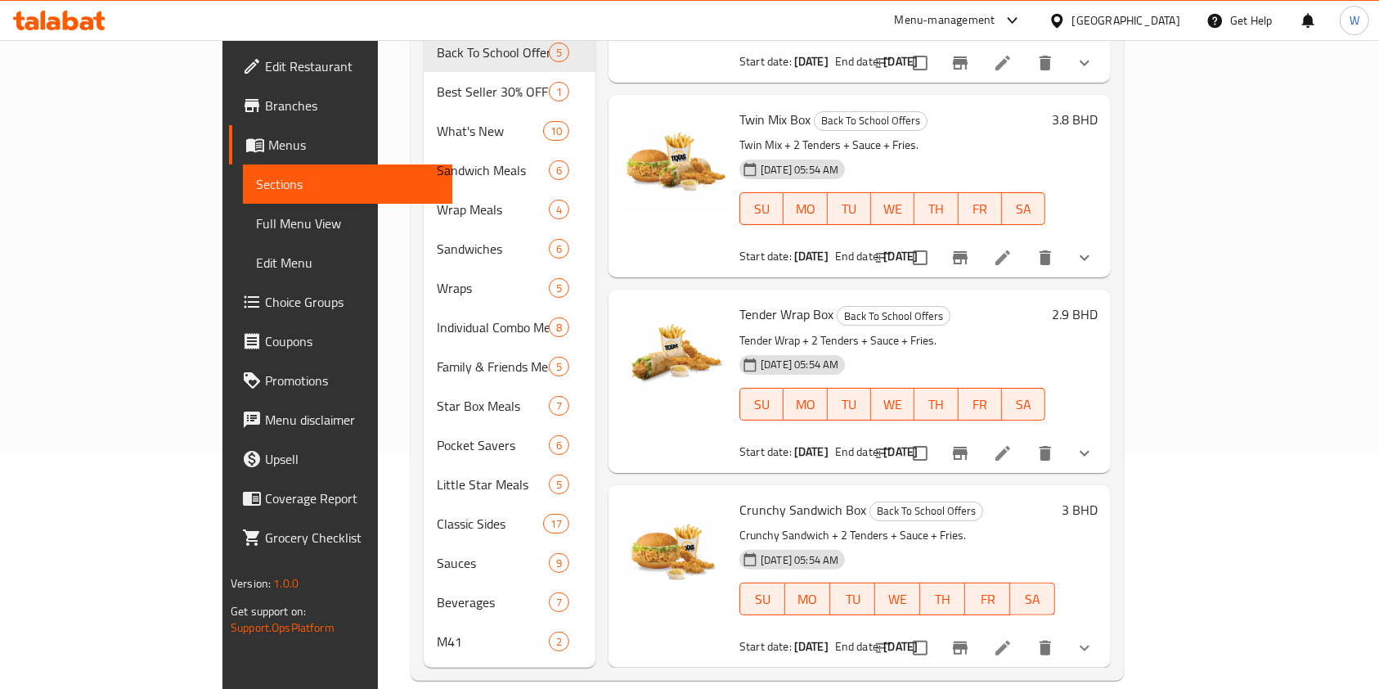
click at [1026, 633] on li at bounding box center [1003, 647] width 46 height 29
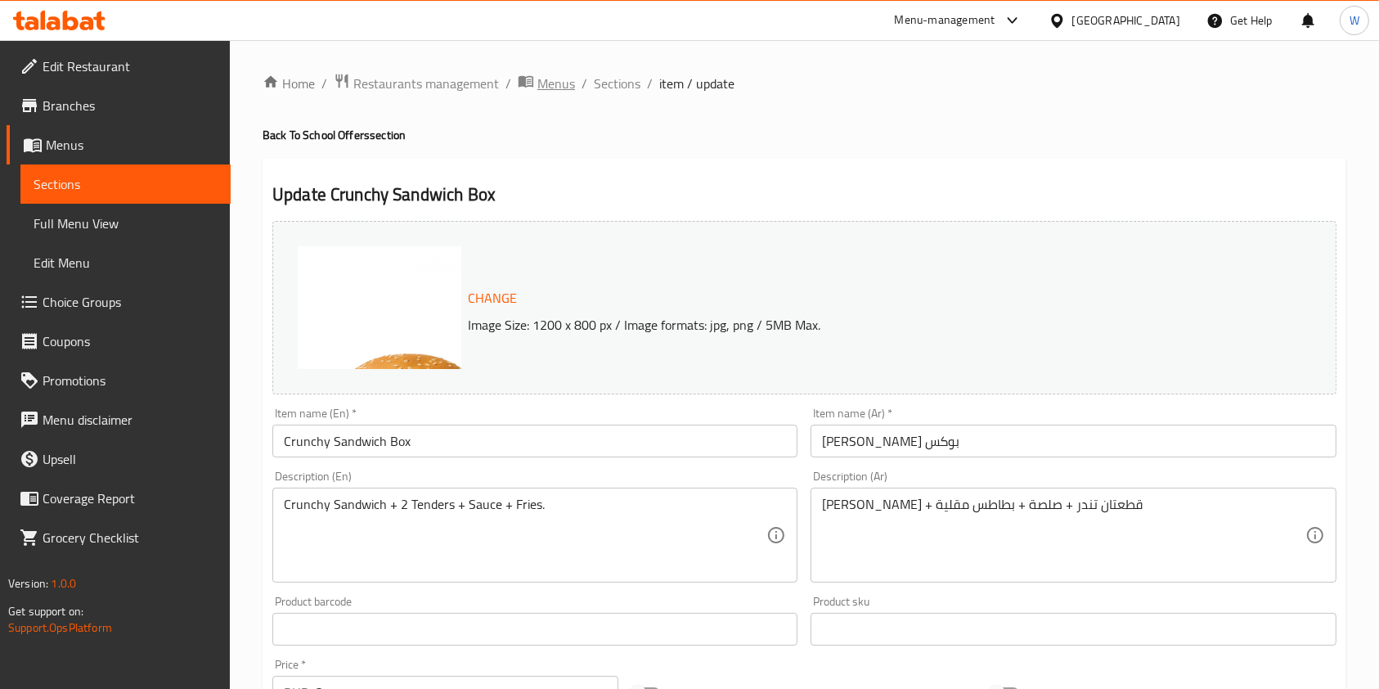
click at [561, 83] on span "Menus" at bounding box center [556, 84] width 38 height 20
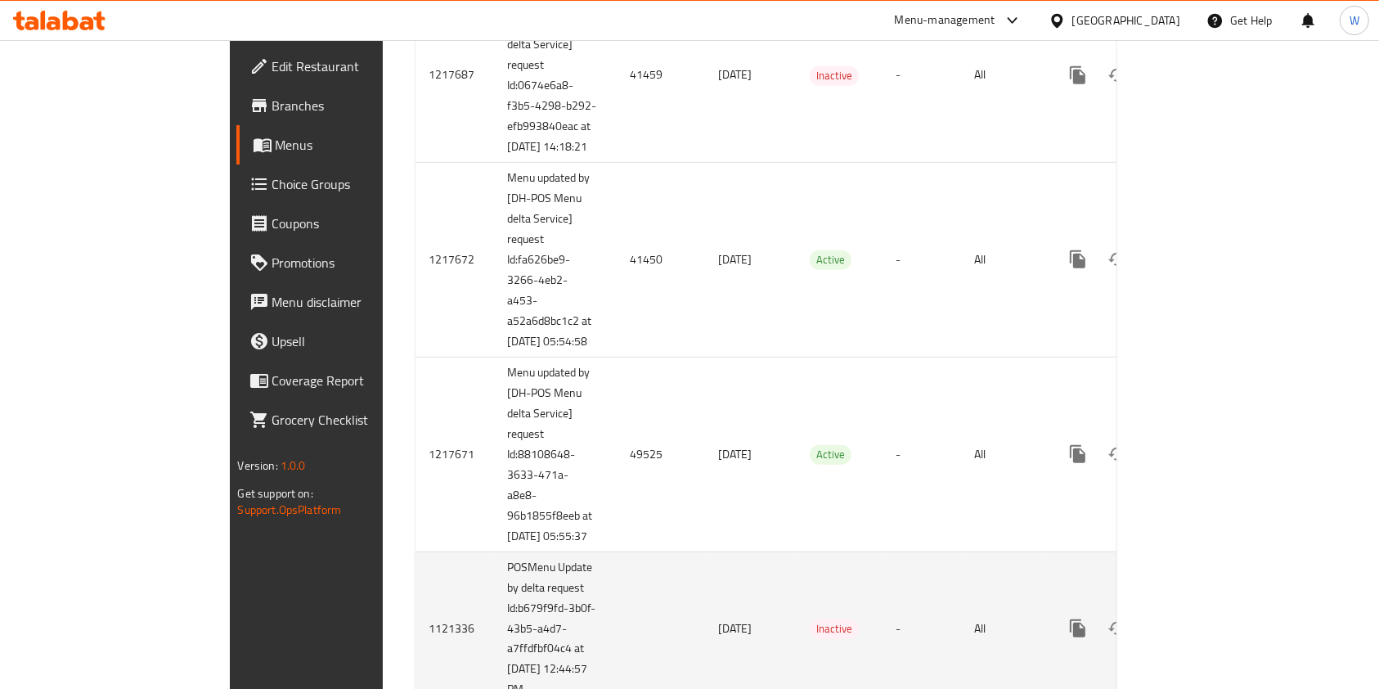
scroll to position [1336, 0]
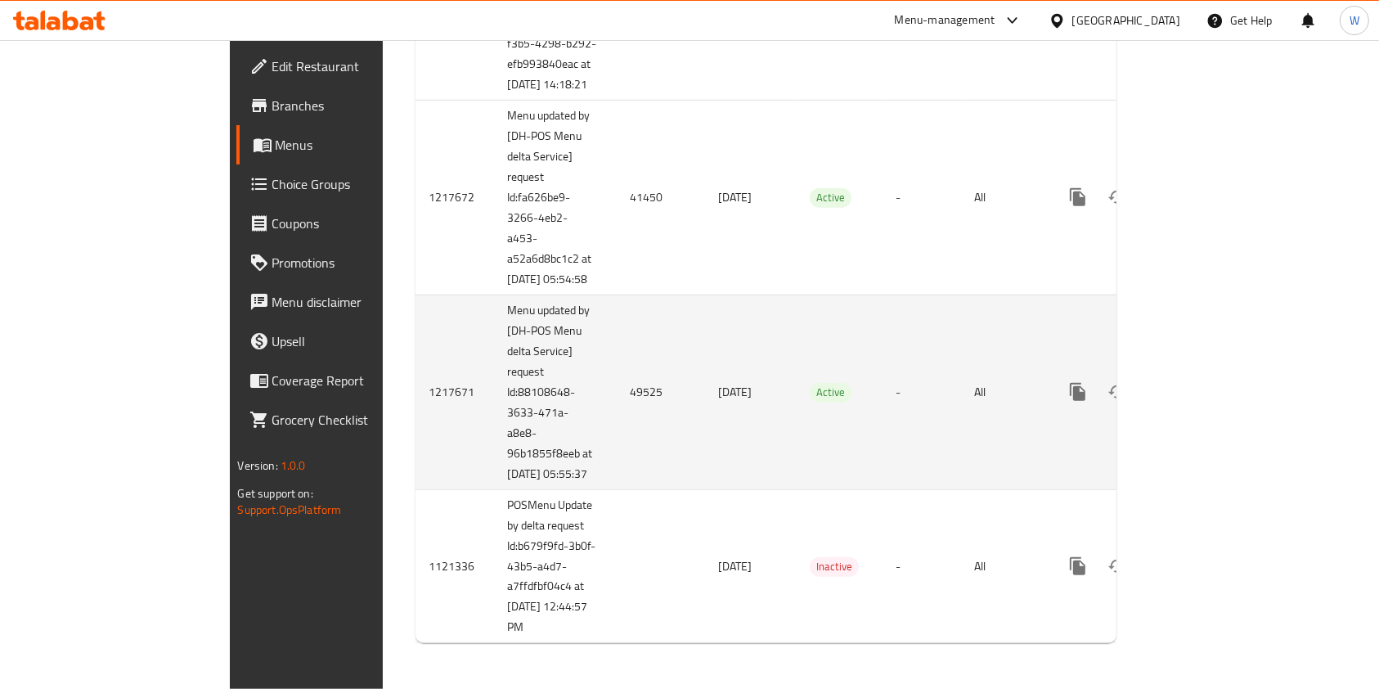
click at [617, 397] on td "49525" at bounding box center [661, 392] width 88 height 195
copy td "49525"
click at [1216, 394] on link "enhanced table" at bounding box center [1195, 391] width 39 height 39
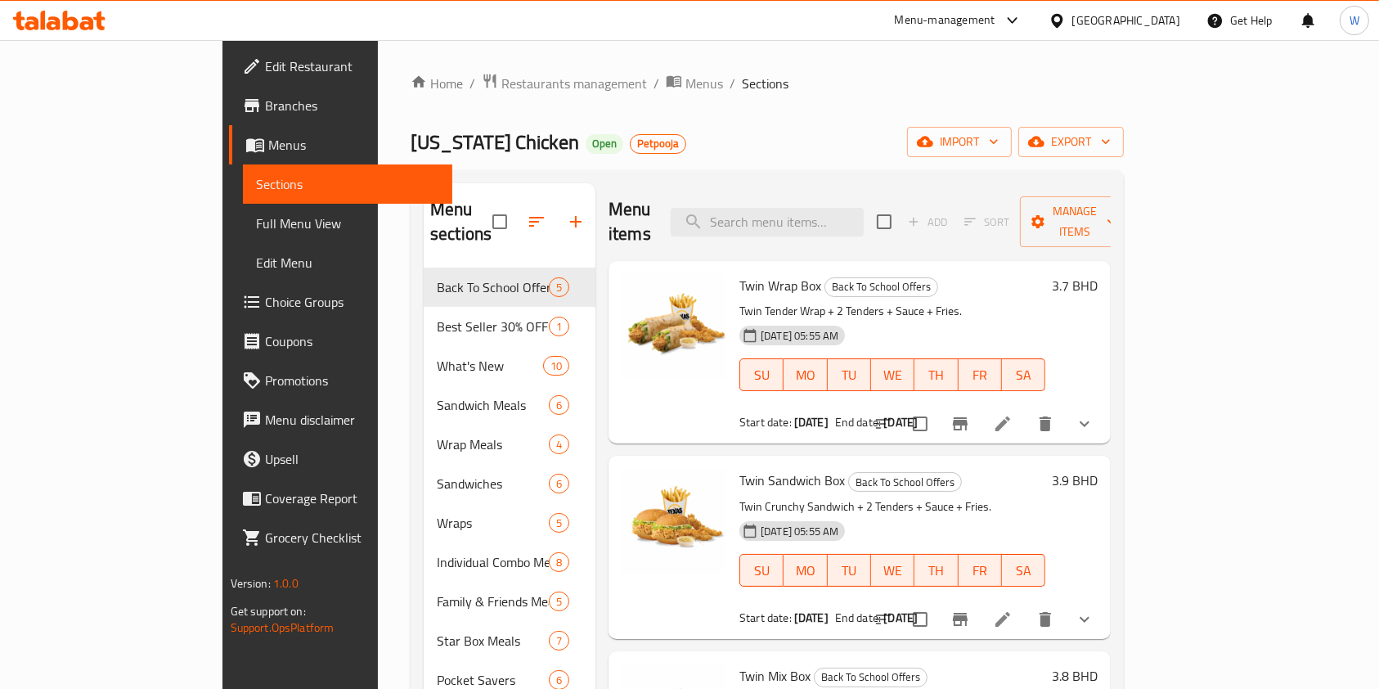
click at [1026, 409] on li at bounding box center [1003, 423] width 46 height 29
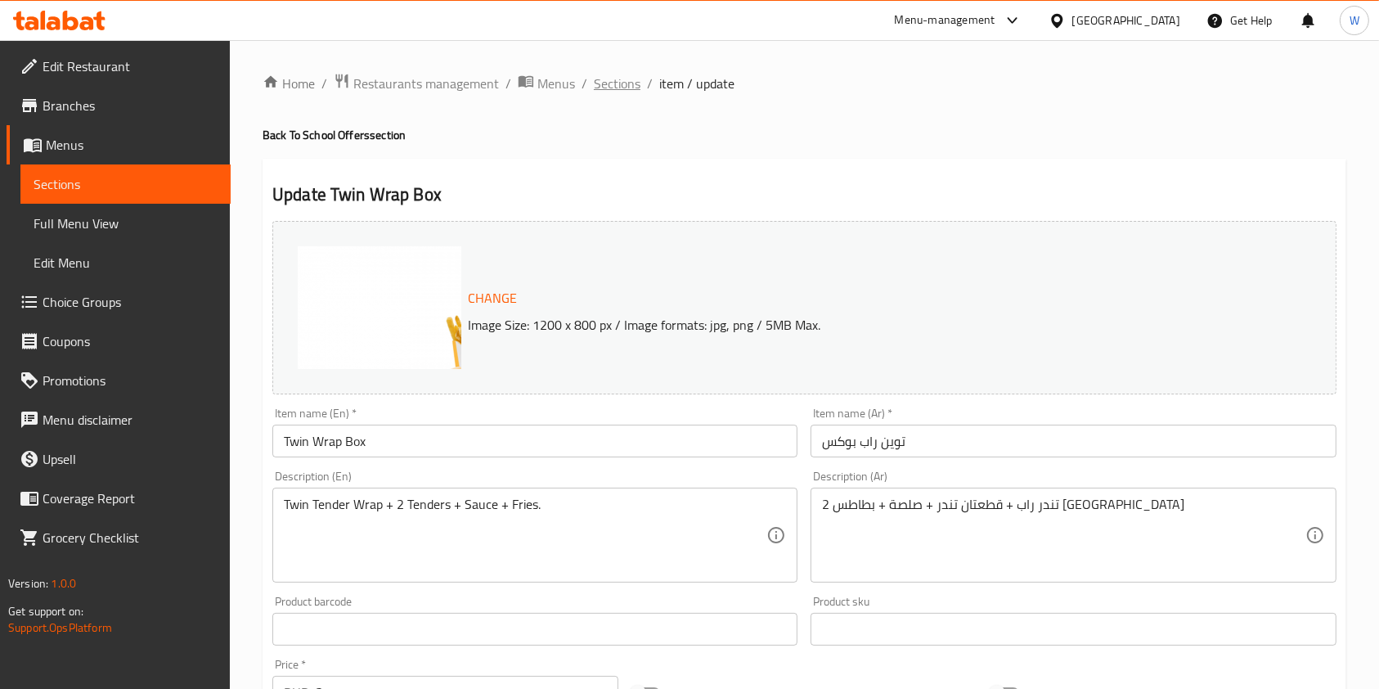
click at [625, 83] on span "Sections" at bounding box center [617, 84] width 47 height 20
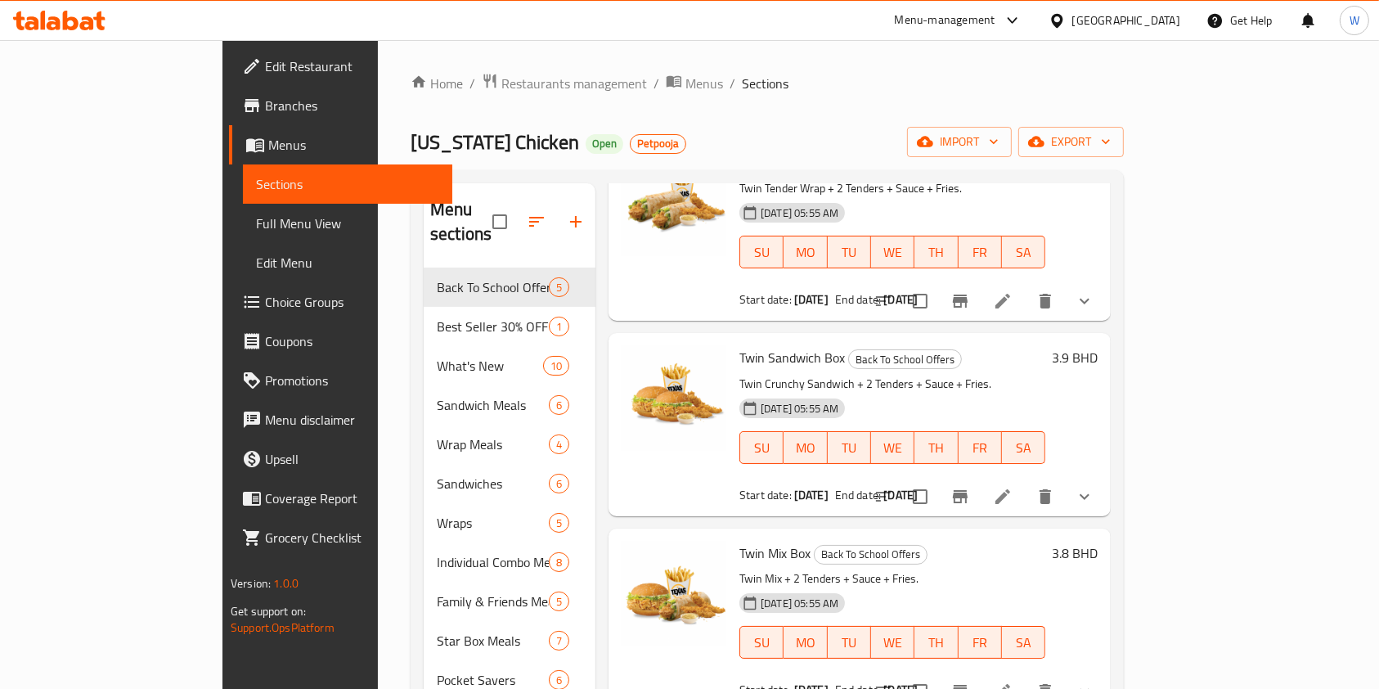
scroll to position [218, 0]
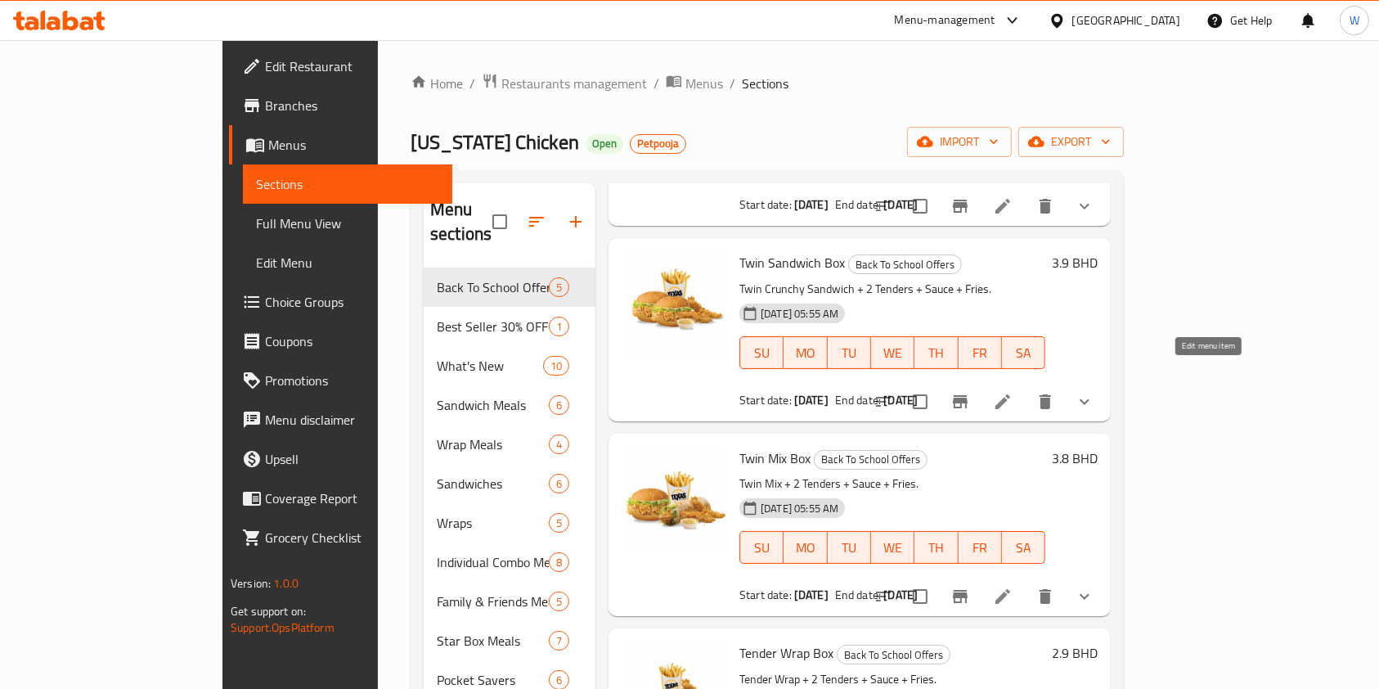
click at [1013, 392] on icon at bounding box center [1003, 402] width 20 height 20
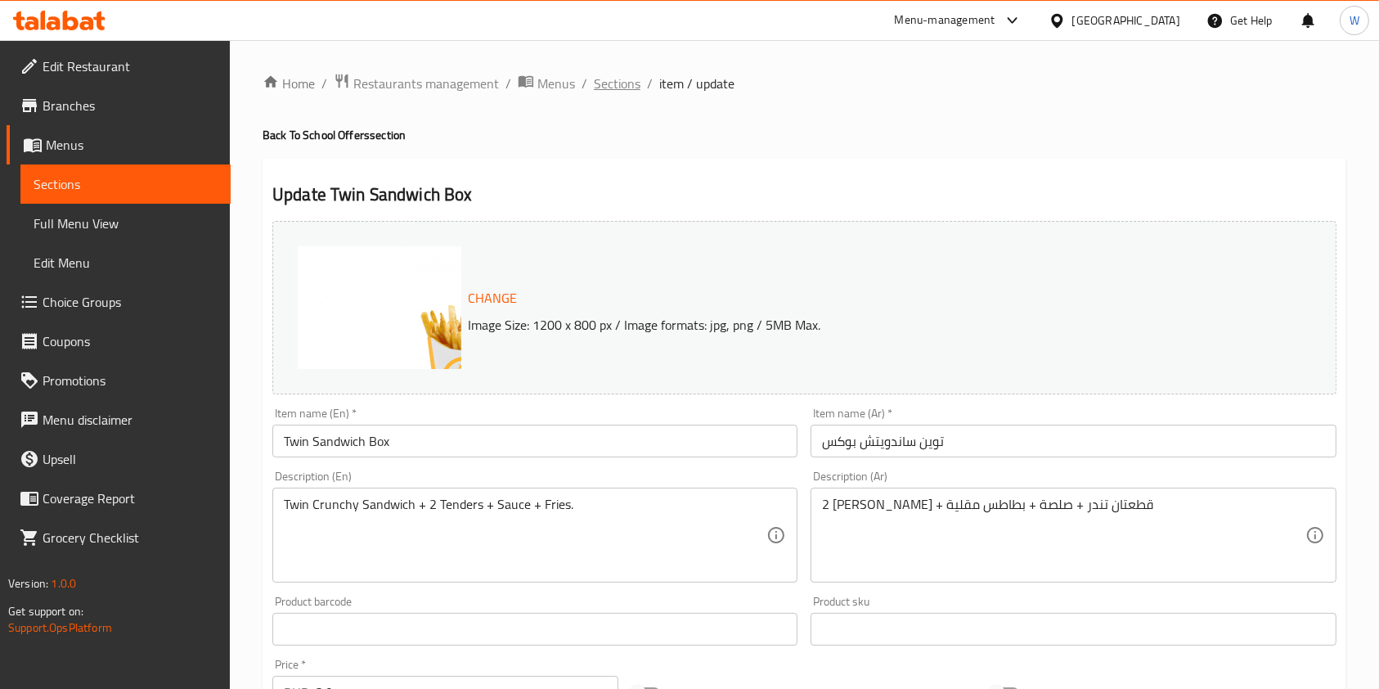
click at [636, 75] on span "Sections" at bounding box center [617, 84] width 47 height 20
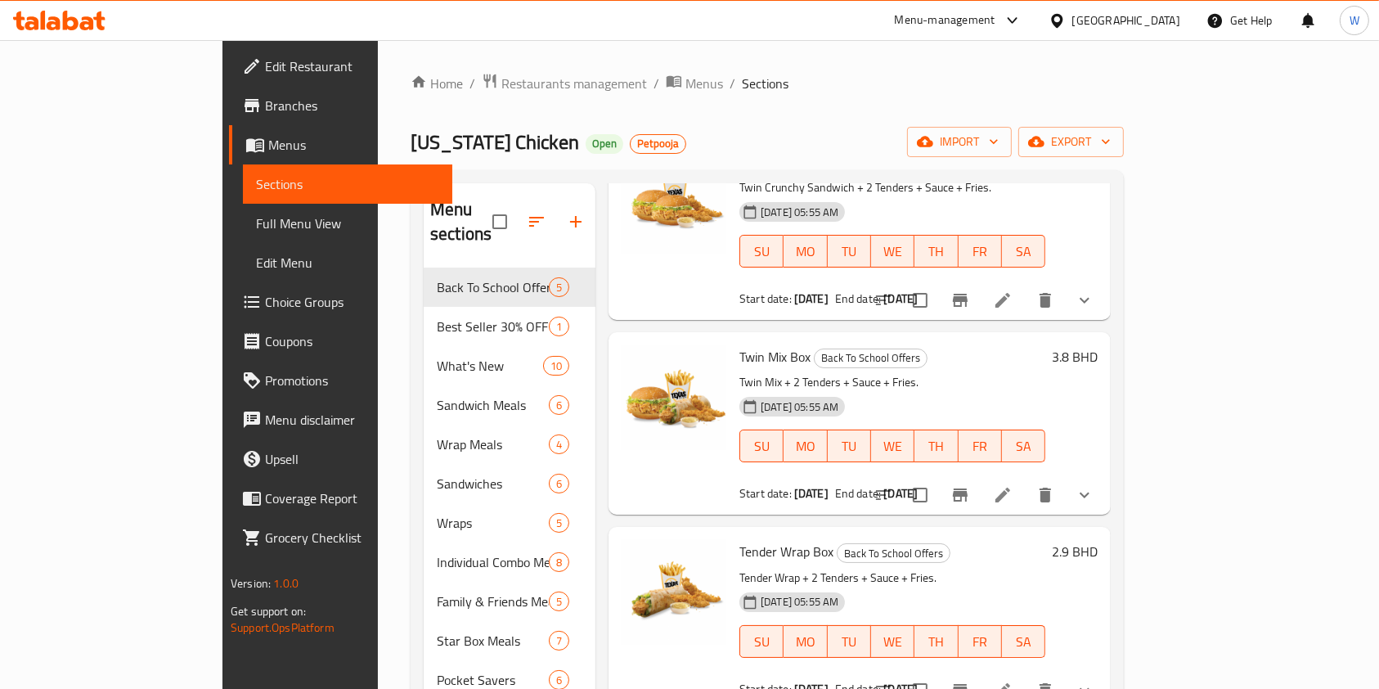
scroll to position [322, 0]
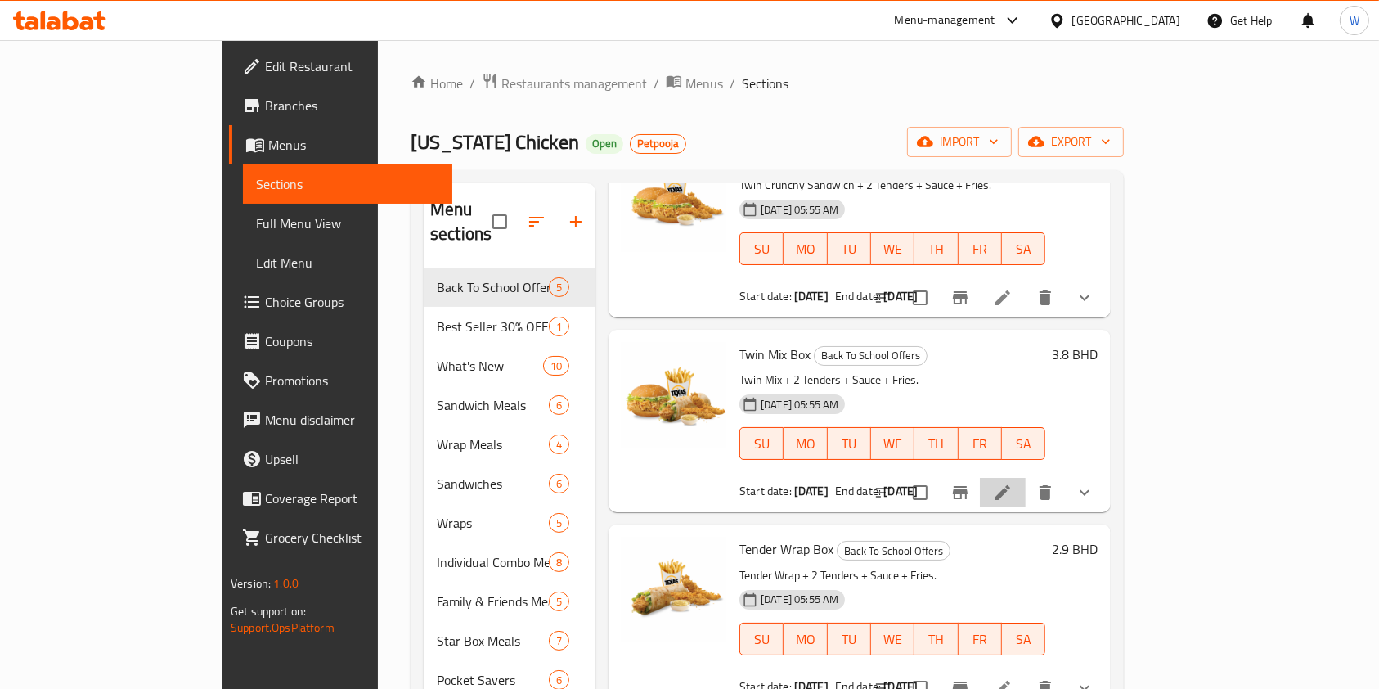
click at [1013, 483] on icon at bounding box center [1003, 493] width 20 height 20
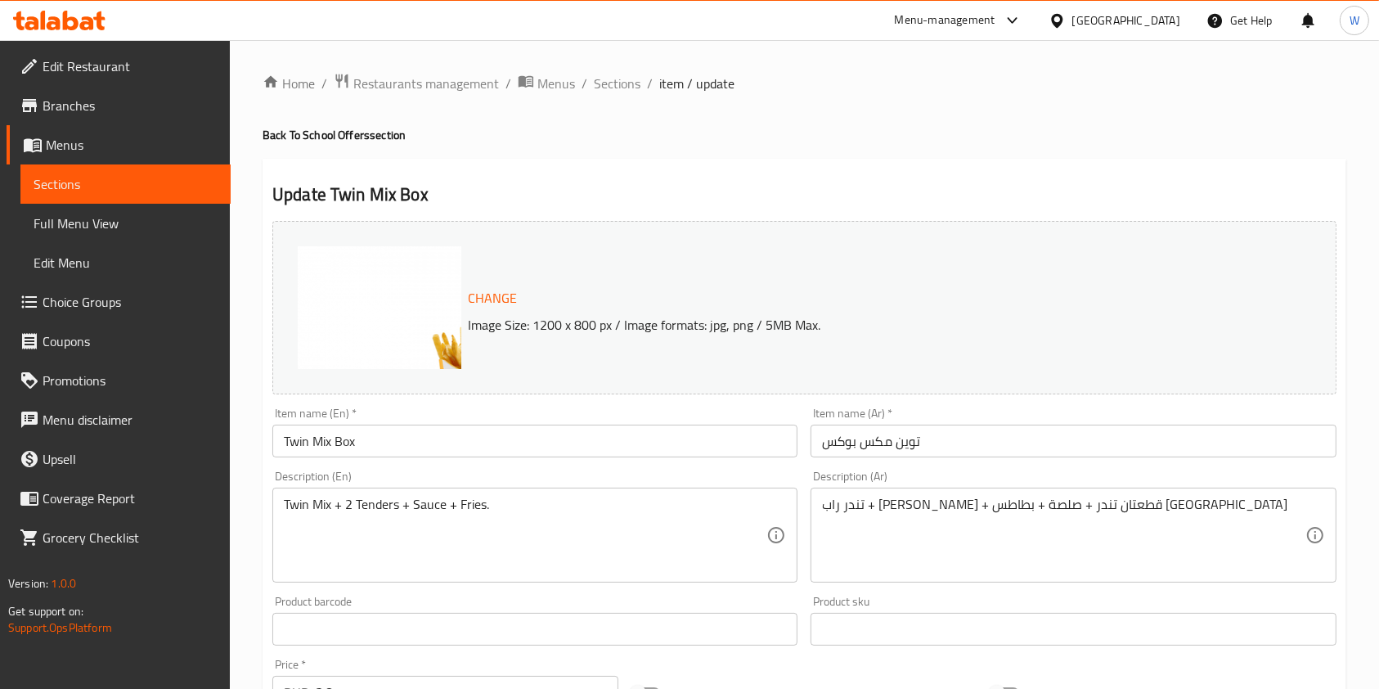
drag, startPoint x: 603, startPoint y: 80, endPoint x: 667, endPoint y: 118, distance: 74.1
click at [603, 79] on span "Sections" at bounding box center [617, 84] width 47 height 20
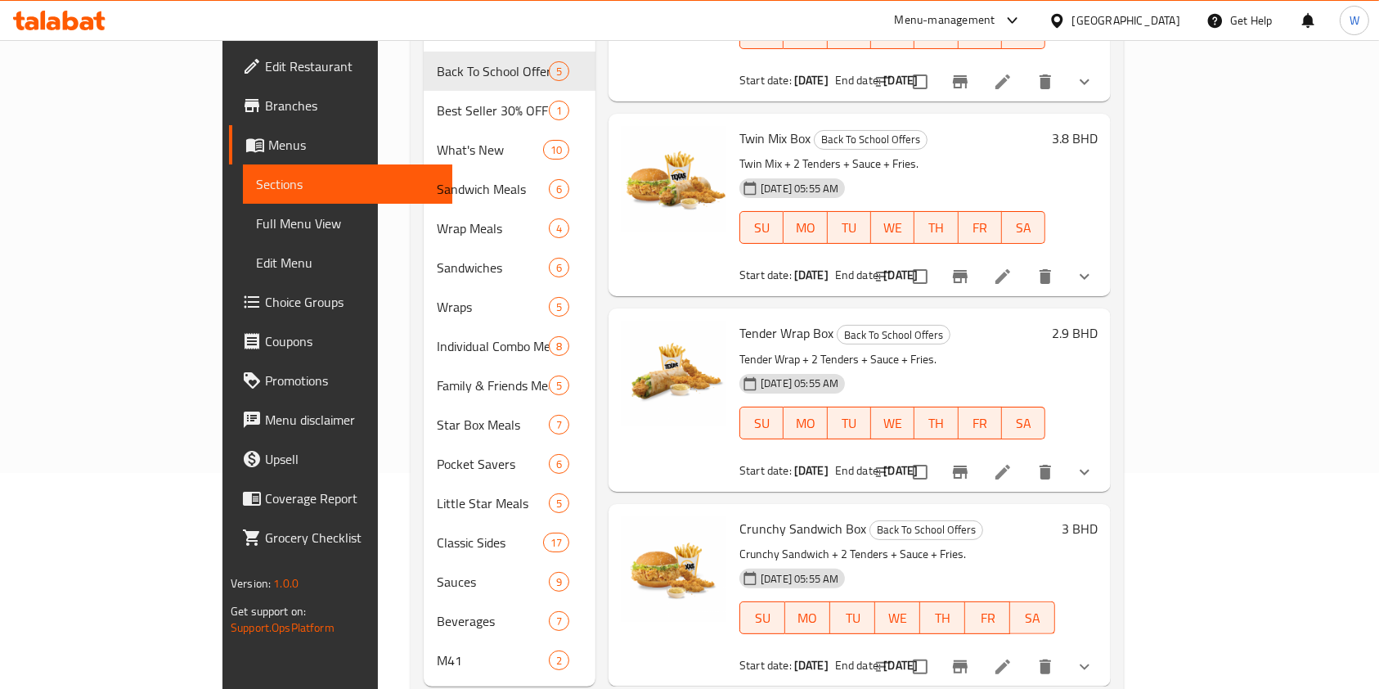
scroll to position [218, 0]
click at [1013, 461] on icon at bounding box center [1003, 471] width 20 height 20
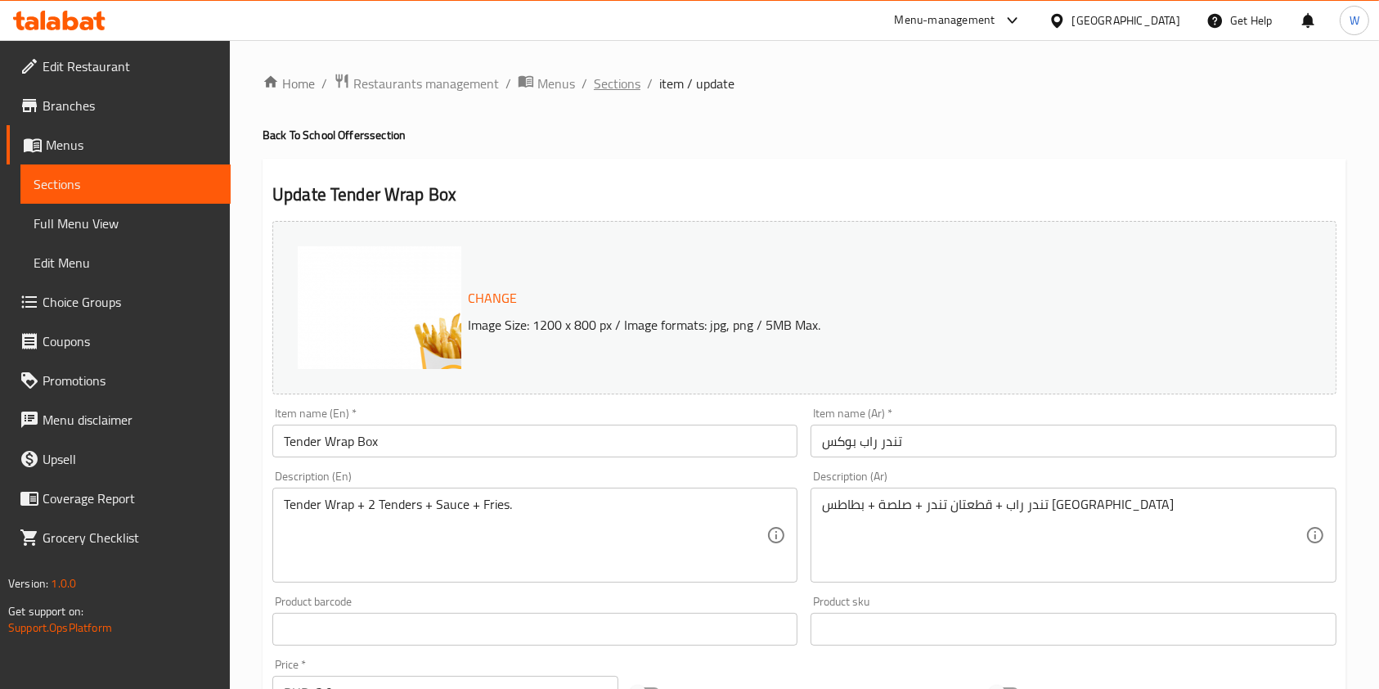
click at [606, 75] on span "Sections" at bounding box center [617, 84] width 47 height 20
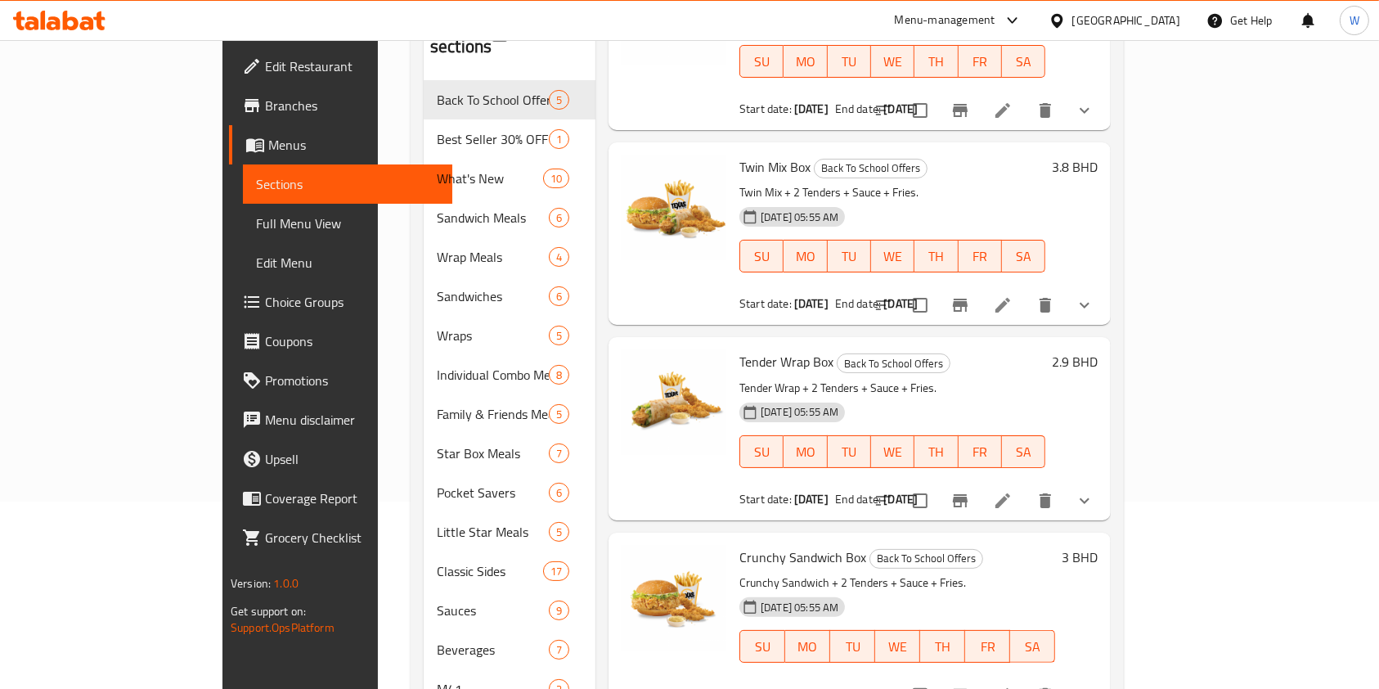
scroll to position [235, 0]
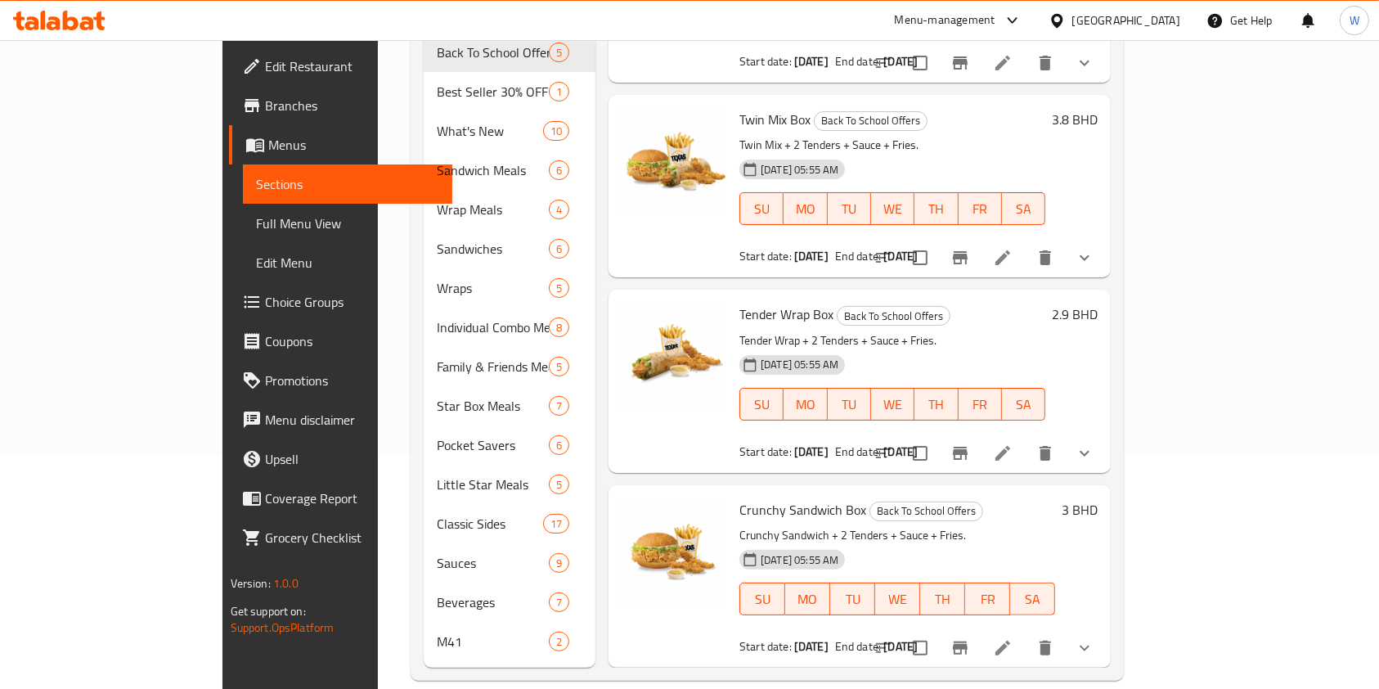
click at [1013, 638] on icon at bounding box center [1003, 648] width 20 height 20
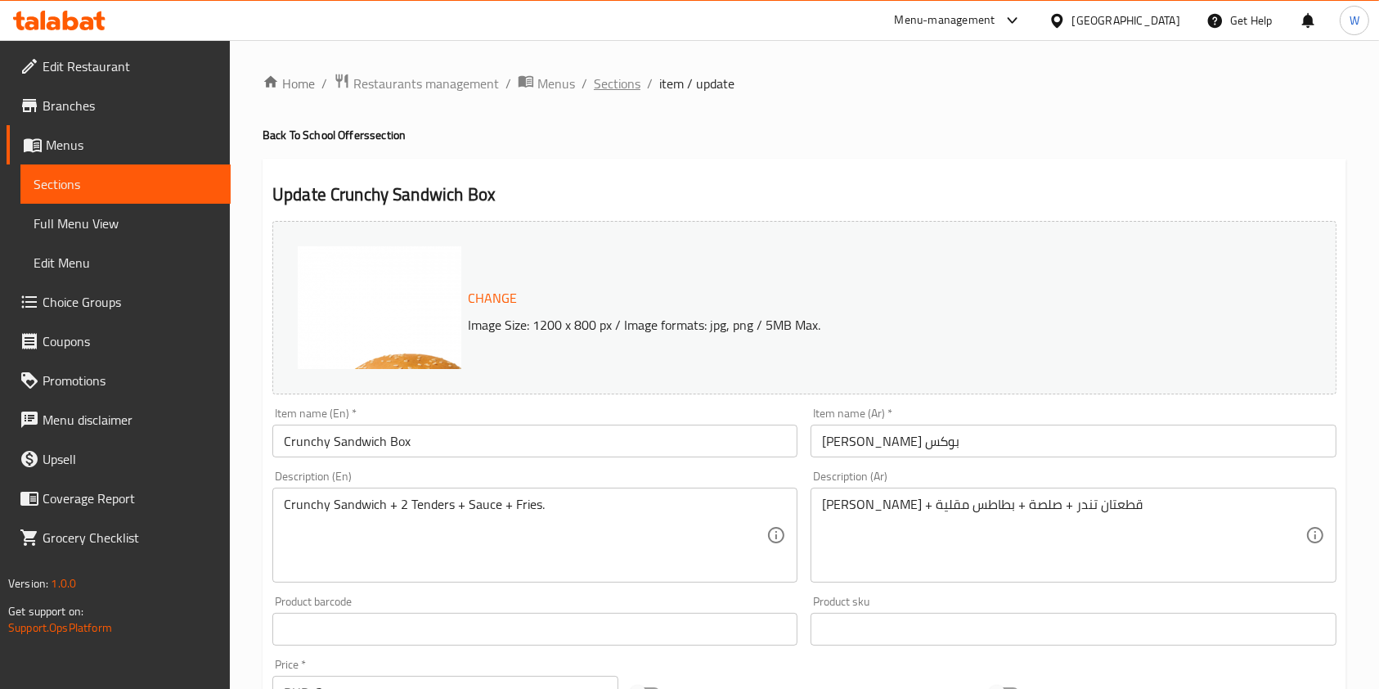
click at [609, 83] on span "Sections" at bounding box center [617, 84] width 47 height 20
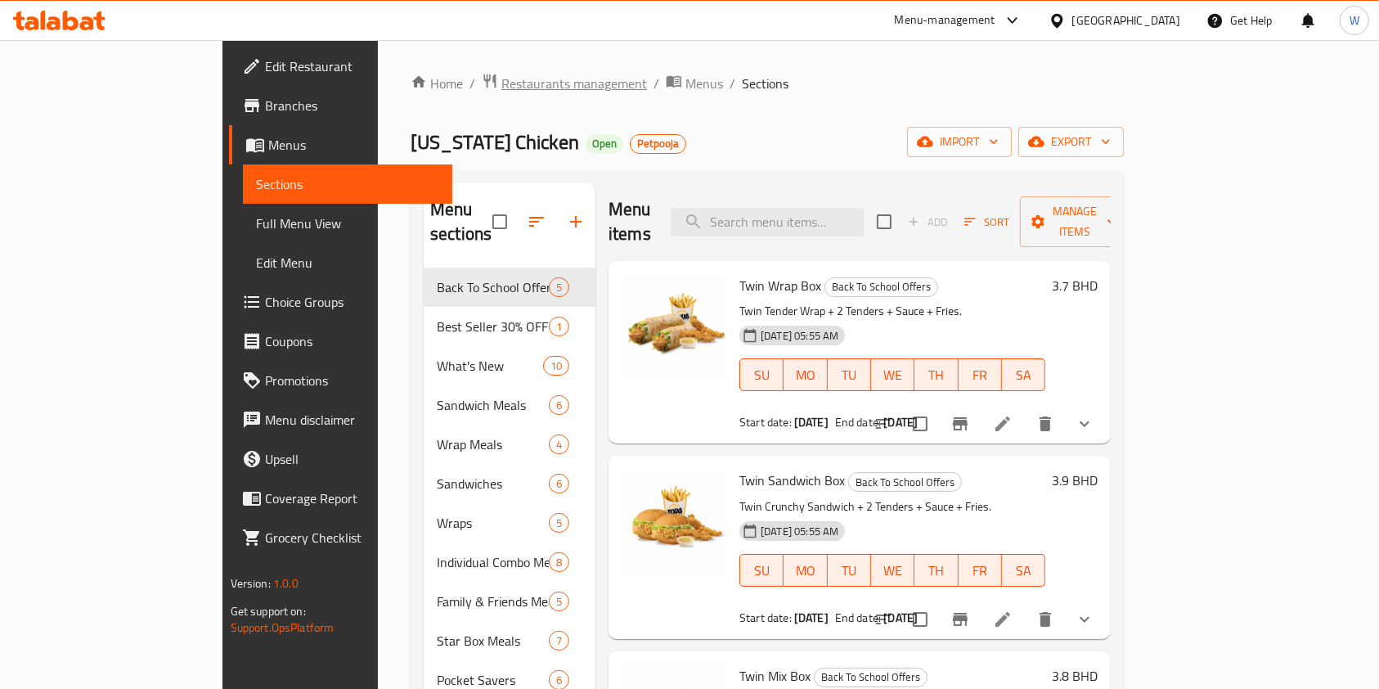
click at [501, 83] on span "Restaurants management" at bounding box center [574, 84] width 146 height 20
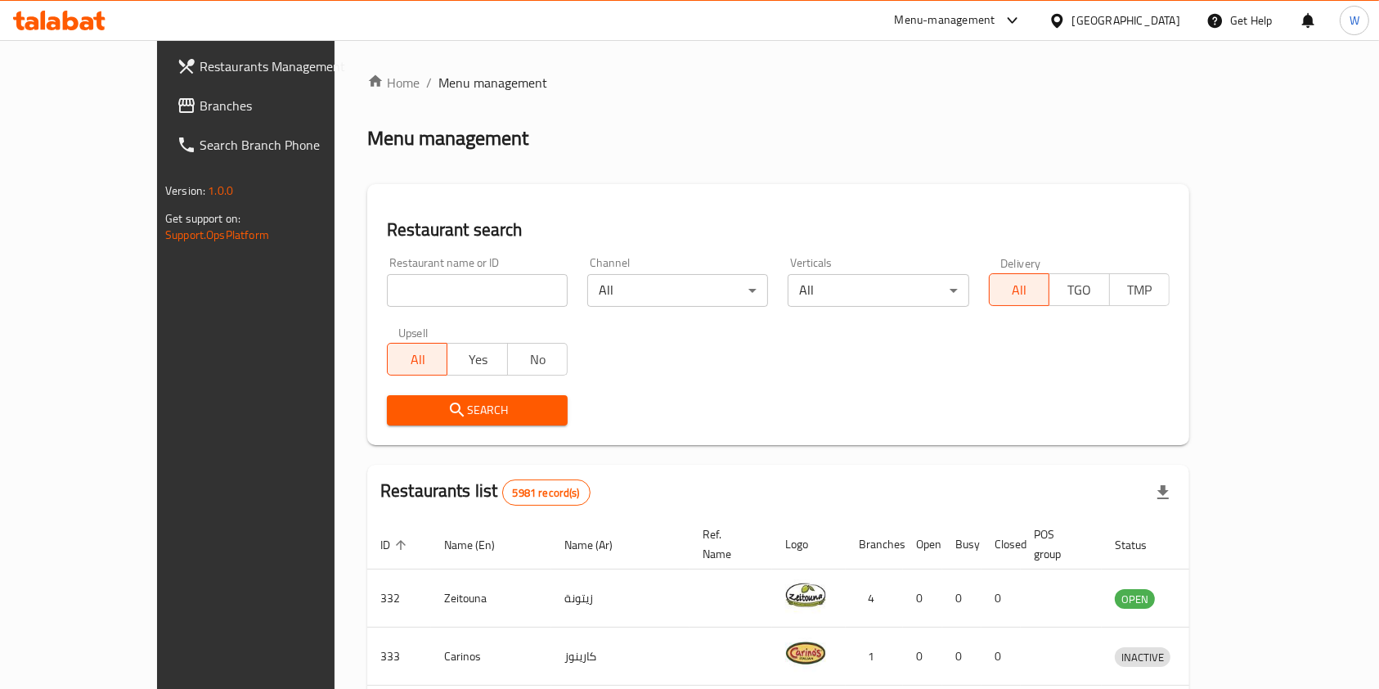
click at [431, 301] on input "search" at bounding box center [477, 290] width 181 height 33
type input "Dairy Queen"
click button "Search" at bounding box center [477, 410] width 181 height 30
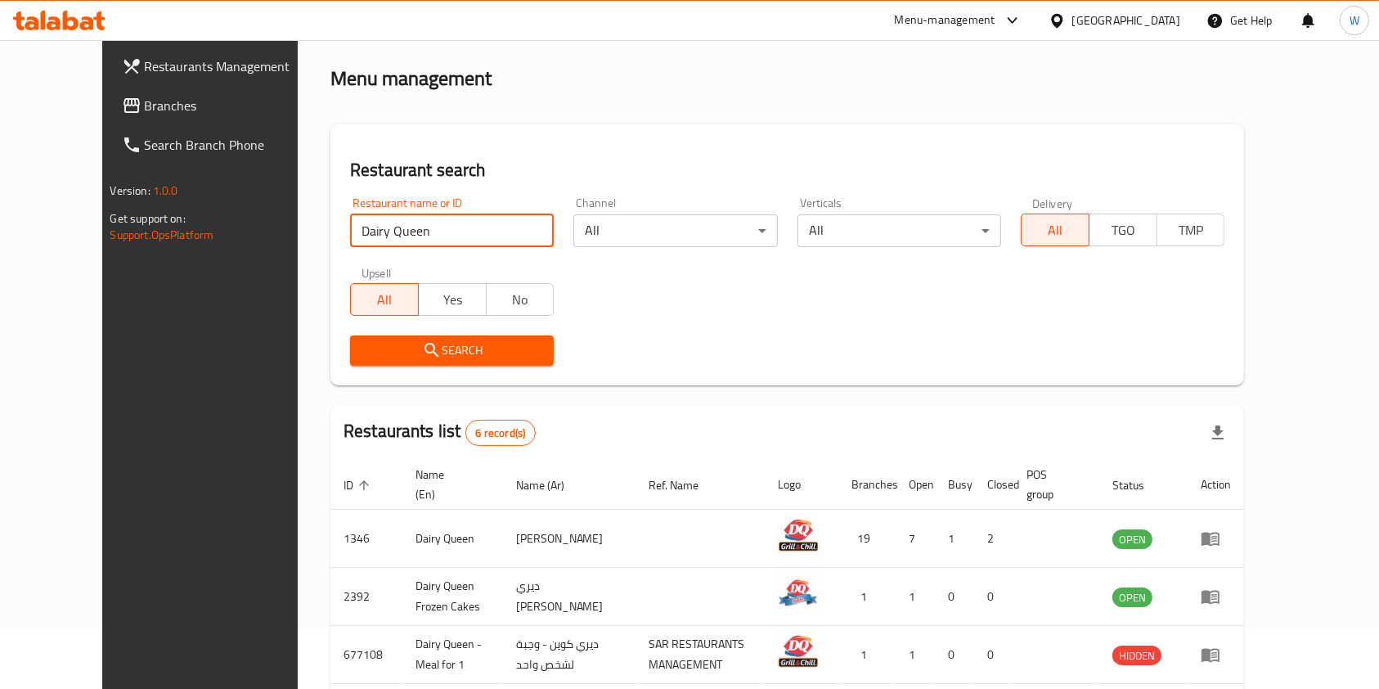
scroll to position [109, 0]
